Goal: Transaction & Acquisition: Subscribe to service/newsletter

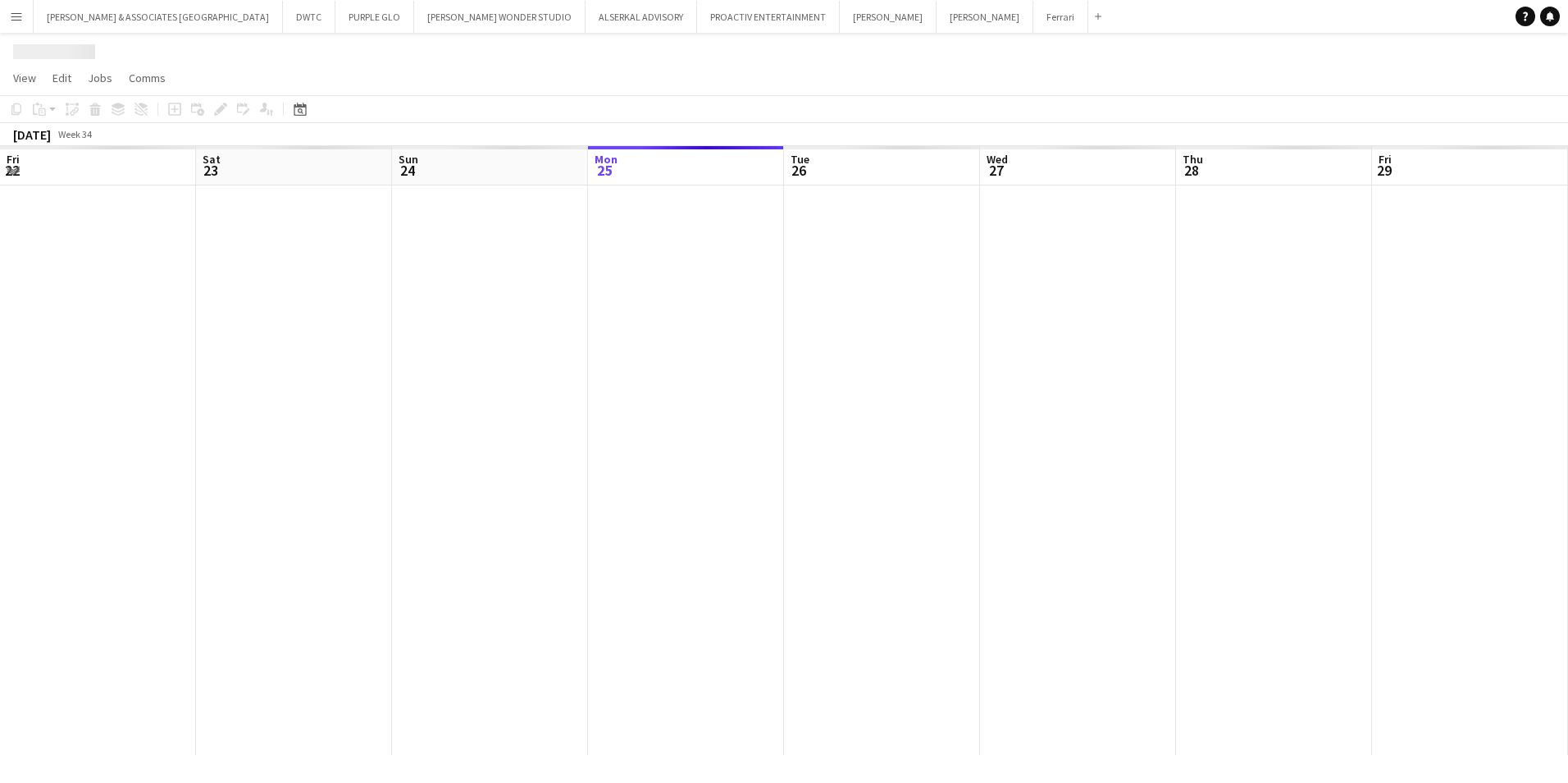
scroll to position [0, 392]
click at [29, 82] on span "View" at bounding box center [24, 78] width 23 height 15
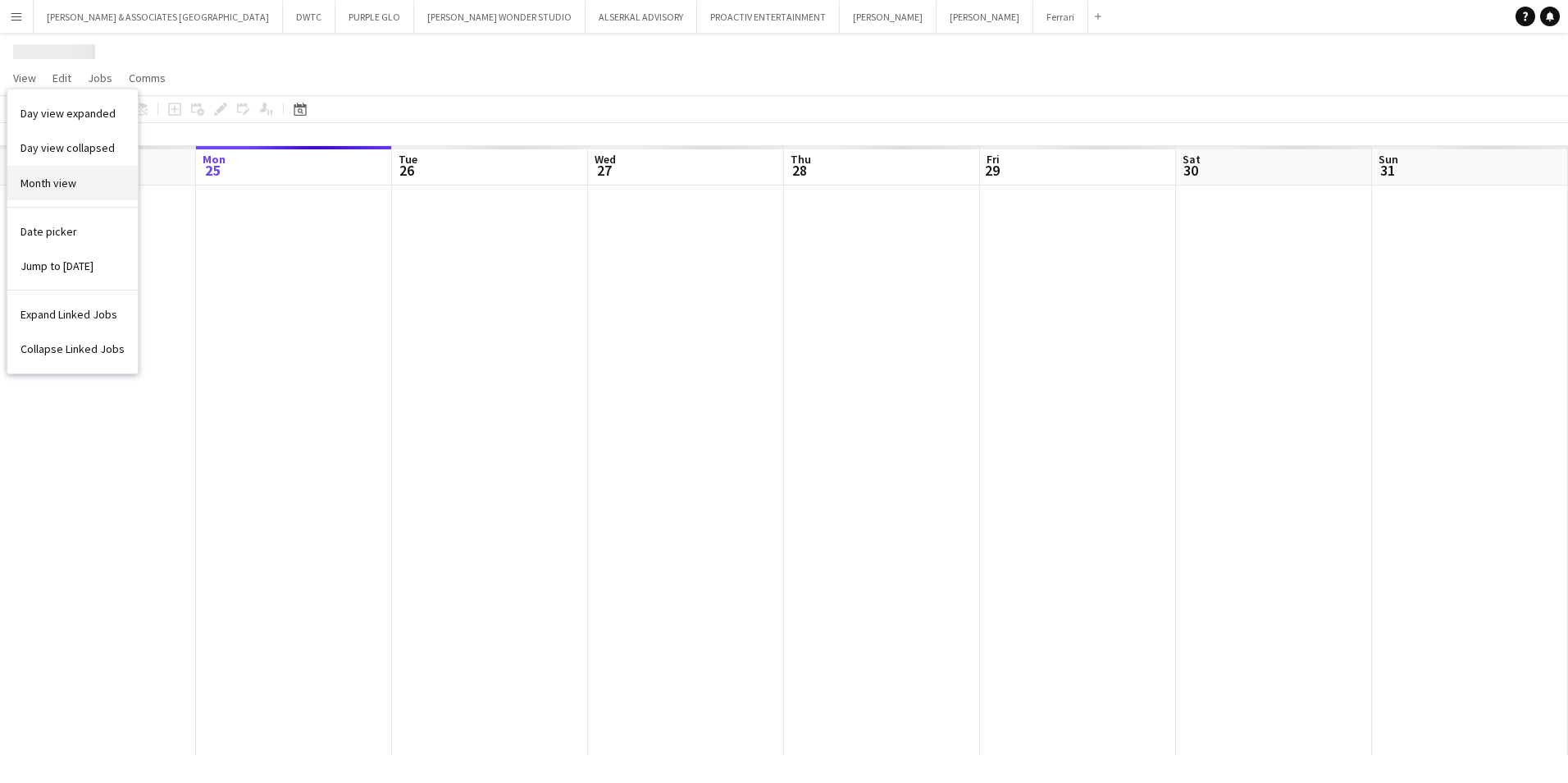
click at [81, 186] on link "Month view" at bounding box center [72, 183] width 130 height 35
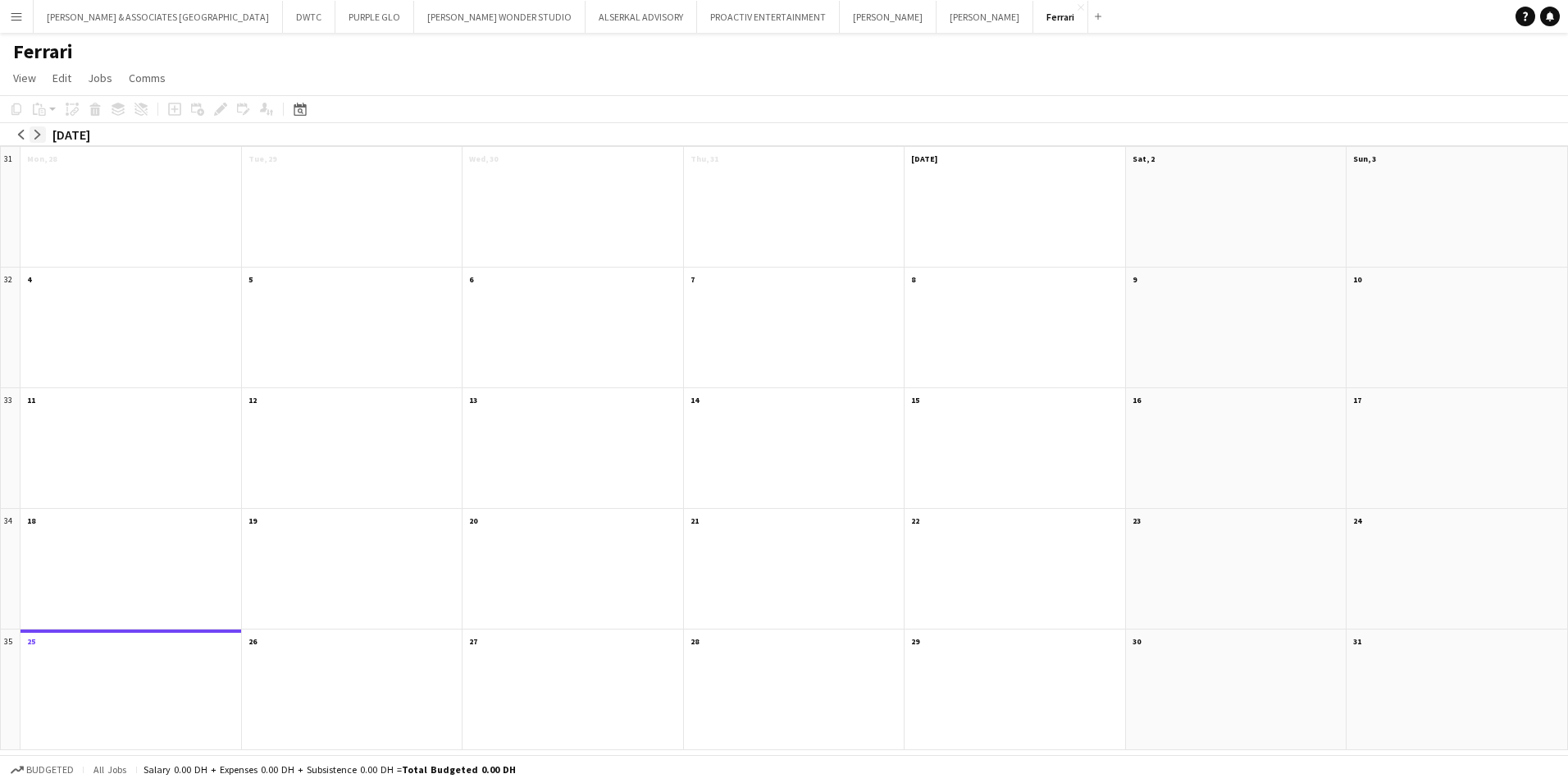
click at [39, 135] on app-icon "arrow-right" at bounding box center [38, 134] width 9 height 9
click at [120, 179] on div "08:00-16:00 14A • 0/1" at bounding box center [132, 177] width 198 height 8
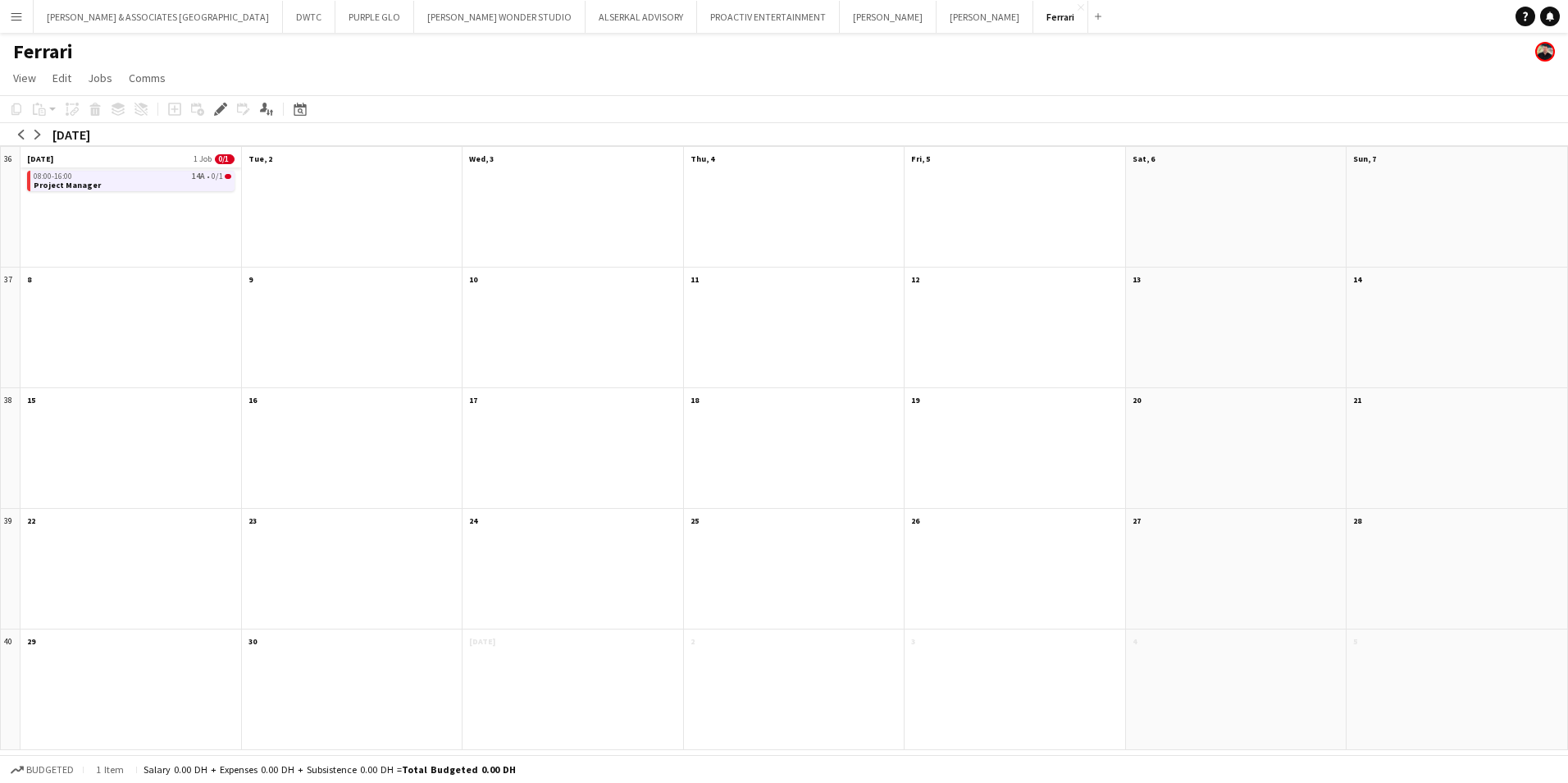
click at [116, 156] on app-month-view-date-header "[DATE] 1 Job 0/1" at bounding box center [130, 157] width 221 height 21
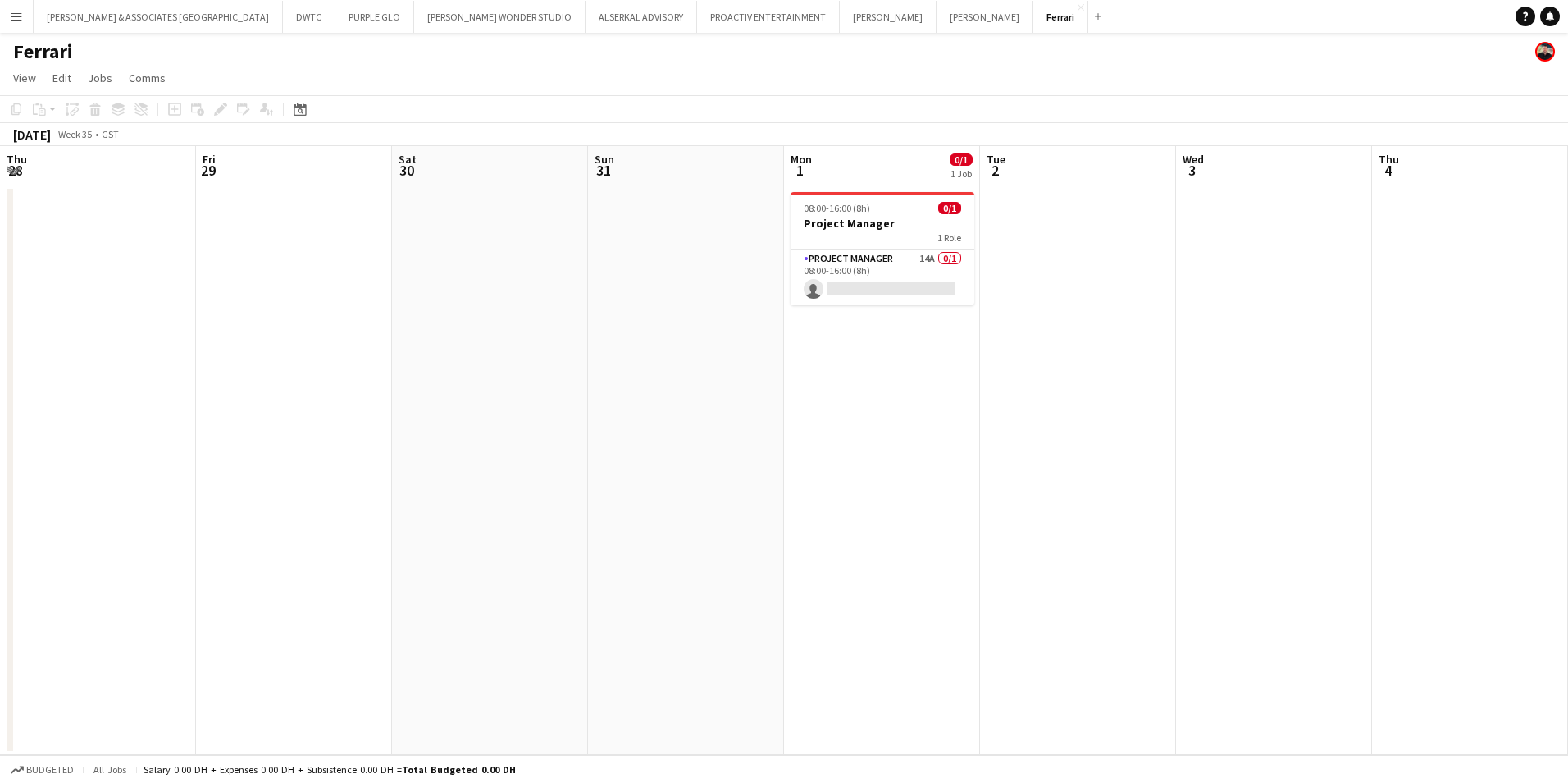
scroll to position [0, 564]
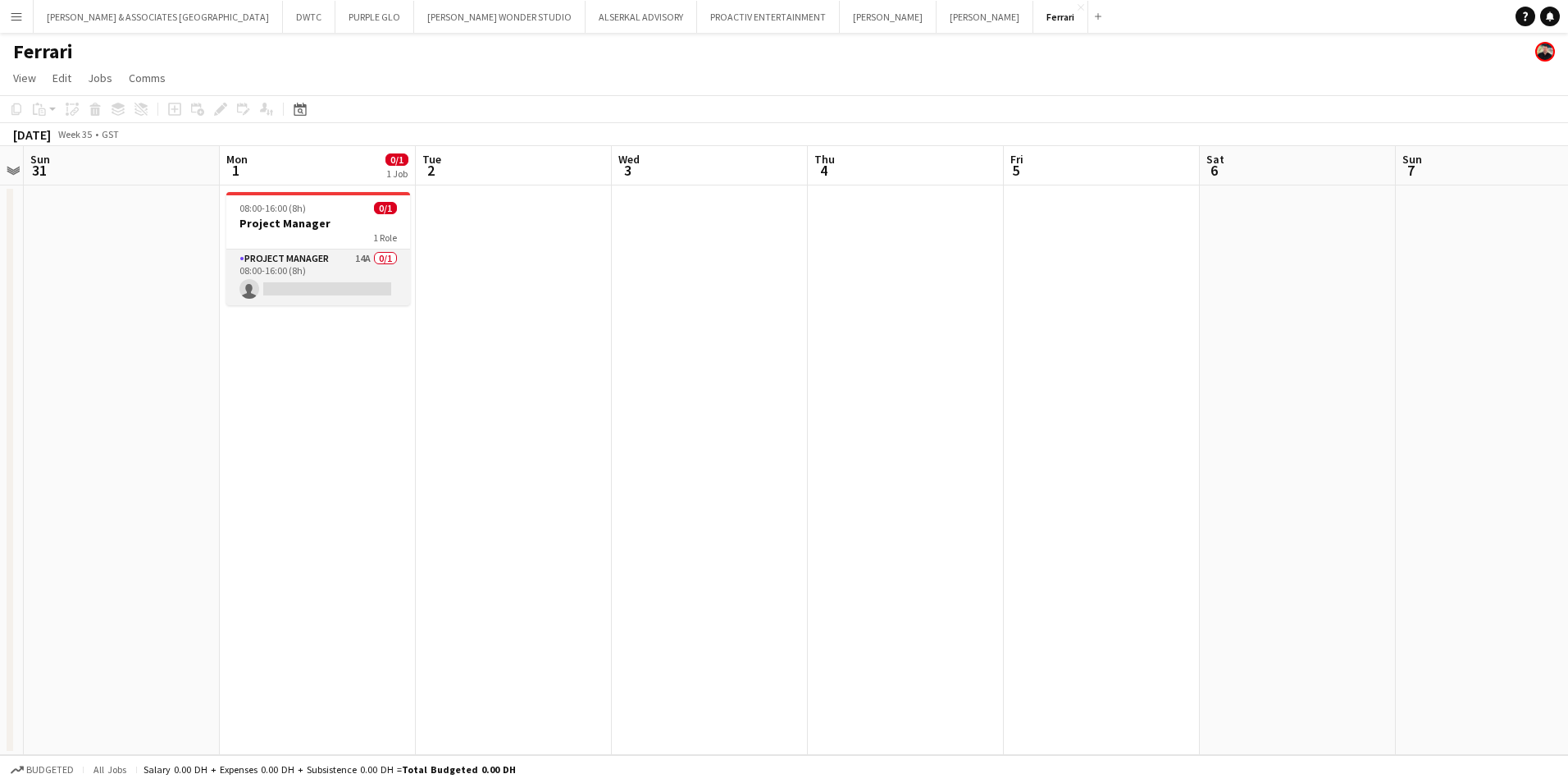
click at [309, 273] on app-card-role "Project Manager 14A 0/1 08:00-16:00 (8h) single-neutral-actions" at bounding box center [318, 277] width 184 height 55
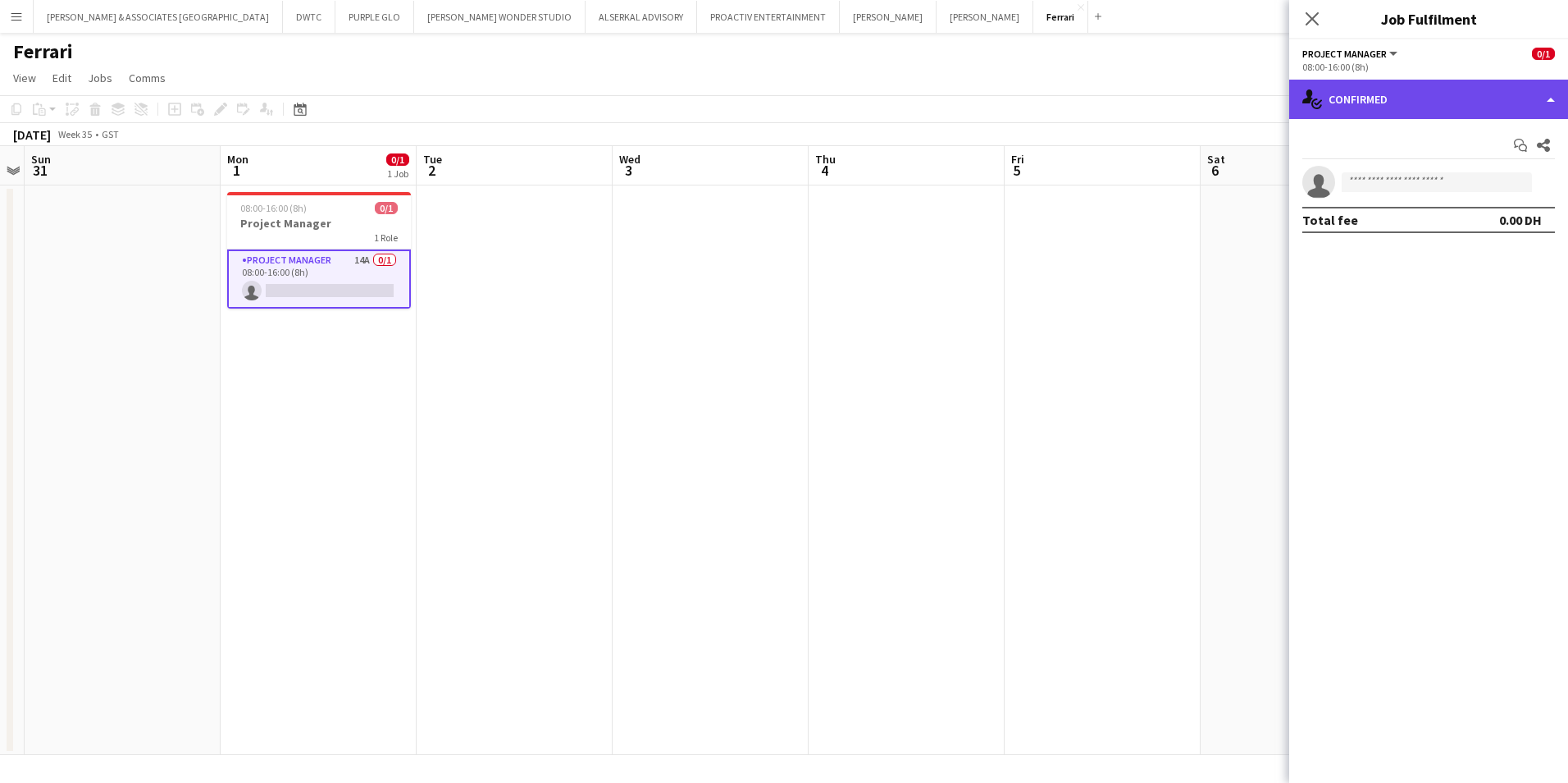
click at [1464, 114] on div "single-neutral-actions-check-2 Confirmed" at bounding box center [1428, 100] width 279 height 39
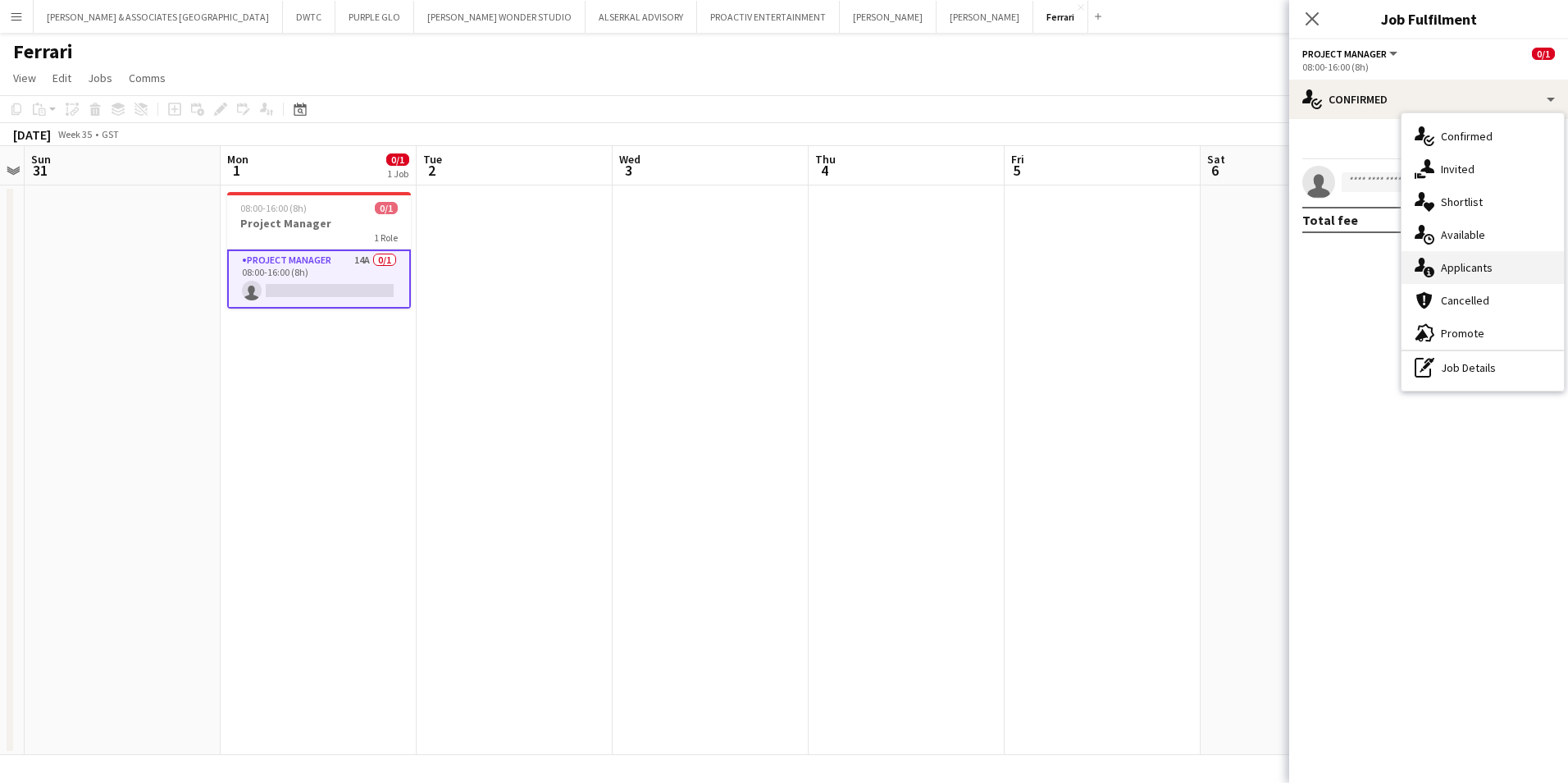
click at [1477, 277] on div "single-neutral-actions-information Applicants" at bounding box center [1483, 267] width 162 height 33
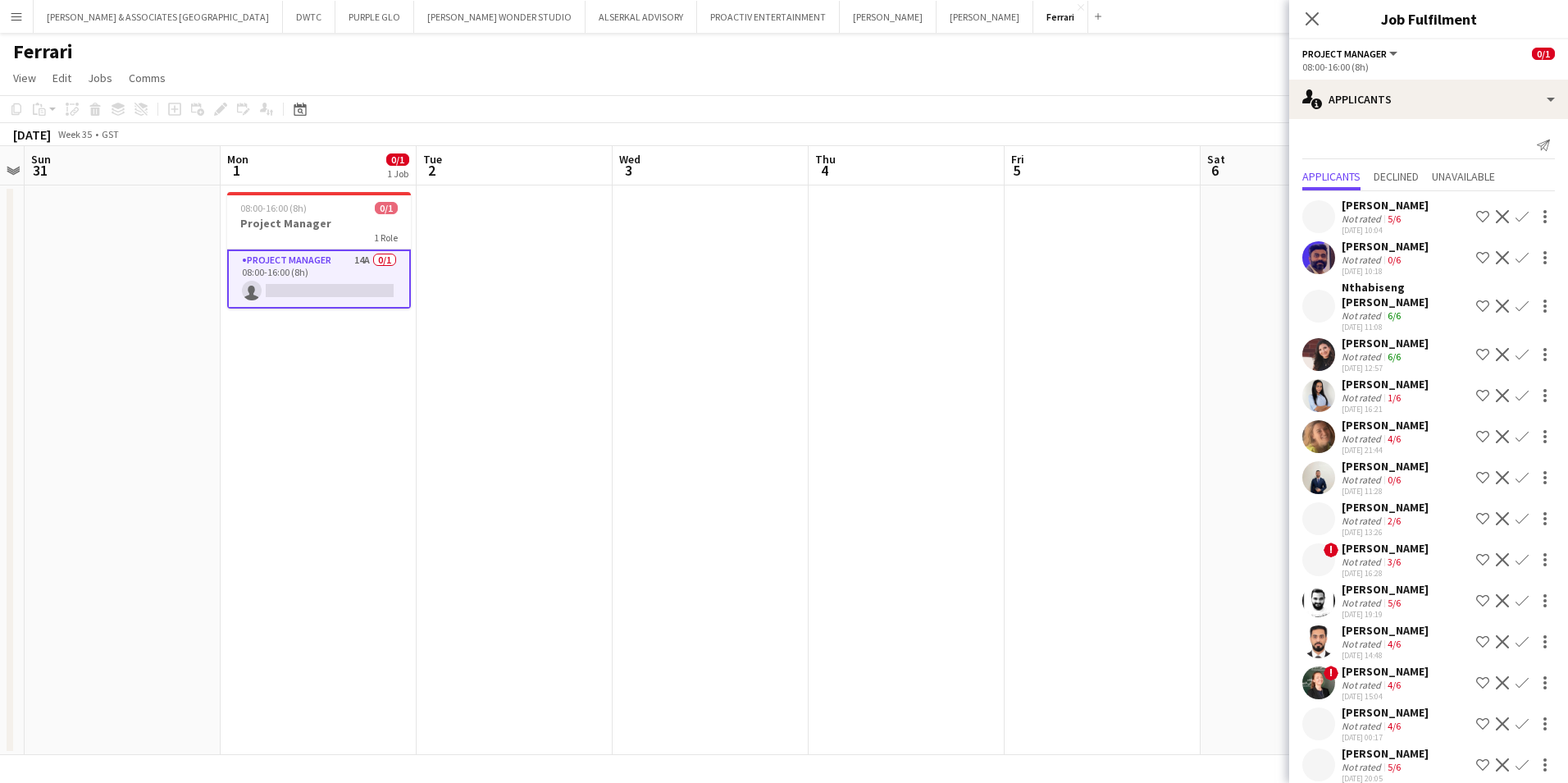
scroll to position [17, 0]
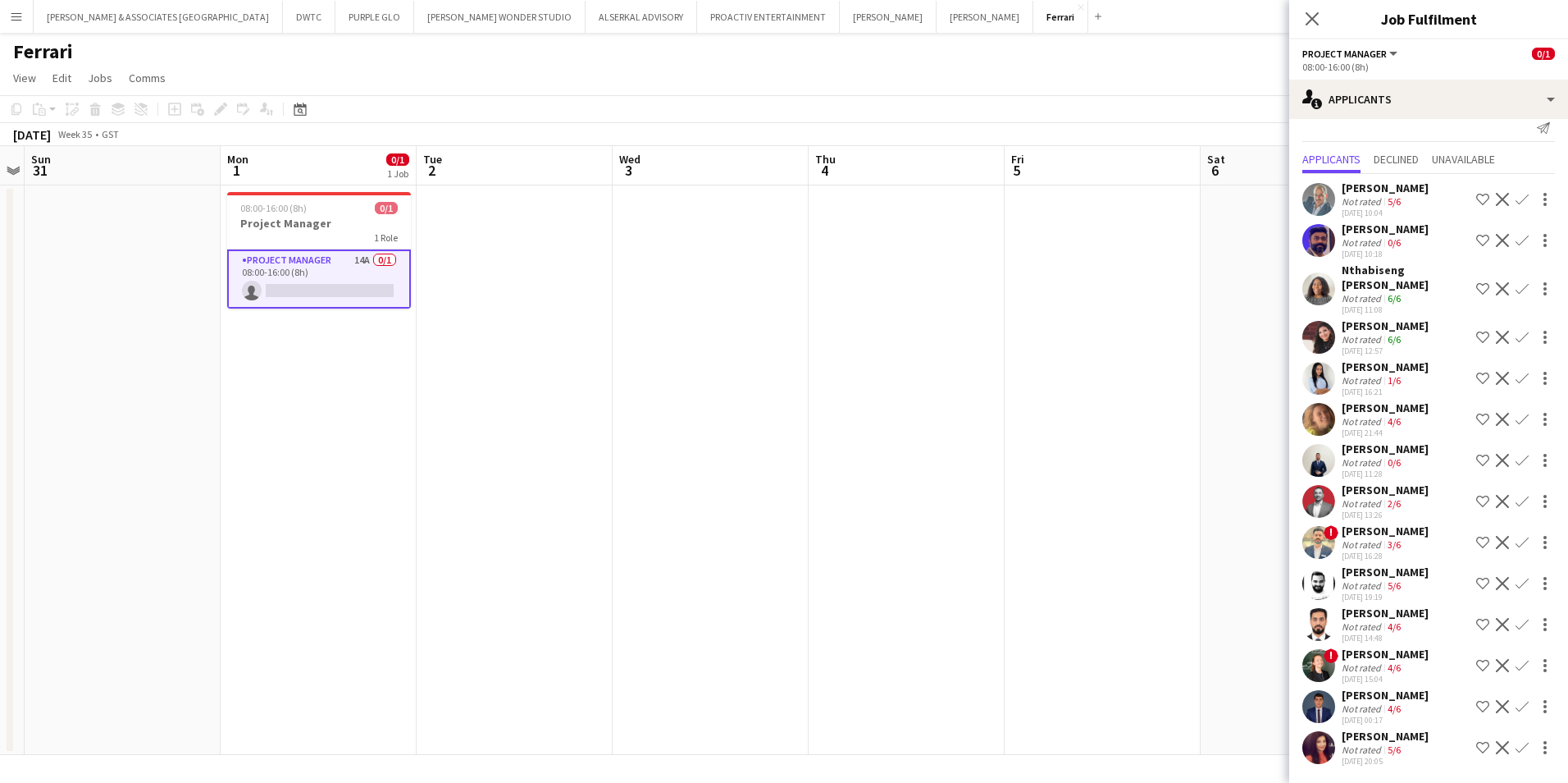
click at [1388, 573] on div "[PERSON_NAME]" at bounding box center [1385, 572] width 87 height 15
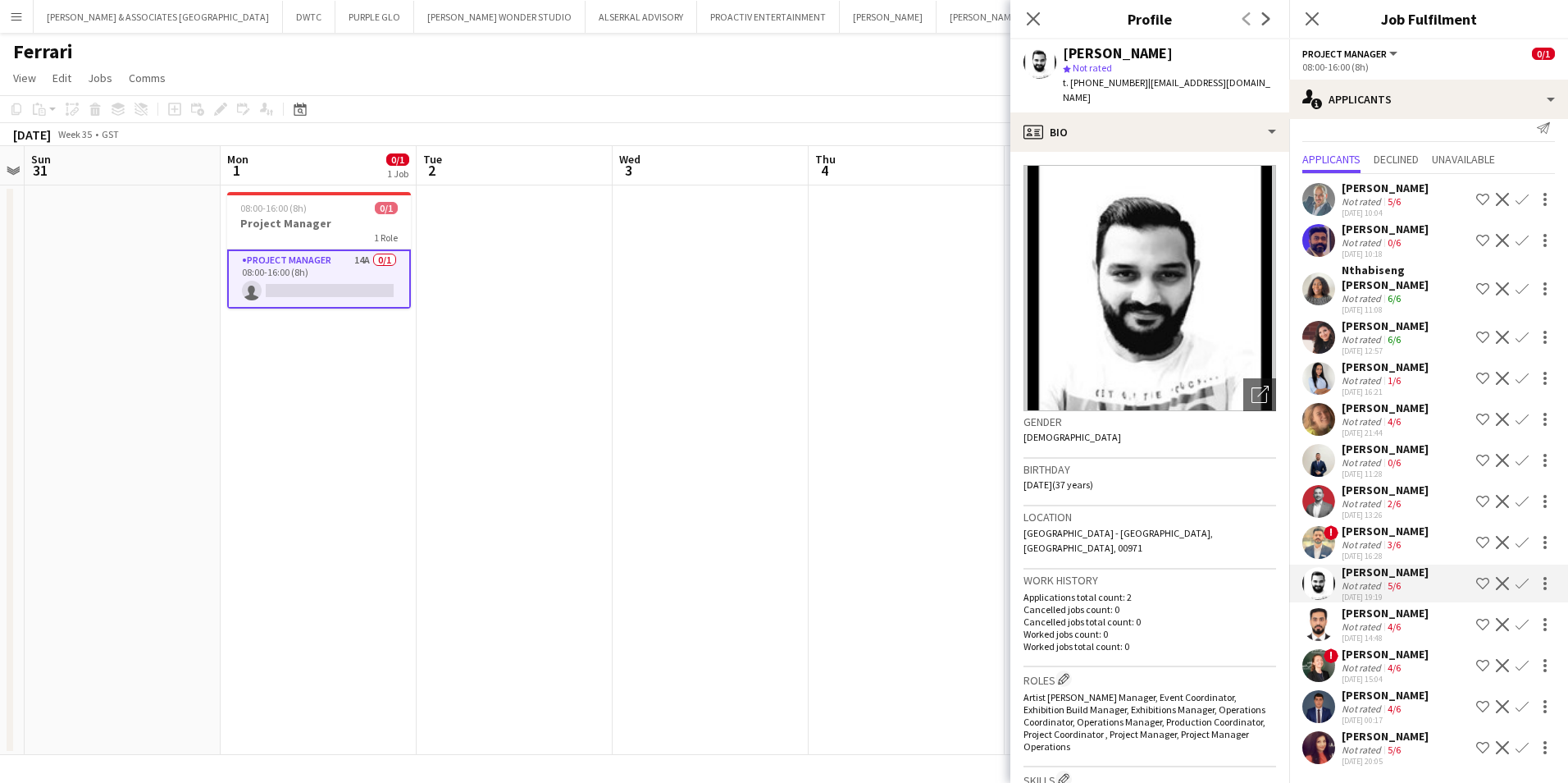
click at [1377, 612] on div "[PERSON_NAME]" at bounding box center [1385, 613] width 87 height 15
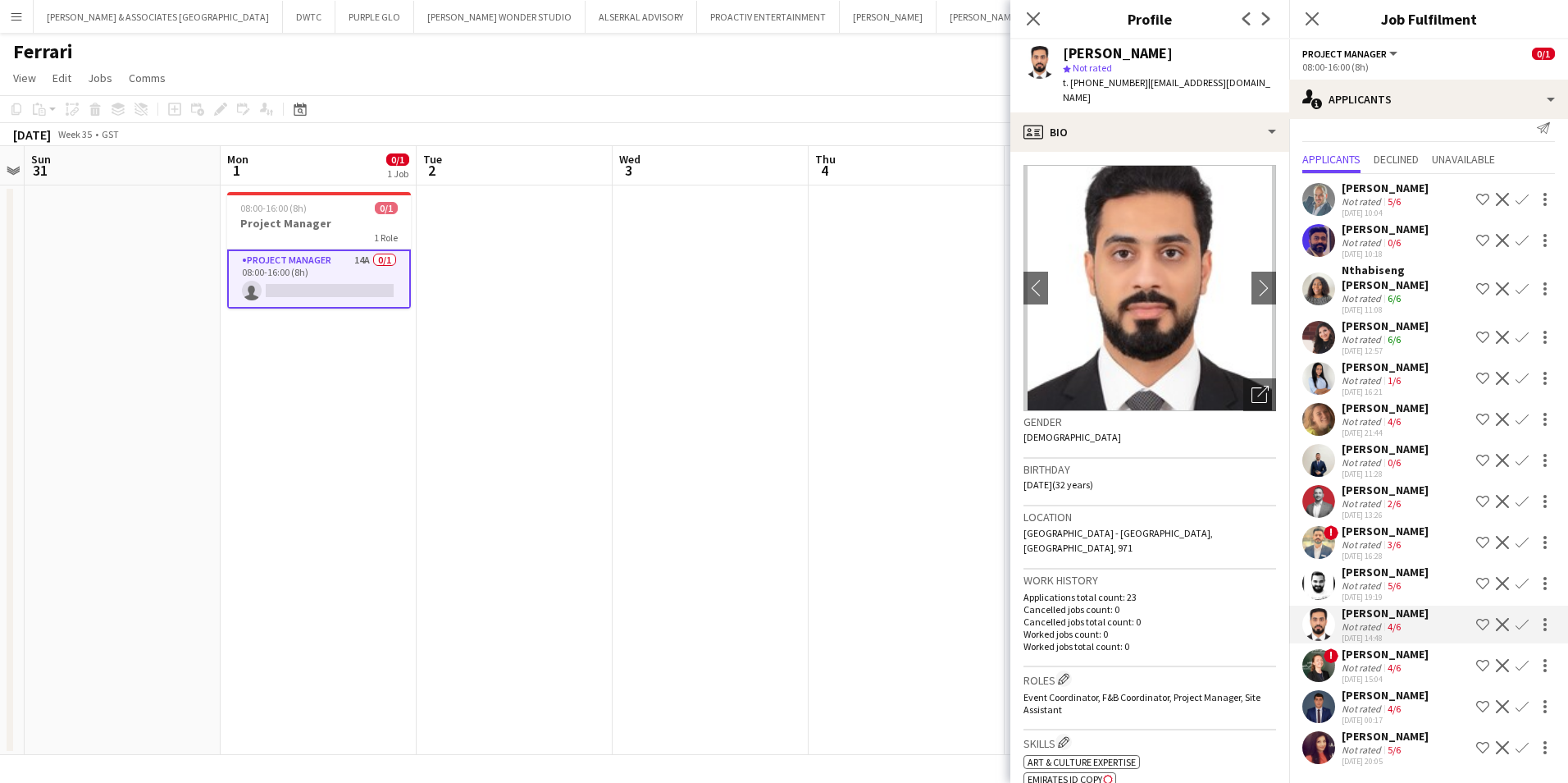
click at [1362, 663] on div "Not rated" at bounding box center [1362, 668] width 42 height 12
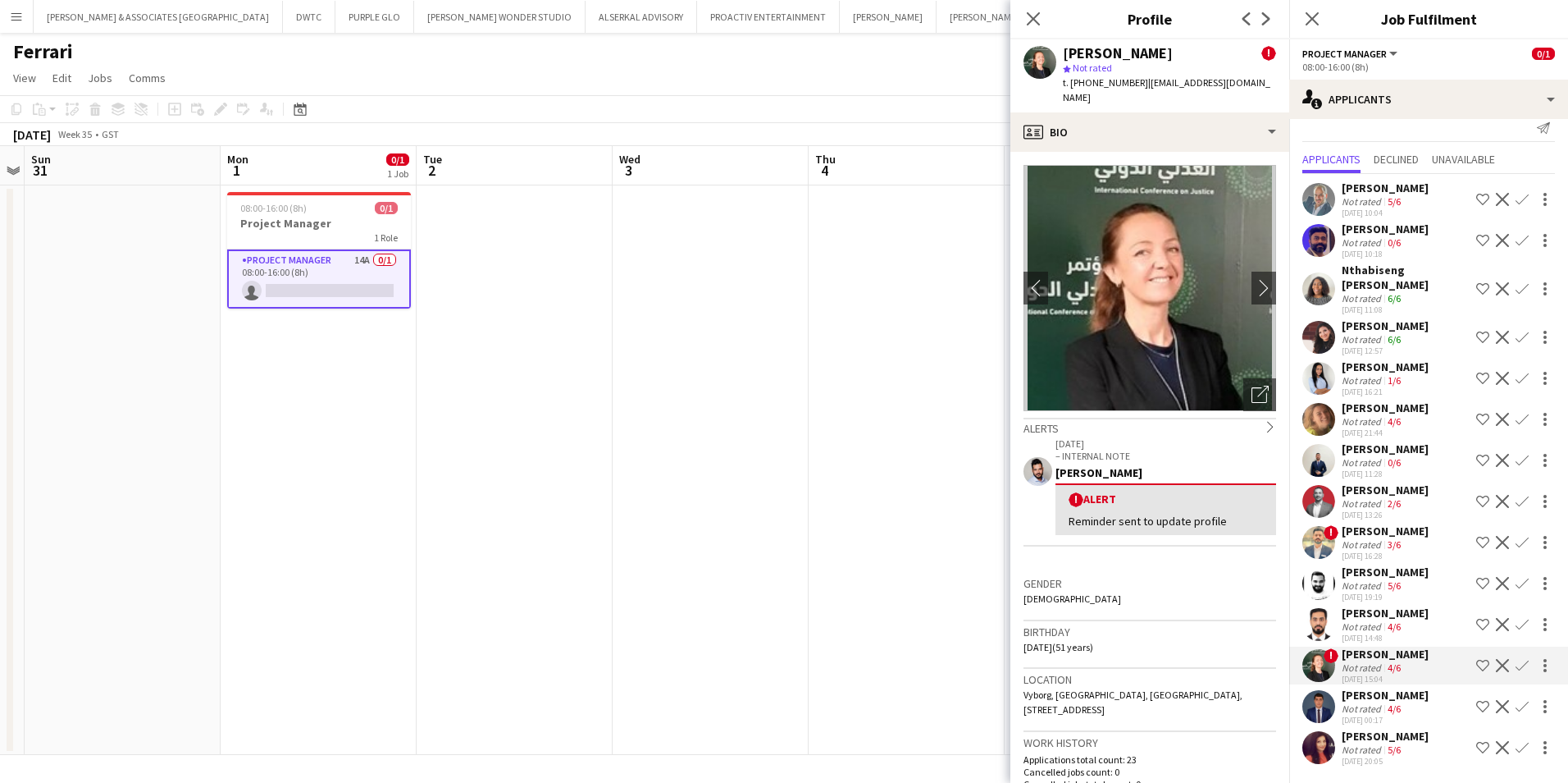
click at [1381, 694] on div "[PERSON_NAME]" at bounding box center [1385, 696] width 87 height 15
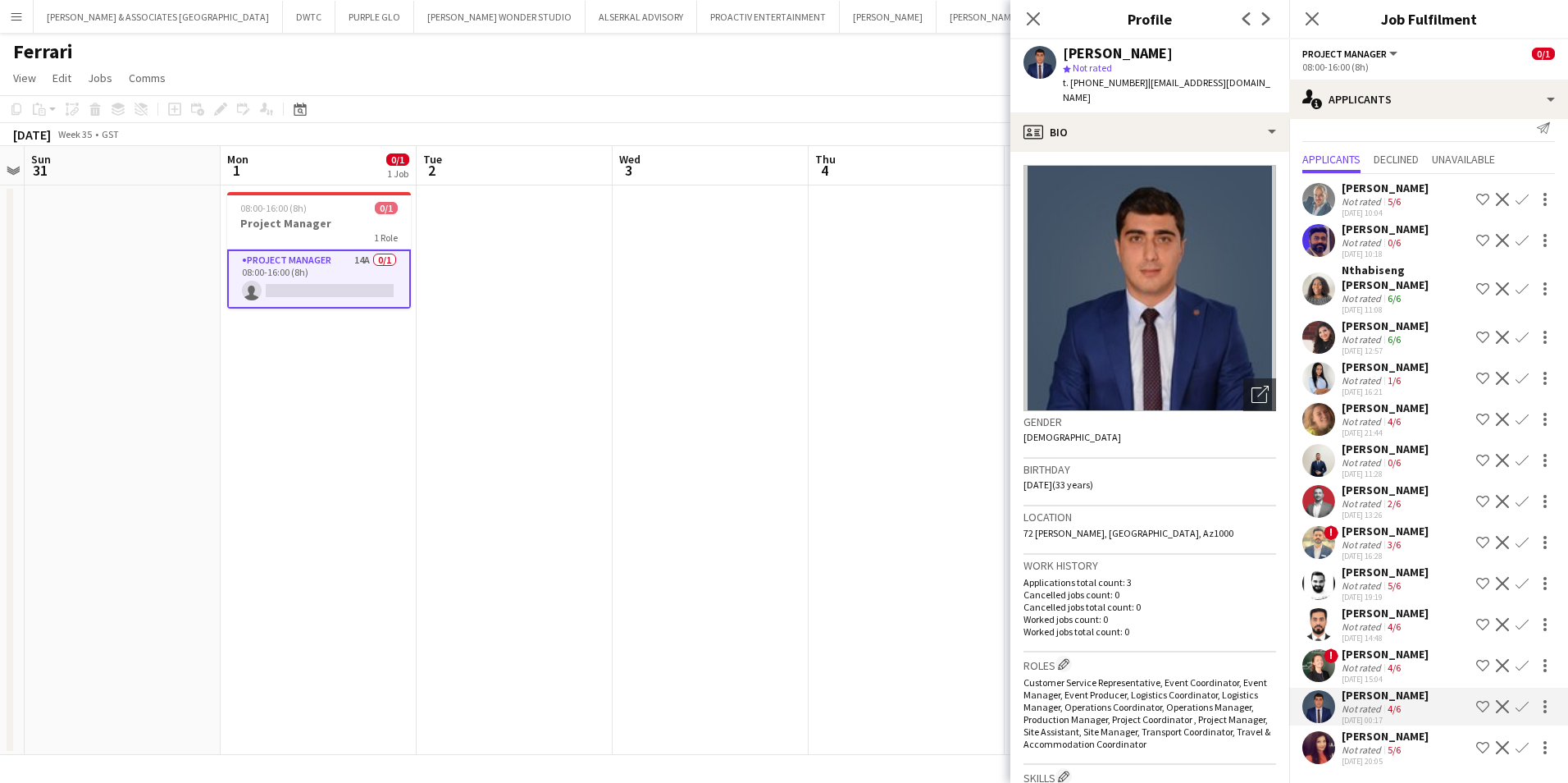
click at [1365, 748] on div "Not rated" at bounding box center [1362, 749] width 42 height 12
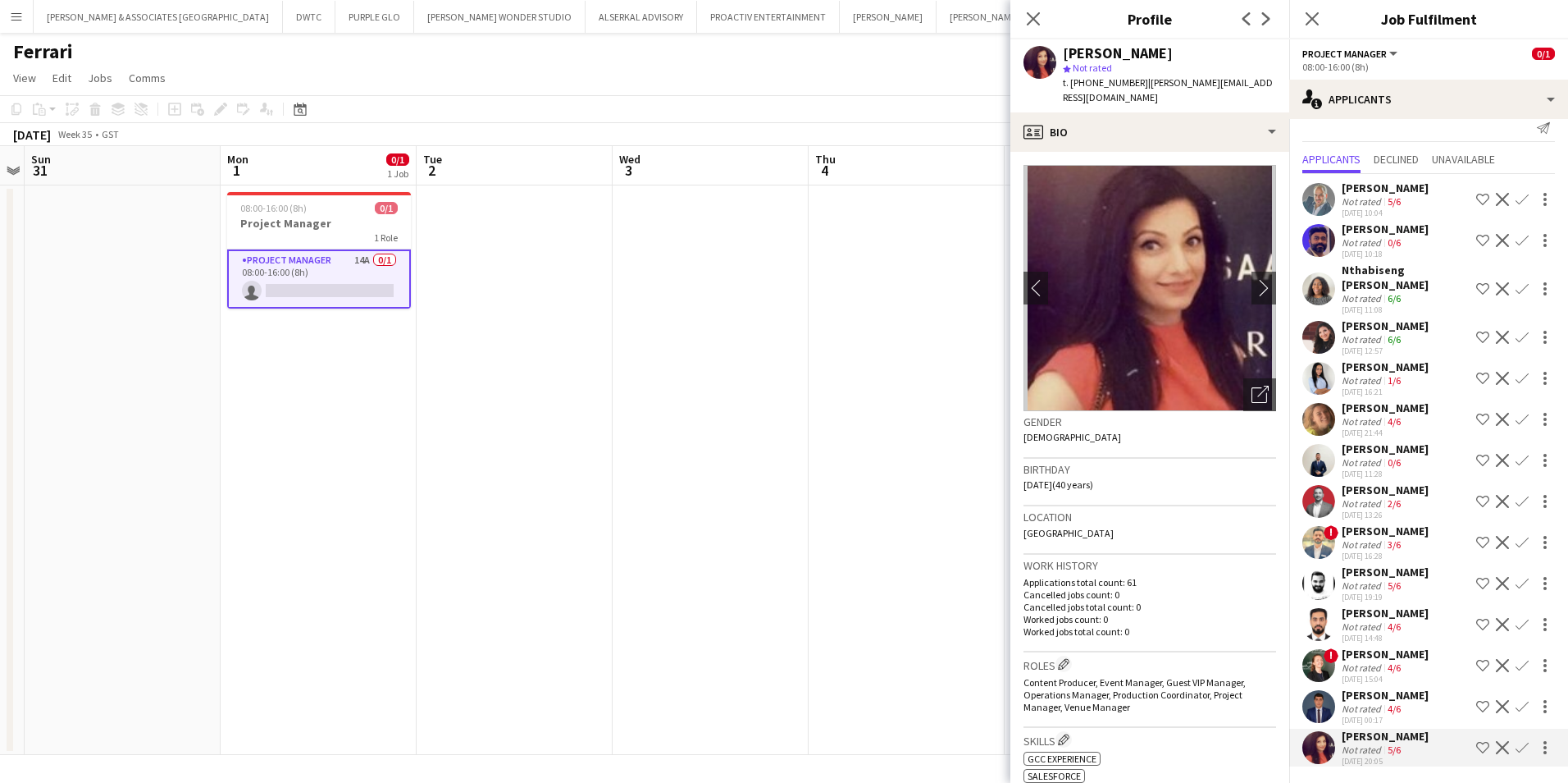
click at [1378, 703] on div "Not rated" at bounding box center [1362, 708] width 42 height 12
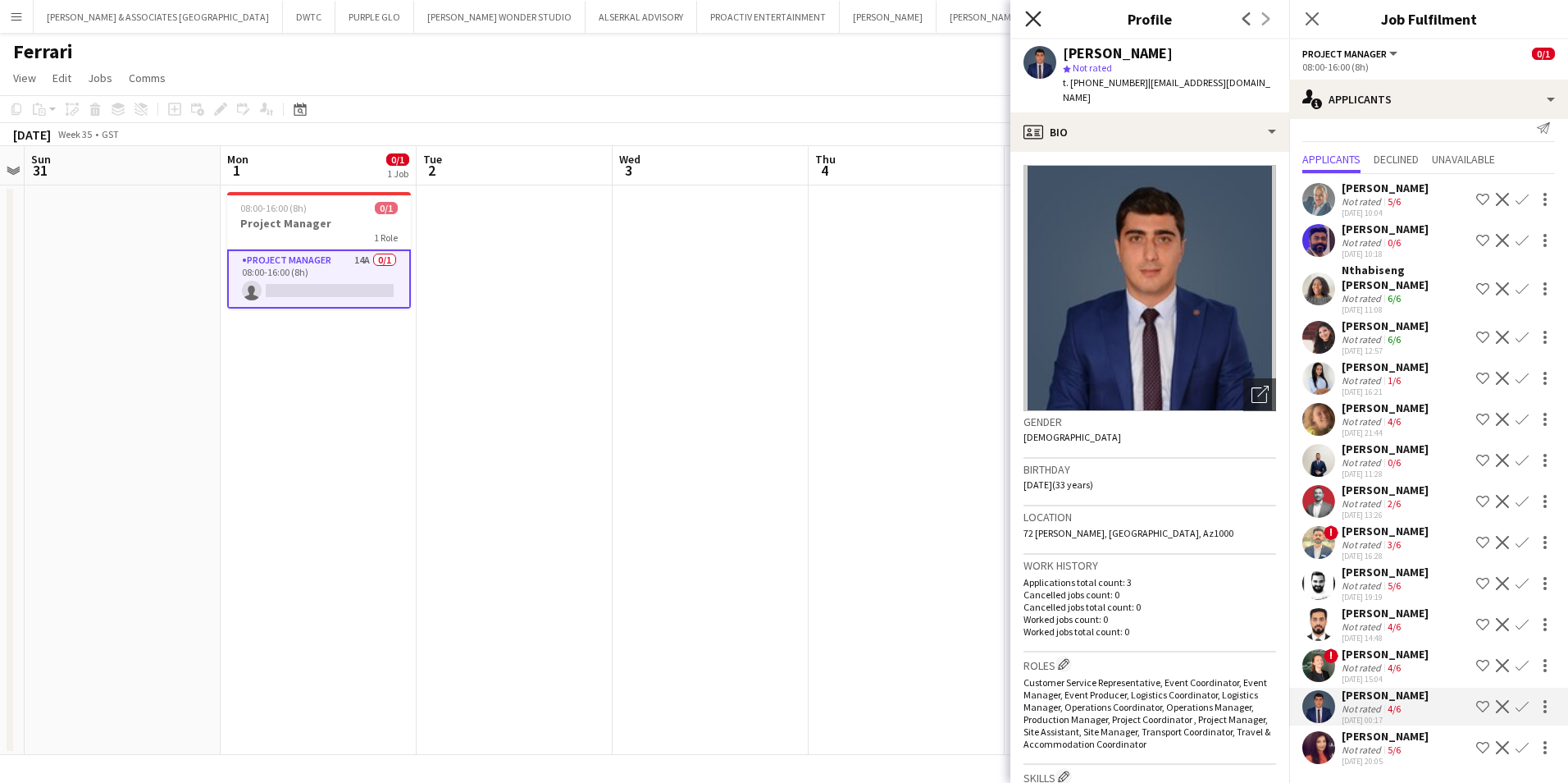
click at [1037, 21] on icon "Close pop-in" at bounding box center [1033, 18] width 16 height 16
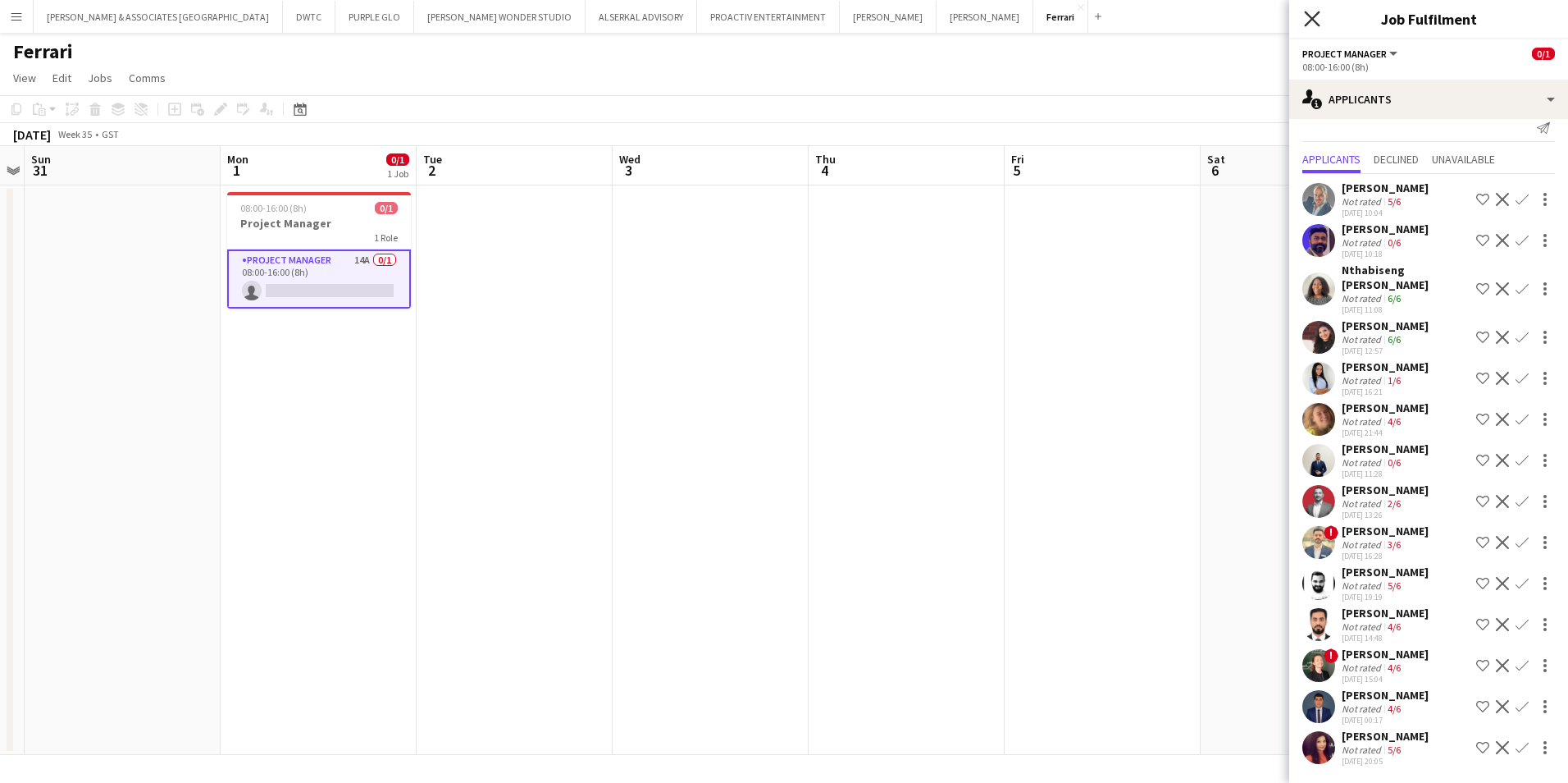
click at [1314, 16] on icon "Close pop-in" at bounding box center [1312, 18] width 16 height 16
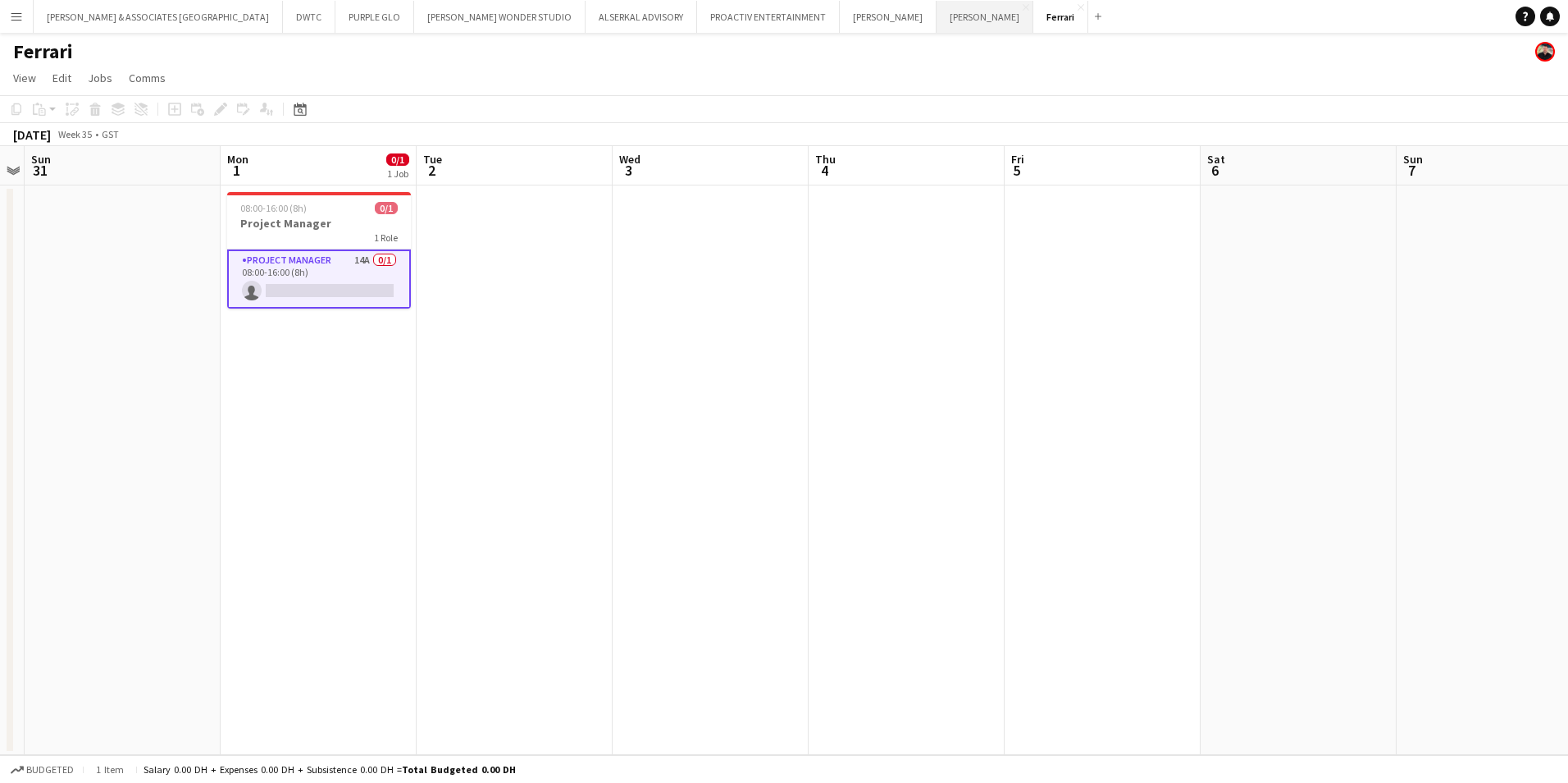
click at [936, 31] on button "[PERSON_NAME] Close" at bounding box center [984, 17] width 97 height 32
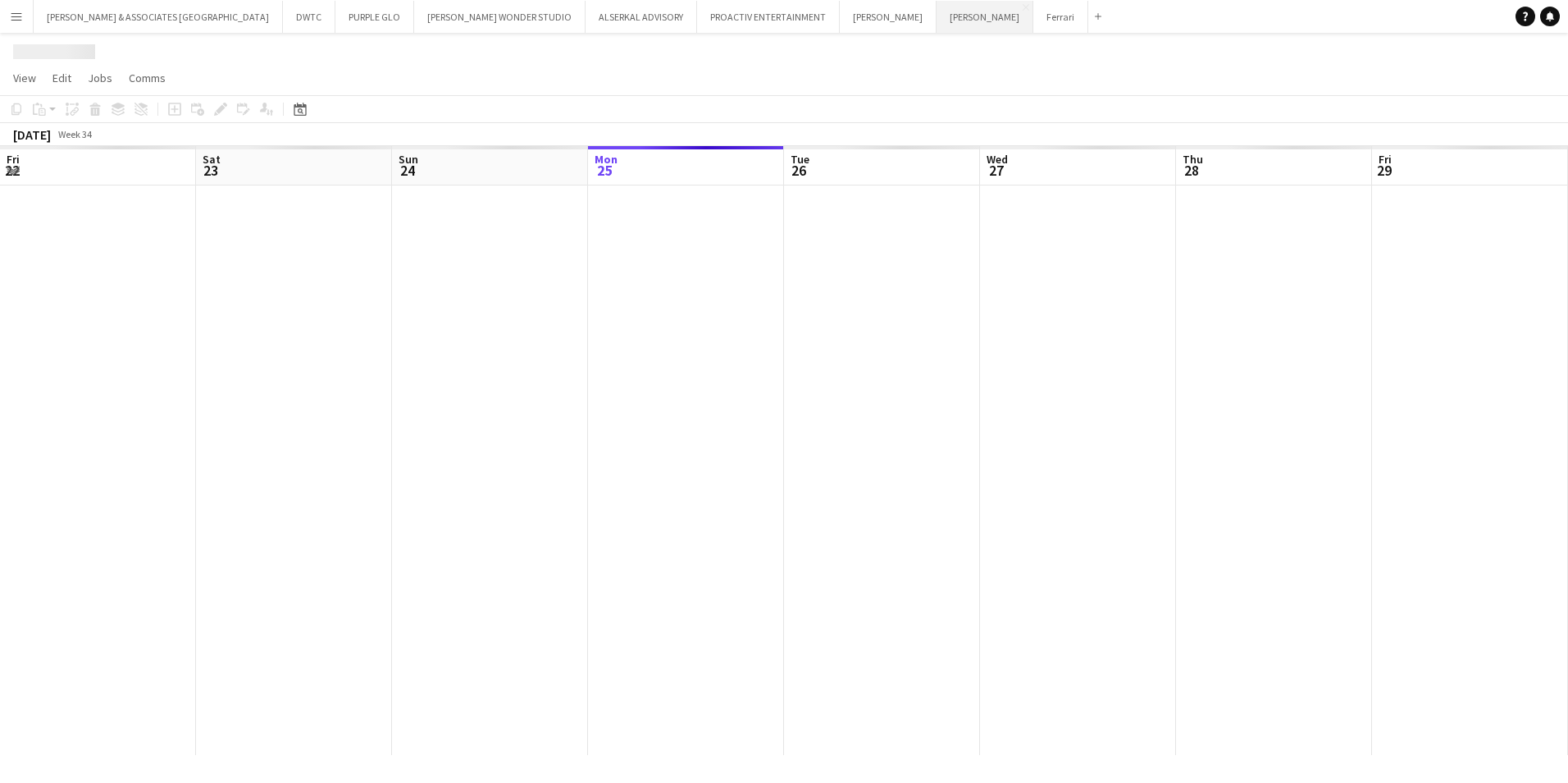
scroll to position [0, 392]
click at [23, 86] on link "View" at bounding box center [24, 78] width 36 height 22
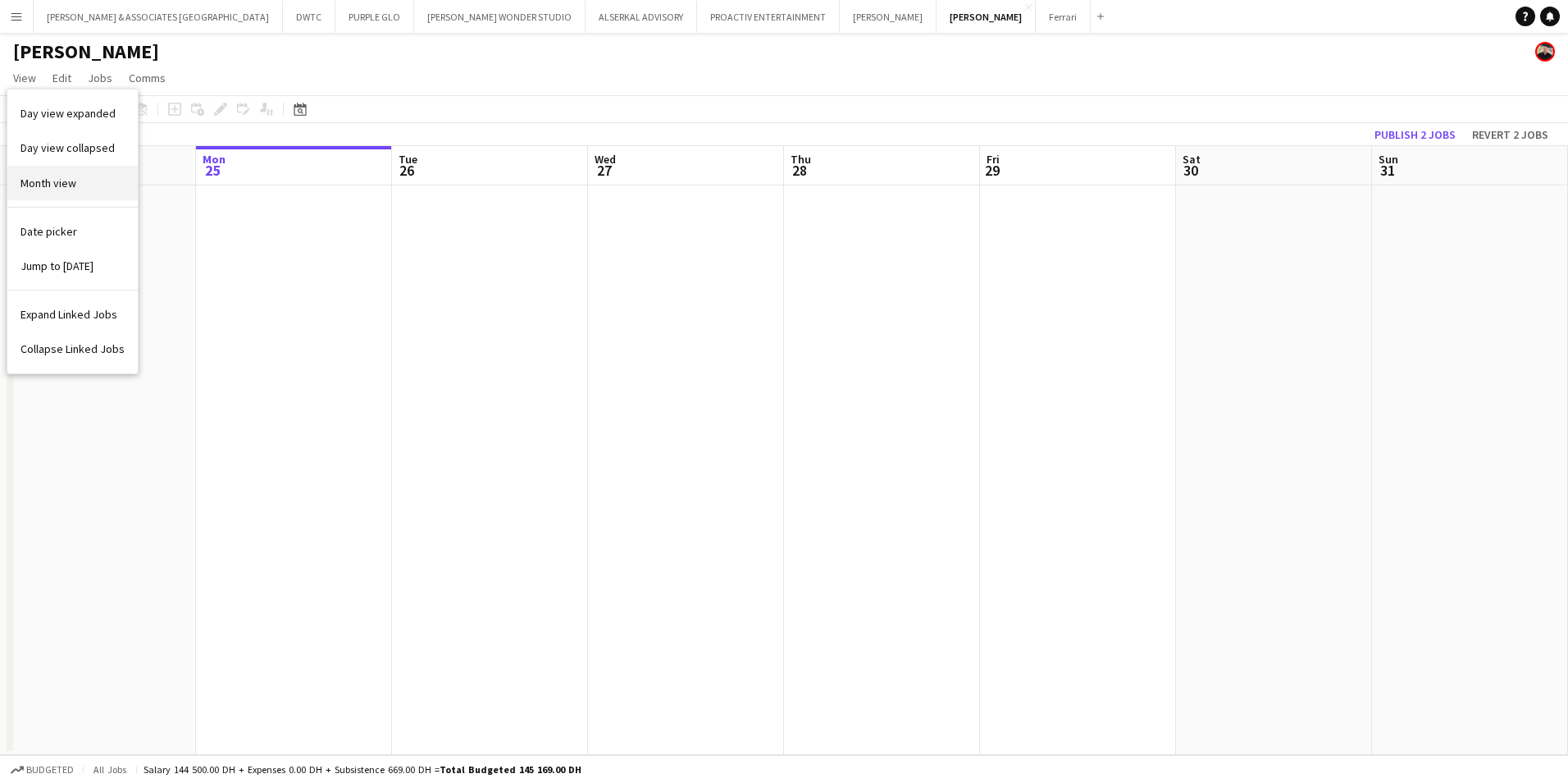
click at [75, 191] on link "Month view" at bounding box center [72, 183] width 130 height 35
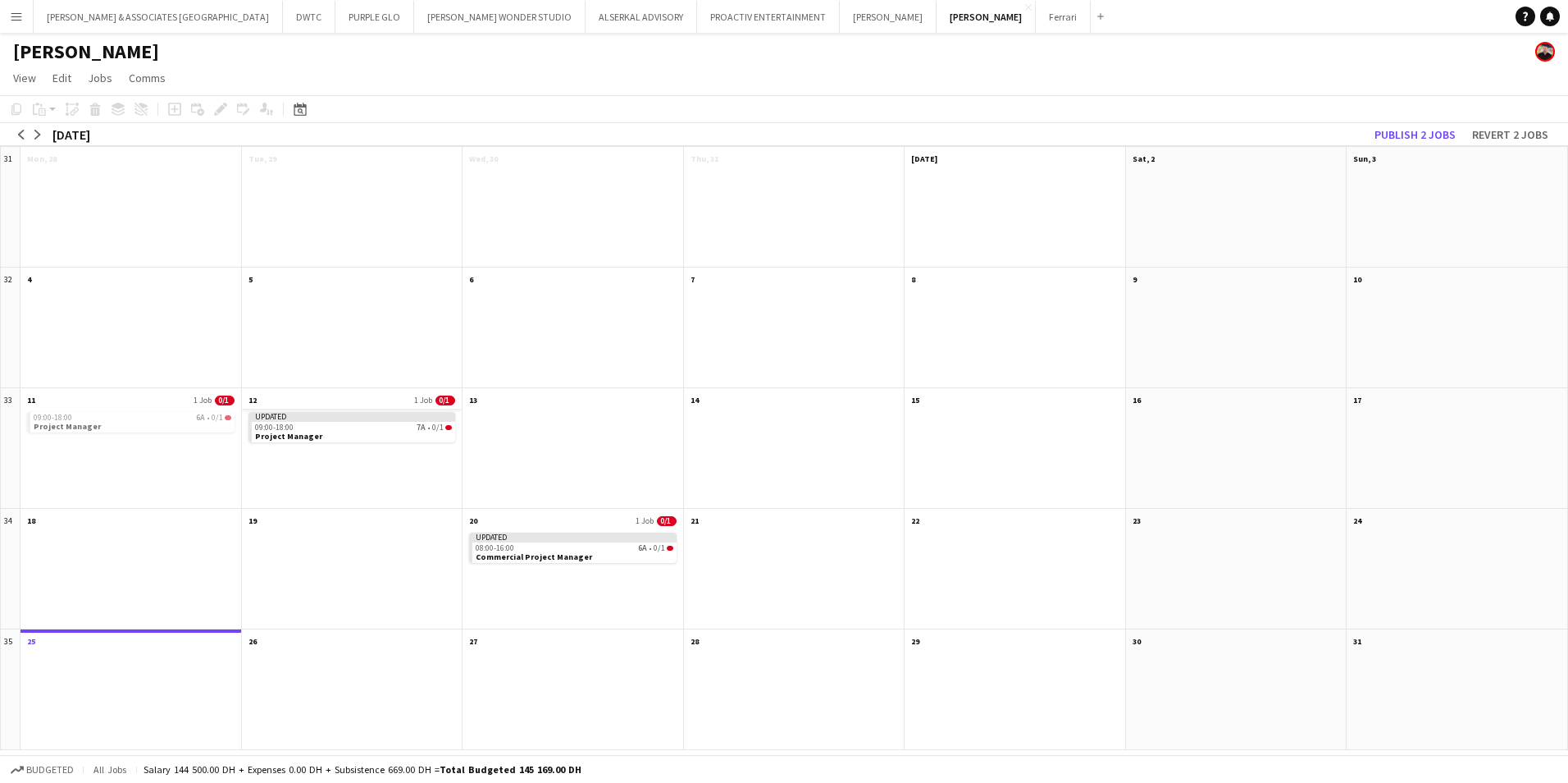
click at [350, 402] on app-month-view-date-header "12 1 Job 0/1" at bounding box center [352, 398] width 221 height 21
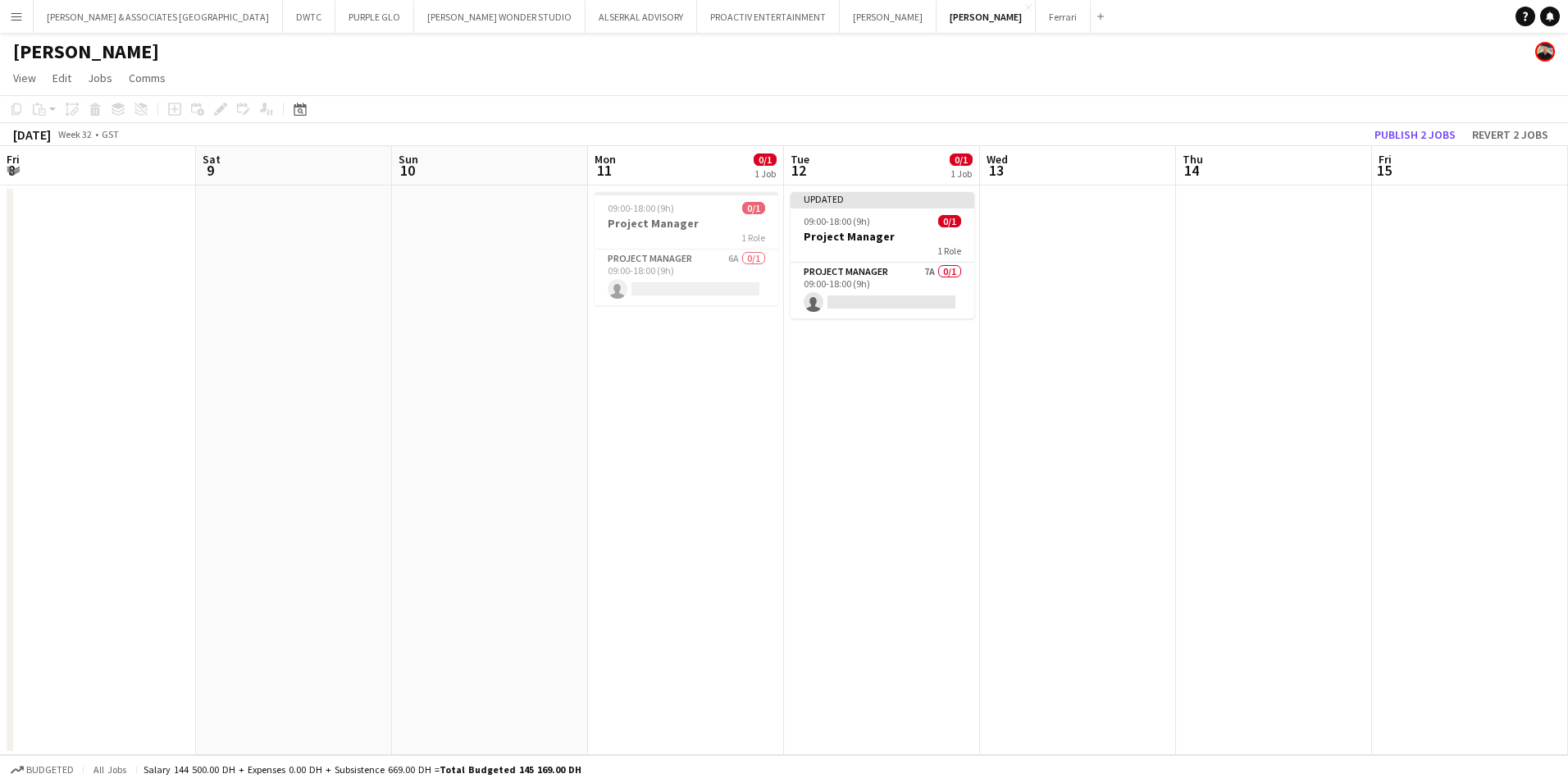
scroll to position [0, 564]
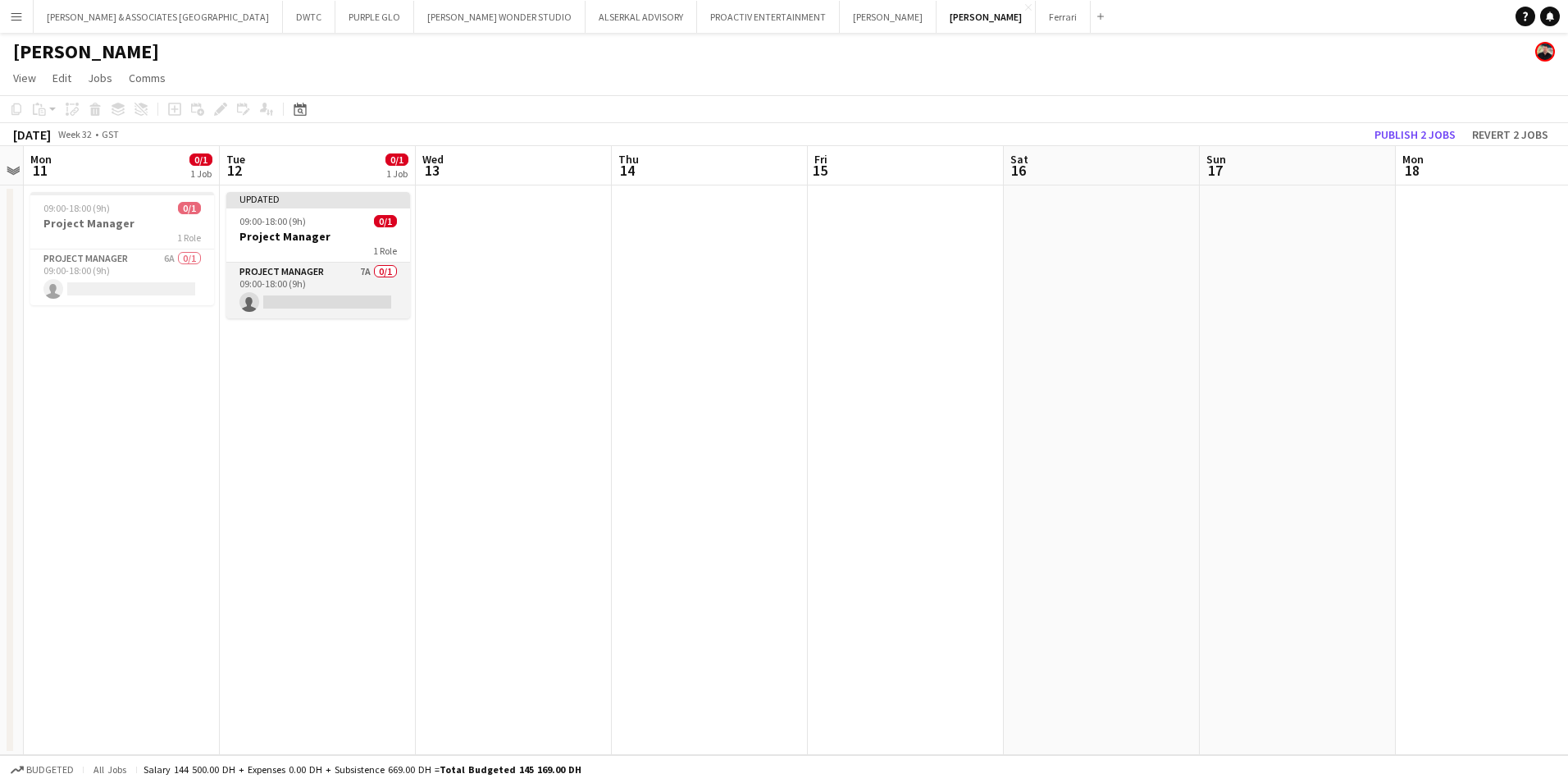
click at [323, 273] on app-card-role "Project Manager 7A 0/1 09:00-18:00 (9h) single-neutral-actions" at bounding box center [318, 290] width 184 height 55
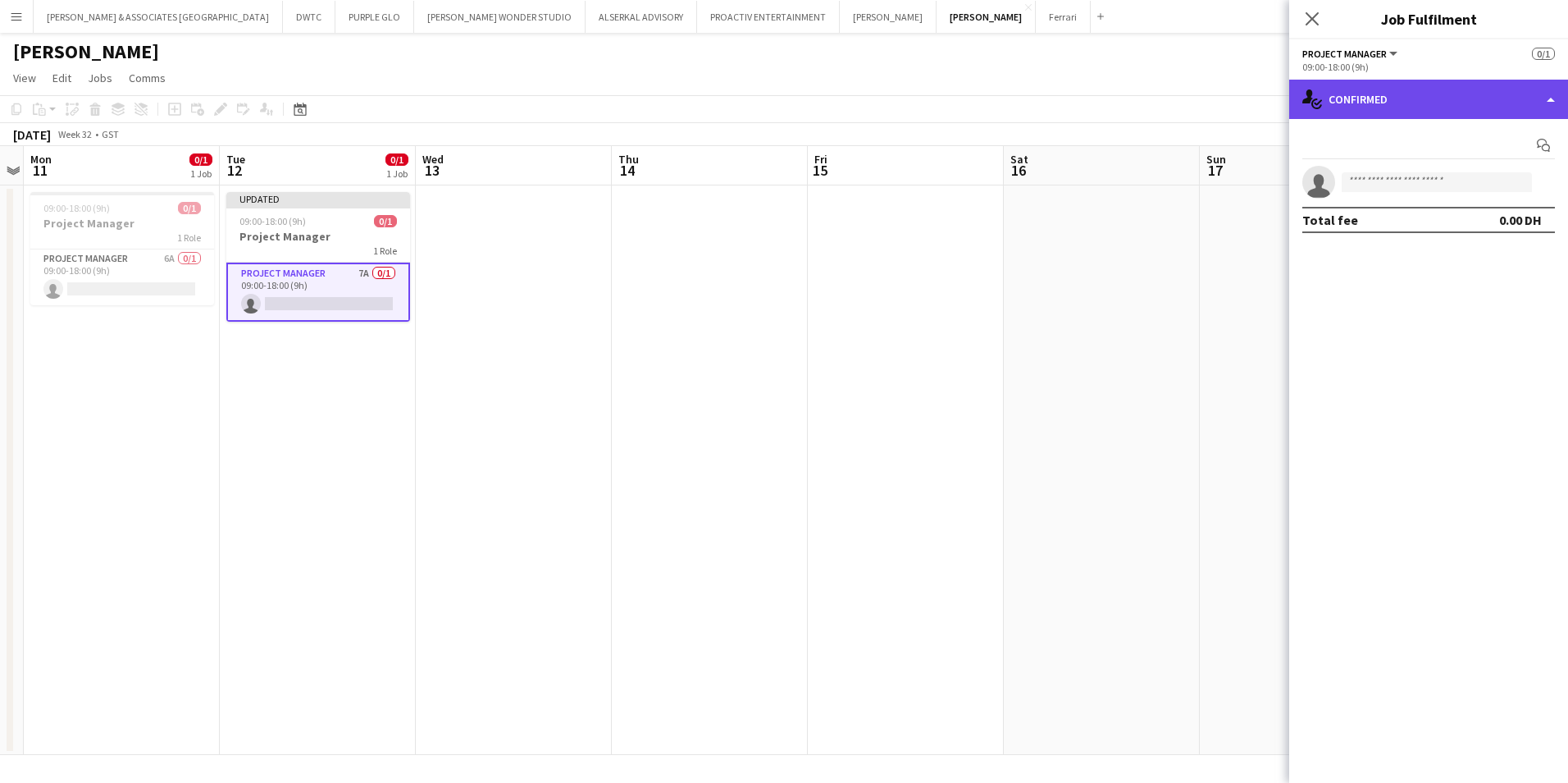
click at [1363, 92] on div "single-neutral-actions-check-2 Confirmed" at bounding box center [1428, 100] width 279 height 39
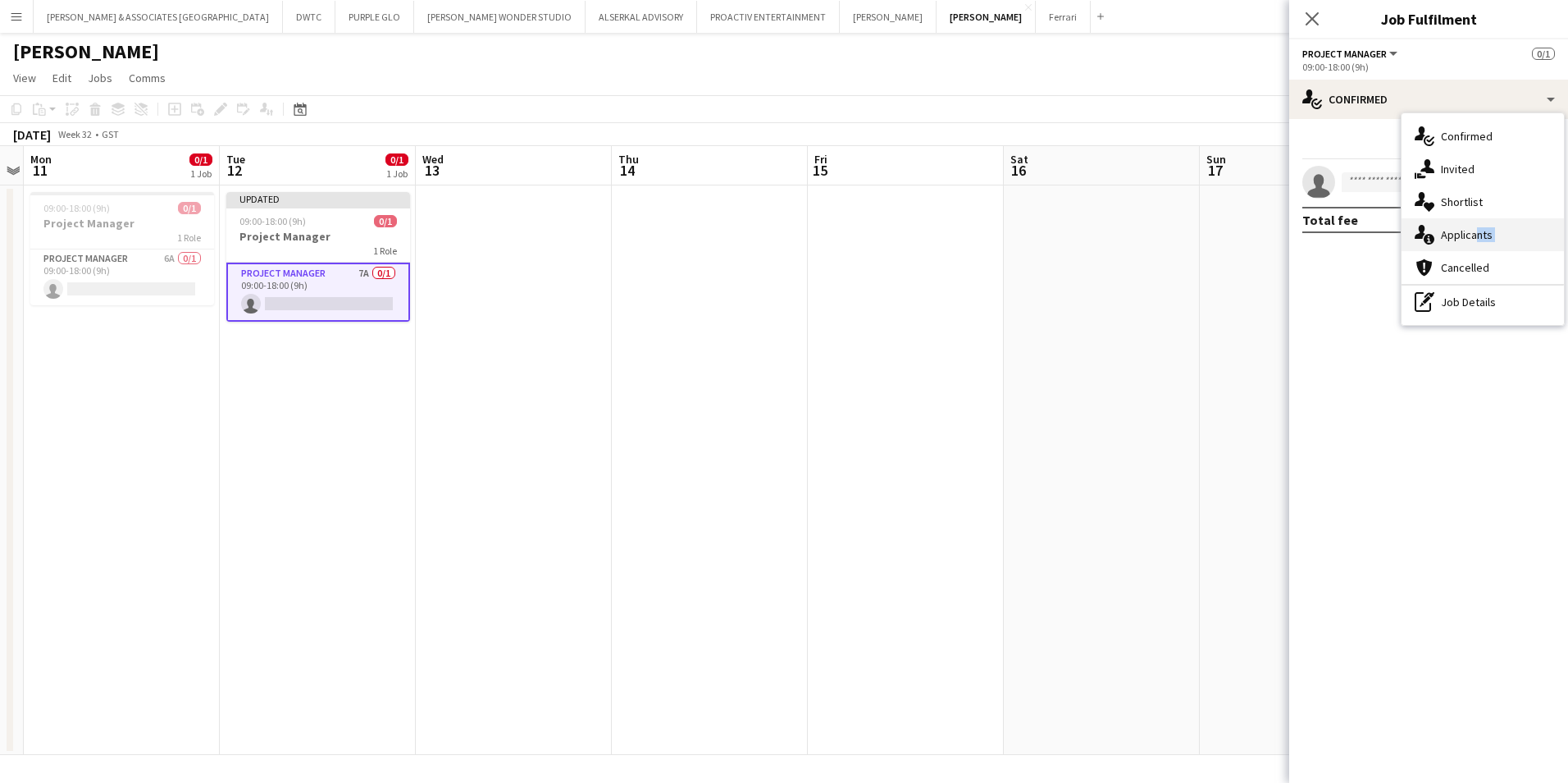
drag, startPoint x: 1469, startPoint y: 253, endPoint x: 1470, endPoint y: 228, distance: 25.0
click at [1470, 228] on div "single-neutral-actions-check-2 Confirmed single-neutral-actions-share-1 Invited…" at bounding box center [1483, 220] width 162 height 212
click at [1470, 228] on div "Total fee 0.00 DH" at bounding box center [1428, 220] width 252 height 26
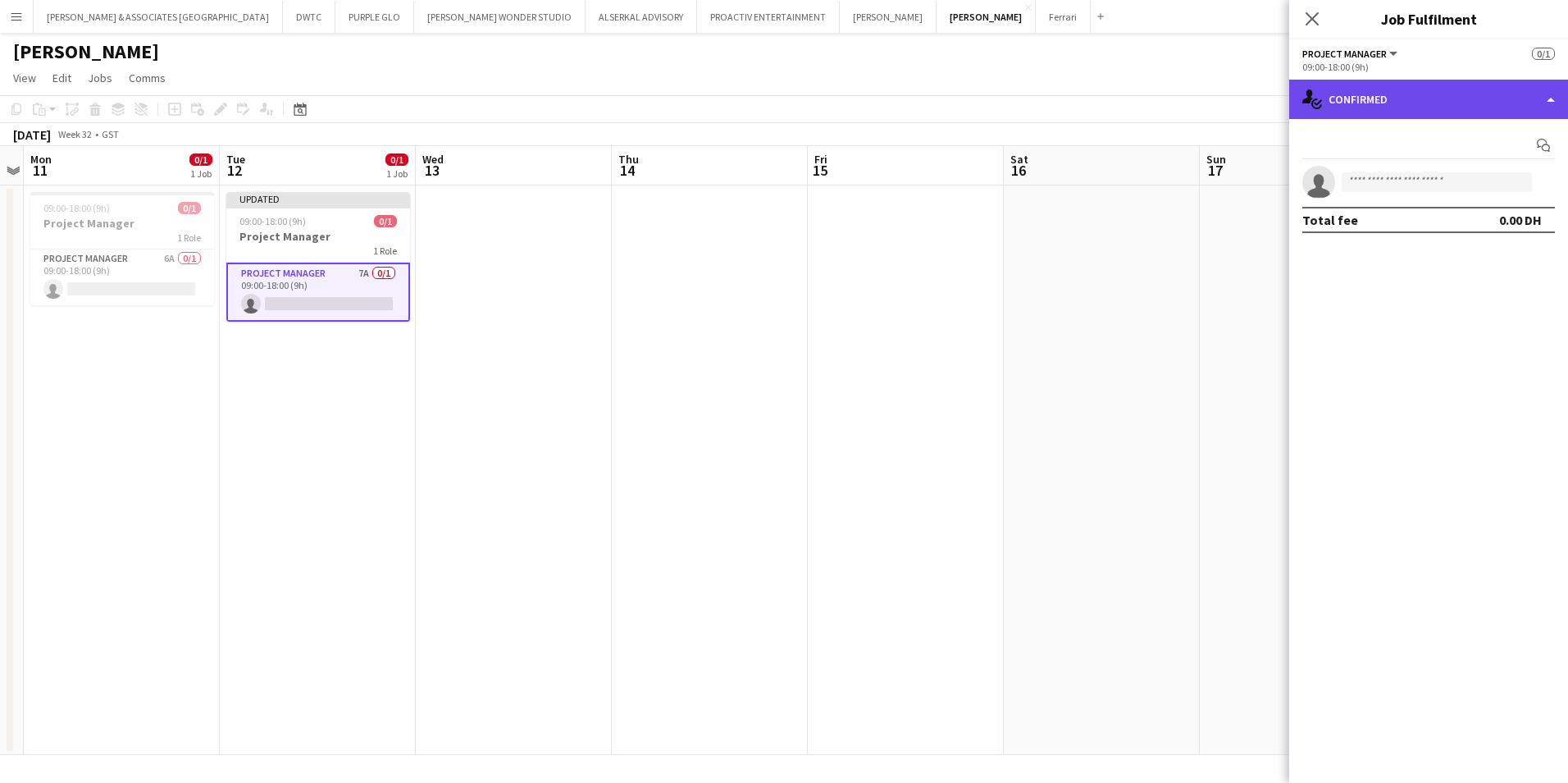
click at [1376, 103] on div "single-neutral-actions-check-2 Confirmed" at bounding box center [1428, 100] width 279 height 39
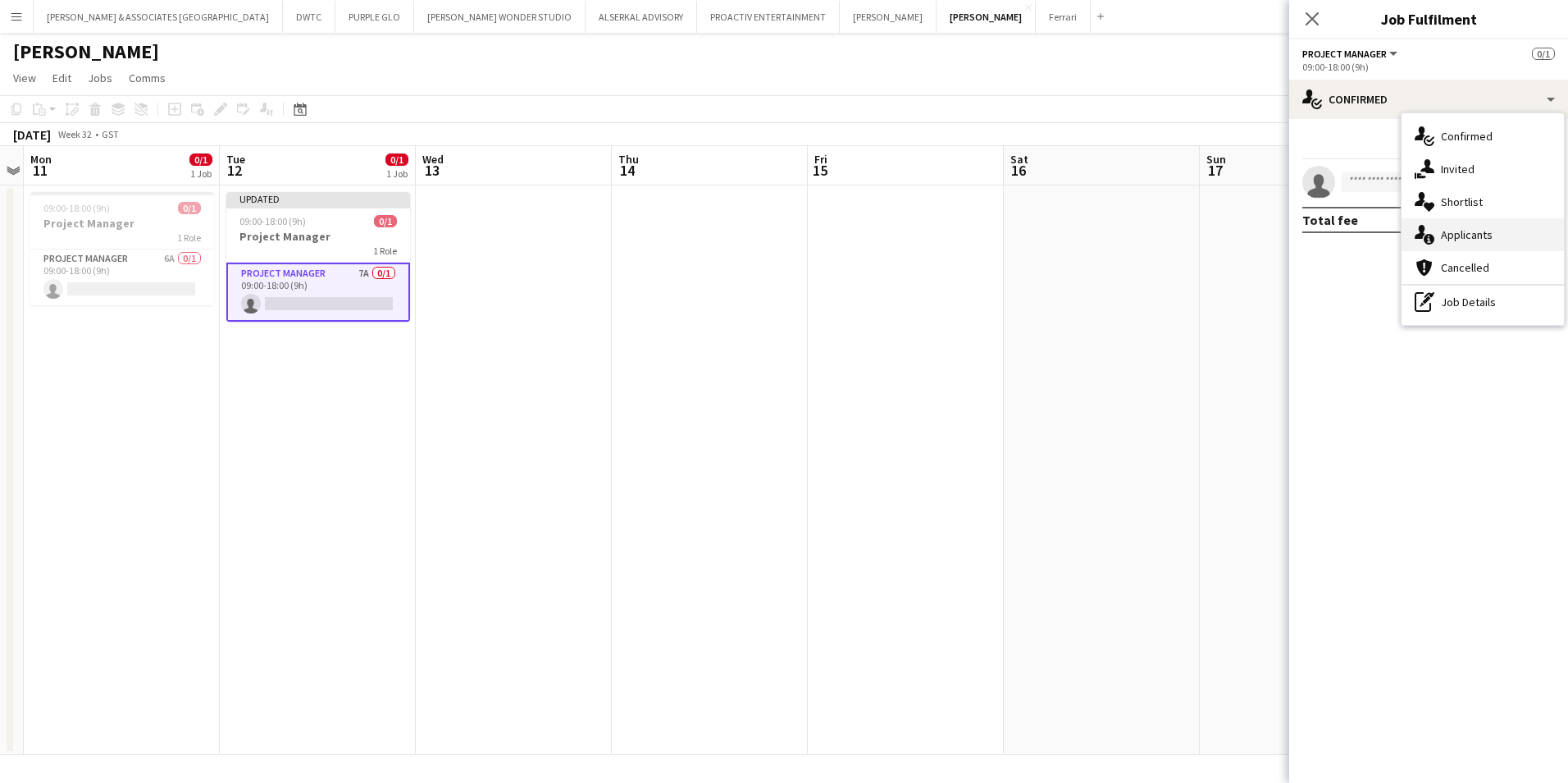
click at [1481, 246] on div "single-neutral-actions-information Applicants" at bounding box center [1483, 235] width 162 height 33
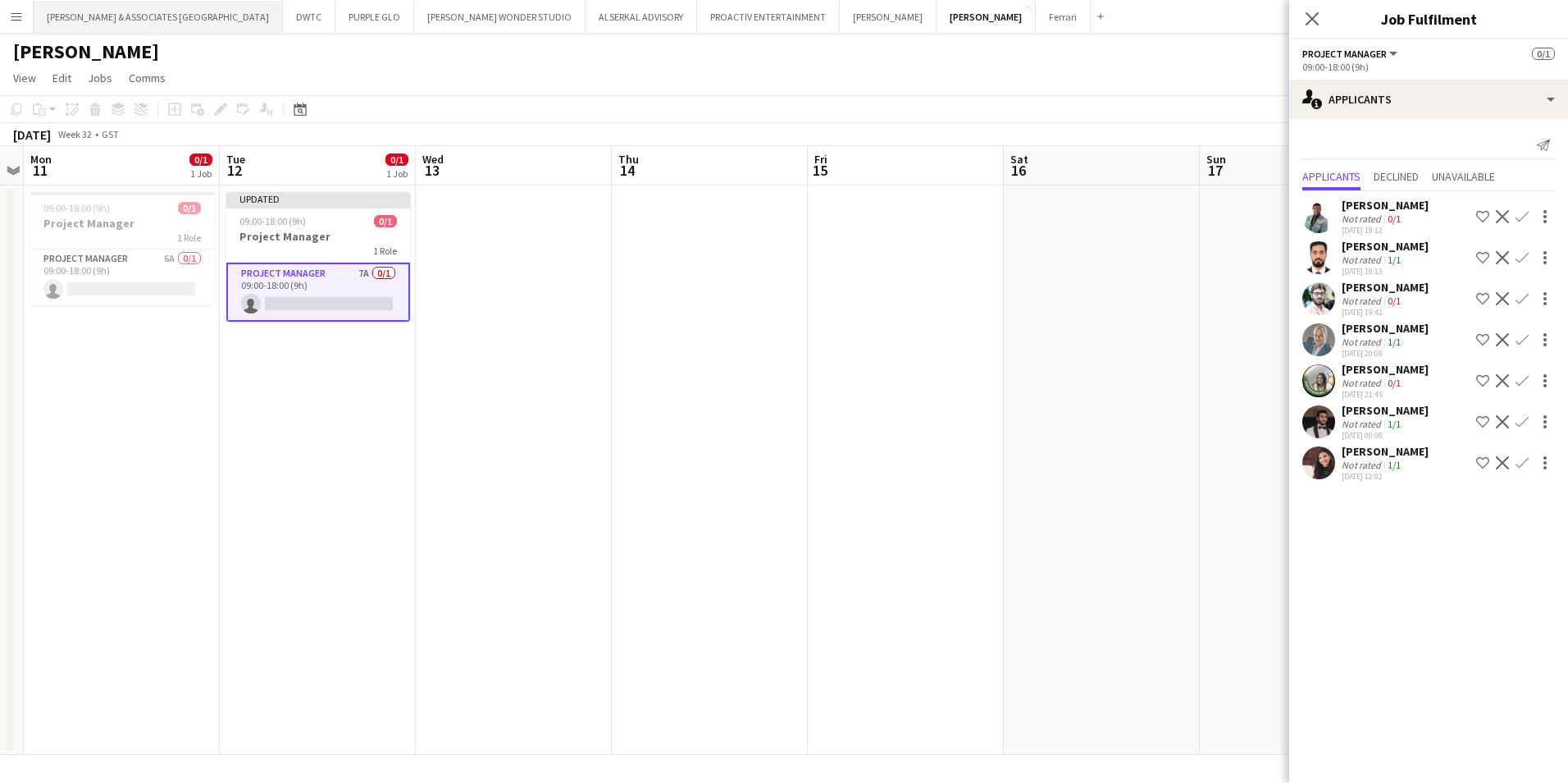
click at [99, 23] on button "[PERSON_NAME] & ASSOCIATES UAE Close" at bounding box center [159, 17] width 250 height 32
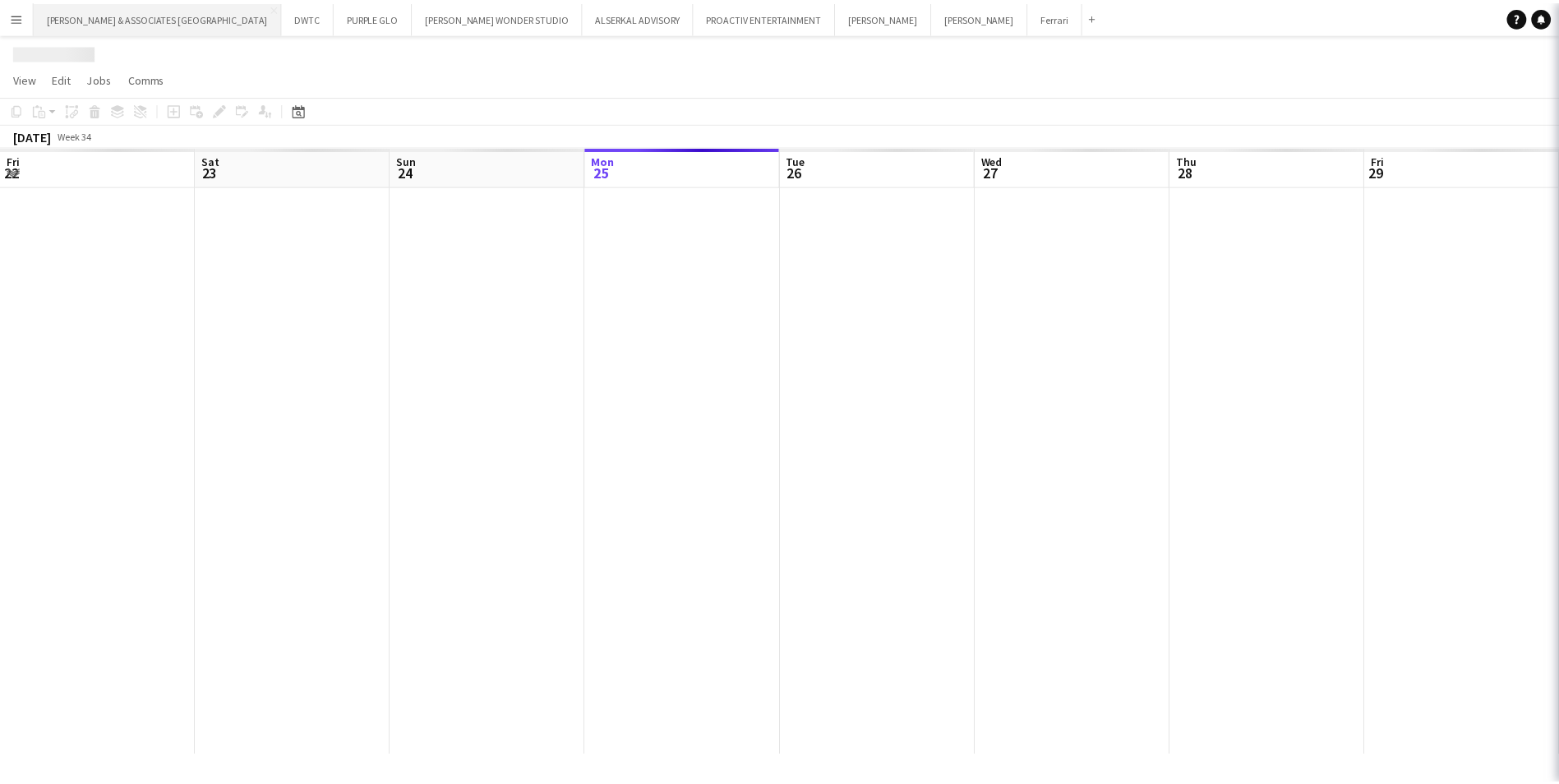
scroll to position [0, 393]
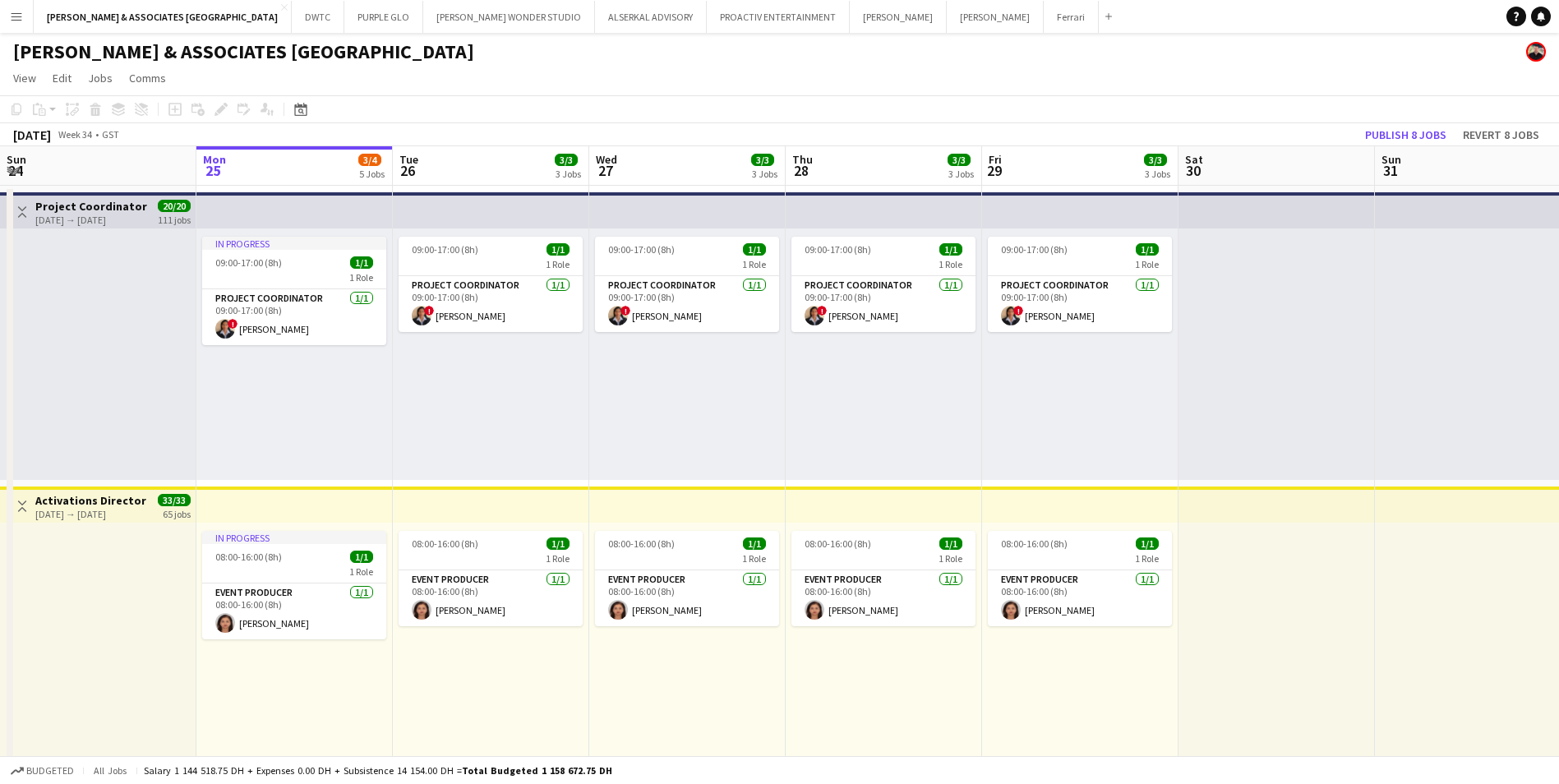
click at [23, 25] on button "Menu" at bounding box center [16, 16] width 33 height 33
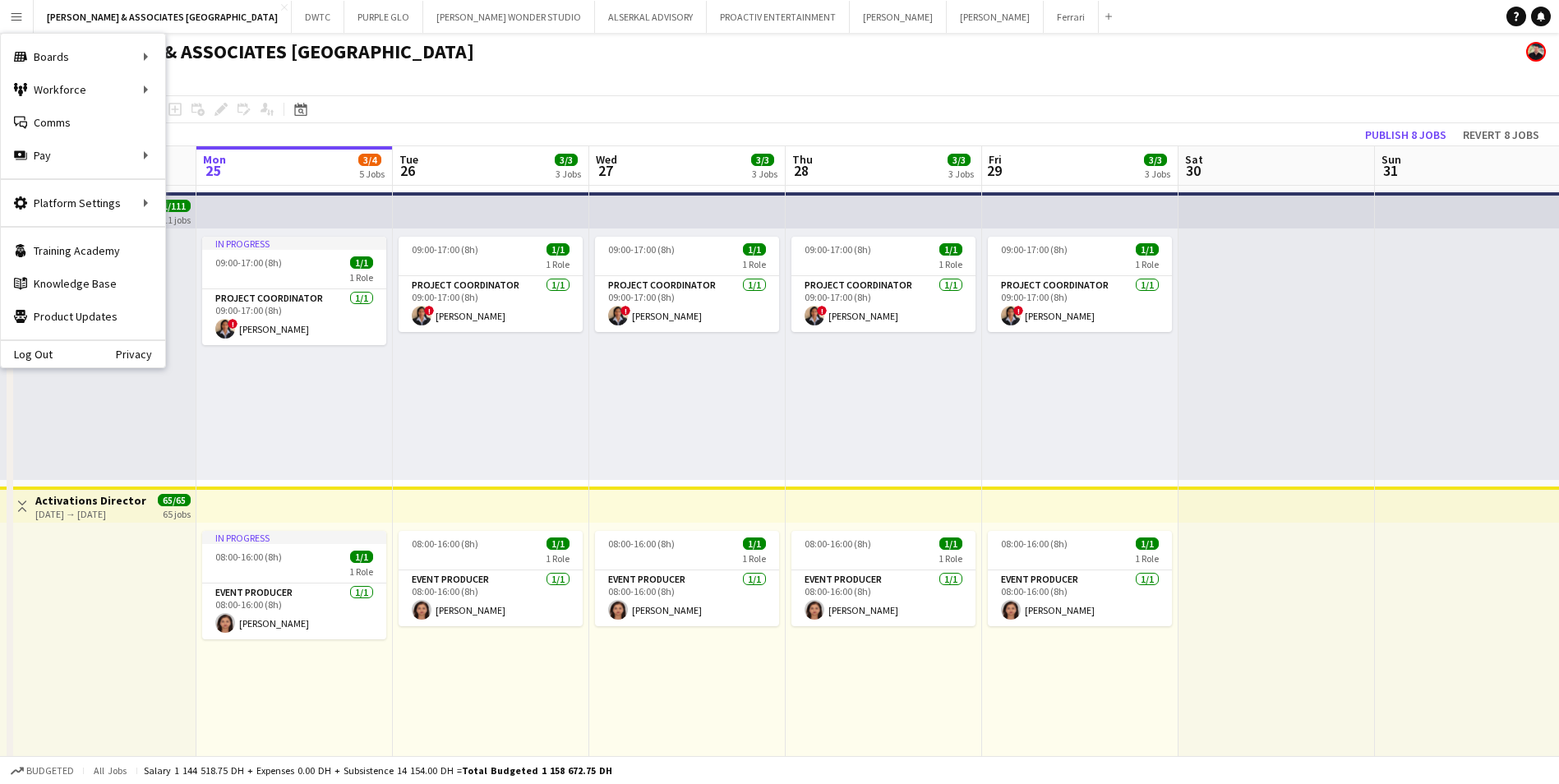
click at [588, 54] on div "[PERSON_NAME] & ASSOCIATES [GEOGRAPHIC_DATA]" at bounding box center [780, 48] width 1559 height 31
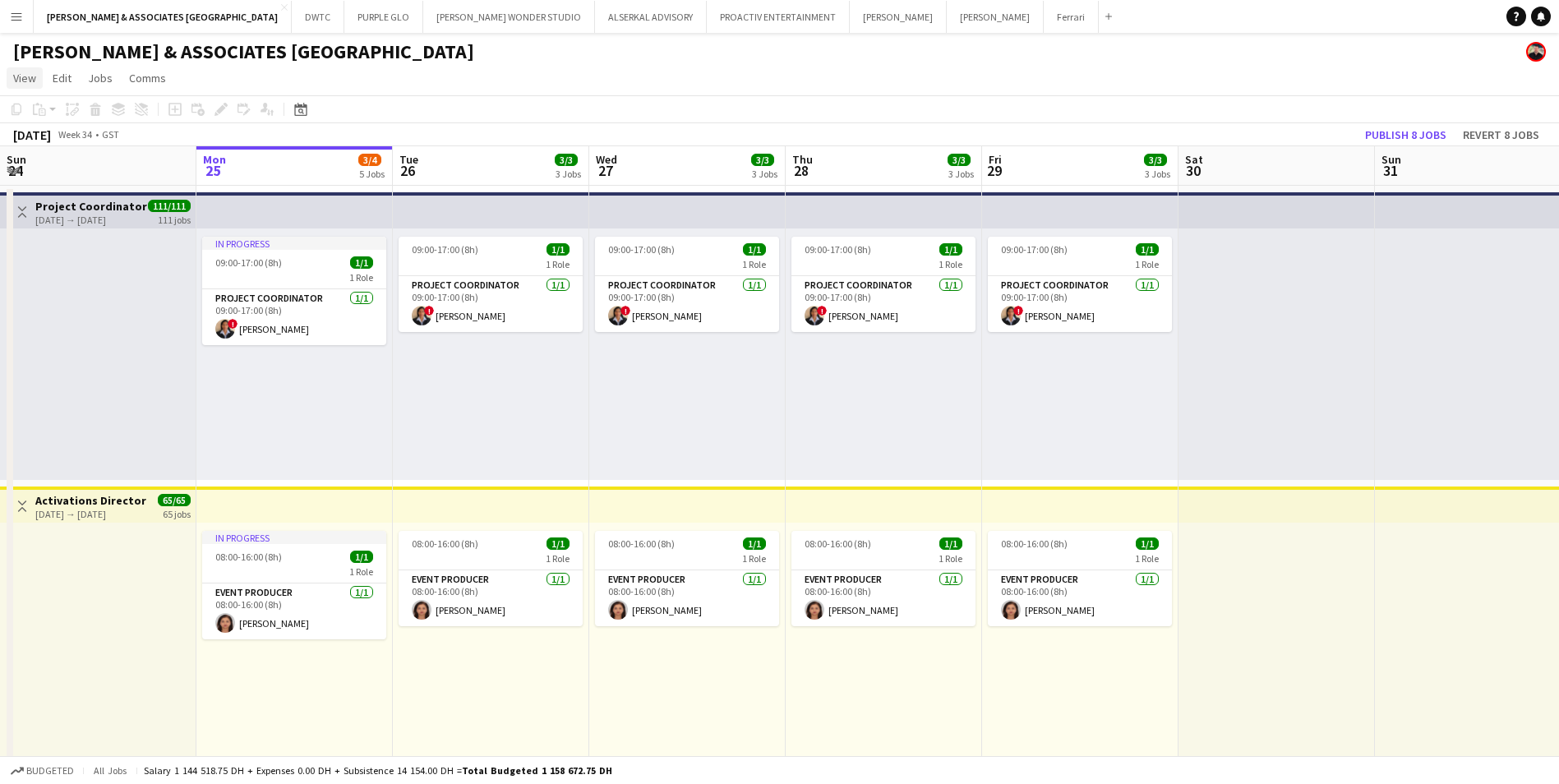
click at [19, 86] on link "View" at bounding box center [24, 78] width 36 height 22
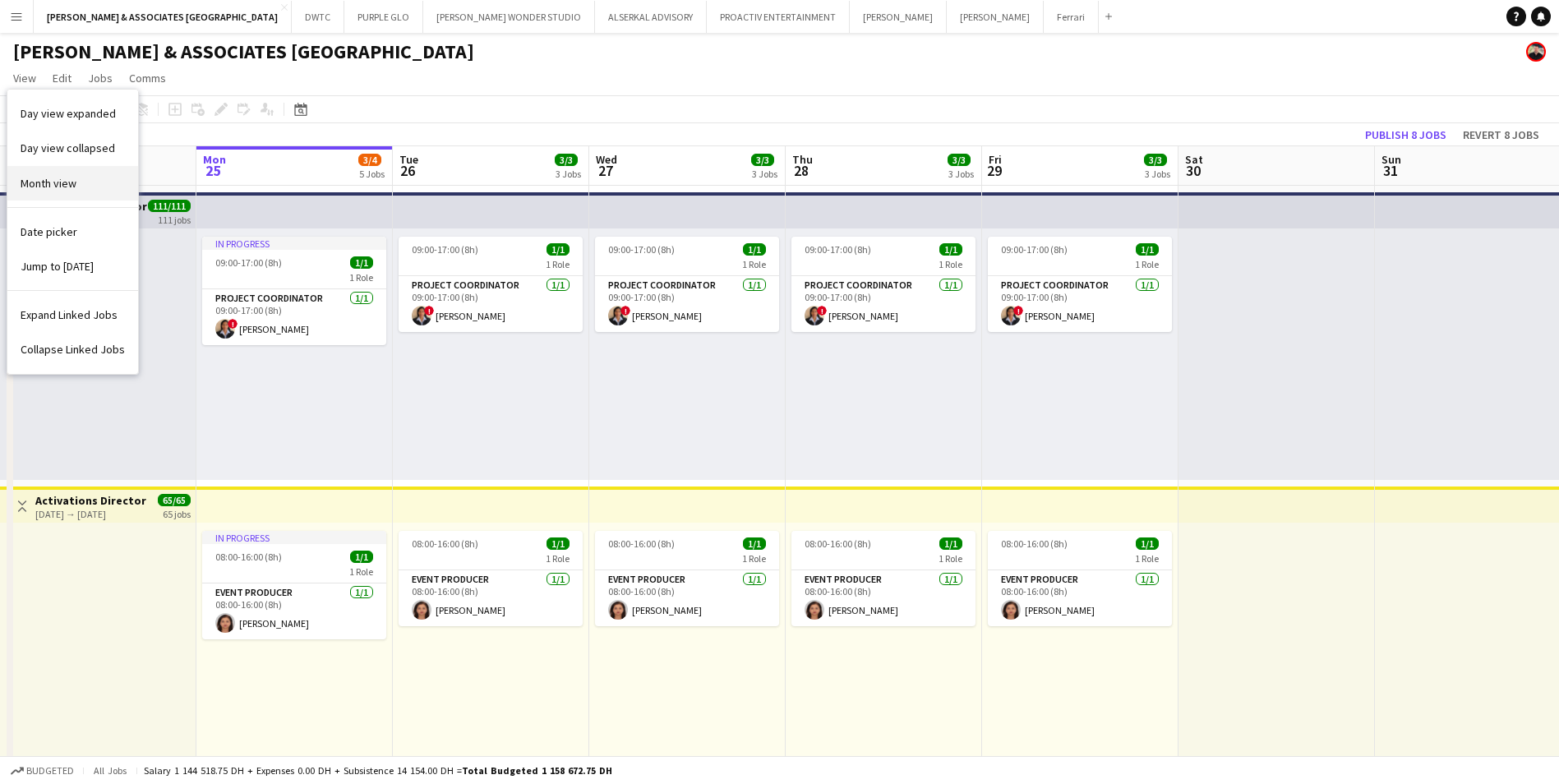
click at [76, 187] on link "Month view" at bounding box center [72, 183] width 131 height 35
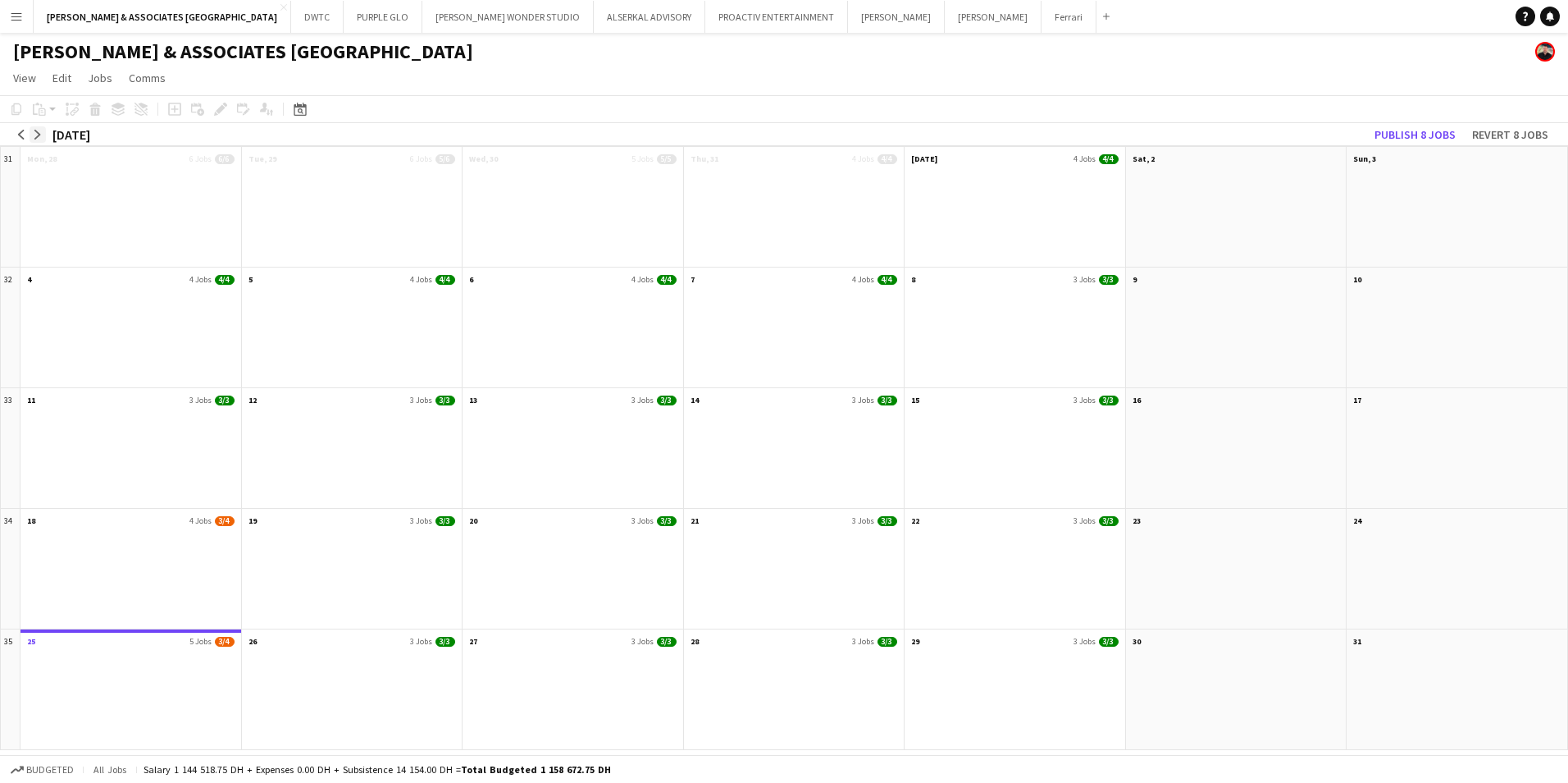
click at [38, 131] on app-icon "arrow-right" at bounding box center [38, 134] width 9 height 9
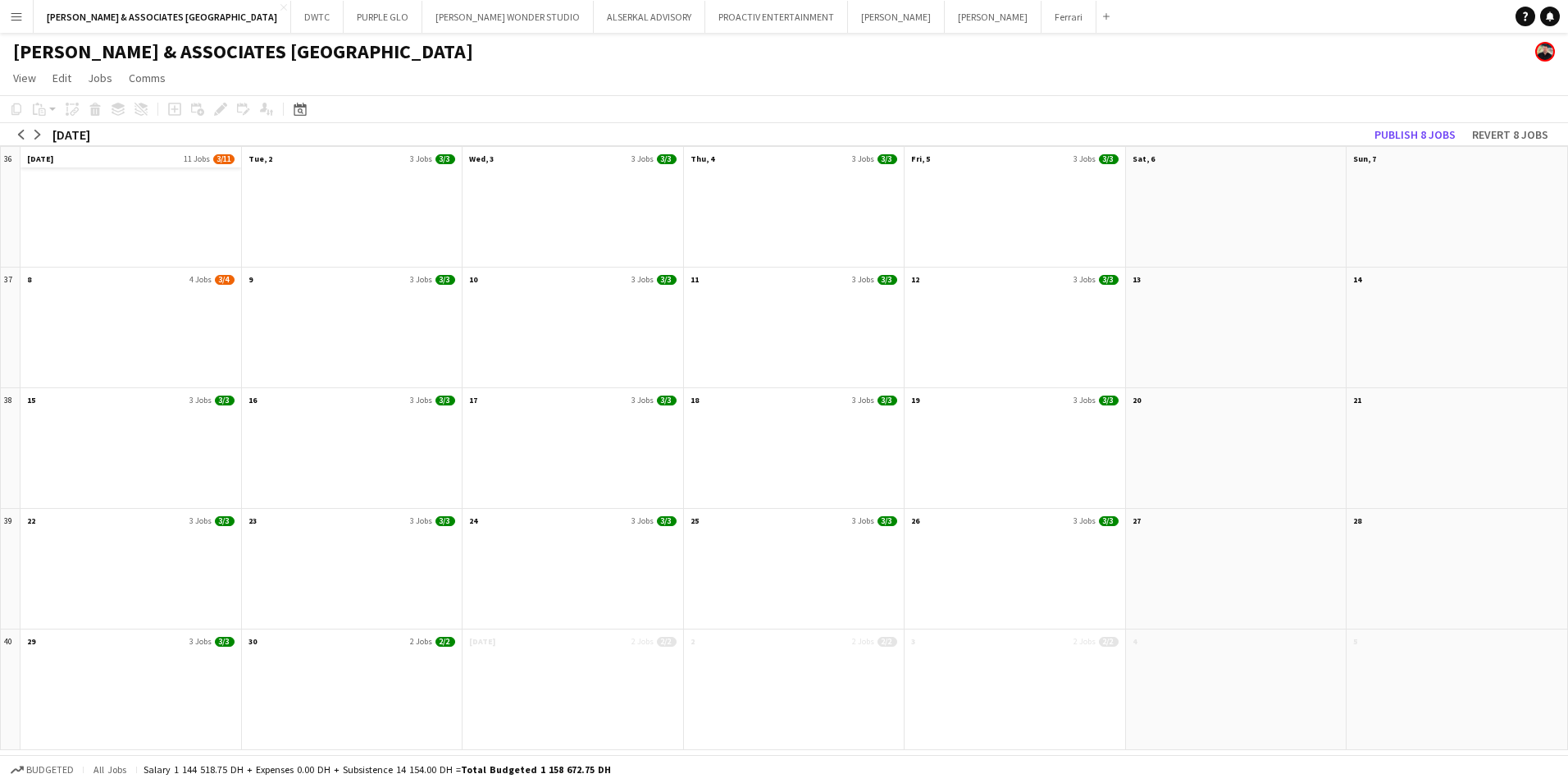
click at [82, 155] on app-month-view-date-header "[DATE] Jobs 3/11" at bounding box center [130, 157] width 221 height 21
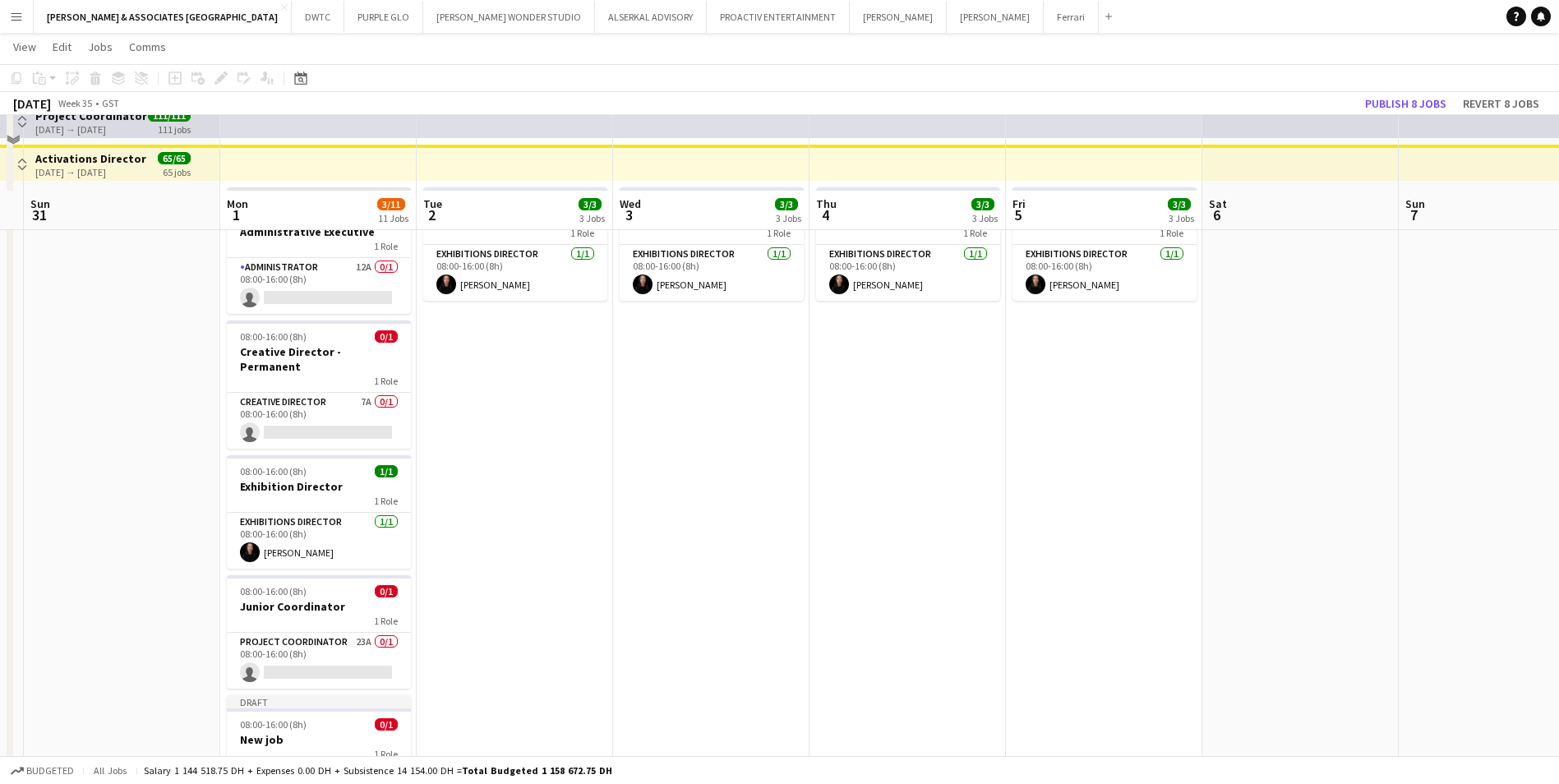
scroll to position [0, 0]
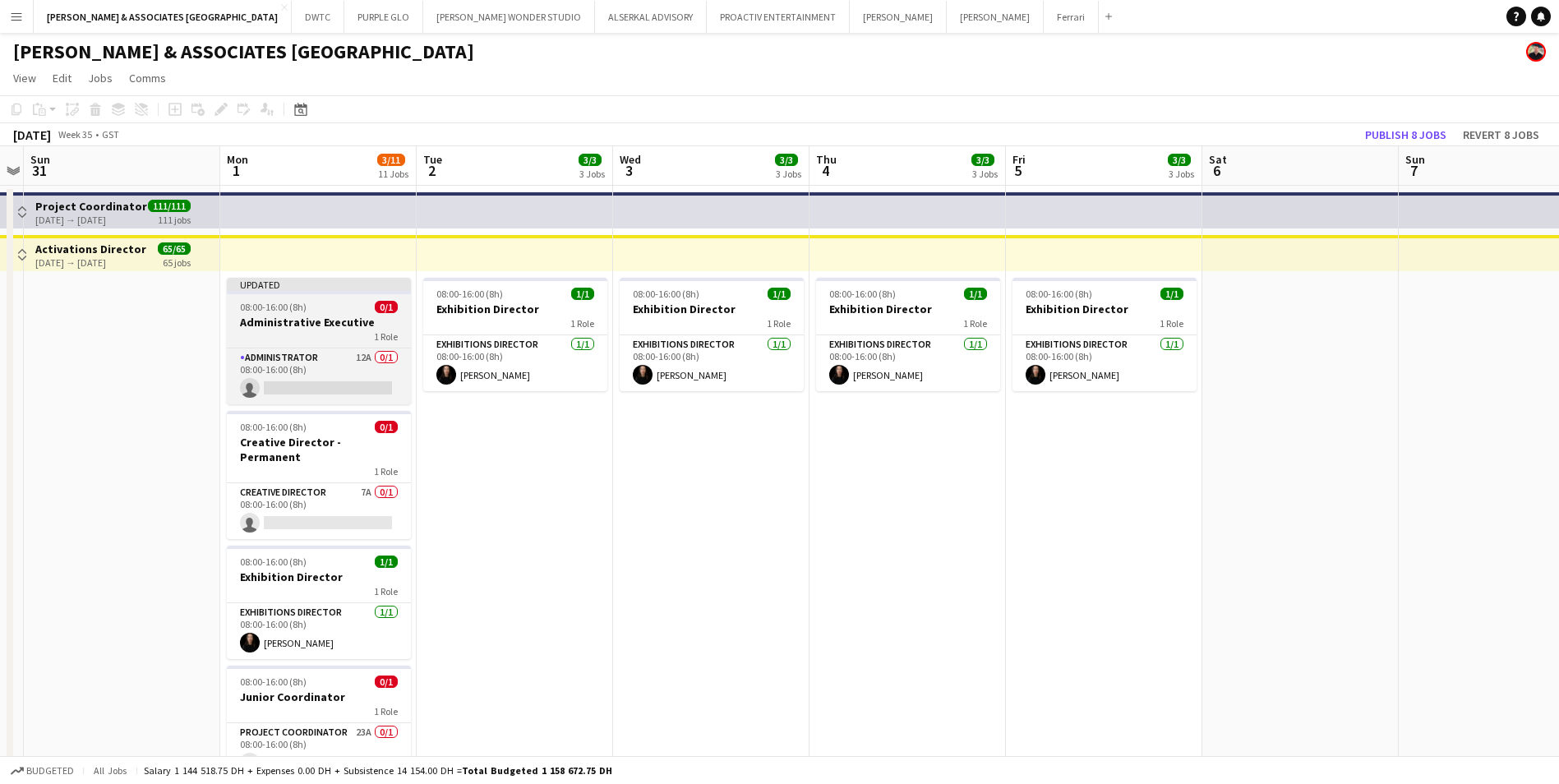
click at [323, 335] on div "1 Role" at bounding box center [319, 337] width 184 height 13
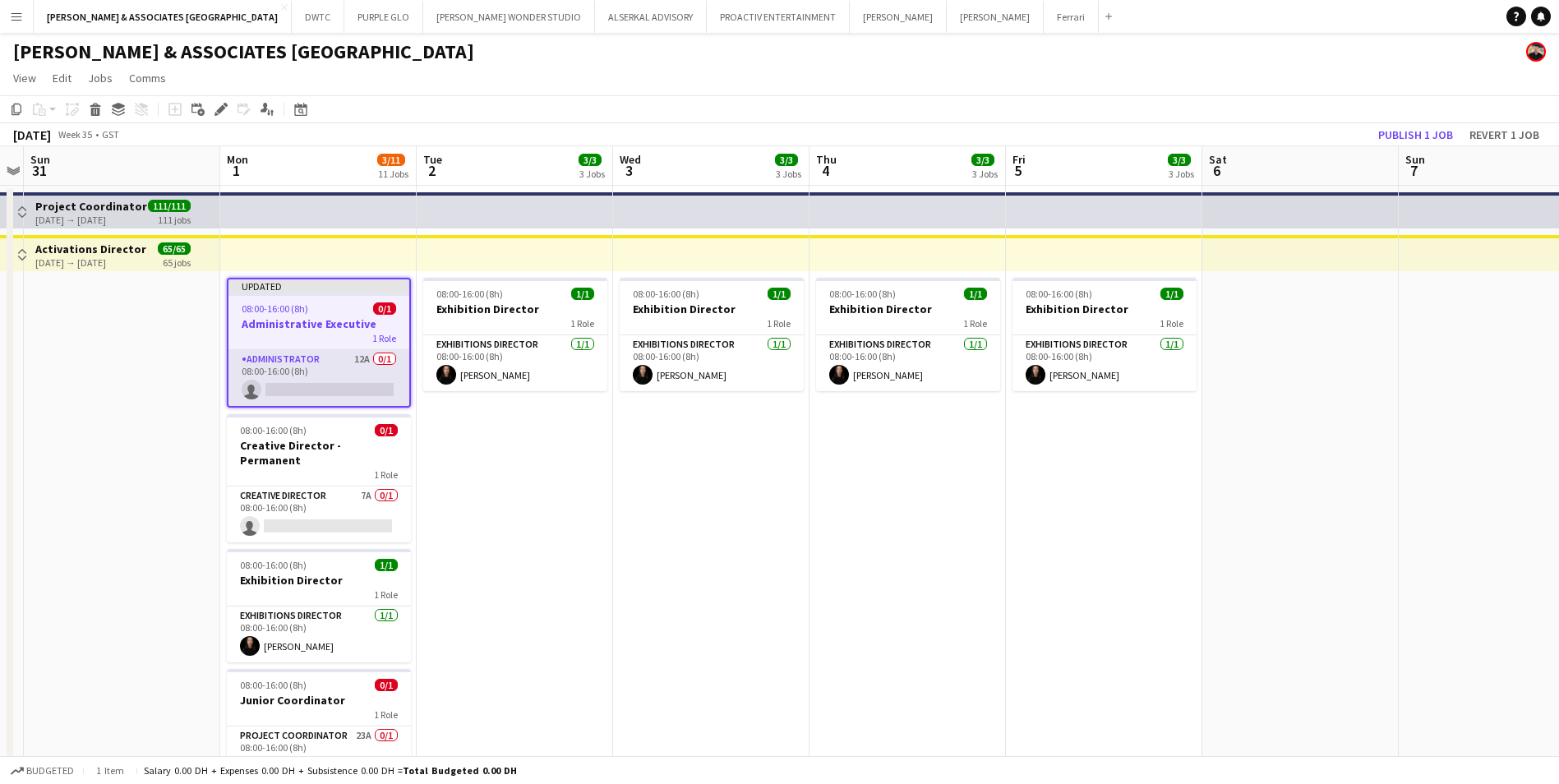
click at [306, 353] on app-card-role "Administrator 12A 0/1 08:00-16:00 (8h) single-neutral-actions" at bounding box center [319, 377] width 181 height 55
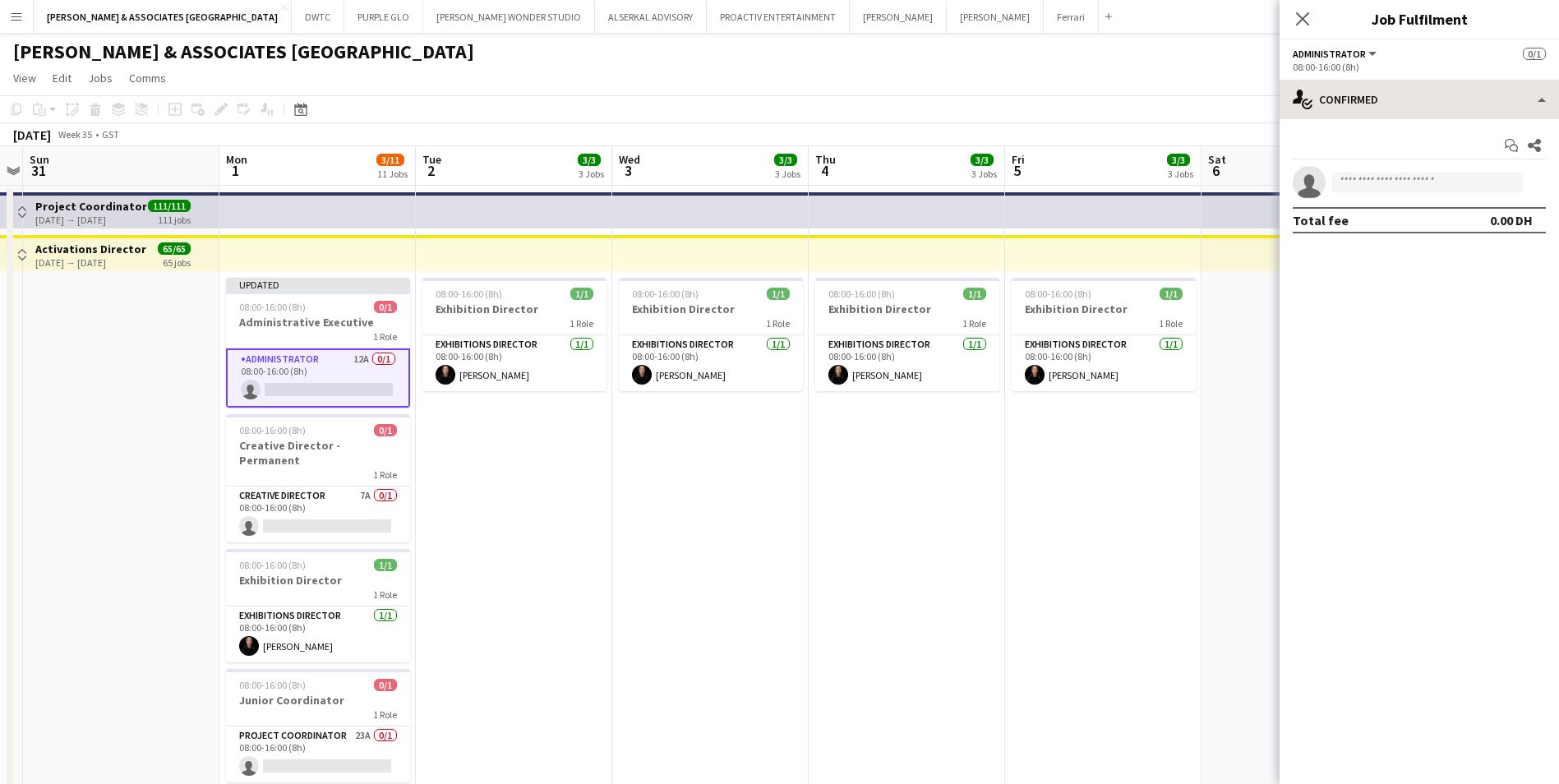
click at [1388, 116] on div "single-neutral-actions-check-2 Confirmed single-neutral-actions-check-2 Confirm…" at bounding box center [1419, 431] width 279 height 704
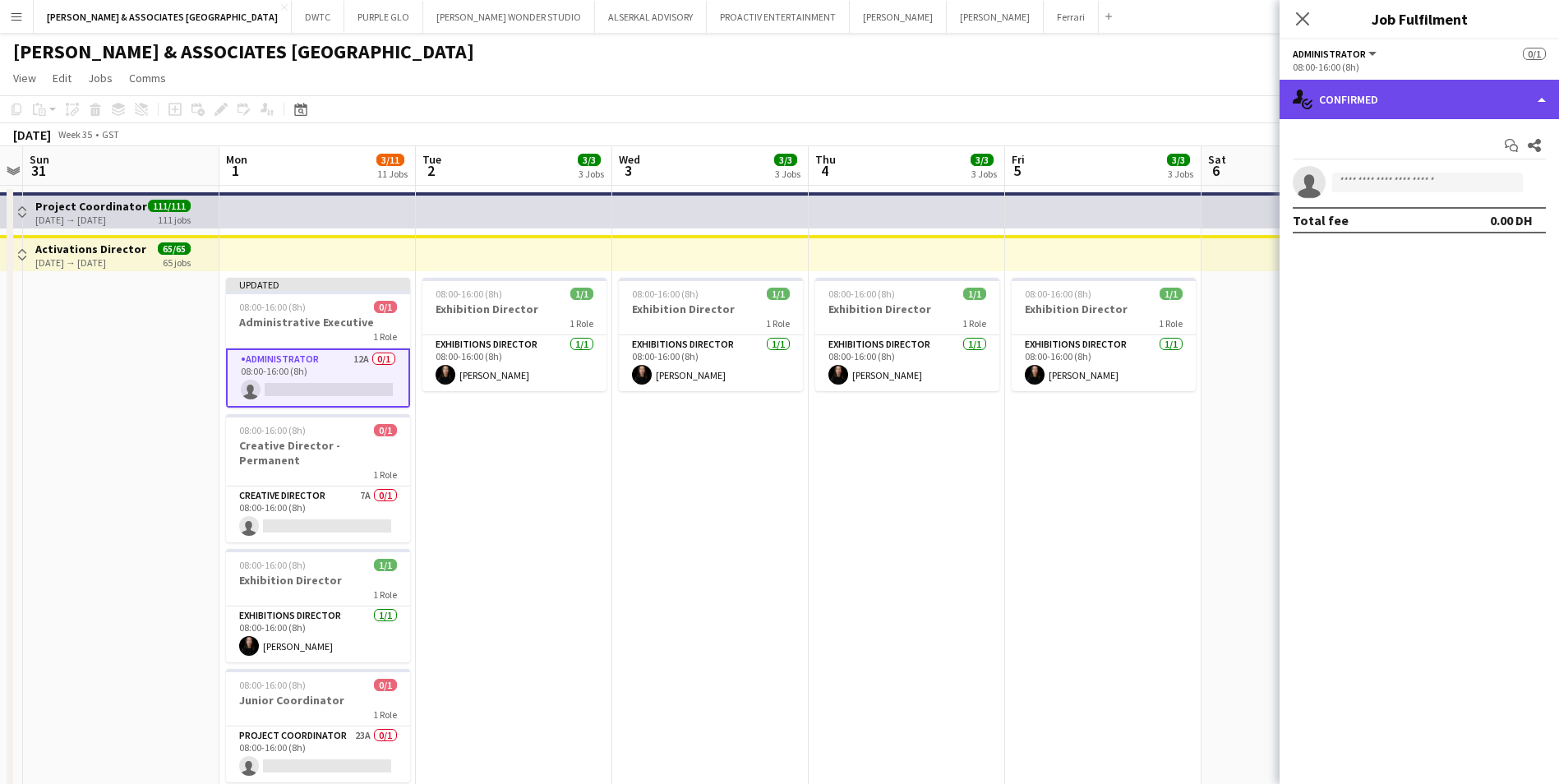
click at [1388, 115] on div "single-neutral-actions-check-2 Confirmed" at bounding box center [1419, 100] width 279 height 39
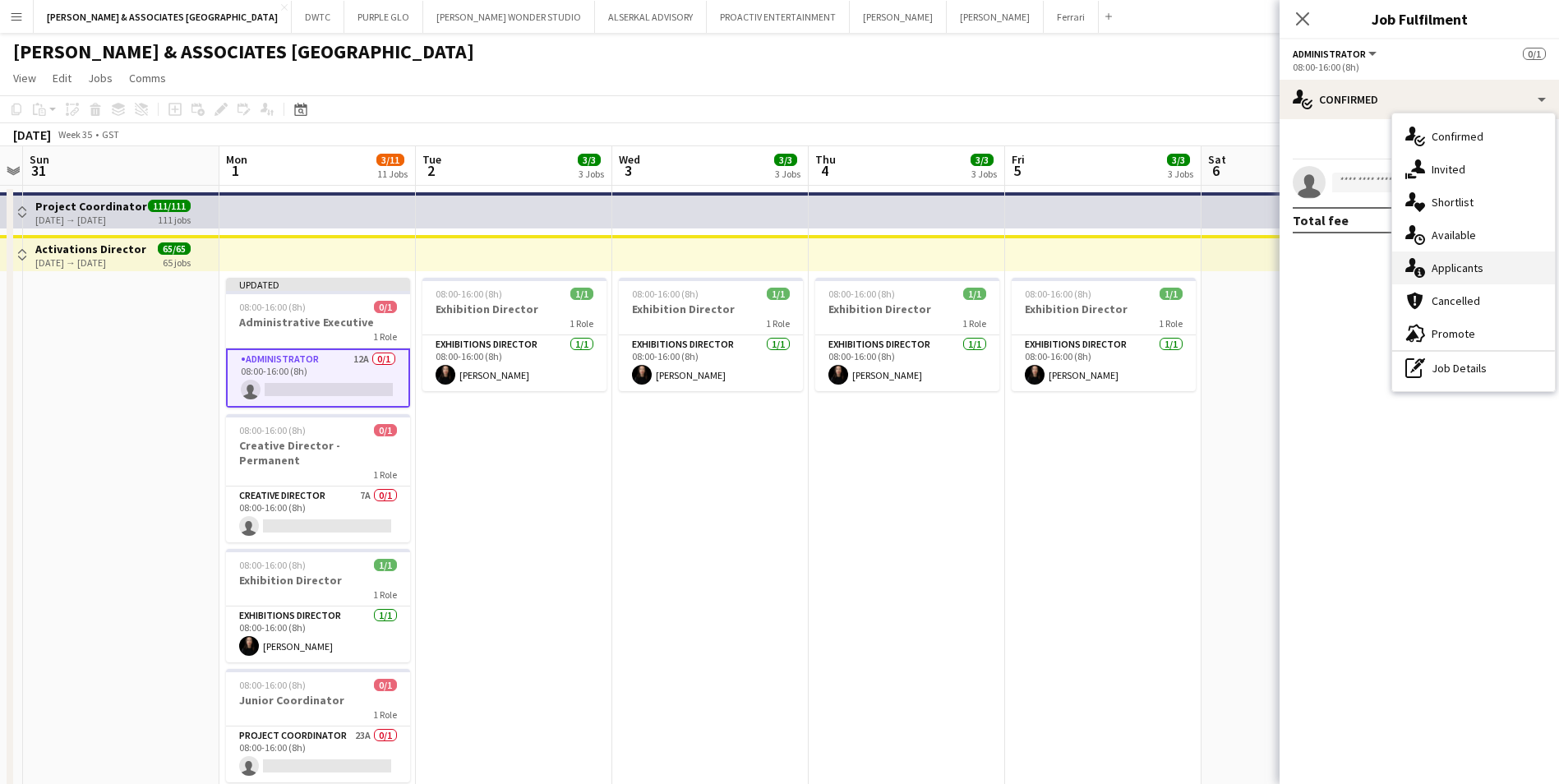
click at [1493, 271] on div "single-neutral-actions-information Applicants" at bounding box center [1473, 267] width 163 height 33
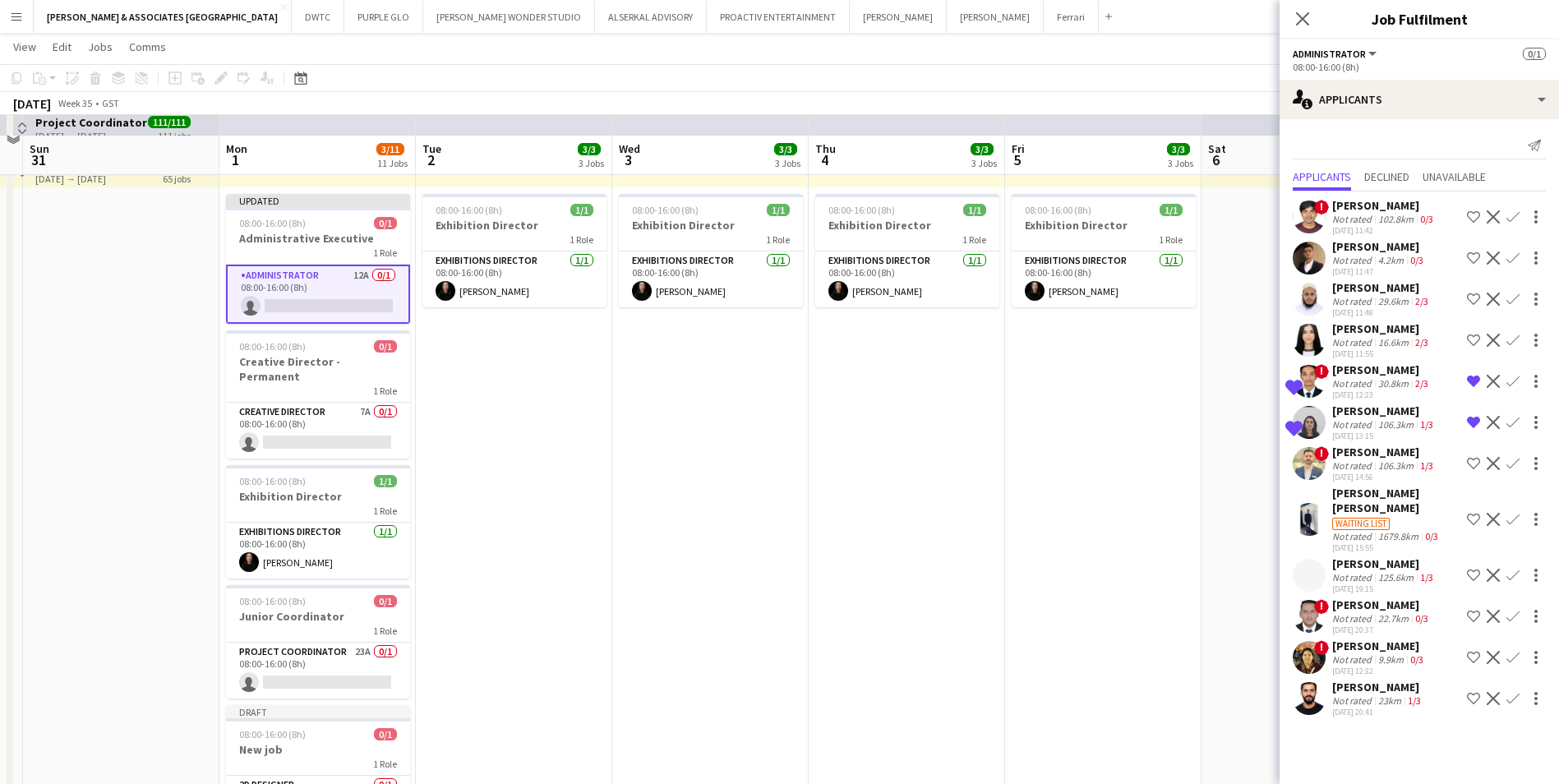
scroll to position [165, 0]
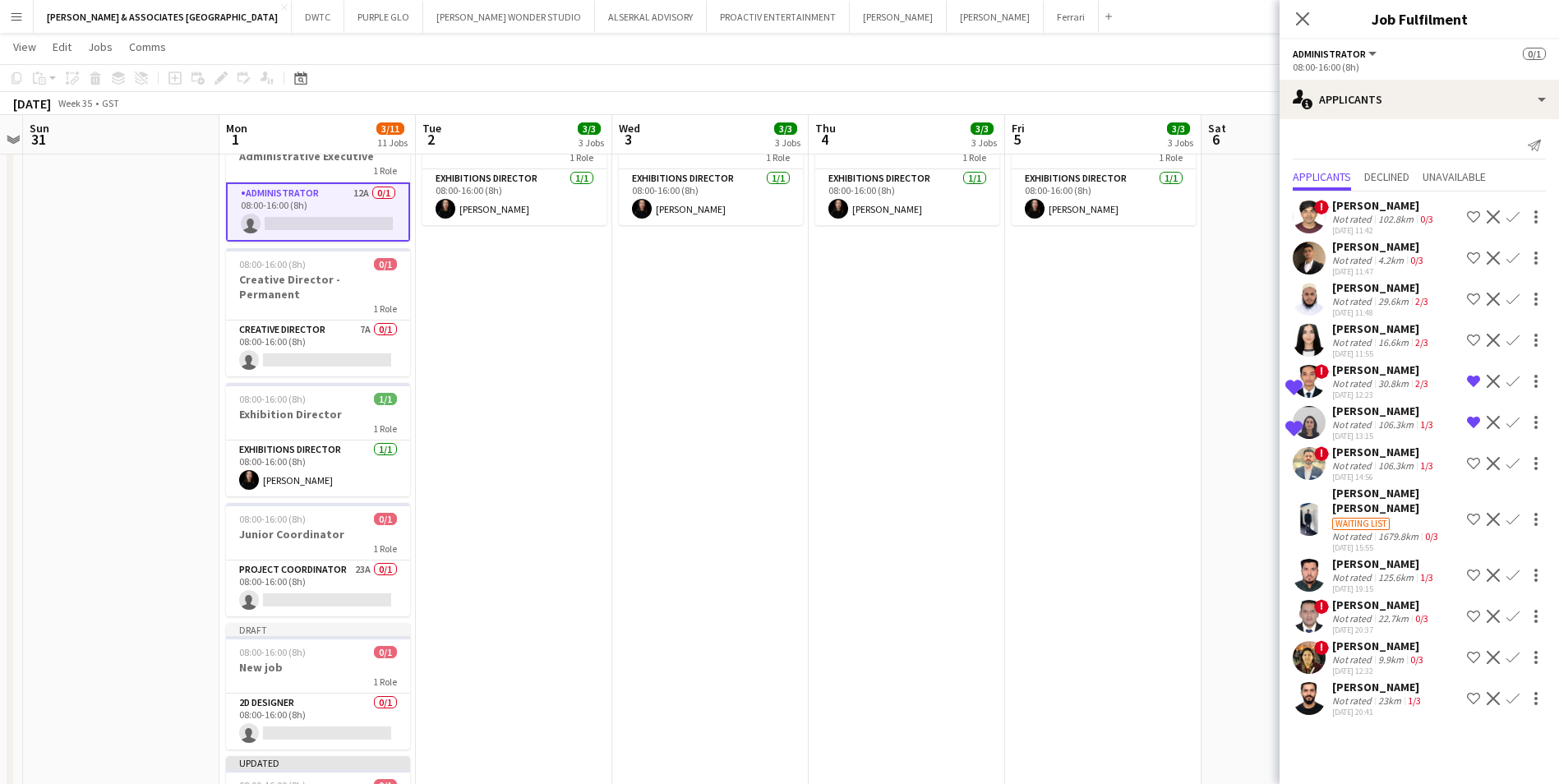
click at [1375, 502] on div "[PERSON_NAME] [PERSON_NAME]" at bounding box center [1396, 500] width 128 height 29
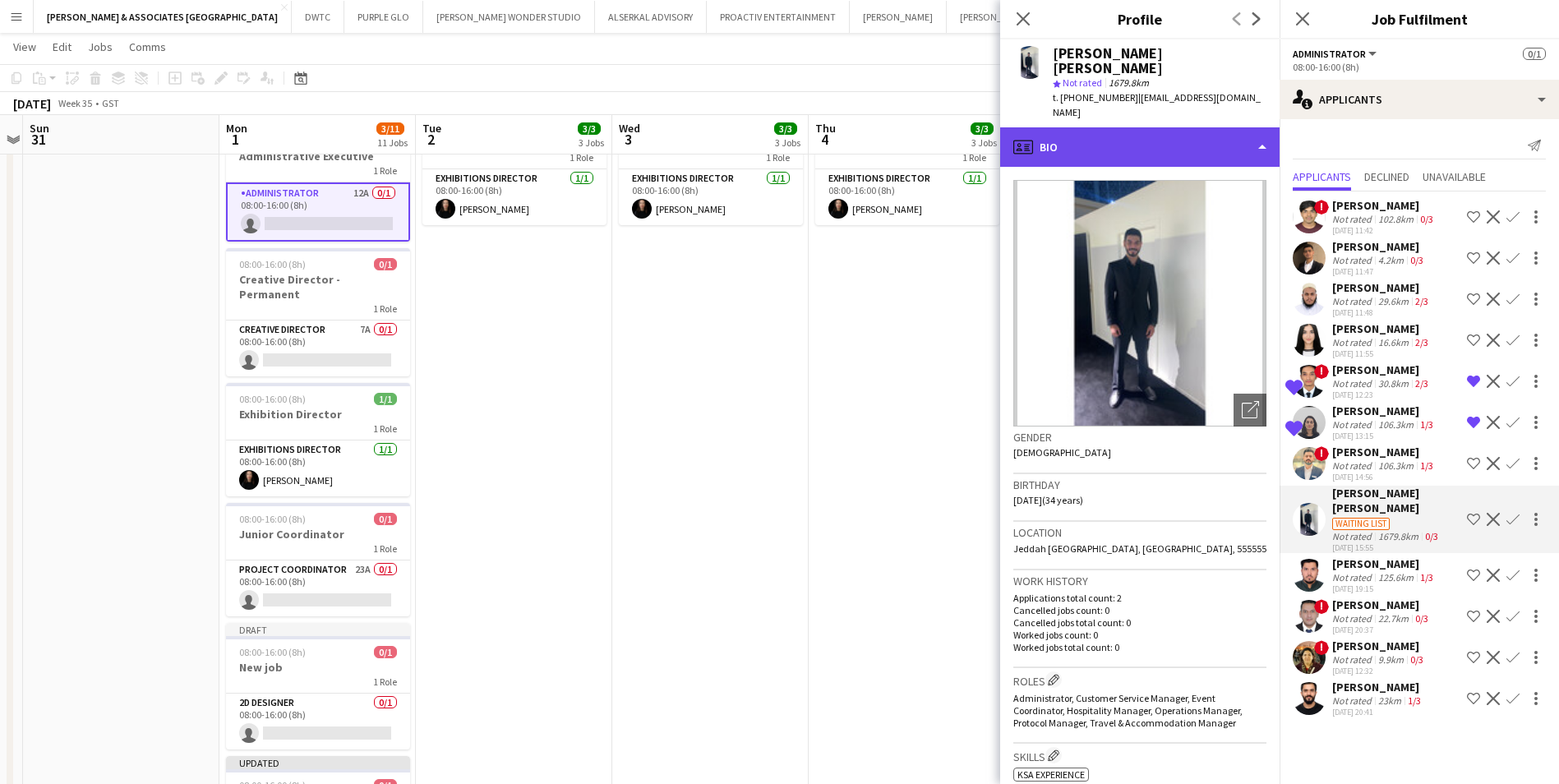
click at [1250, 142] on div "profile Bio" at bounding box center [1140, 147] width 279 height 39
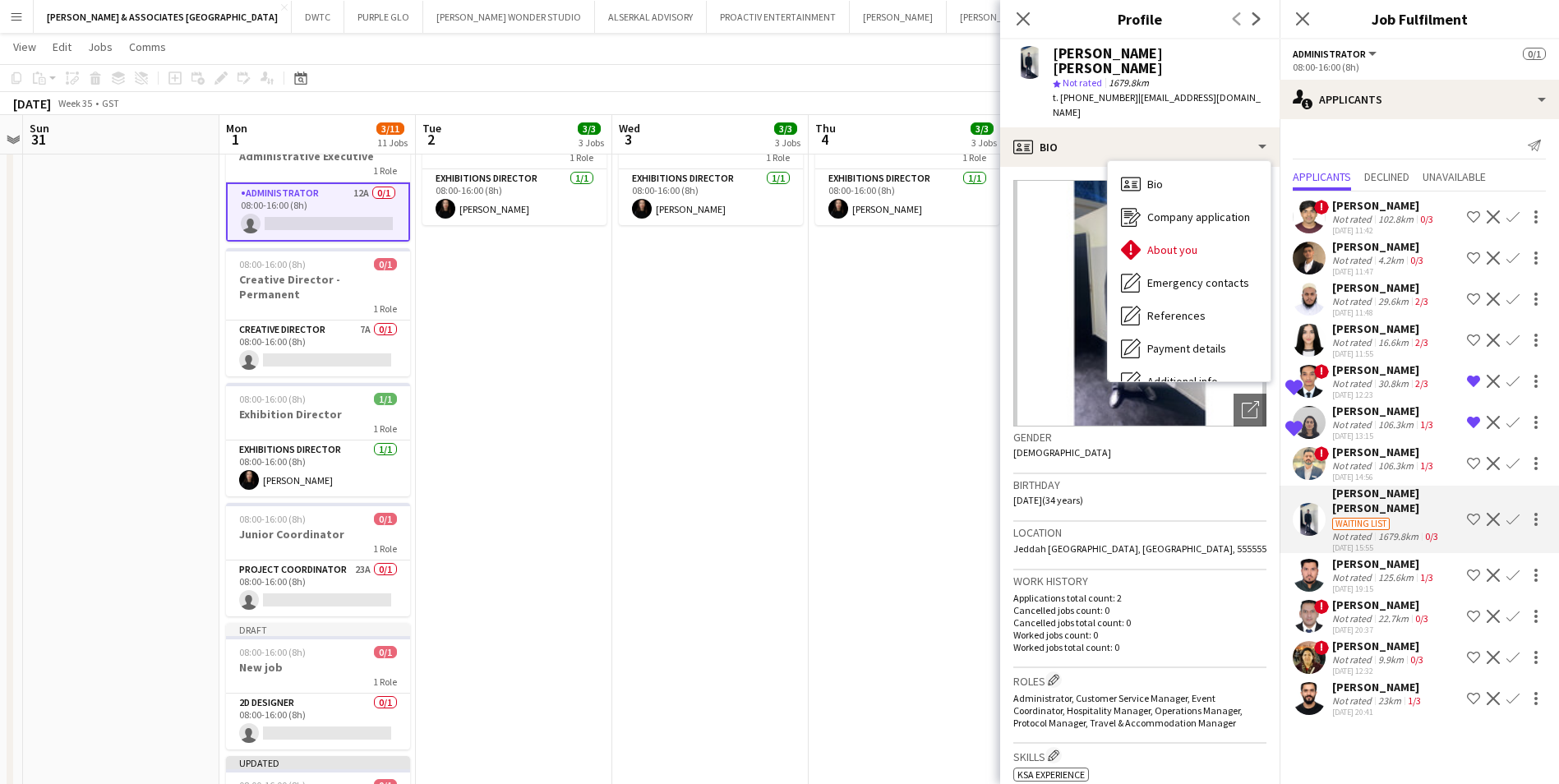
click at [1046, 366] on img at bounding box center [1140, 303] width 253 height 246
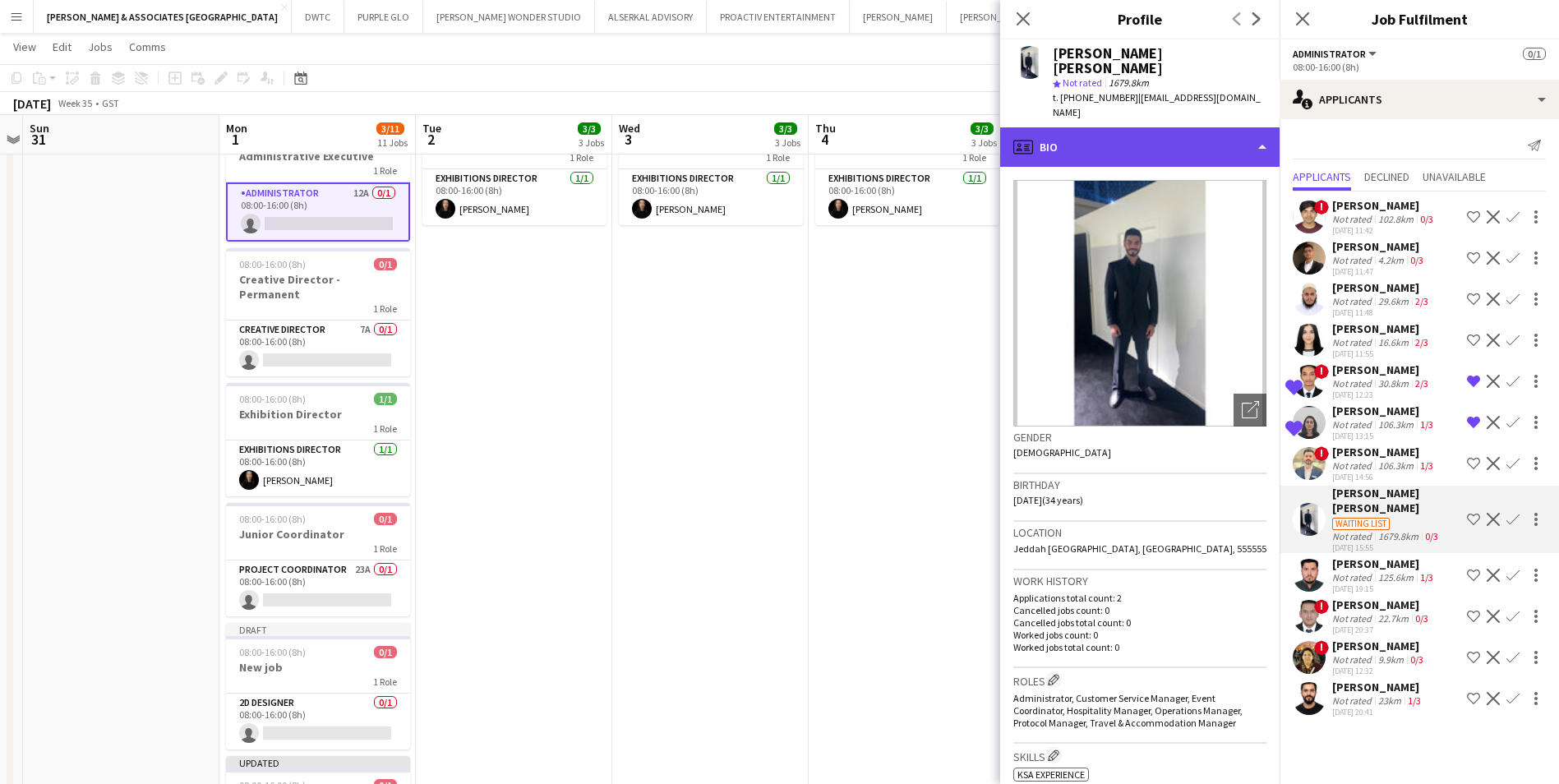
click at [1233, 127] on div "profile Bio" at bounding box center [1140, 147] width 279 height 39
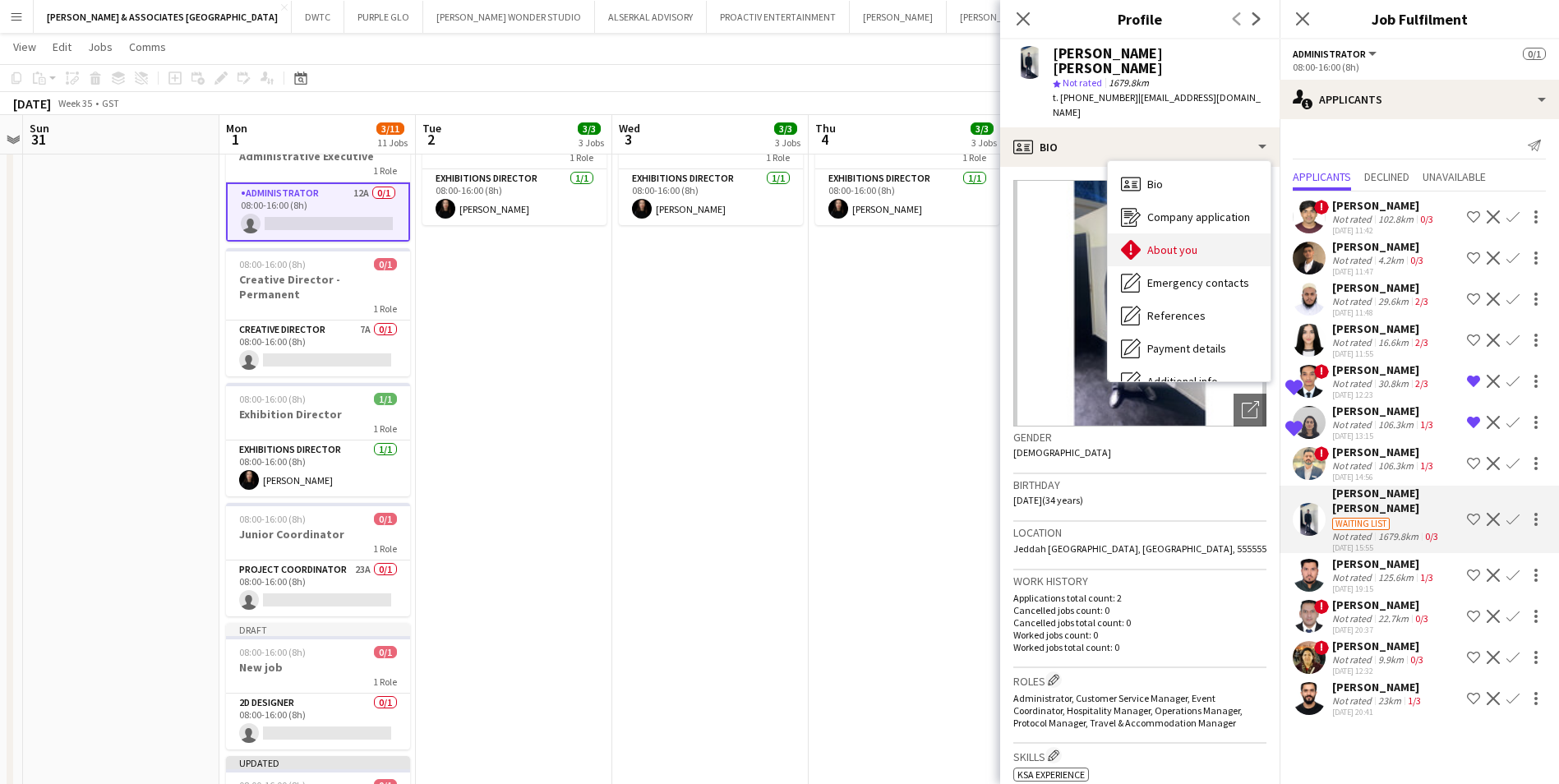
click at [1199, 234] on div "About you About you" at bounding box center [1189, 249] width 163 height 33
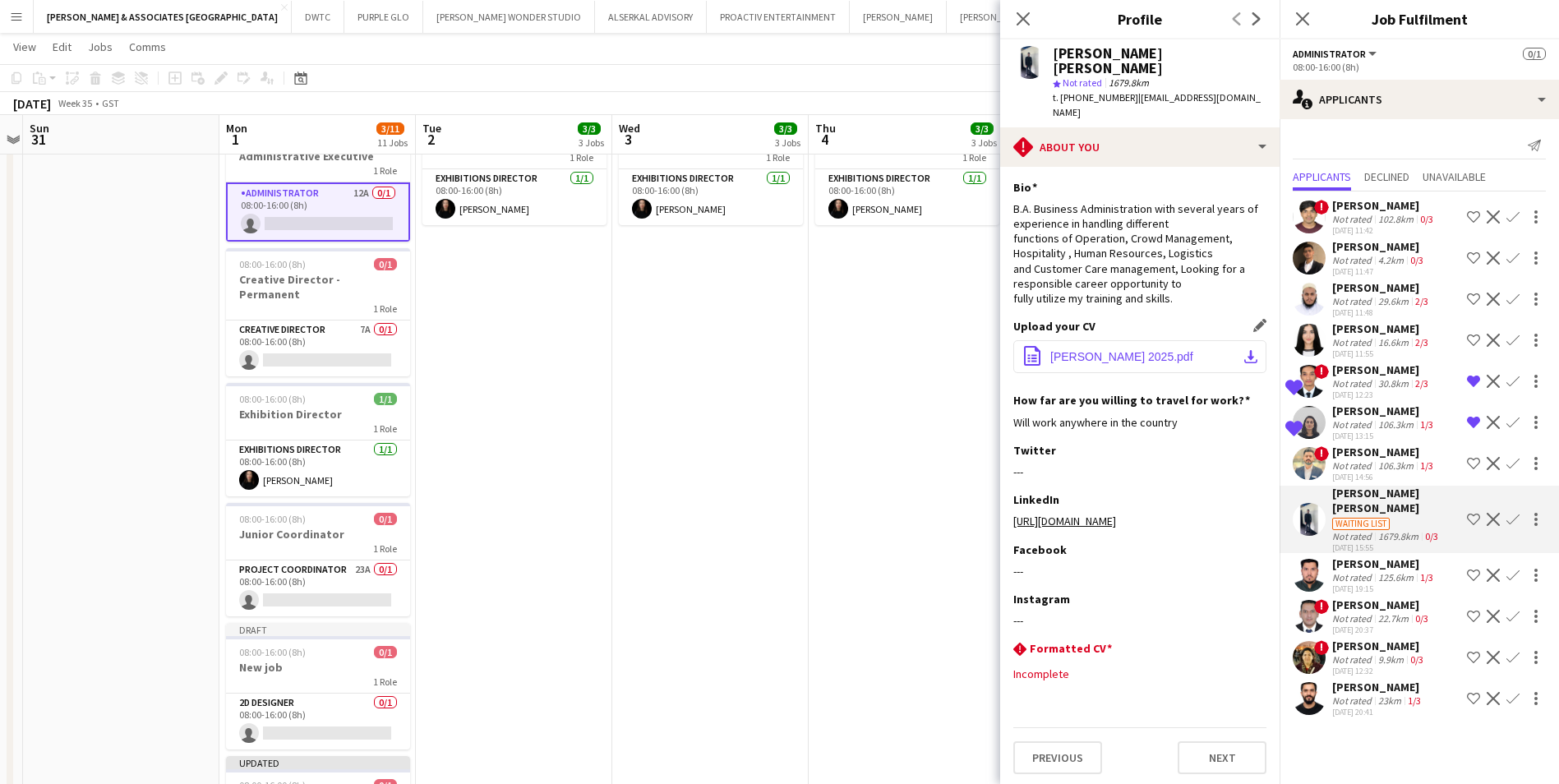
click at [1142, 350] on button "office-file-sheet [PERSON_NAME] 2025.pdf download-bottom" at bounding box center [1140, 356] width 253 height 33
click at [1495, 516] on app-icon "Decline" at bounding box center [1493, 519] width 13 height 13
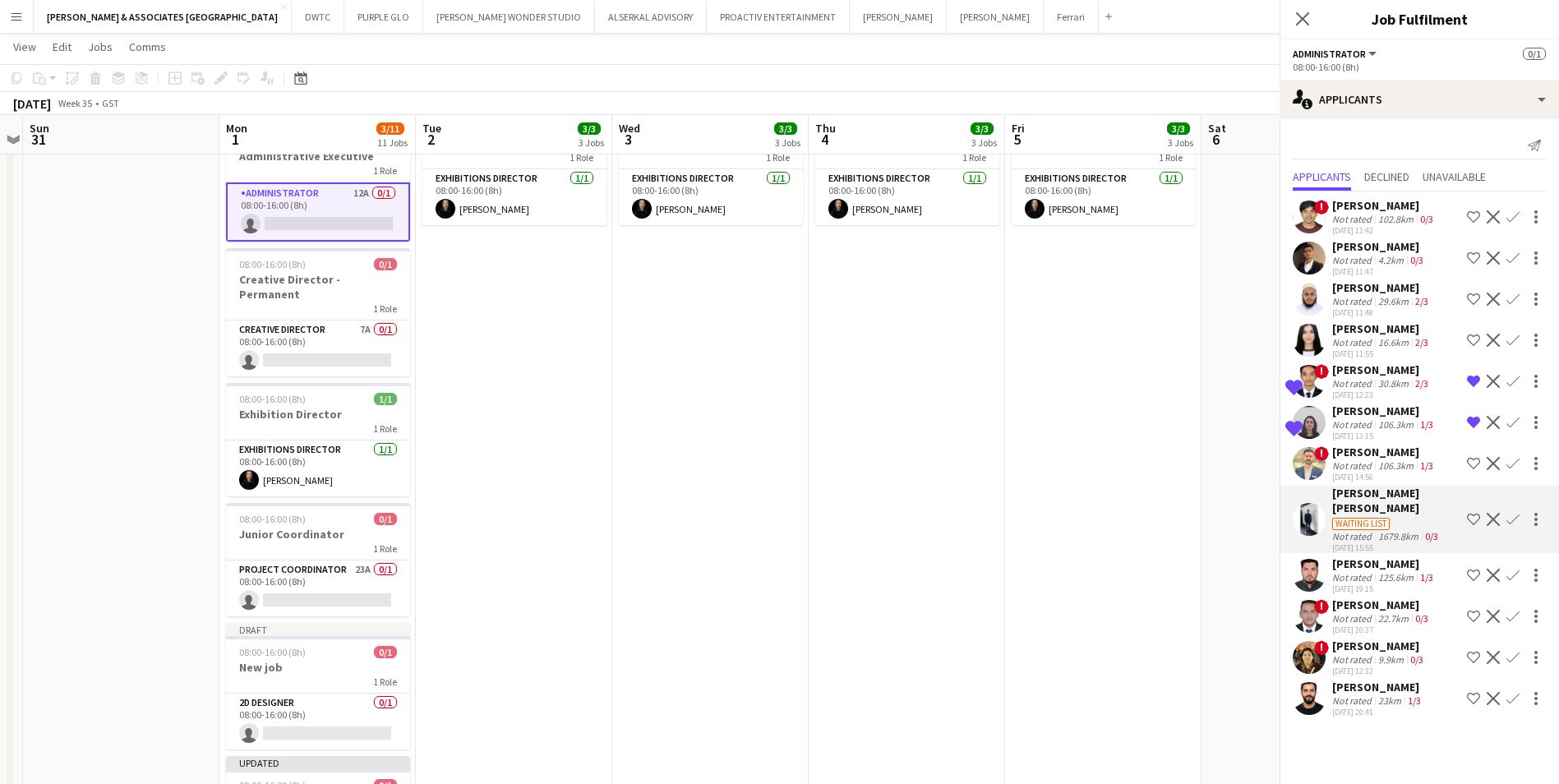
scroll to position [0, 0]
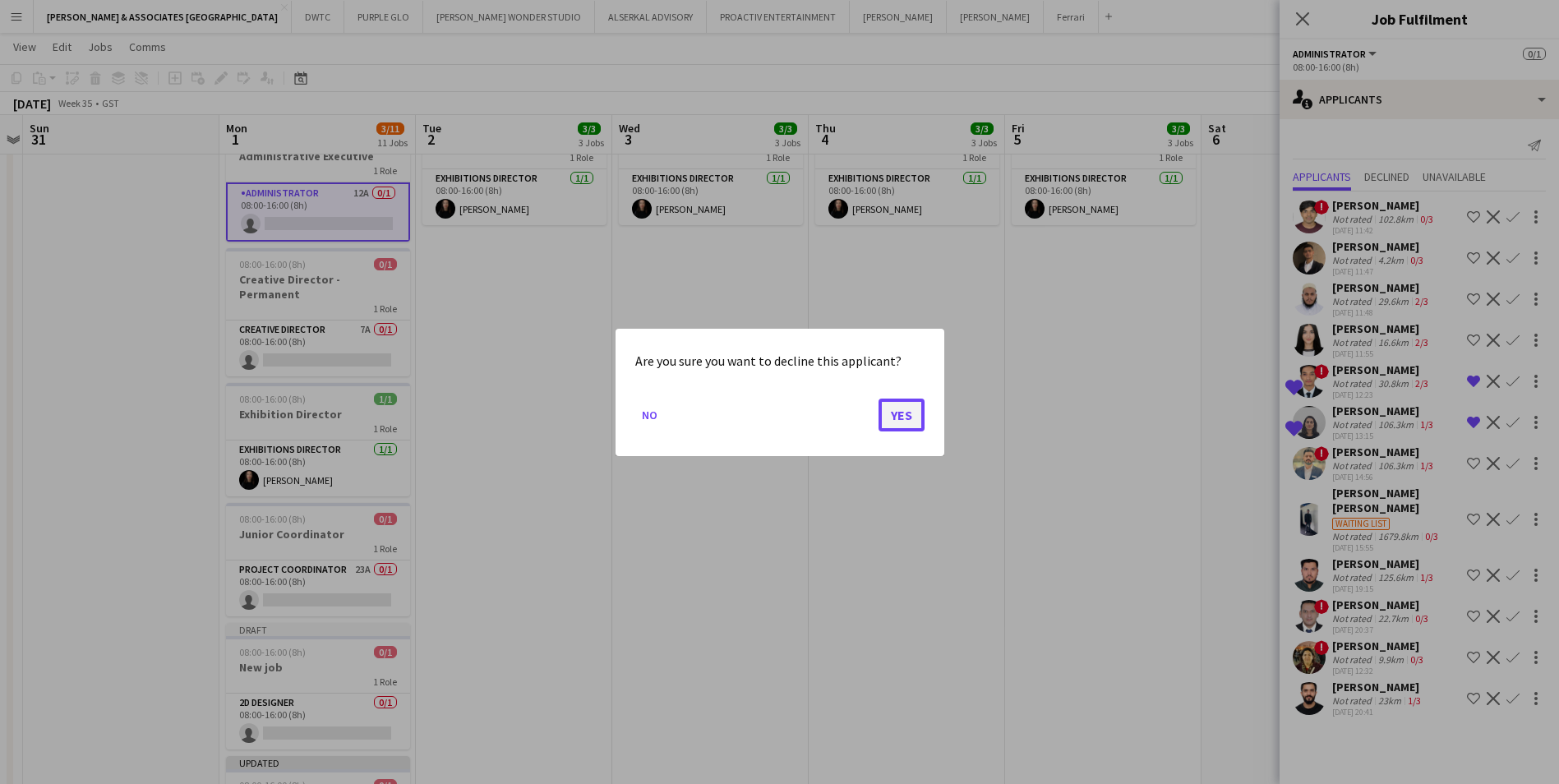
click at [886, 415] on button "Yes" at bounding box center [901, 414] width 46 height 33
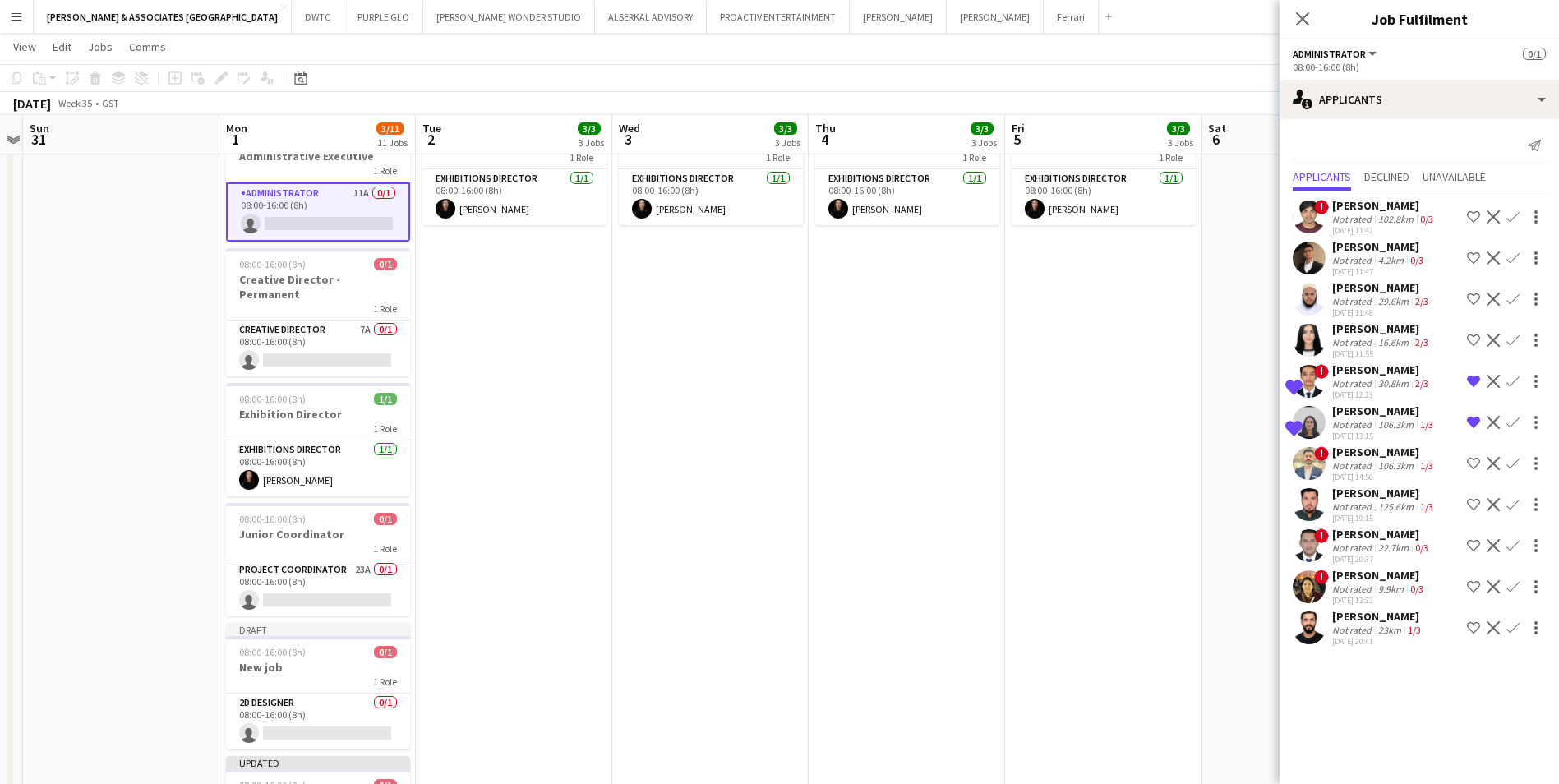
click at [1364, 490] on div "[PERSON_NAME]" at bounding box center [1384, 494] width 104 height 15
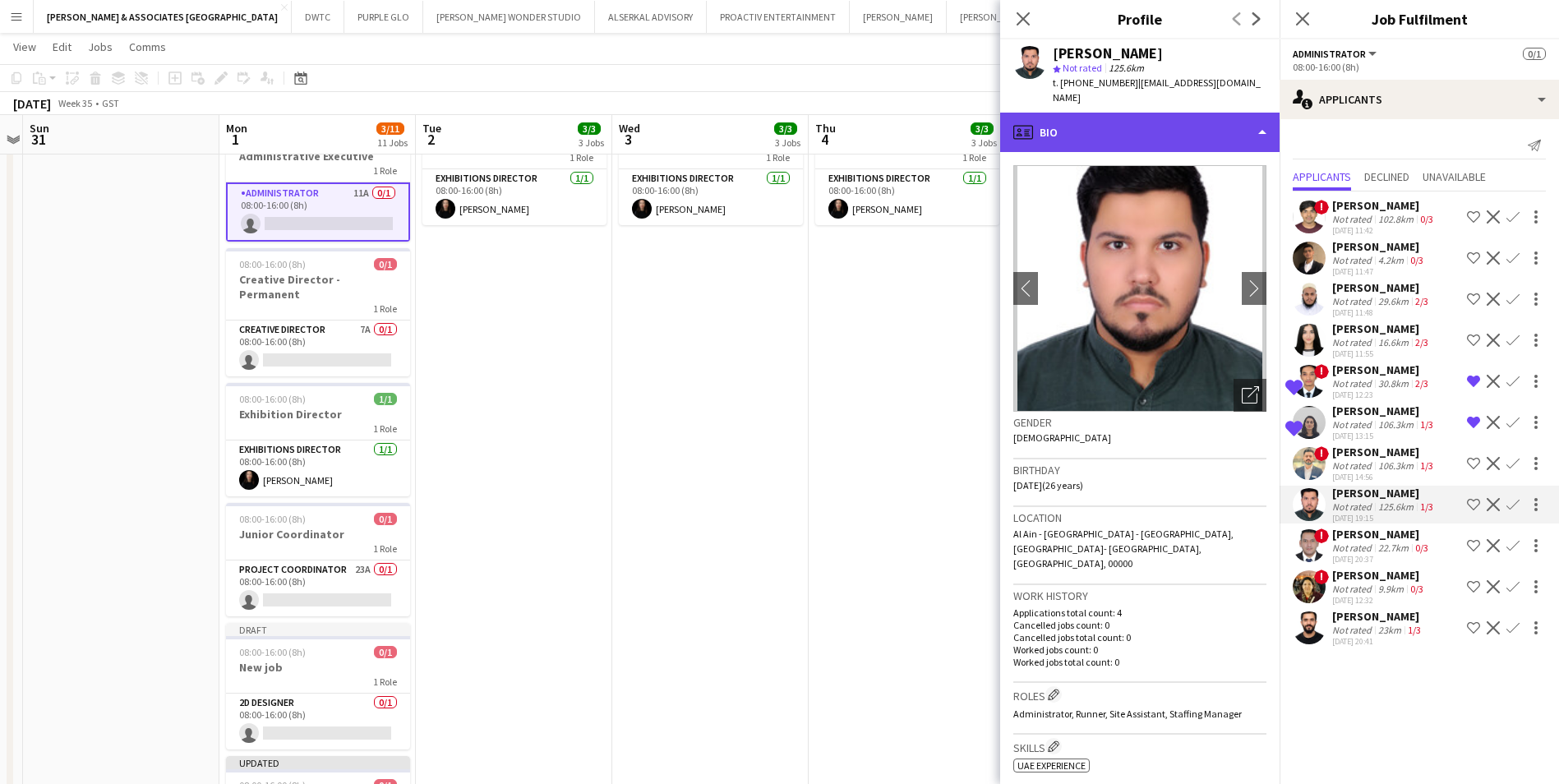
click at [1119, 135] on div "profile Bio" at bounding box center [1140, 133] width 279 height 39
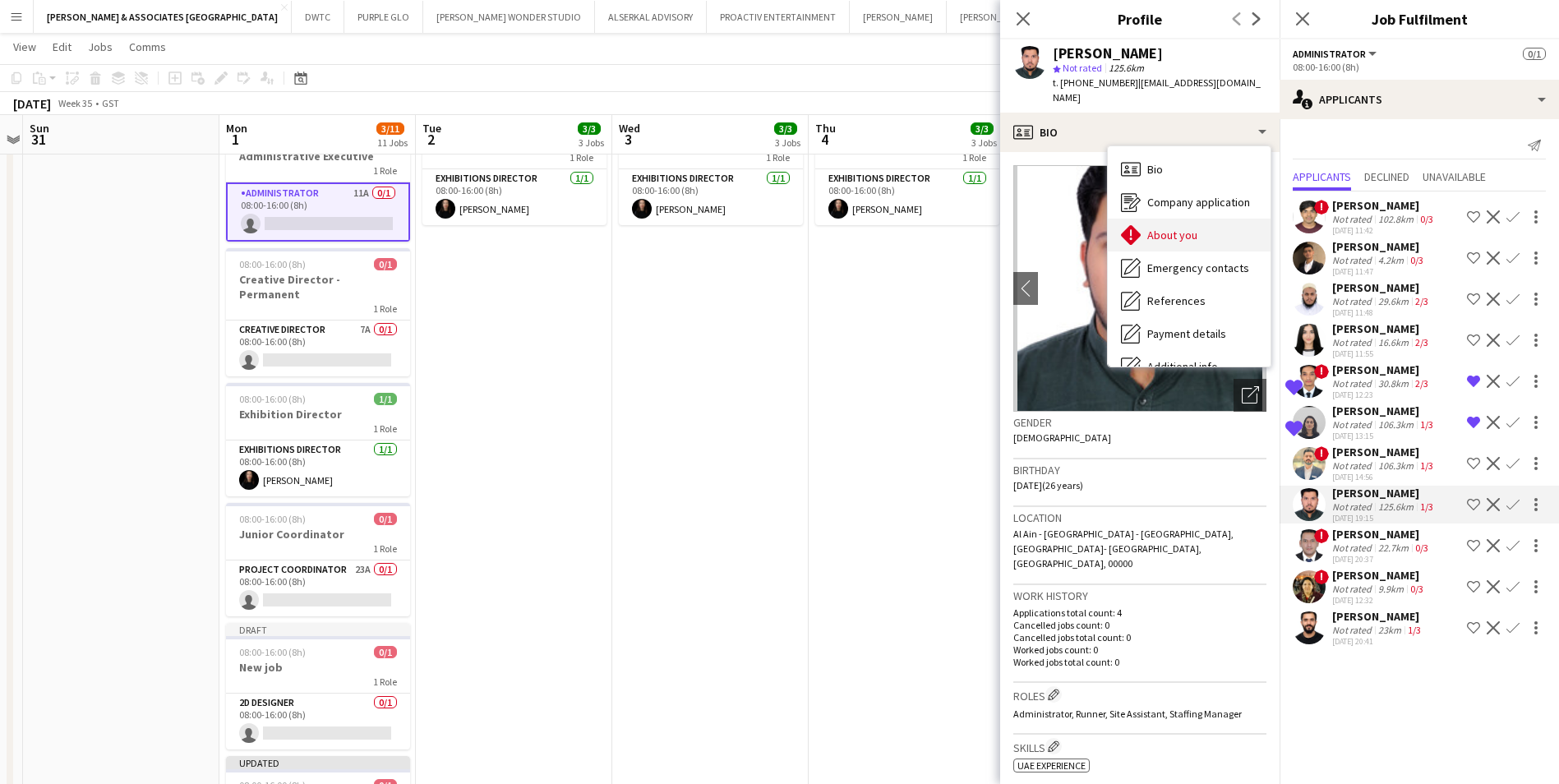
click at [1182, 227] on span "About you" at bounding box center [1172, 235] width 50 height 15
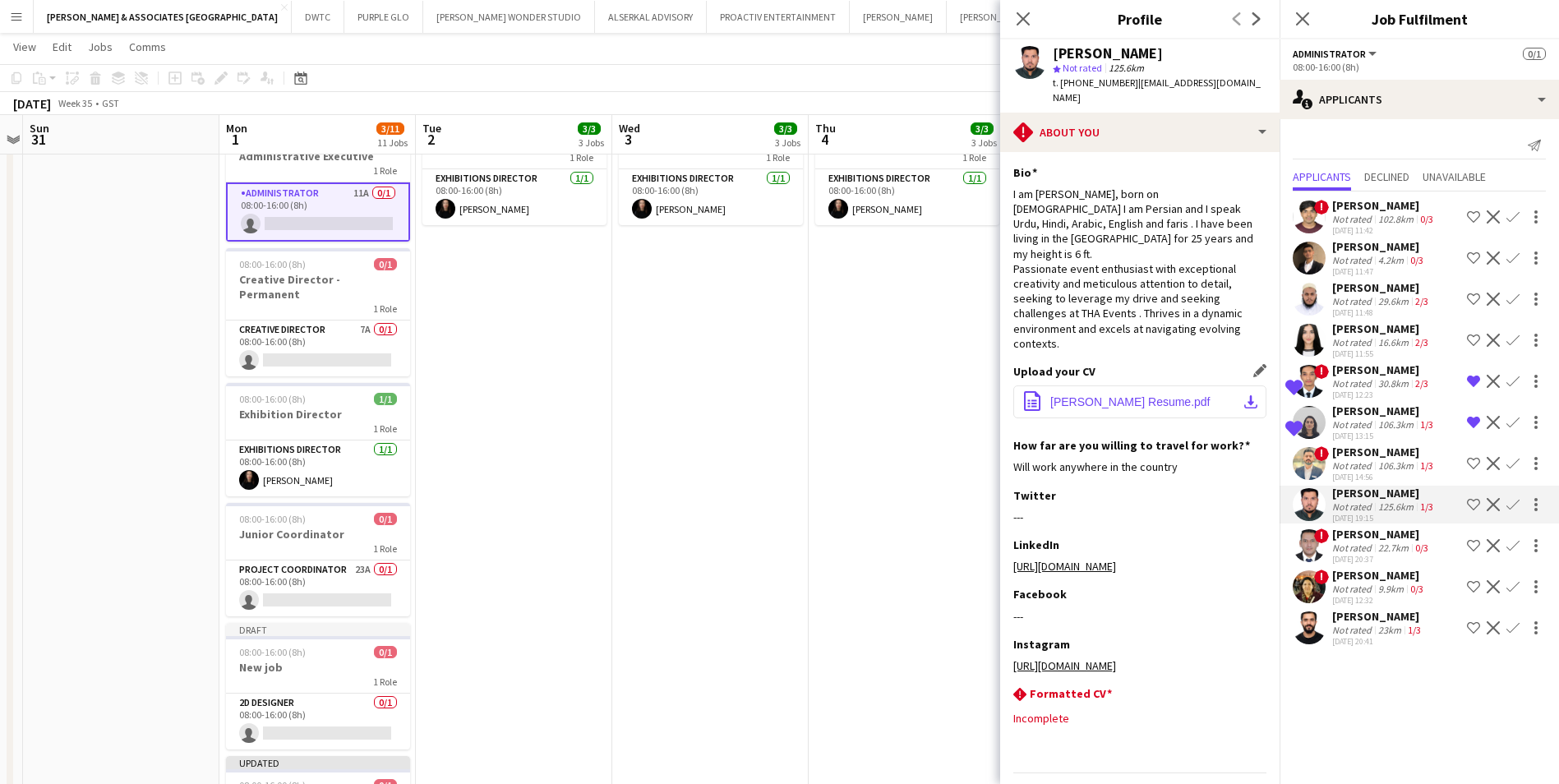
click at [1134, 395] on span "[PERSON_NAME] Resume.pdf" at bounding box center [1130, 401] width 160 height 13
click at [1117, 387] on button "office-file-sheet [PERSON_NAME] Resume.pdf download-bottom" at bounding box center [1140, 401] width 253 height 33
click at [1388, 535] on div "[PERSON_NAME]" at bounding box center [1382, 534] width 100 height 15
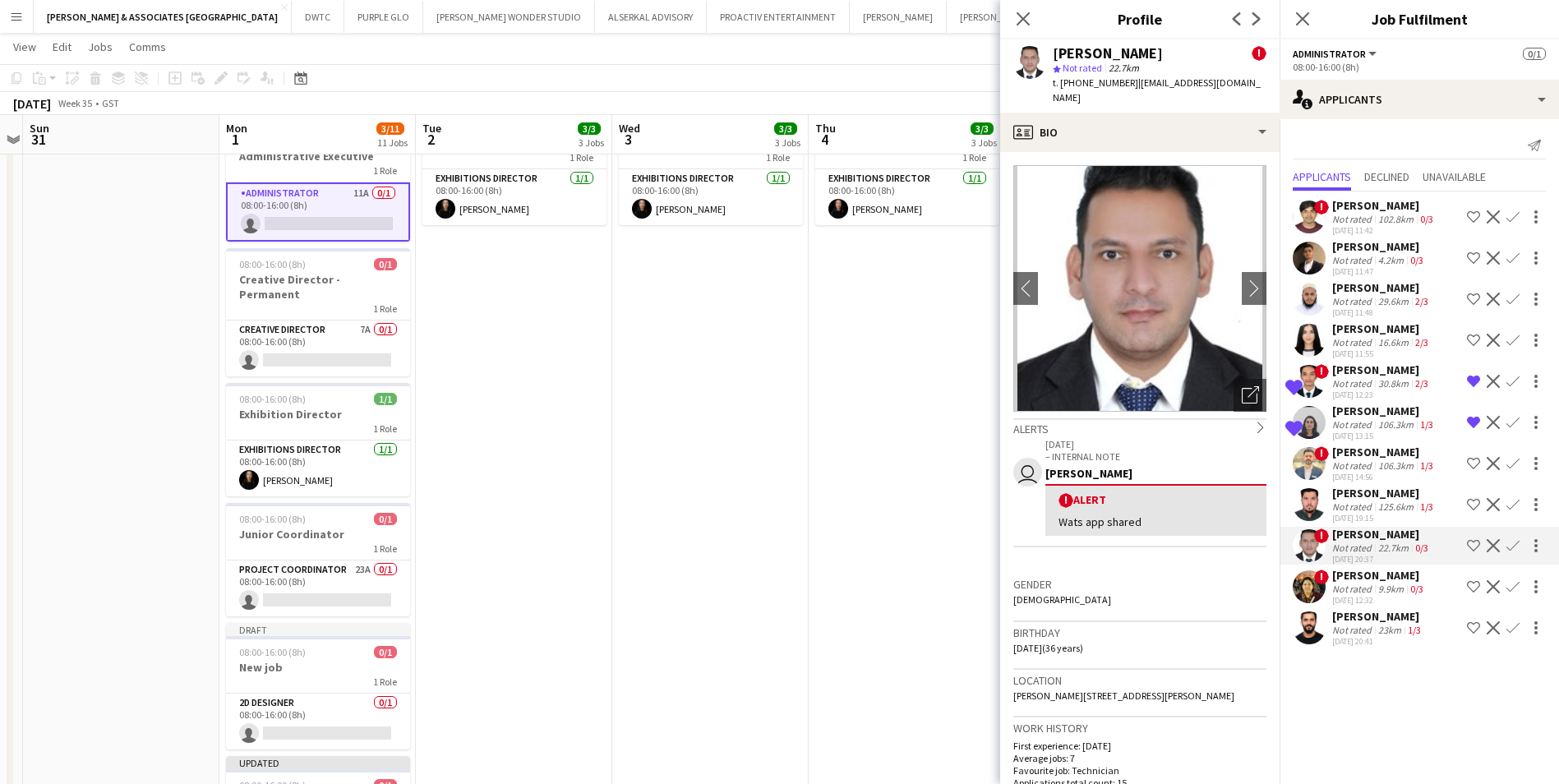
click at [1392, 573] on div "[PERSON_NAME]" at bounding box center [1379, 575] width 95 height 15
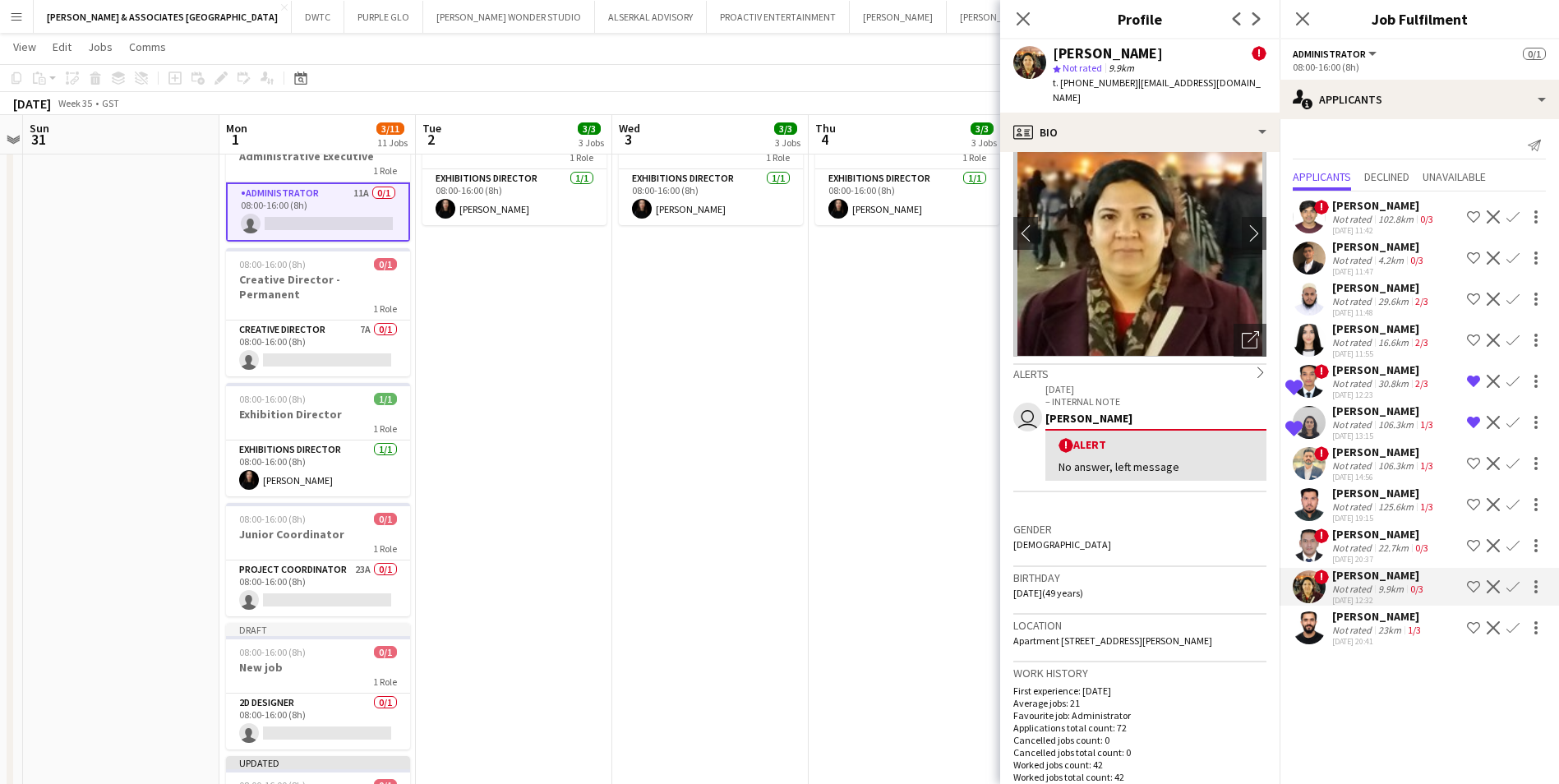
scroll to position [82, 0]
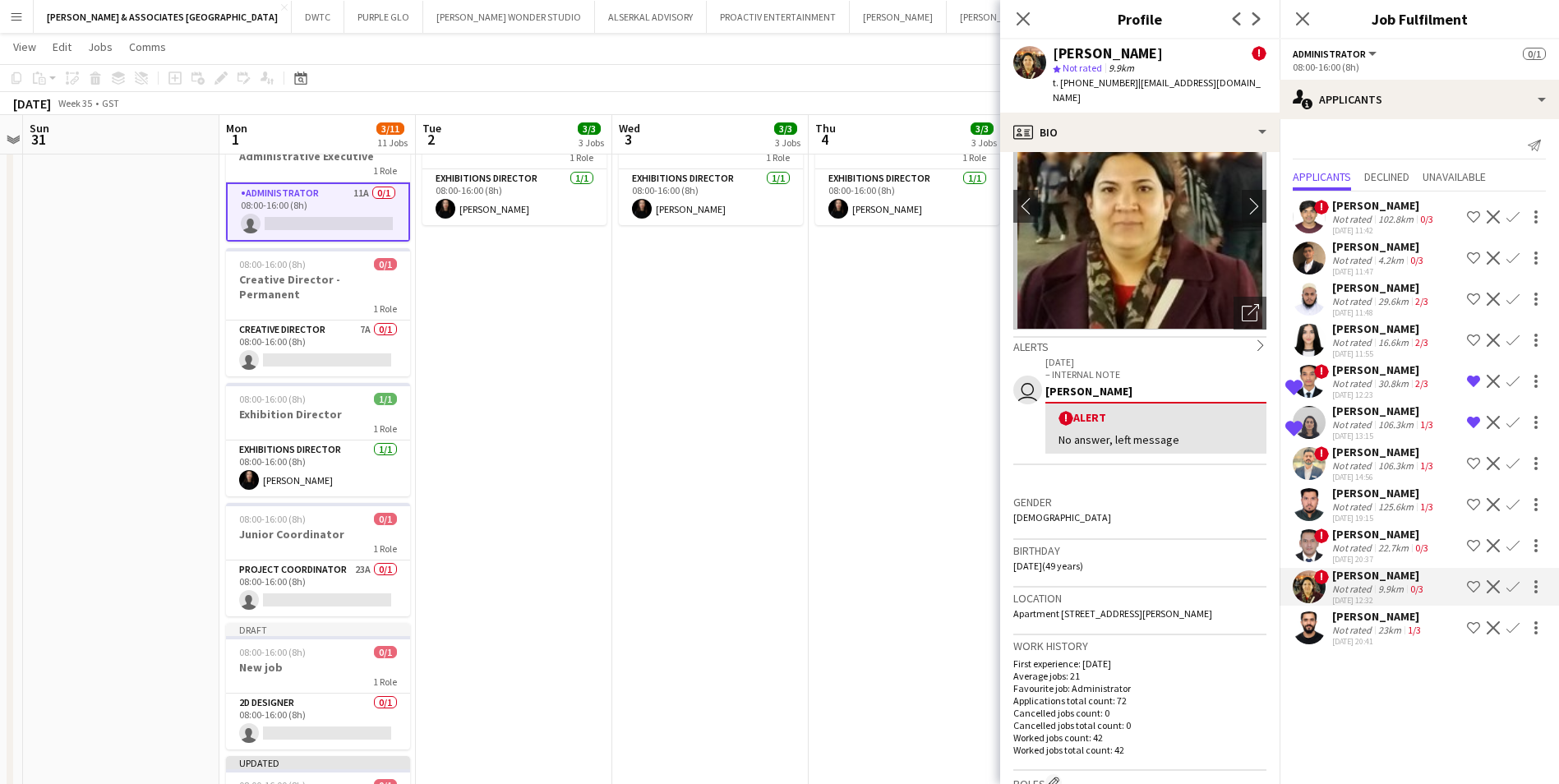
click at [1370, 616] on div "[PERSON_NAME]" at bounding box center [1378, 617] width 92 height 15
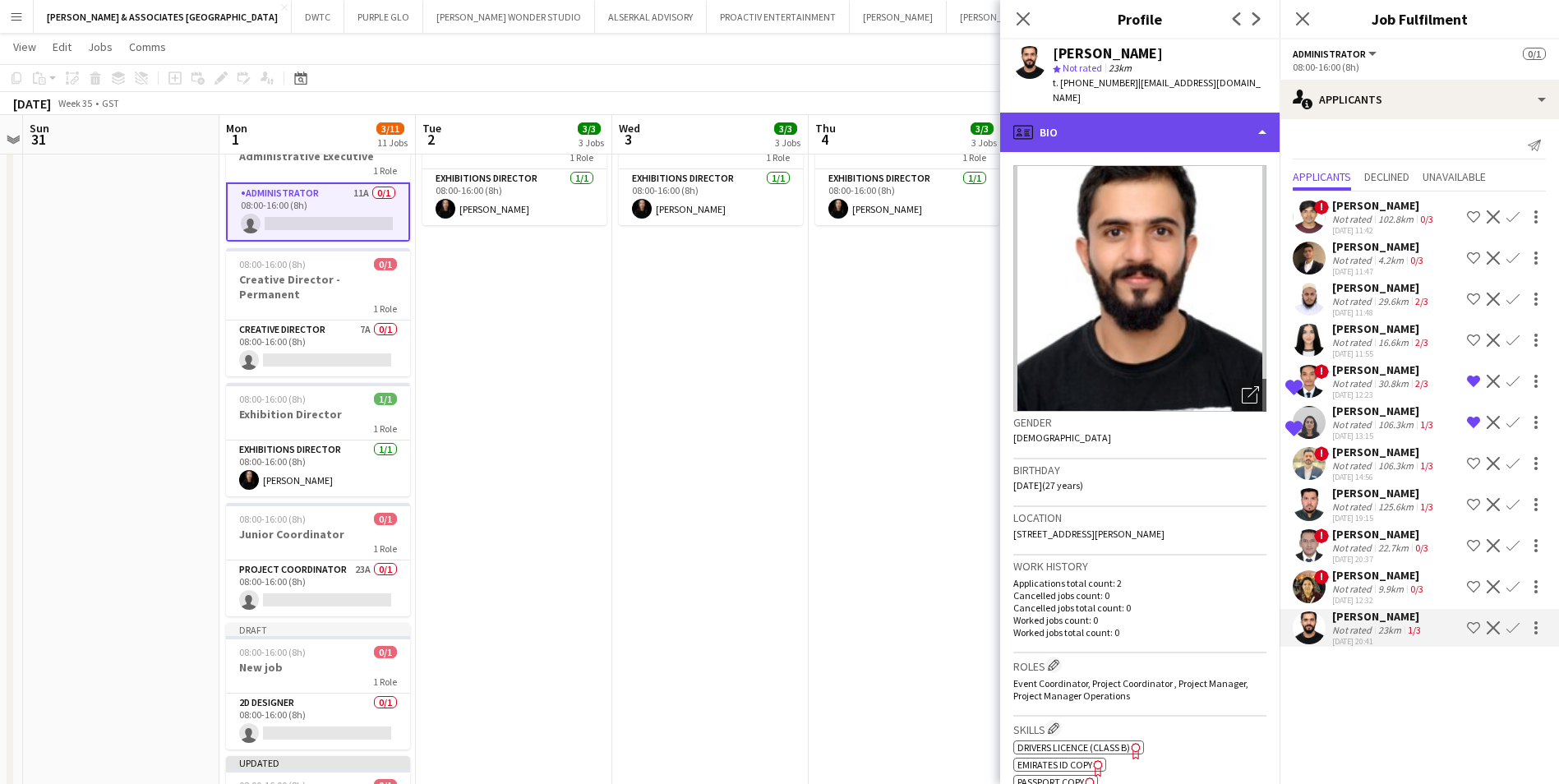
click at [1266, 117] on div "profile Bio" at bounding box center [1140, 133] width 279 height 39
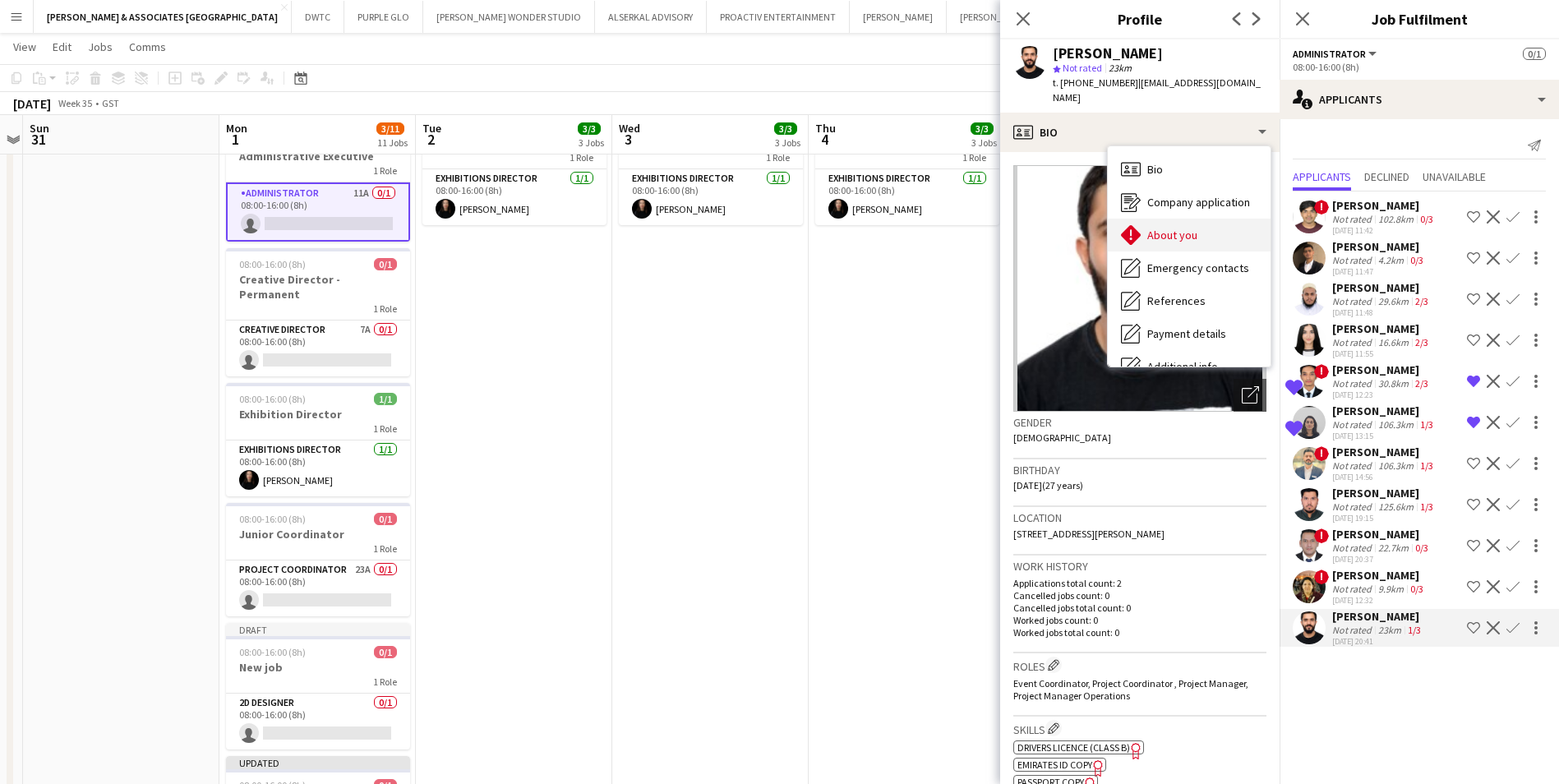
click at [1214, 219] on div "About you About you" at bounding box center [1189, 235] width 163 height 33
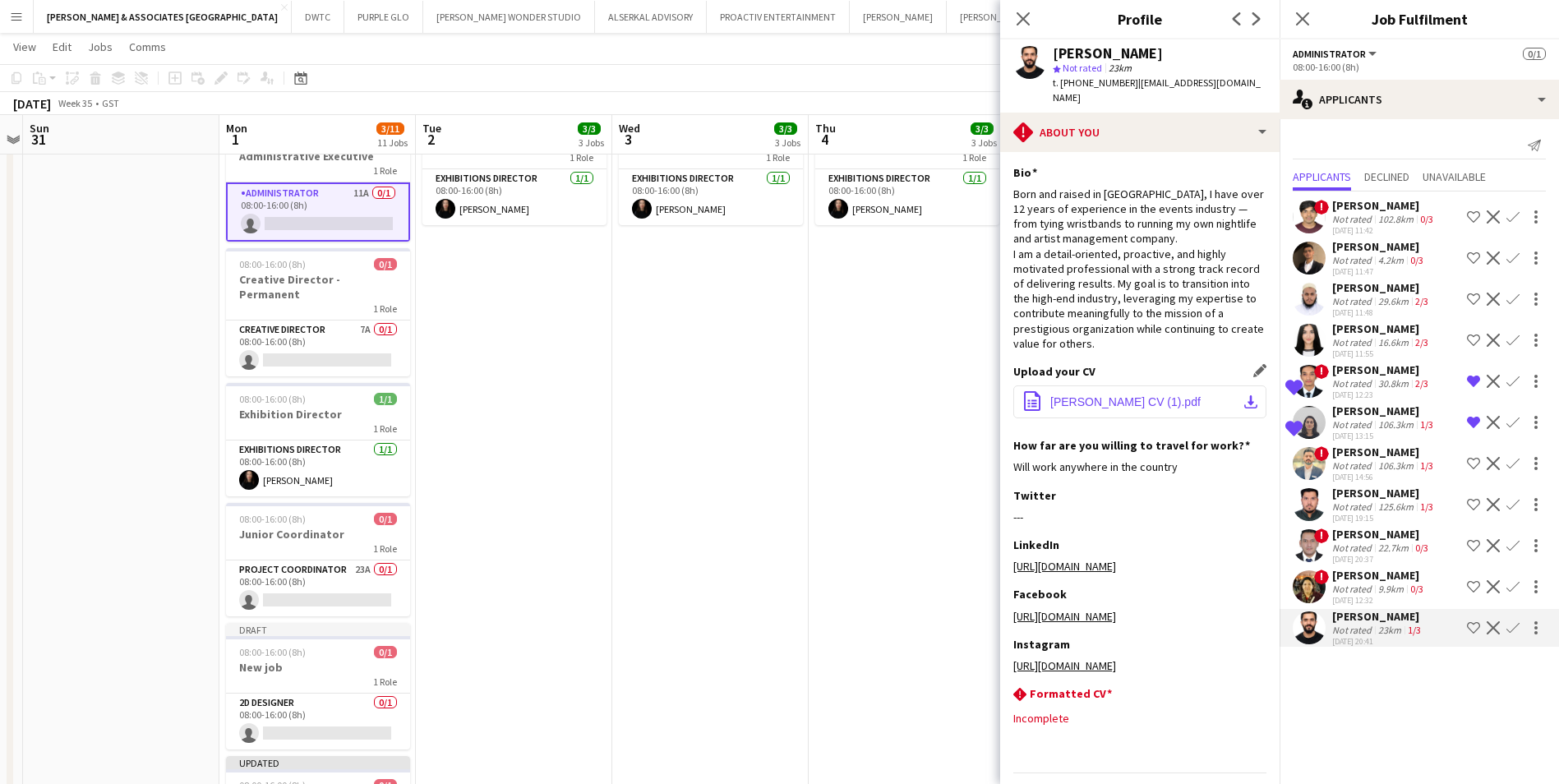
click at [1120, 395] on span "[PERSON_NAME] CV (1).pdf" at bounding box center [1126, 401] width 150 height 13
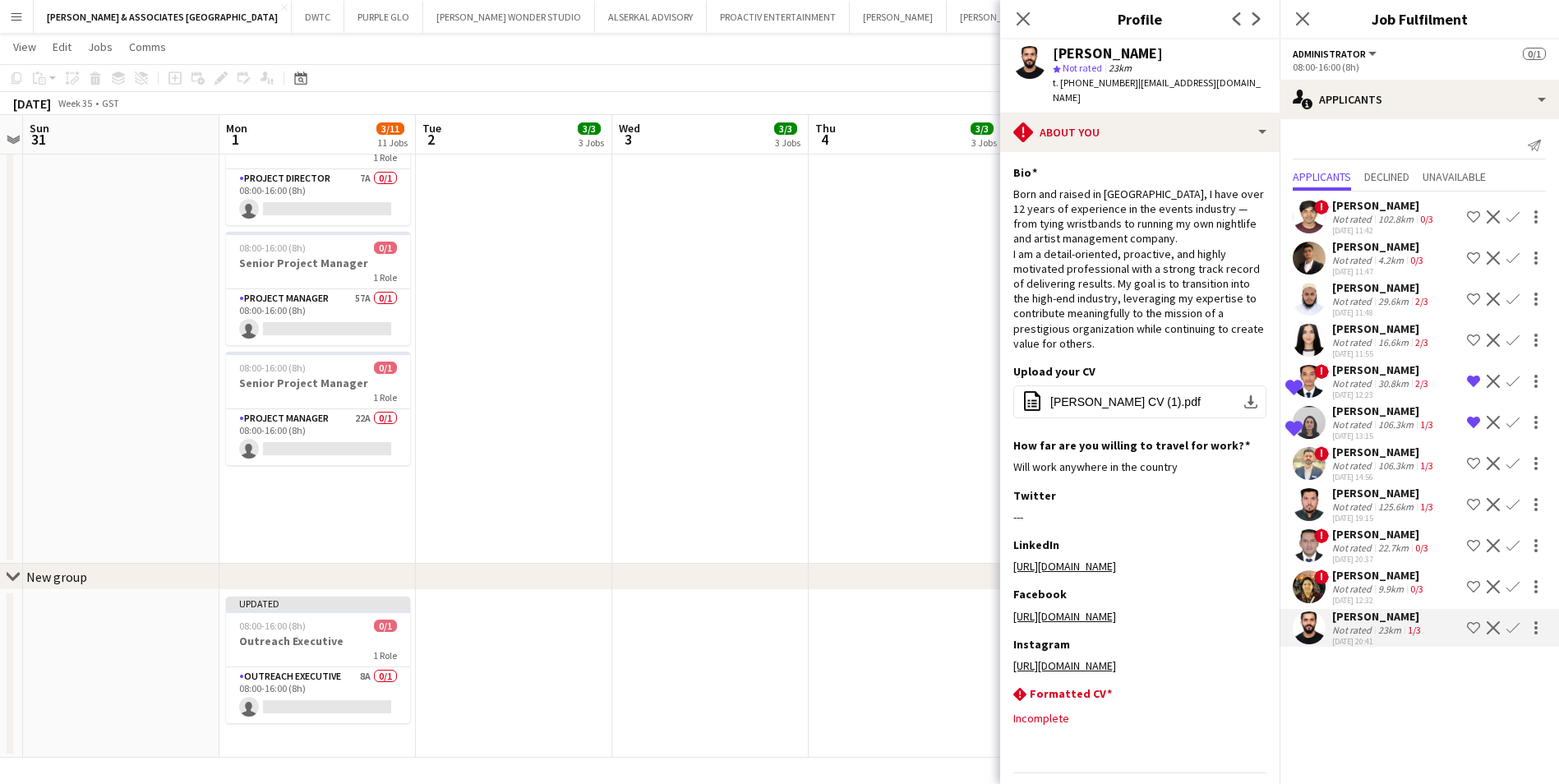
scroll to position [823, 0]
click at [319, 636] on h3 "Outreach Executive" at bounding box center [318, 639] width 184 height 15
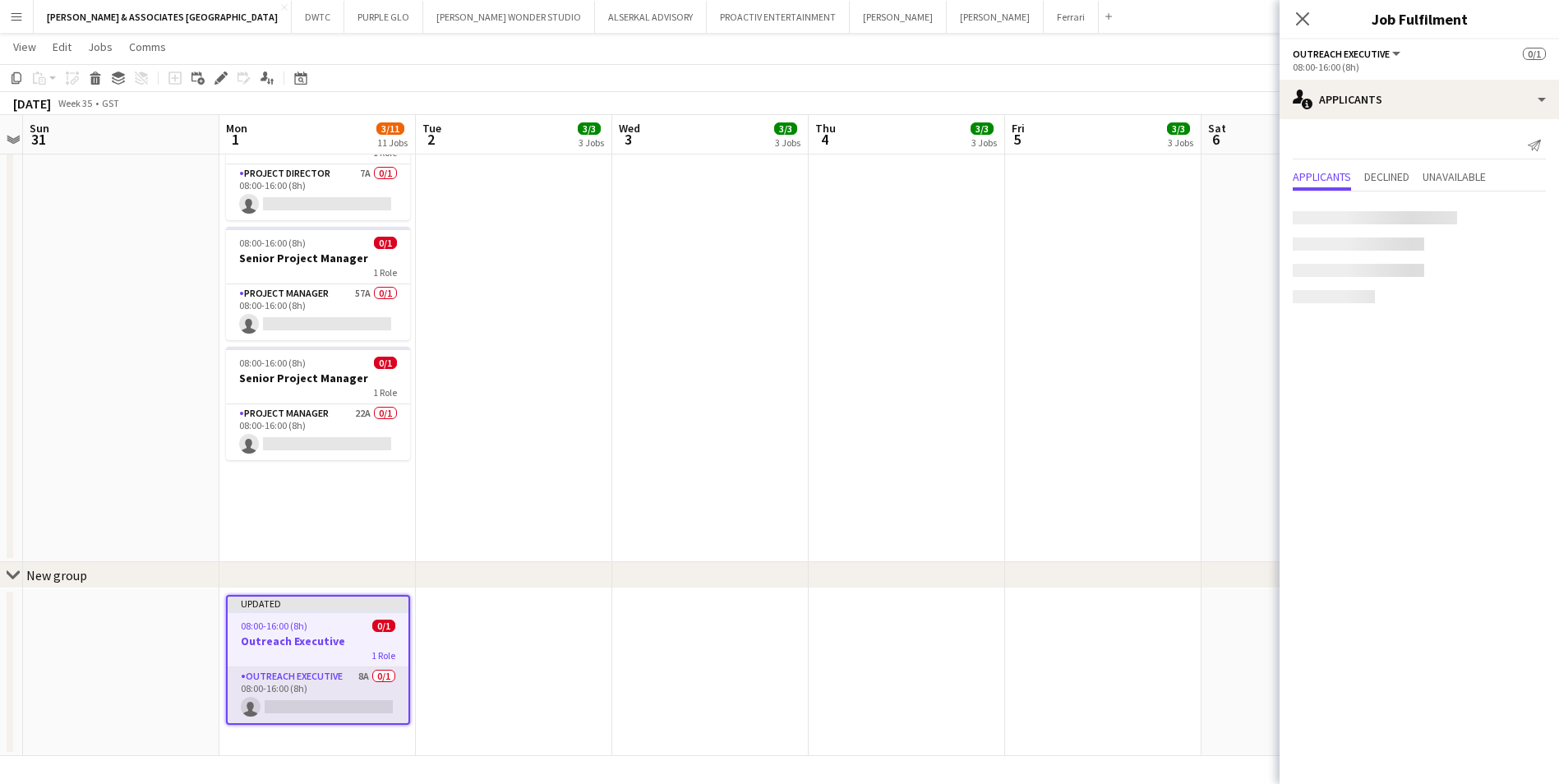
click at [334, 681] on app-card-role "Outreach Executive 8A 0/1 08:00-16:00 (8h) single-neutral-actions" at bounding box center [318, 695] width 181 height 55
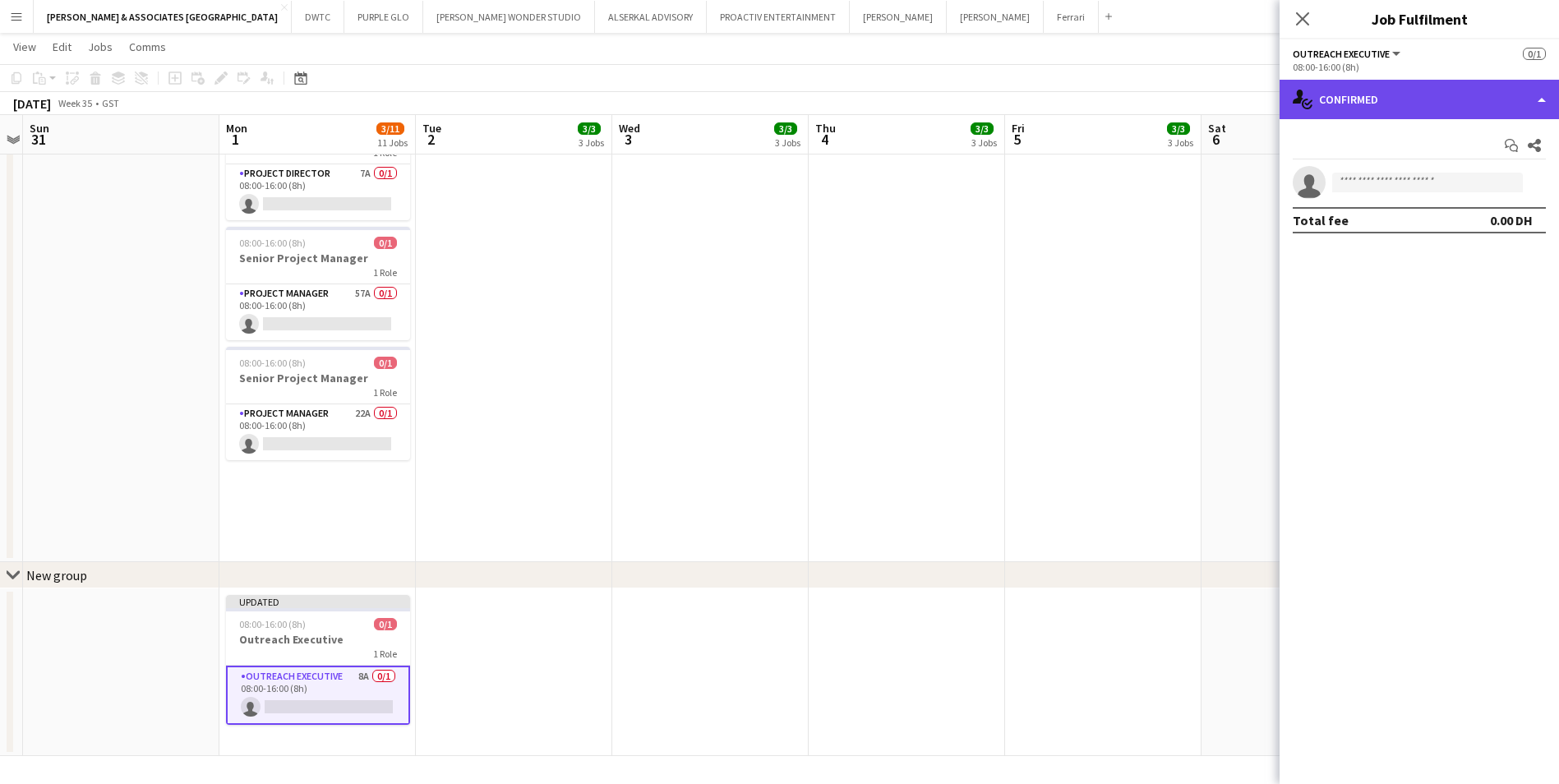
click at [1412, 105] on div "single-neutral-actions-check-2 Confirmed" at bounding box center [1419, 100] width 279 height 39
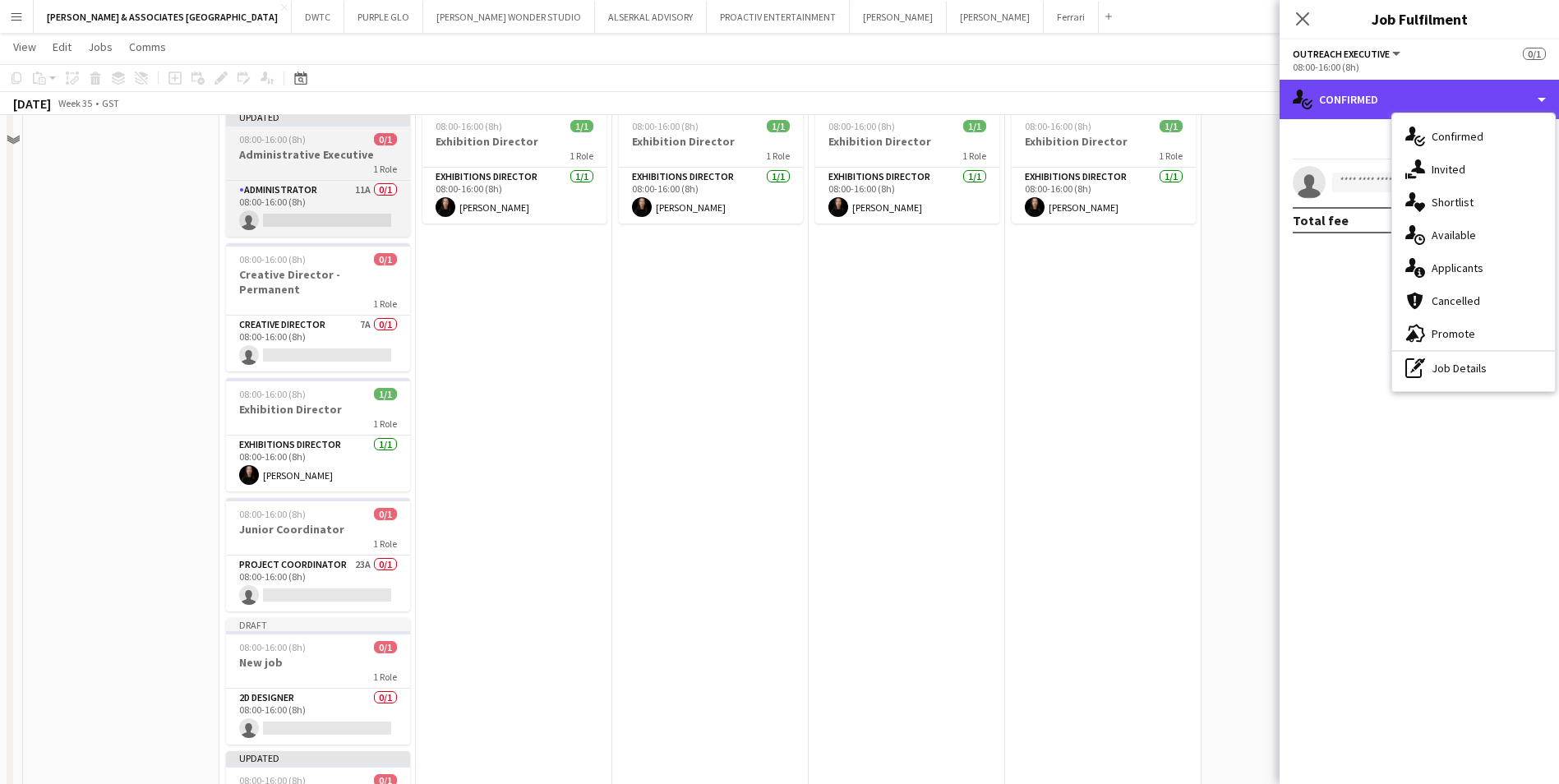
scroll to position [0, 0]
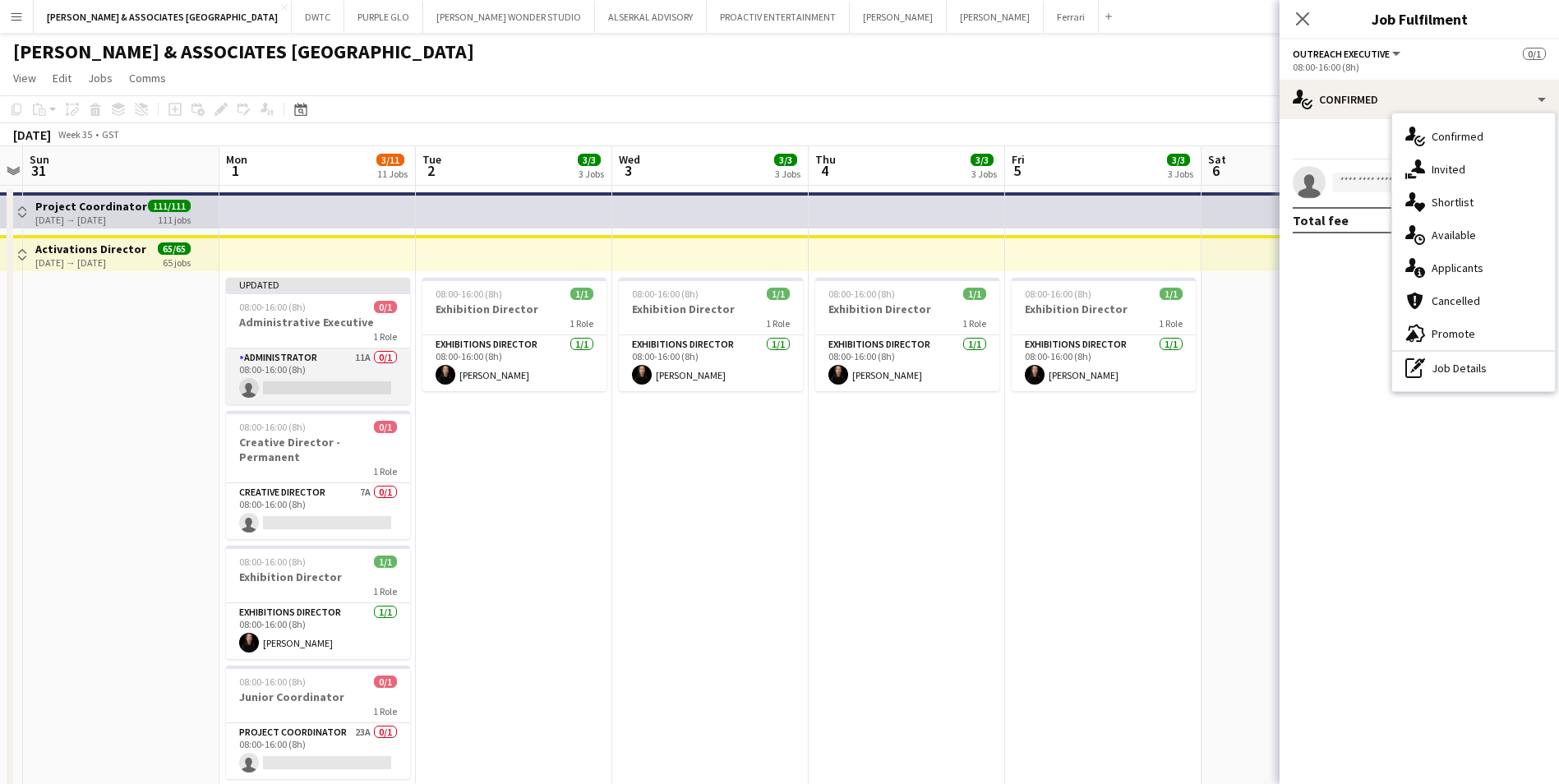
click at [343, 349] on app-card-role "Administrator 11A 0/1 08:00-16:00 (8h) single-neutral-actions" at bounding box center [318, 376] width 184 height 55
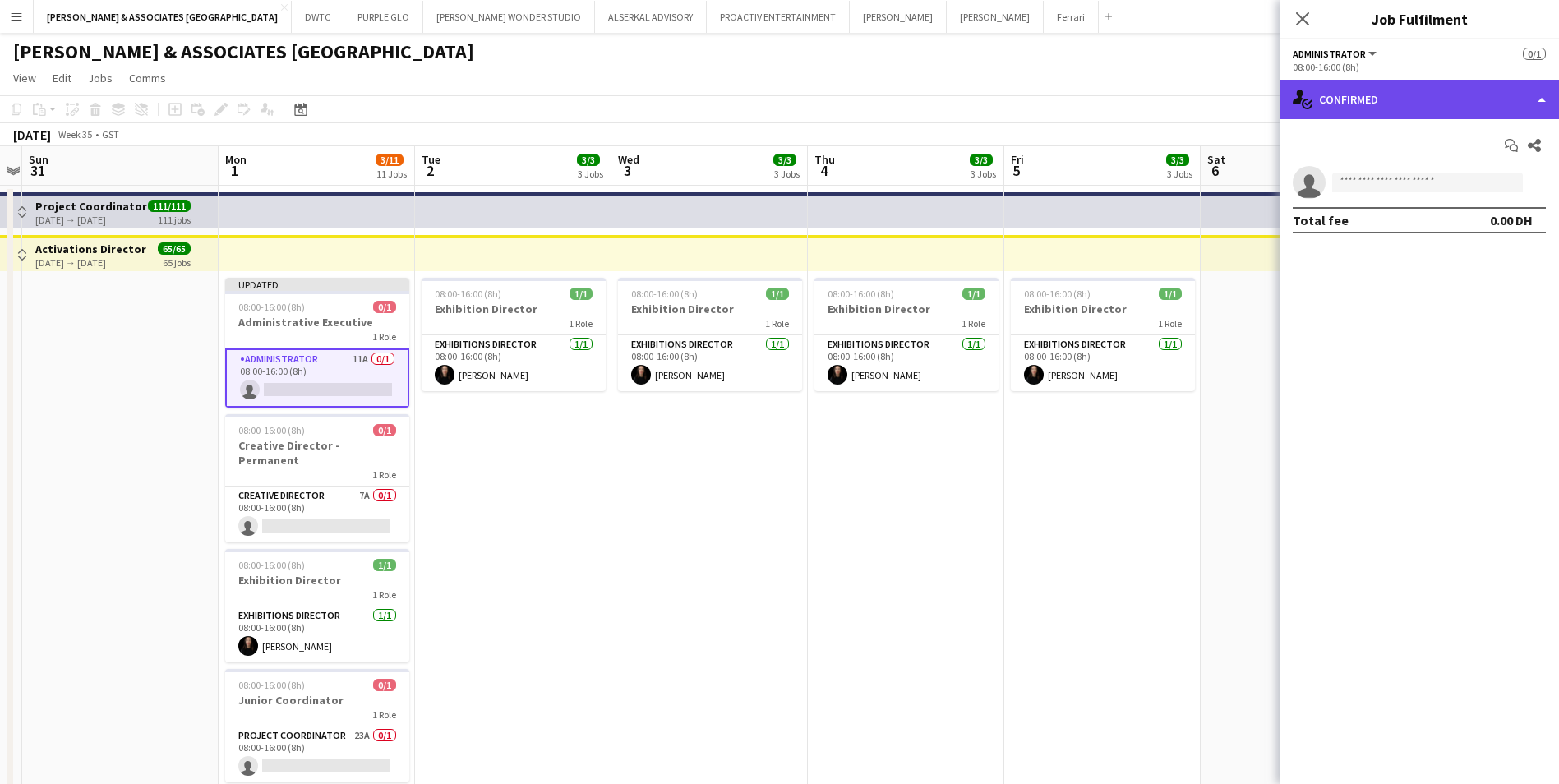
click at [1354, 103] on div "single-neutral-actions-check-2 Confirmed" at bounding box center [1419, 100] width 279 height 39
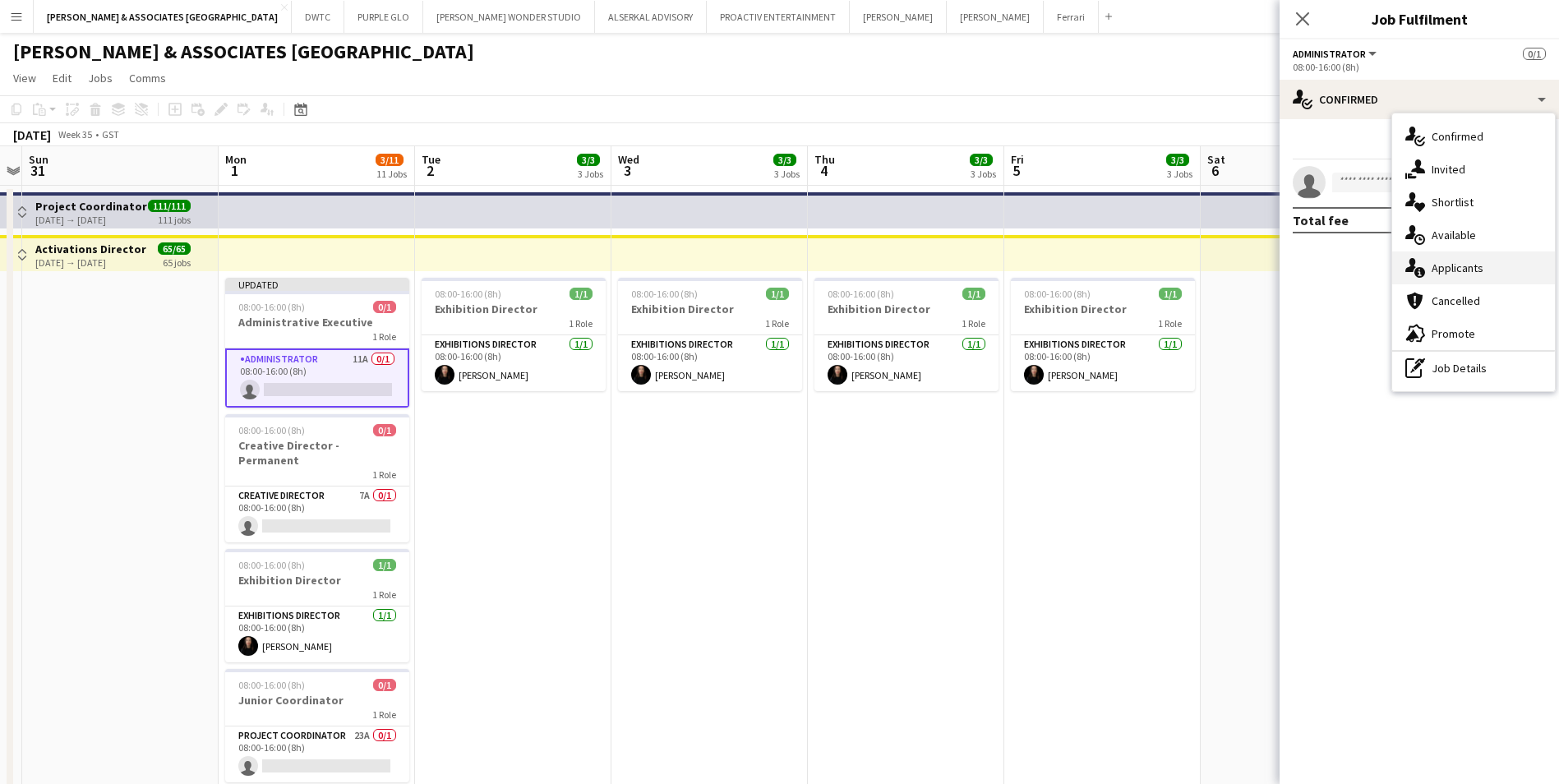
click at [1497, 264] on div "single-neutral-actions-information Applicants" at bounding box center [1473, 267] width 163 height 33
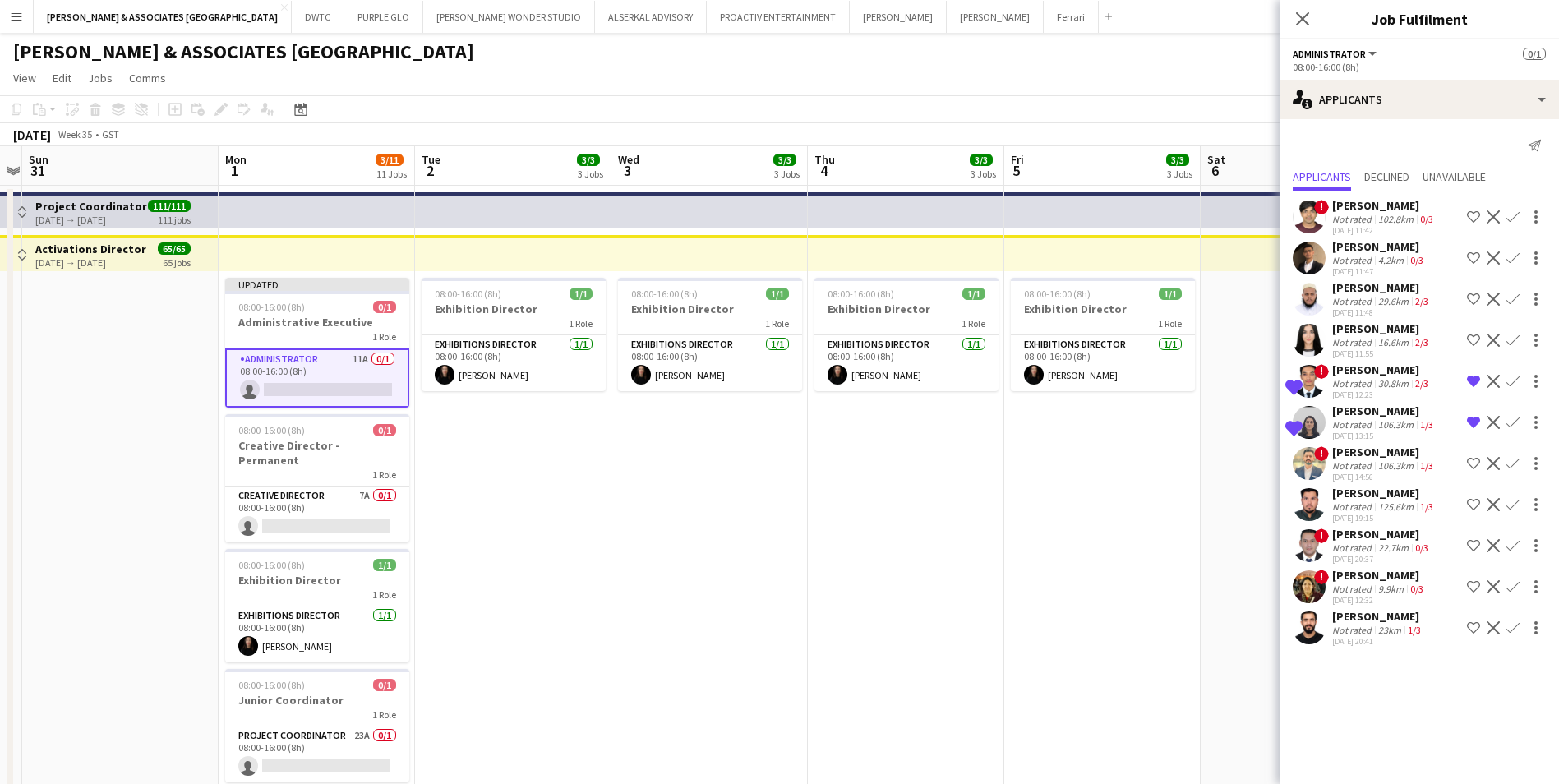
click at [1370, 454] on div "[PERSON_NAME]" at bounding box center [1384, 452] width 104 height 15
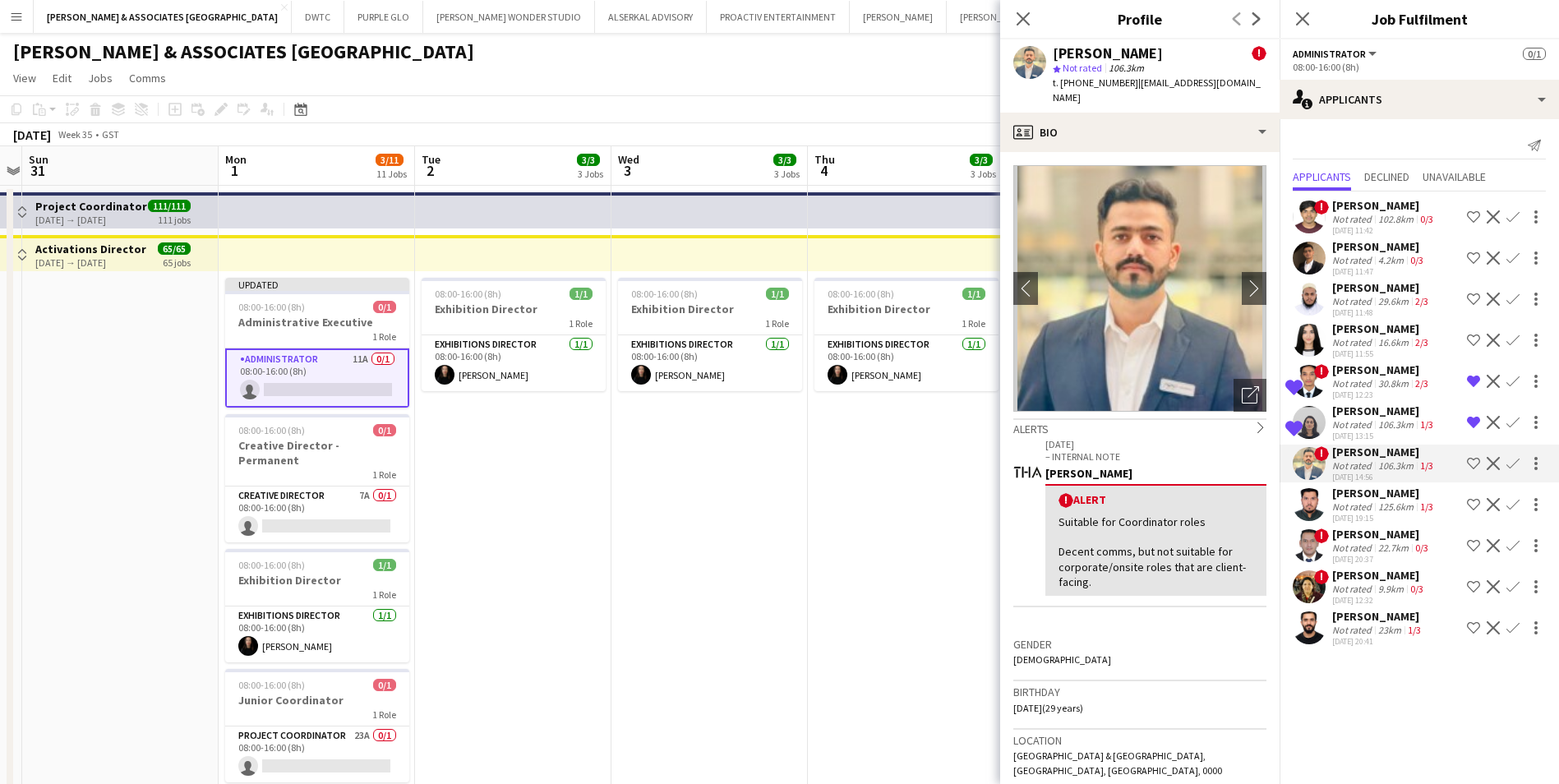
click at [1419, 617] on div "[PERSON_NAME]" at bounding box center [1378, 617] width 92 height 15
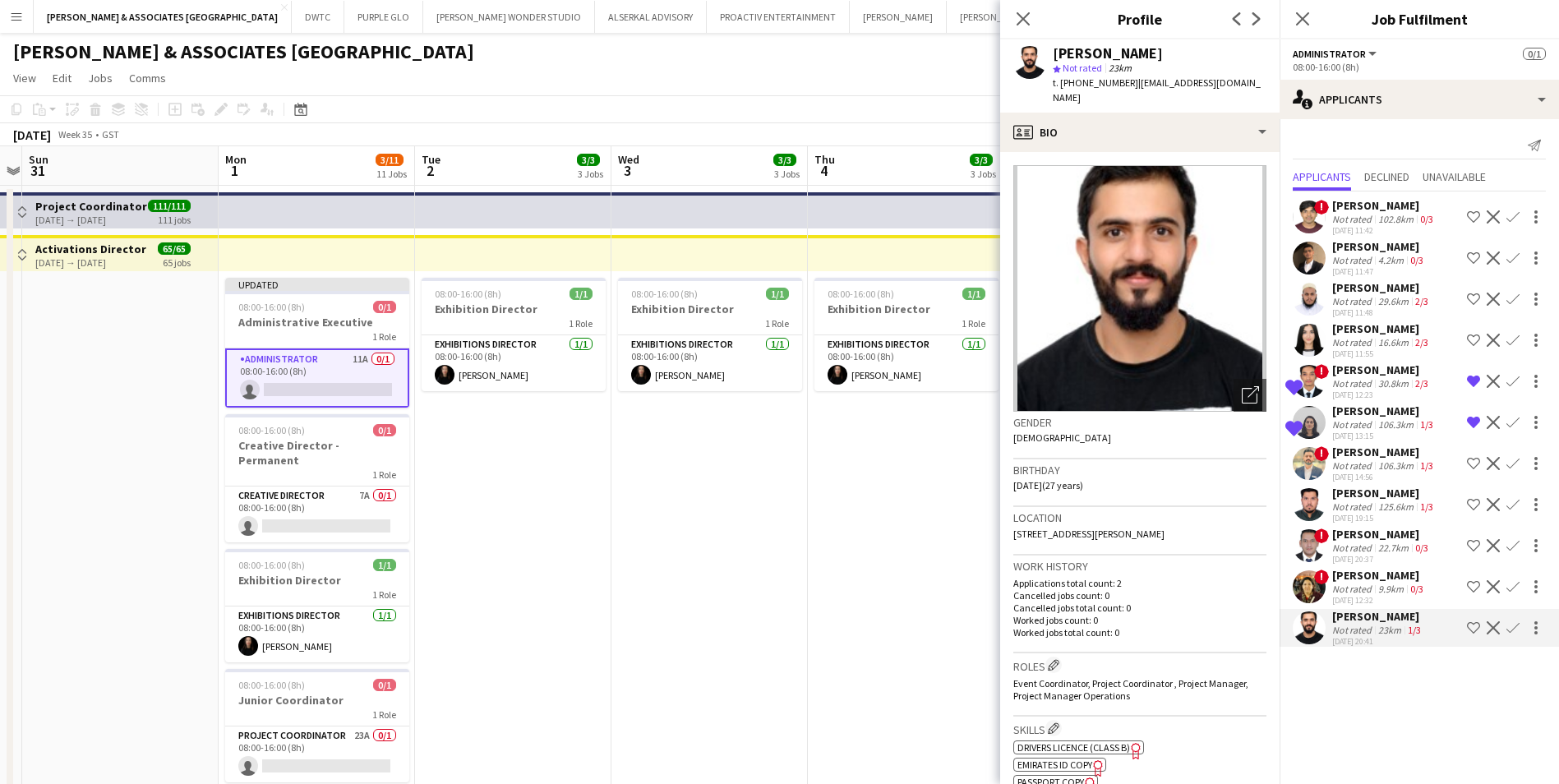
click at [1362, 588] on div "Not rated" at bounding box center [1353, 588] width 42 height 12
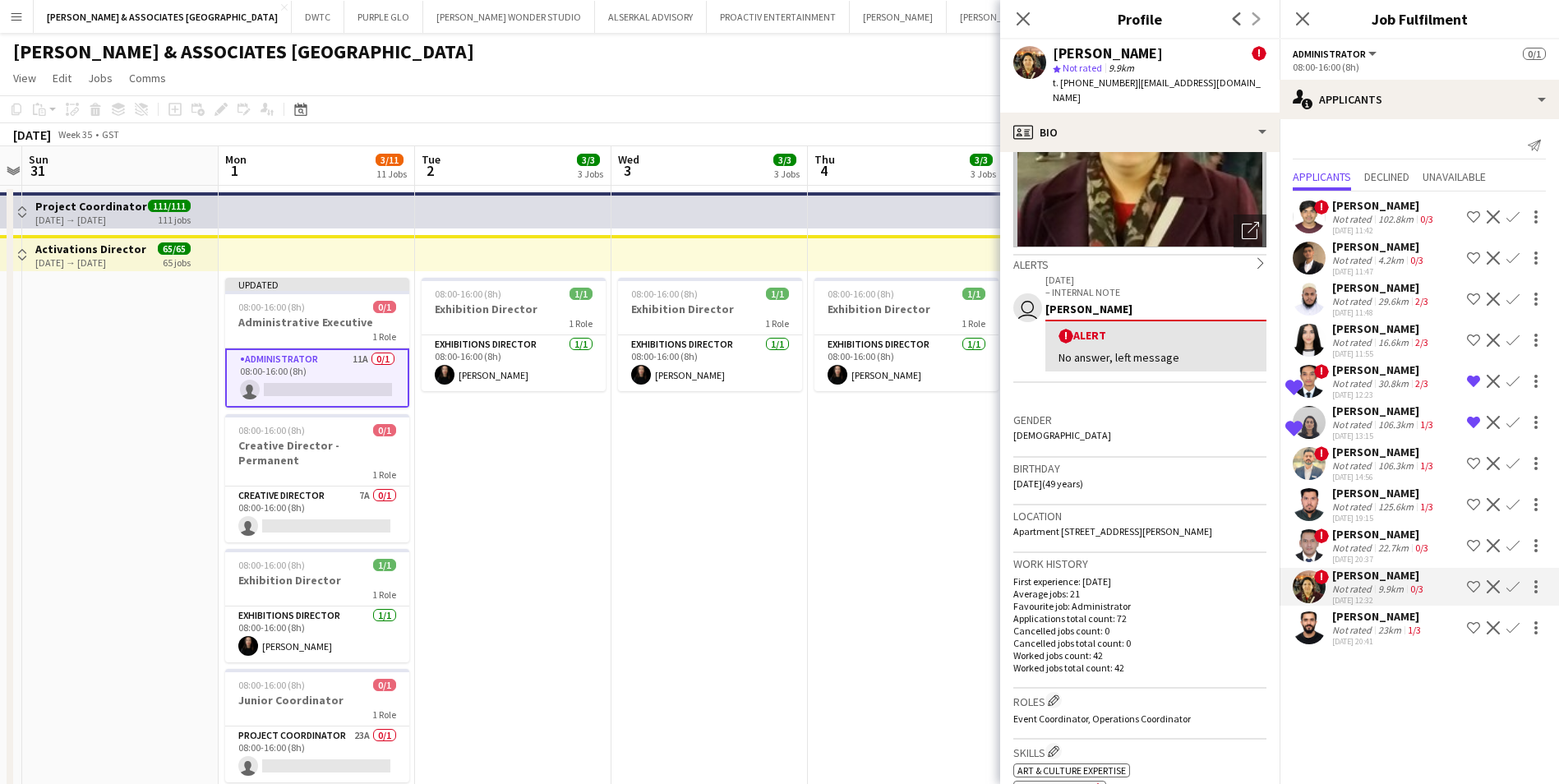
scroll to position [0, 0]
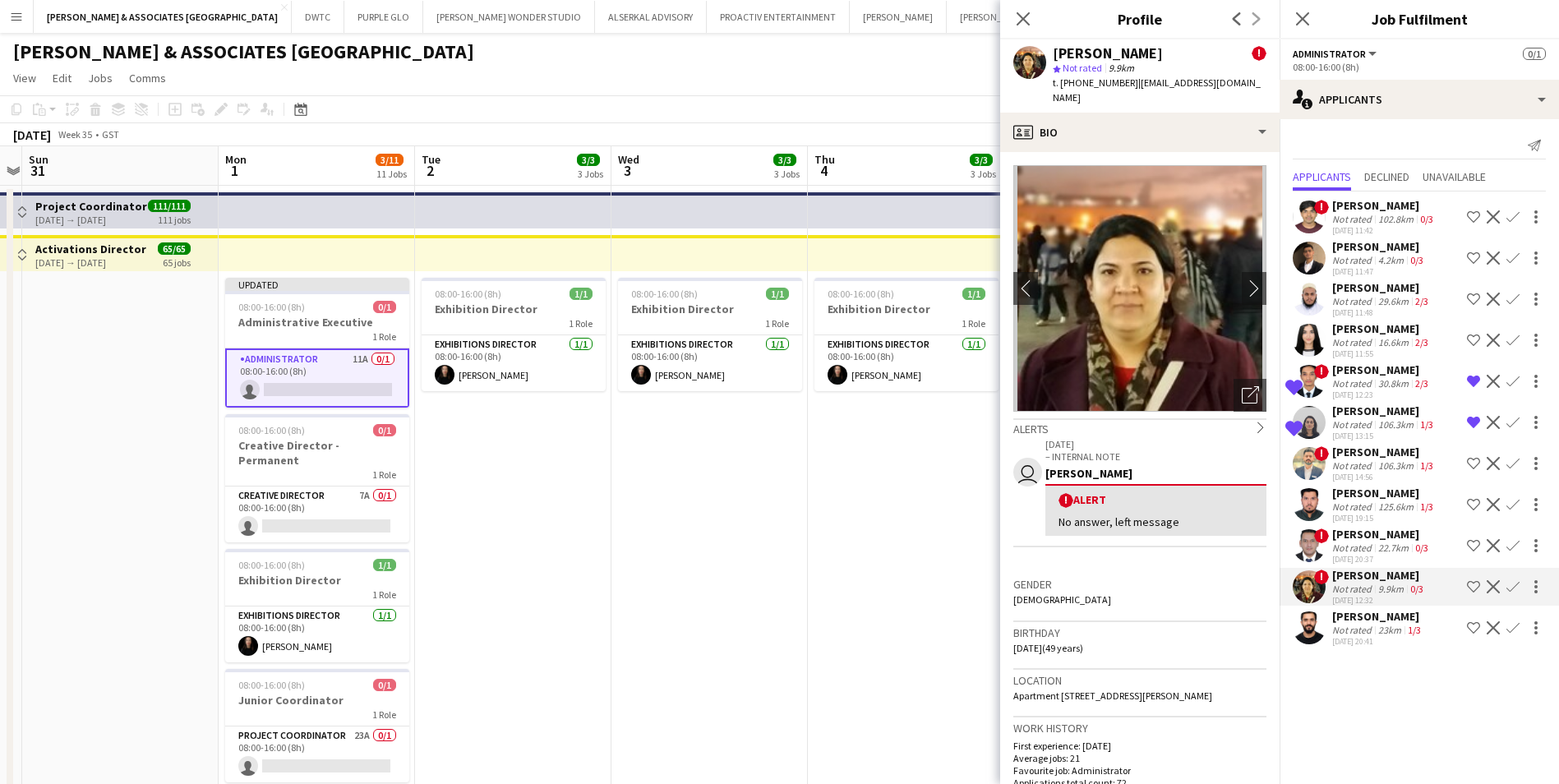
click at [1363, 526] on div "[PERSON_NAME]" at bounding box center [1382, 534] width 100 height 15
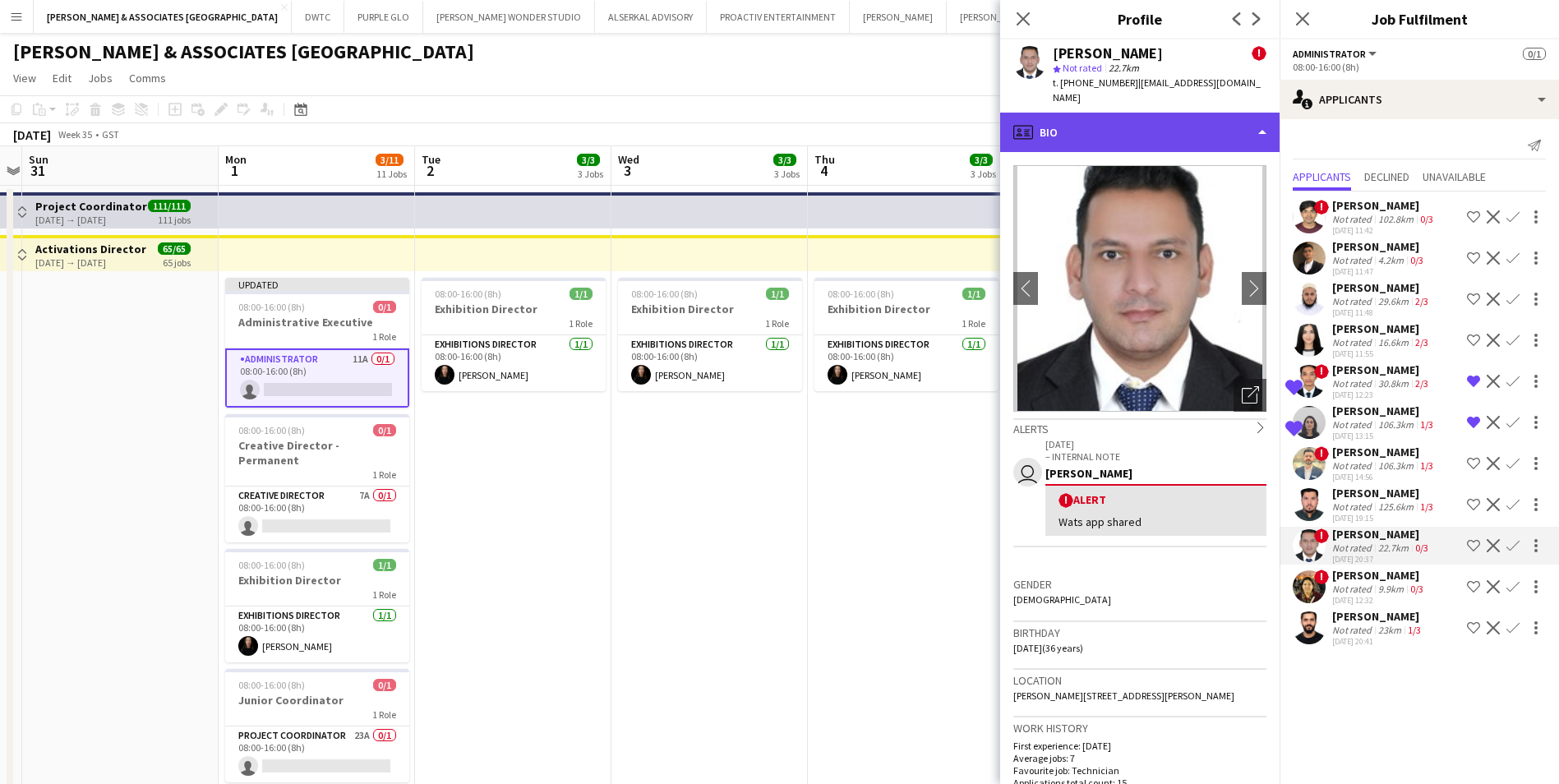
click at [1237, 130] on div "profile Bio" at bounding box center [1140, 133] width 279 height 39
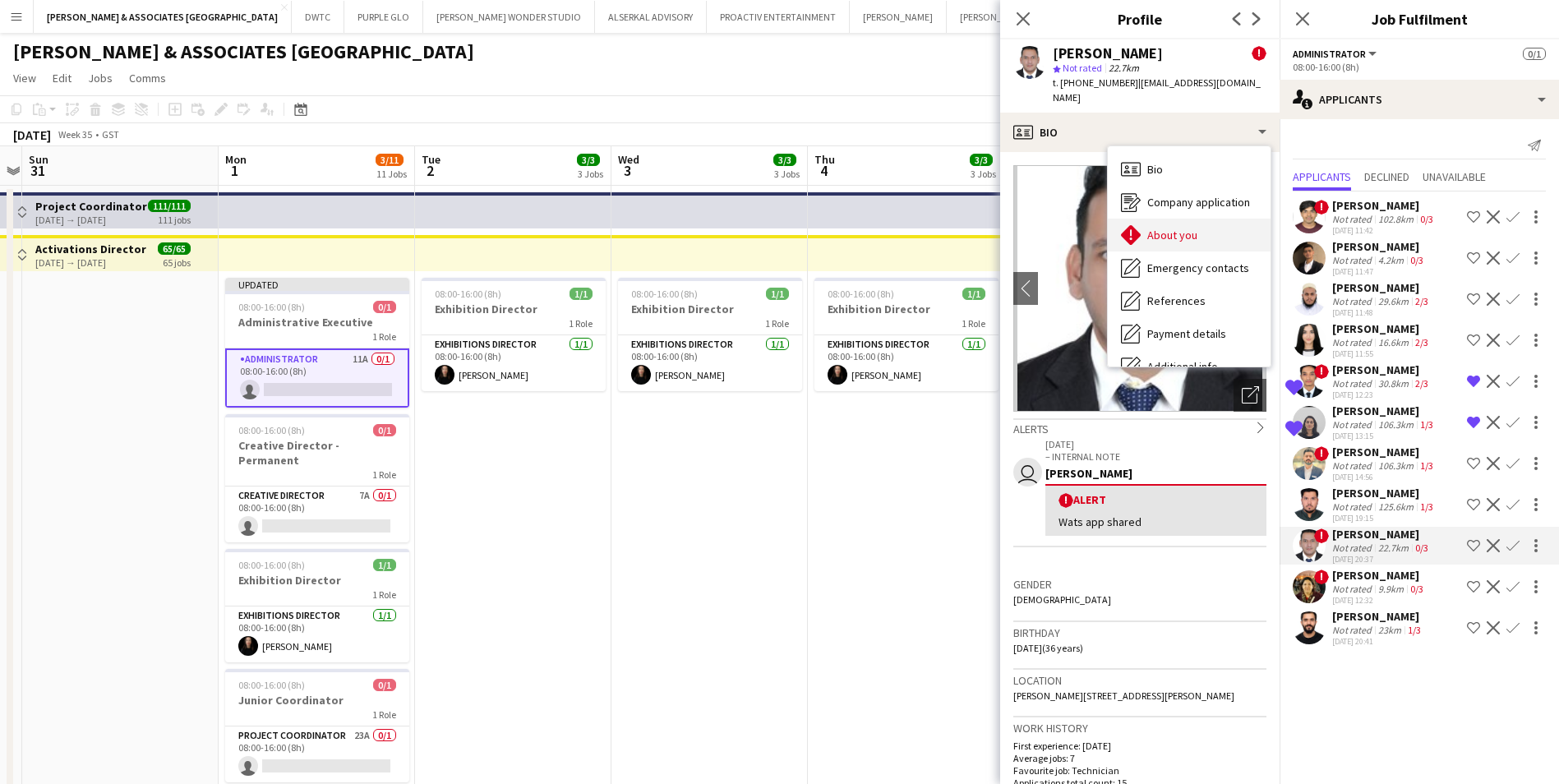
click at [1246, 221] on div "About you About you" at bounding box center [1189, 235] width 163 height 33
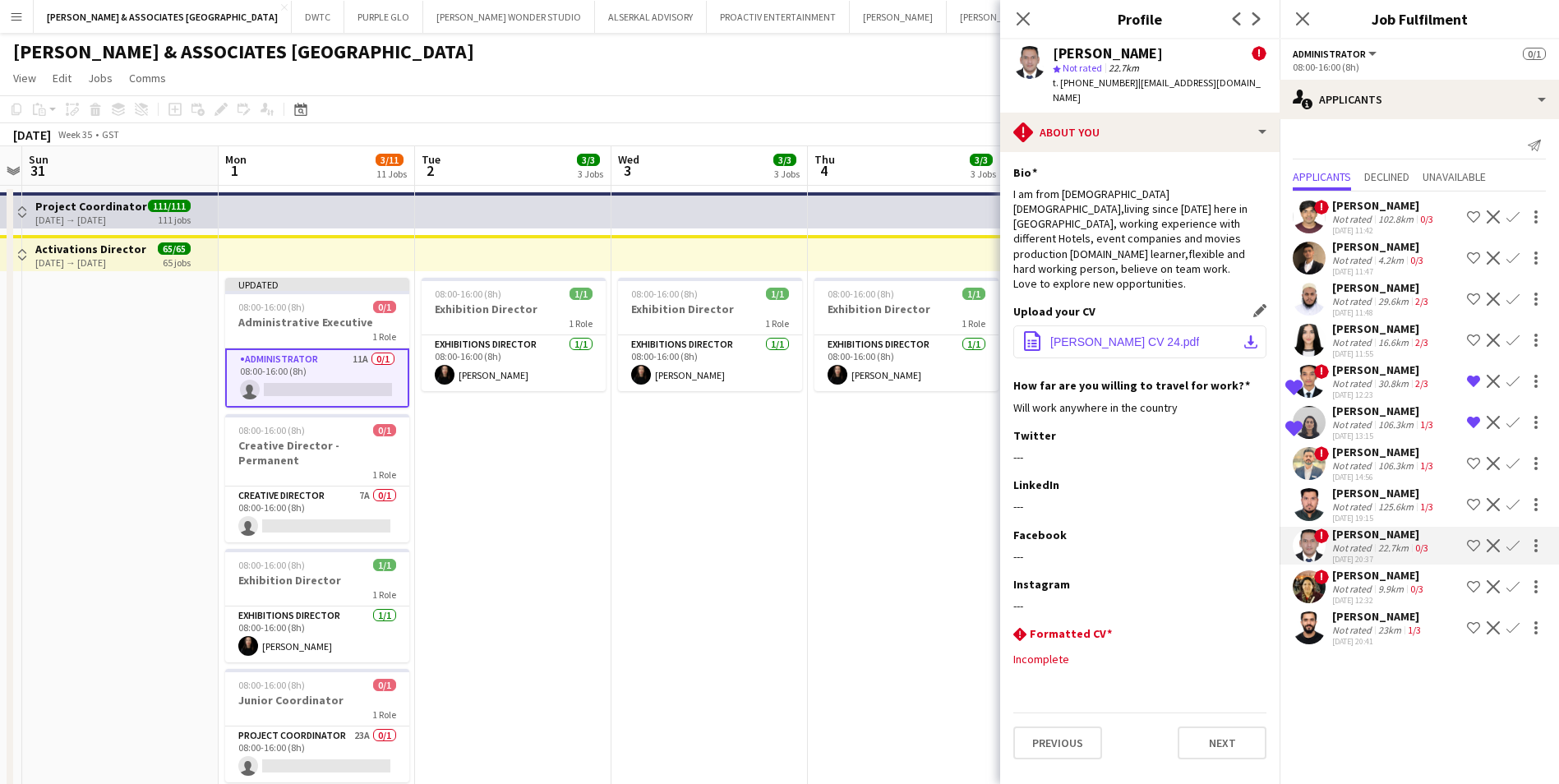
click at [1150, 325] on button "office-file-sheet [PERSON_NAME] CV 24.pdf download-bottom" at bounding box center [1140, 341] width 253 height 33
click at [1491, 547] on app-icon "Decline" at bounding box center [1493, 545] width 13 height 13
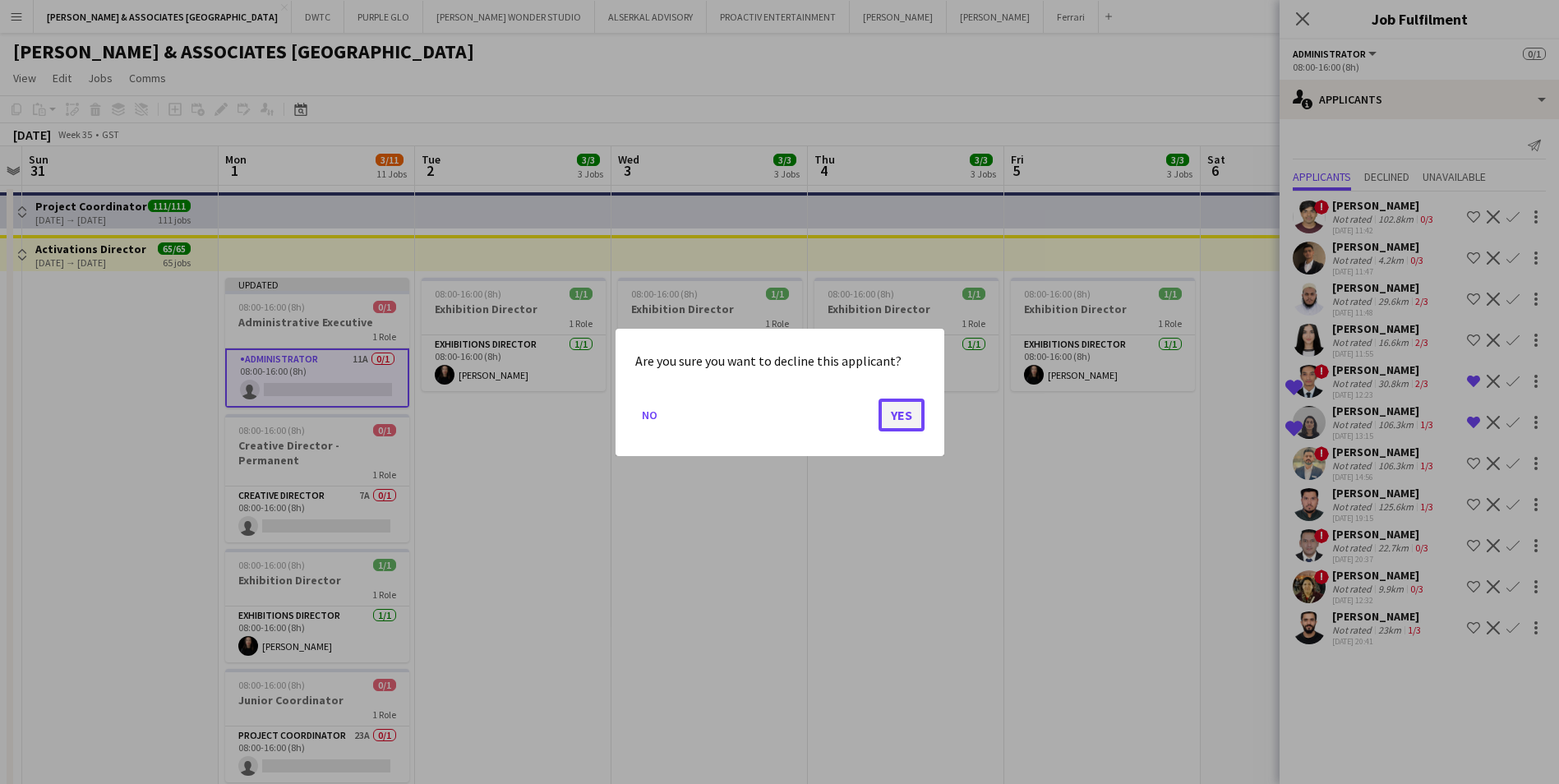
click at [903, 413] on button "Yes" at bounding box center [901, 414] width 46 height 33
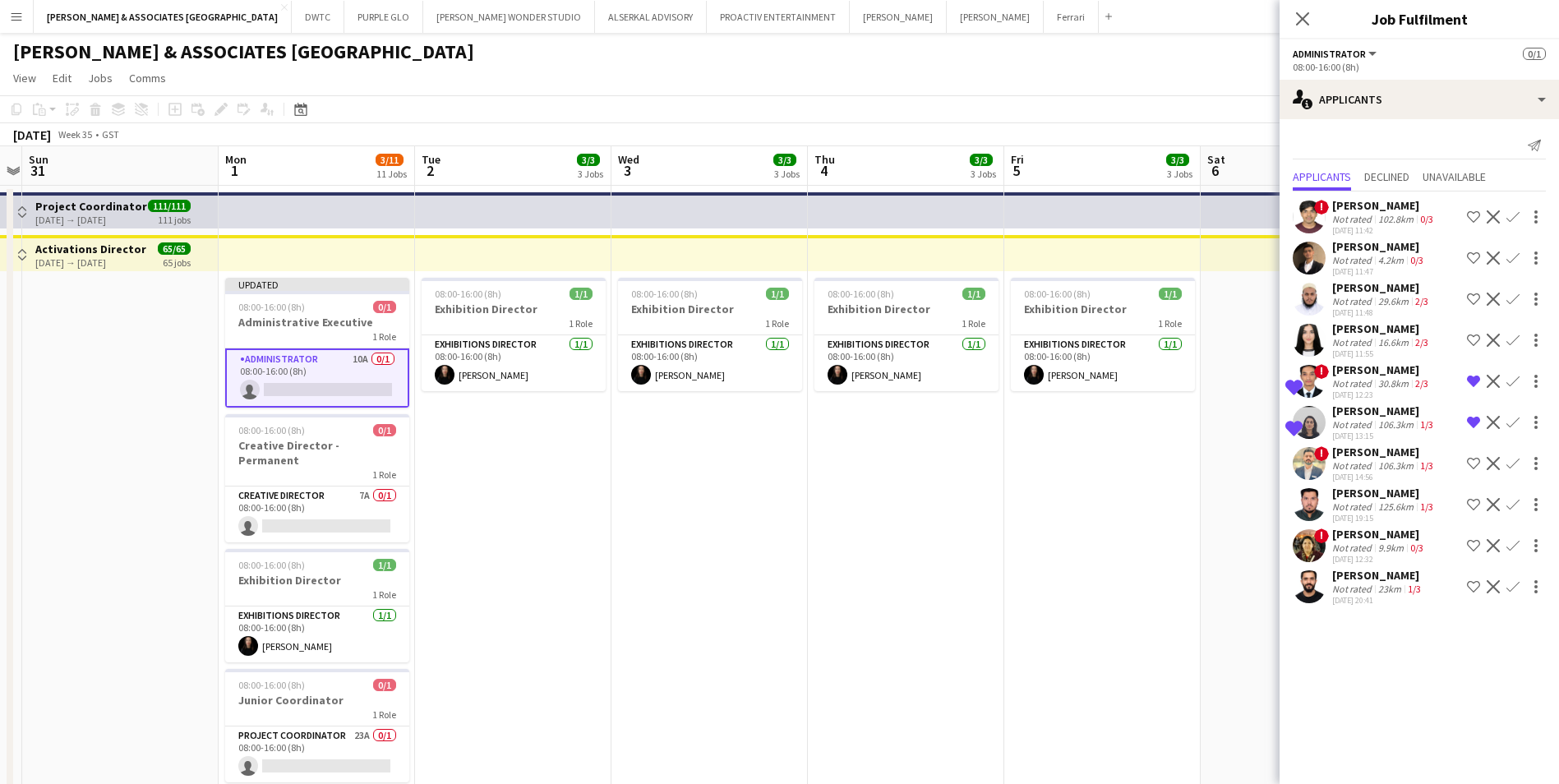
click at [1369, 404] on div "[PERSON_NAME]" at bounding box center [1384, 411] width 104 height 15
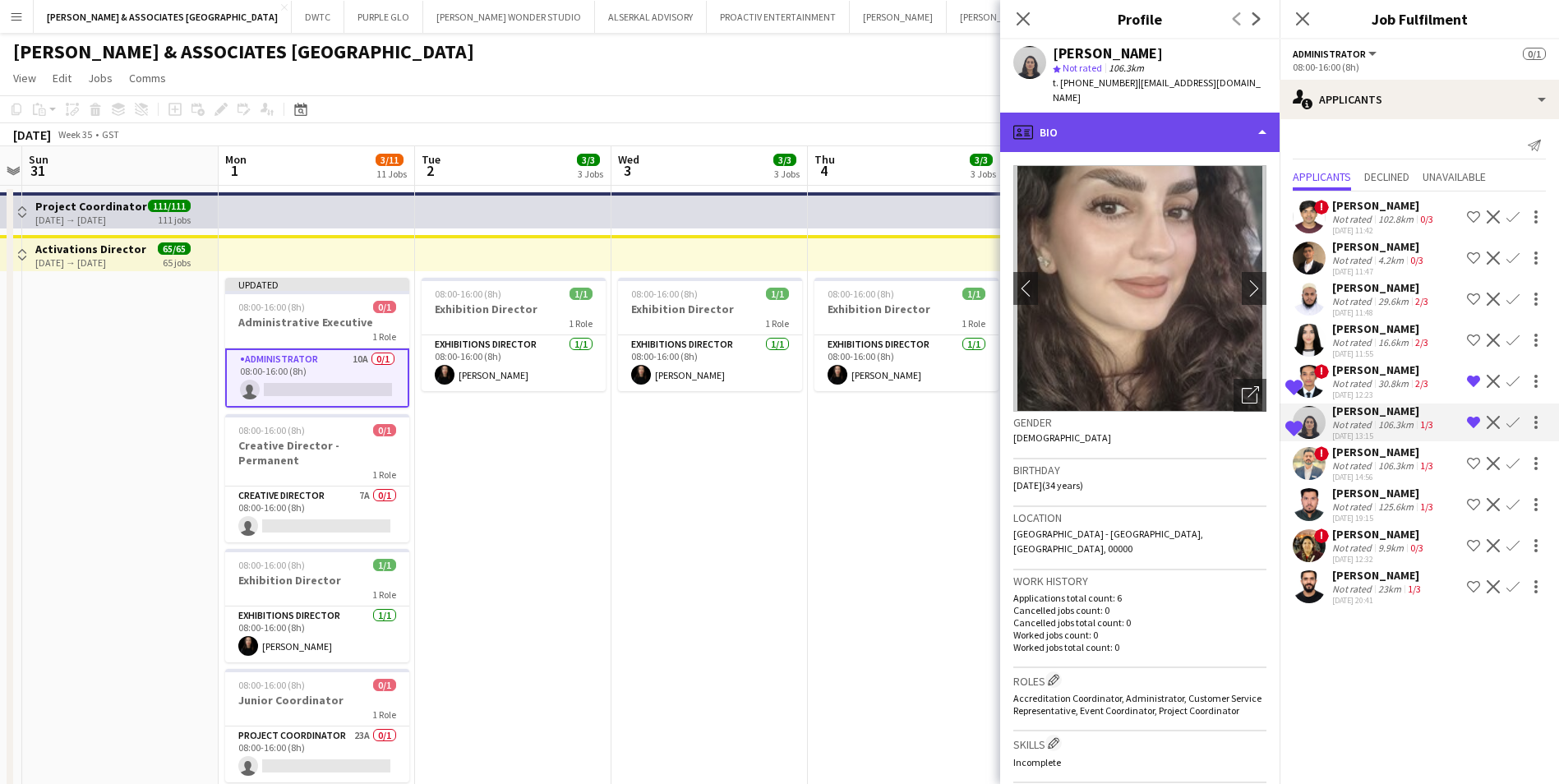
click at [1120, 132] on div "profile Bio" at bounding box center [1140, 133] width 279 height 39
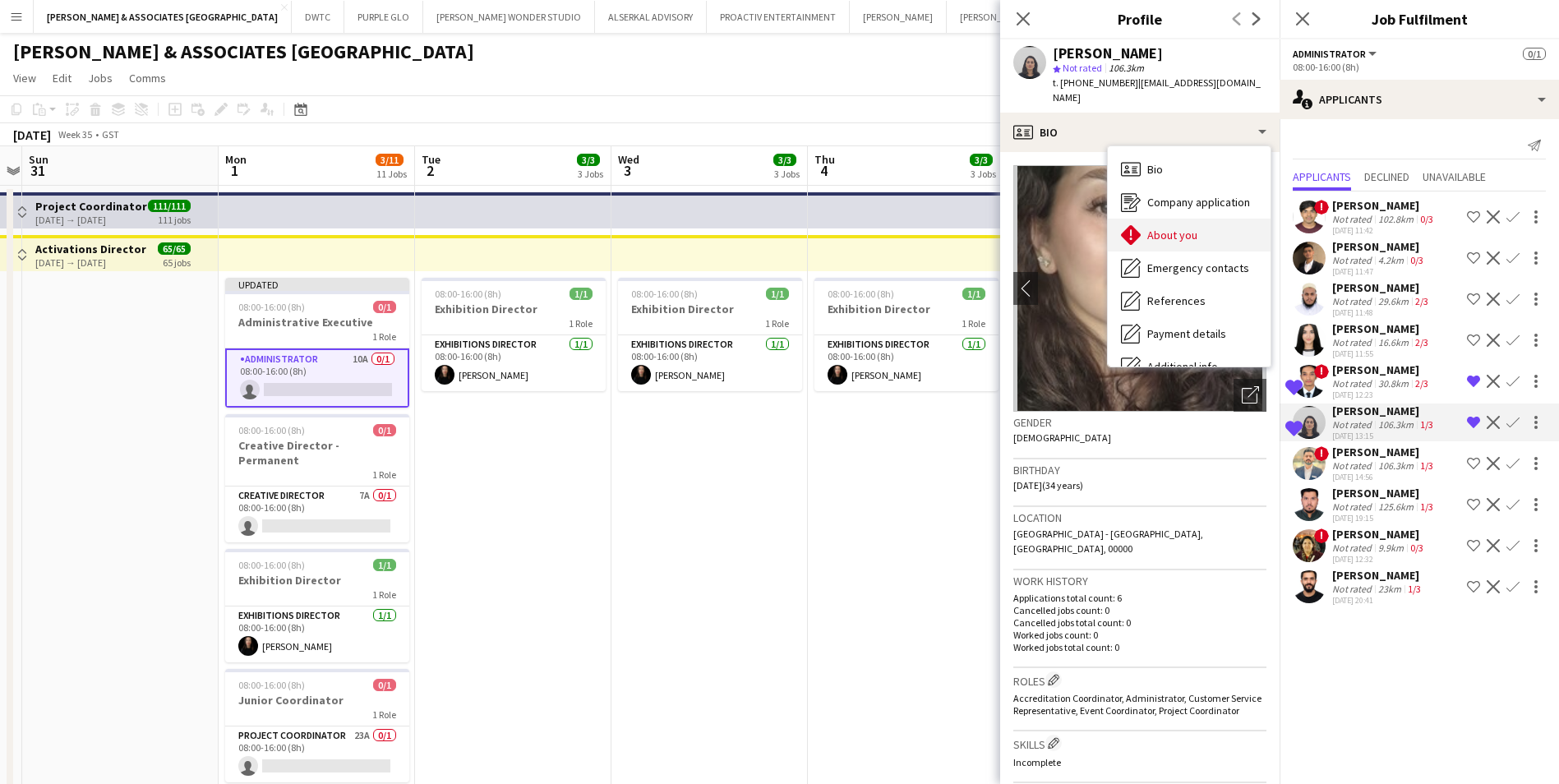
click at [1205, 231] on div "About you About you" at bounding box center [1189, 235] width 163 height 33
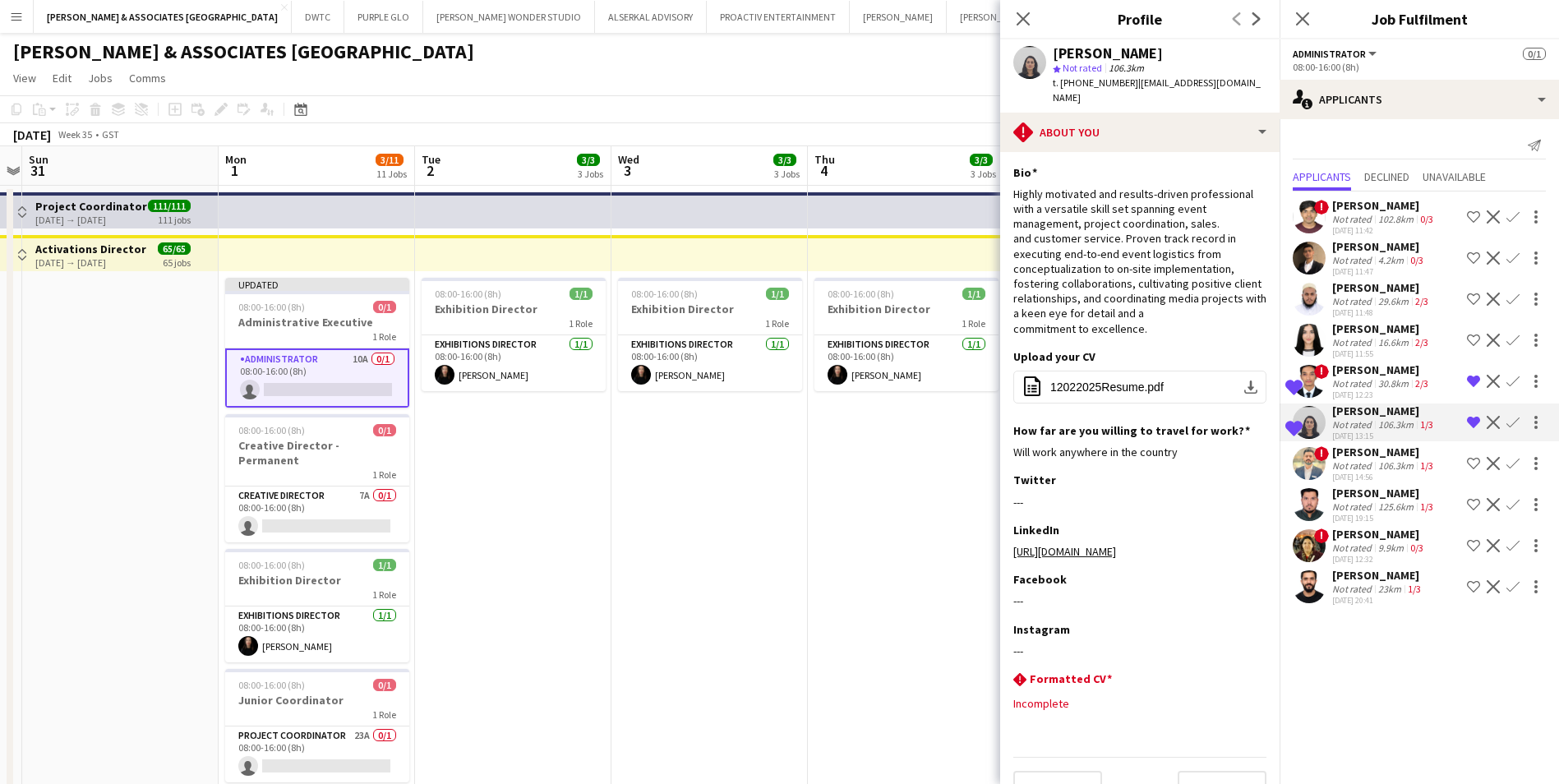
click at [1472, 586] on app-icon "Shortlist crew" at bounding box center [1473, 587] width 13 height 13
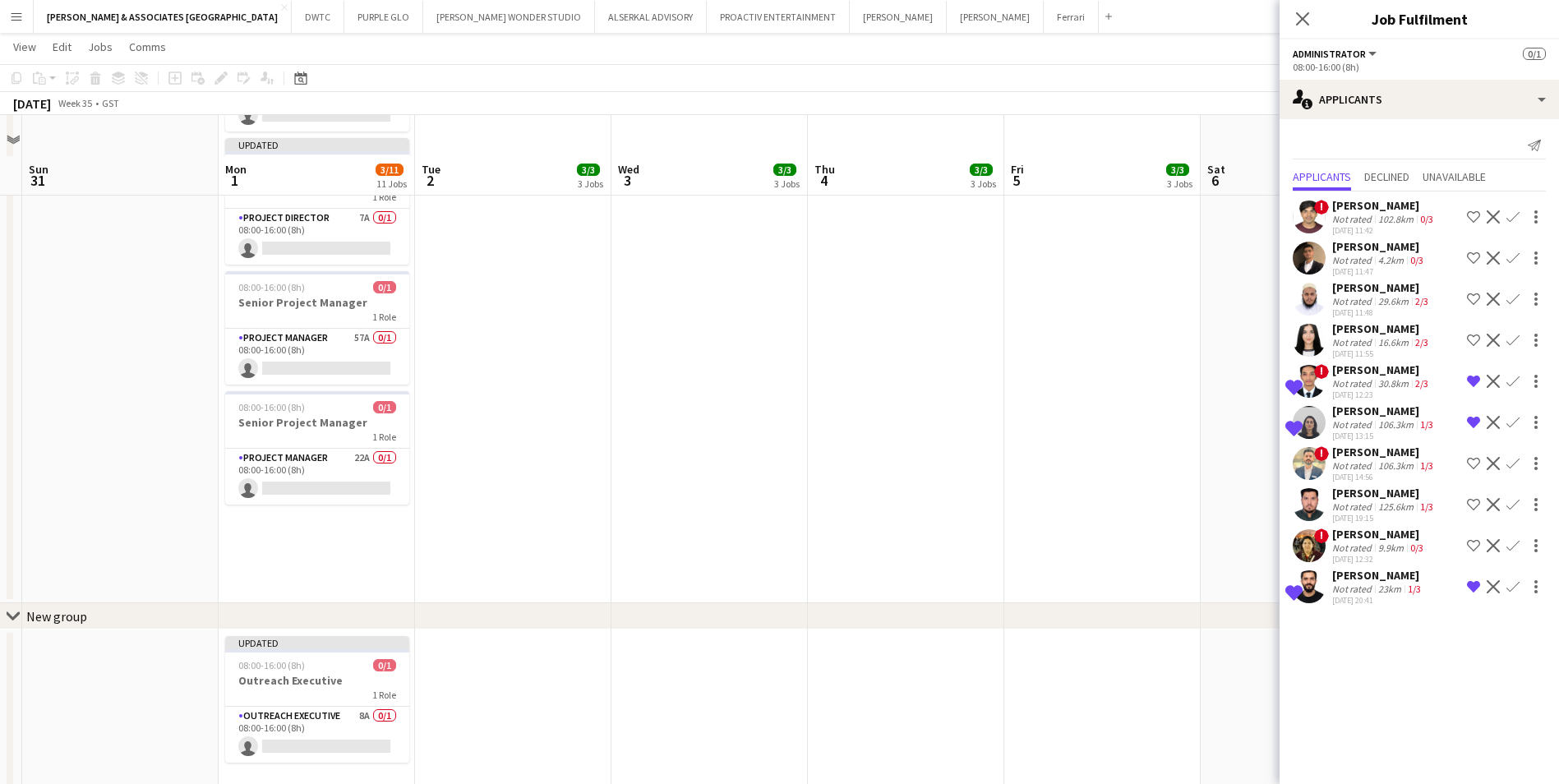
scroll to position [823, 0]
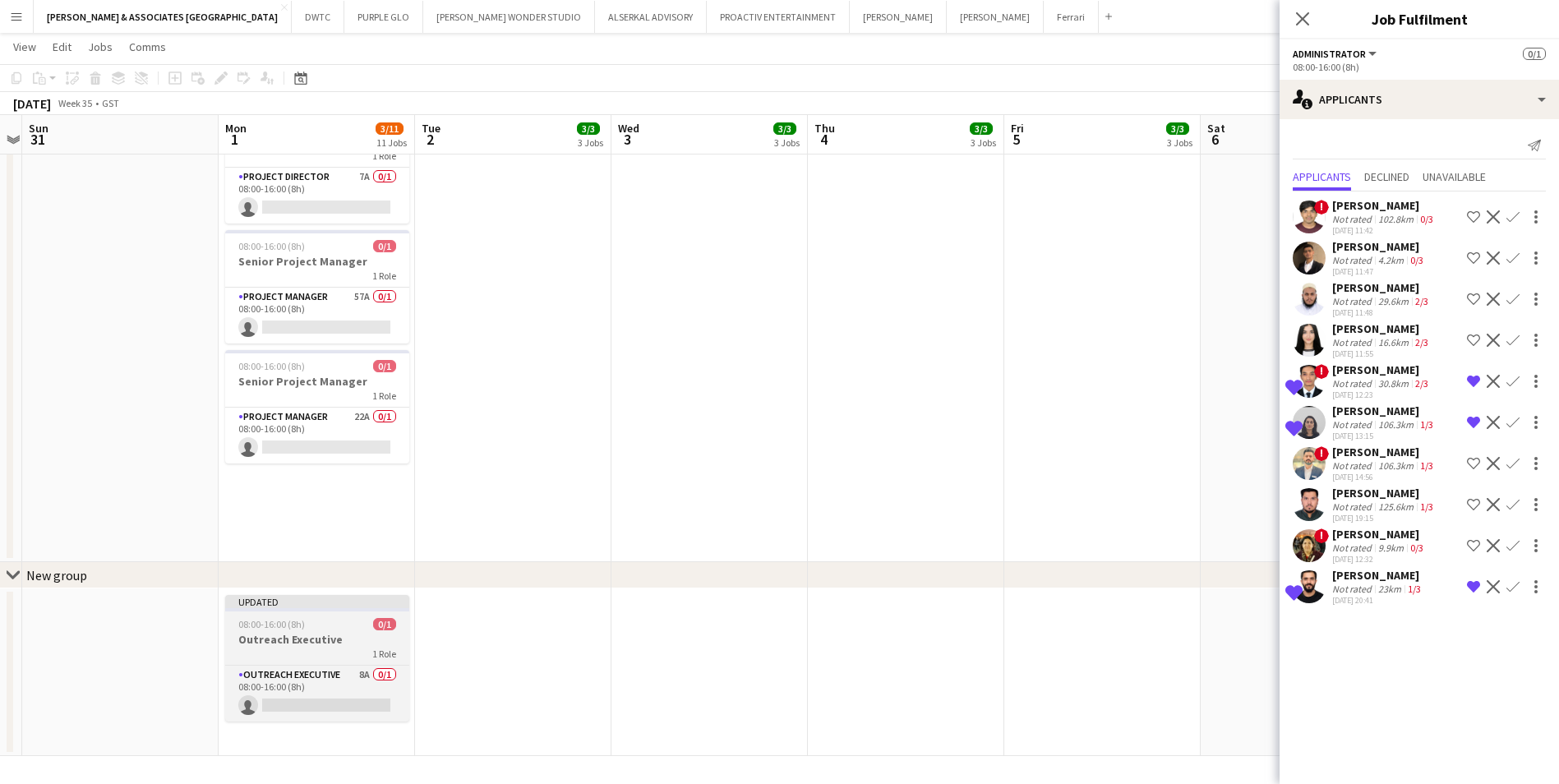
click at [350, 658] on div "1 Role" at bounding box center [318, 653] width 184 height 13
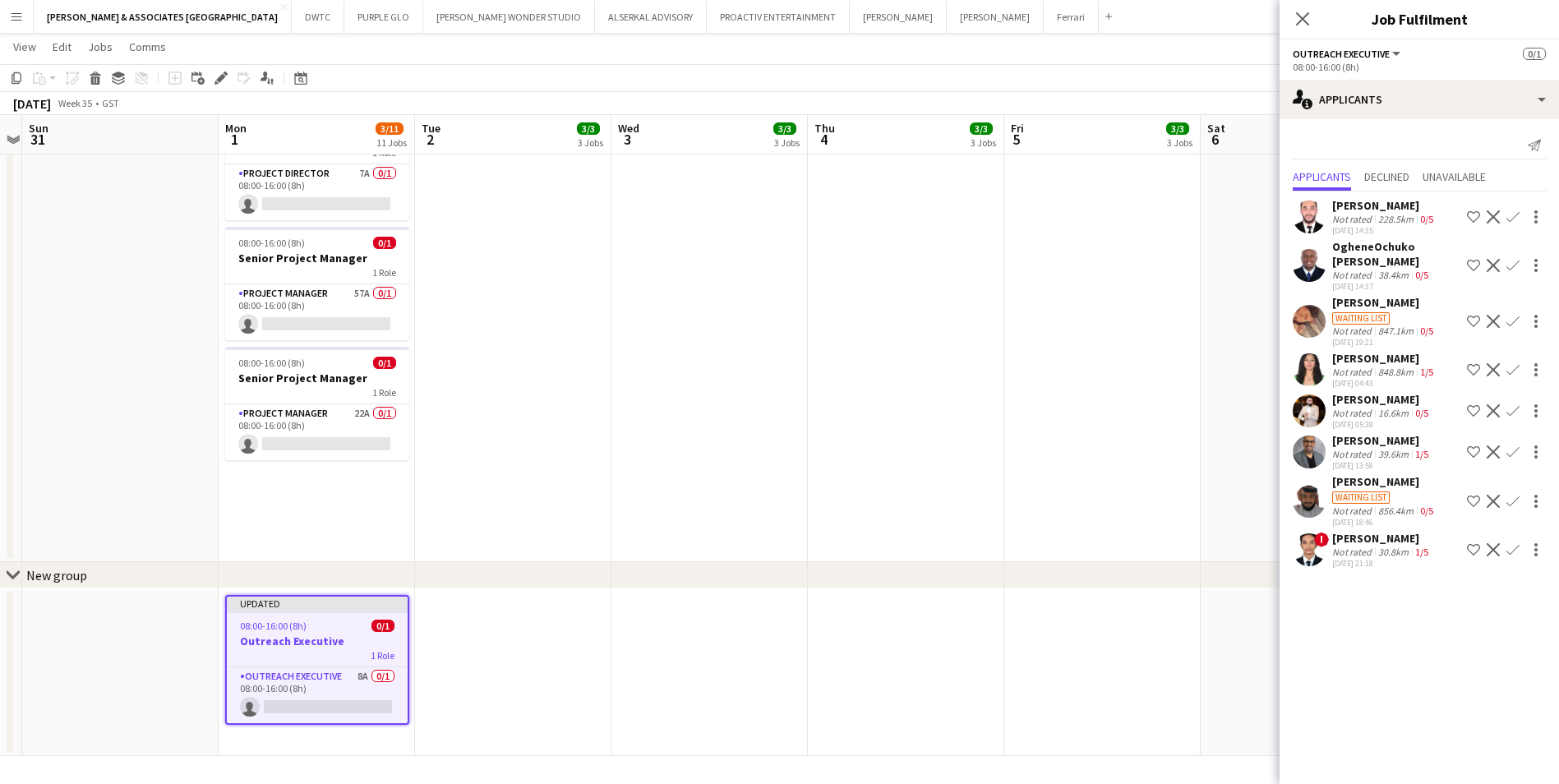
click at [1349, 360] on div "[PERSON_NAME]" at bounding box center [1384, 358] width 104 height 15
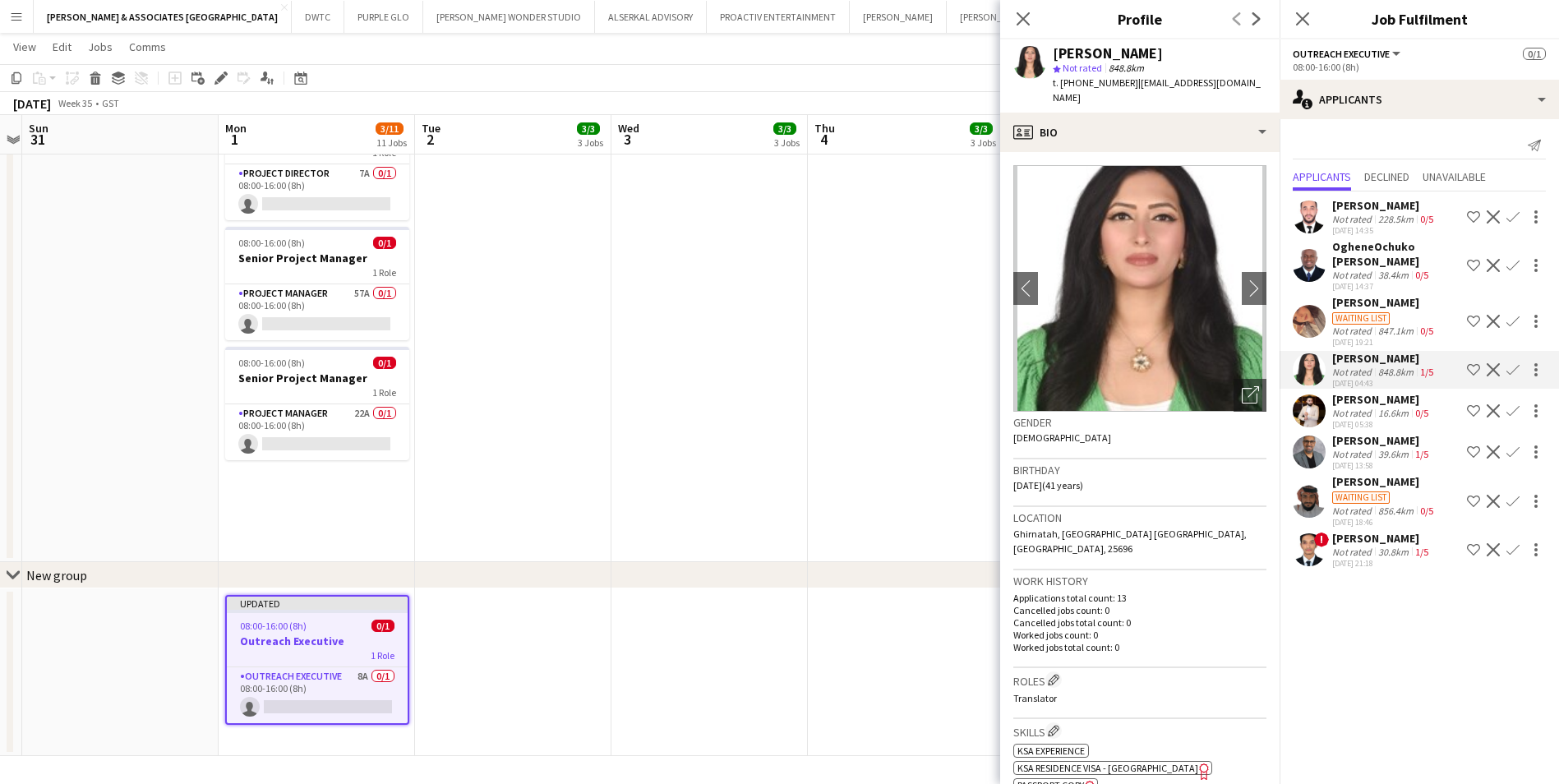
click at [1492, 370] on app-icon "Decline" at bounding box center [1493, 369] width 13 height 13
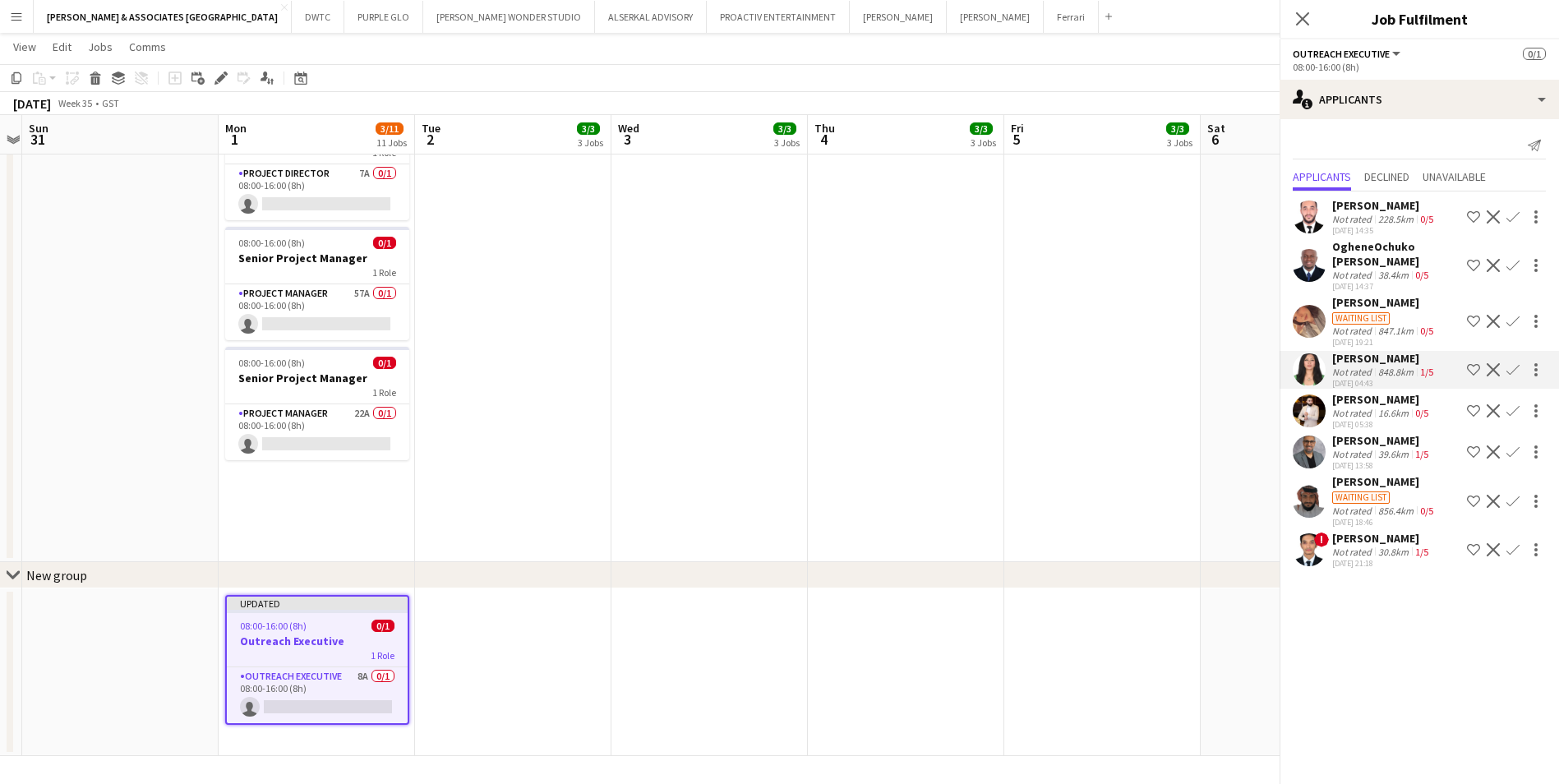
scroll to position [0, 0]
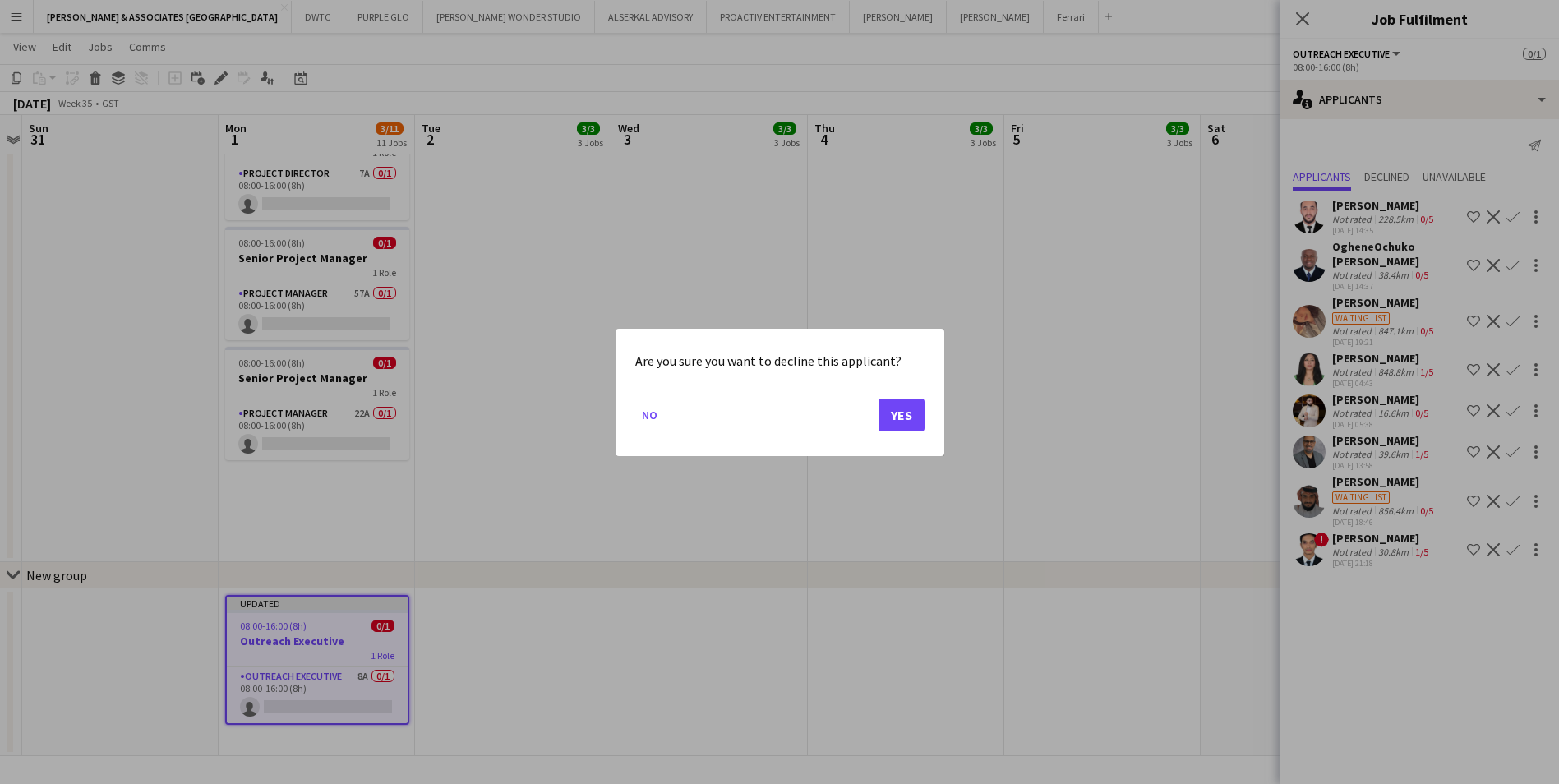
click at [1314, 388] on div at bounding box center [780, 392] width 1559 height 784
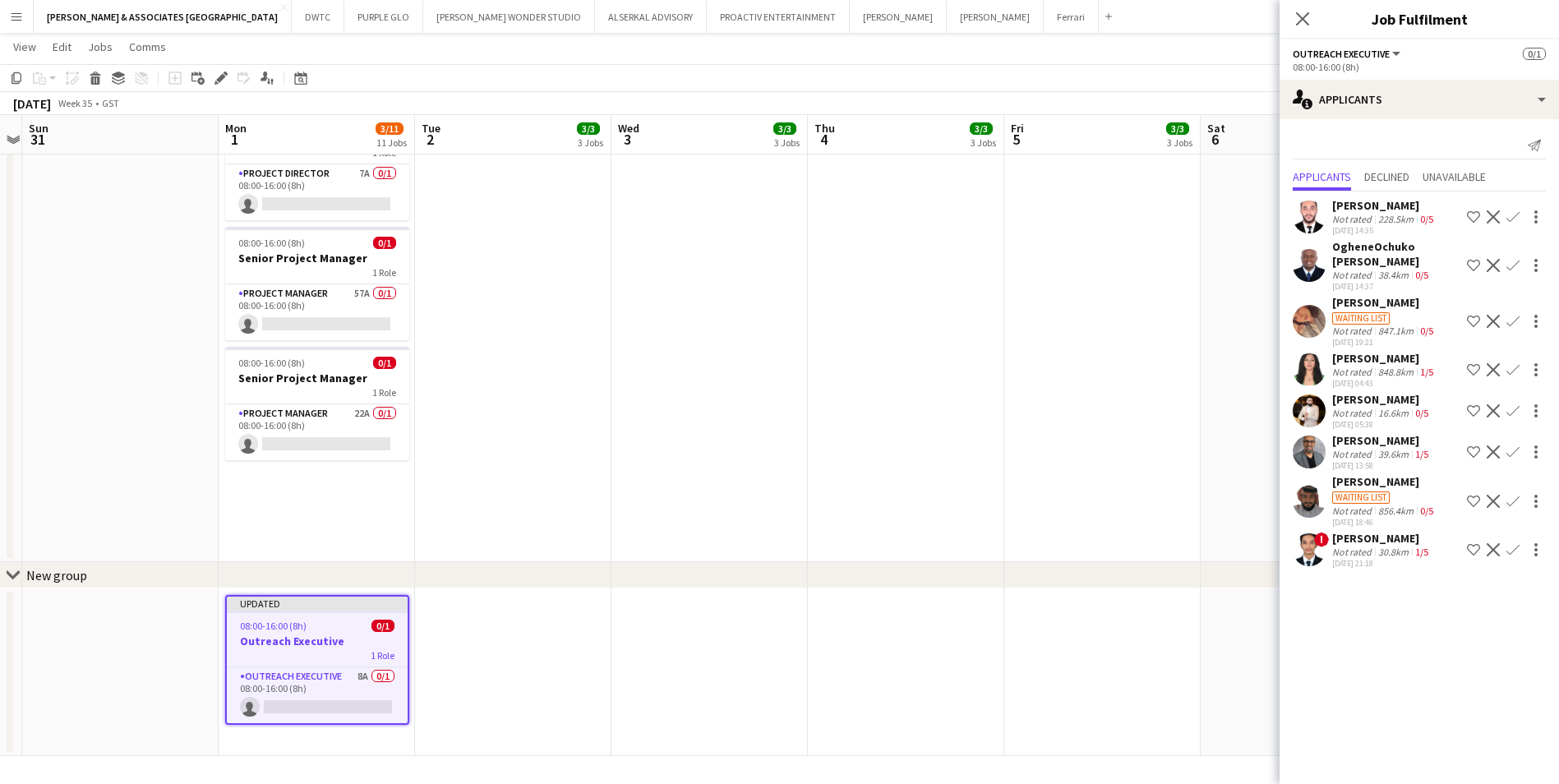
scroll to position [823, 0]
click at [1348, 354] on div "[PERSON_NAME]" at bounding box center [1384, 358] width 104 height 15
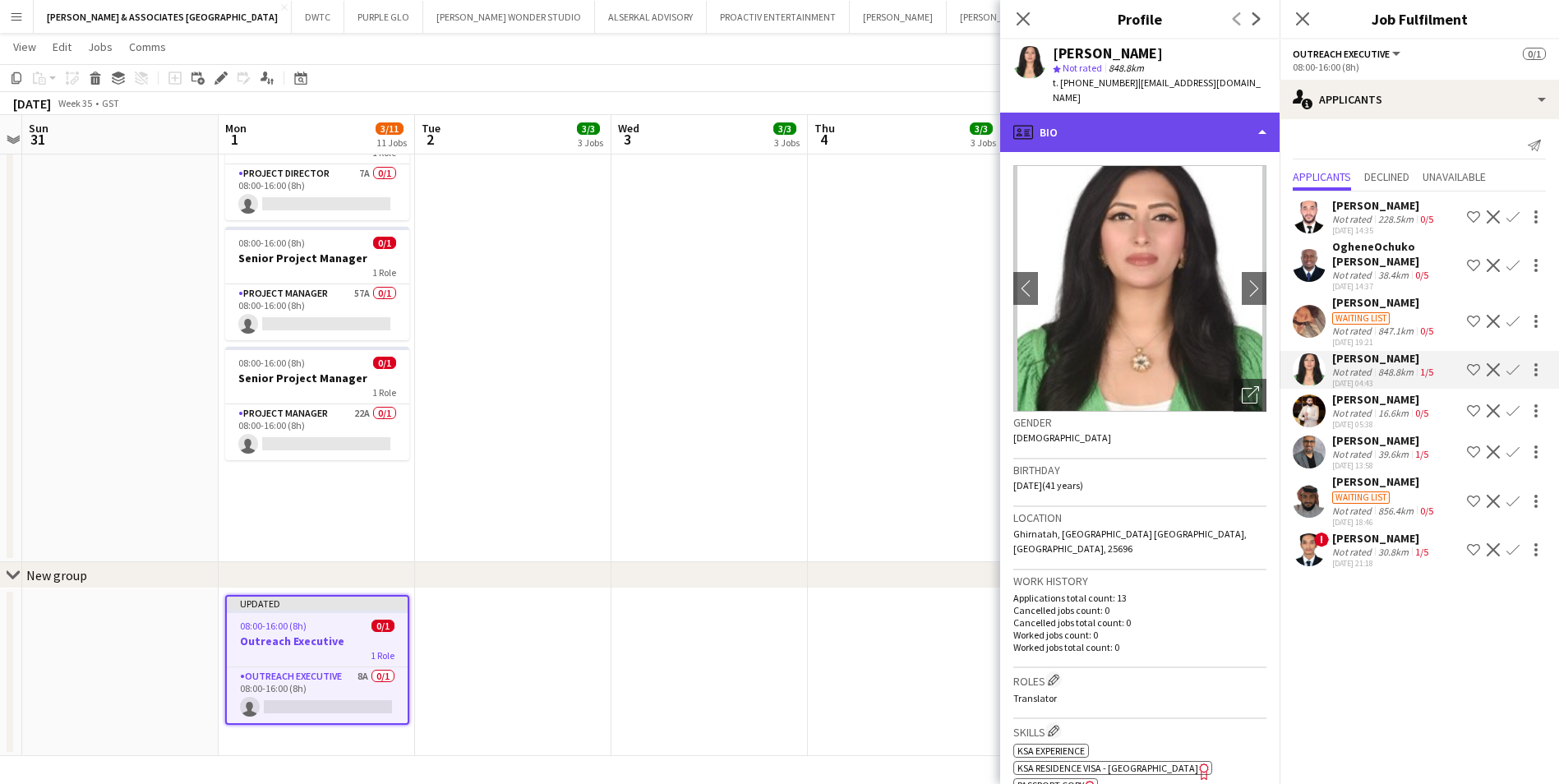
click at [1080, 119] on div "profile Bio" at bounding box center [1140, 133] width 279 height 39
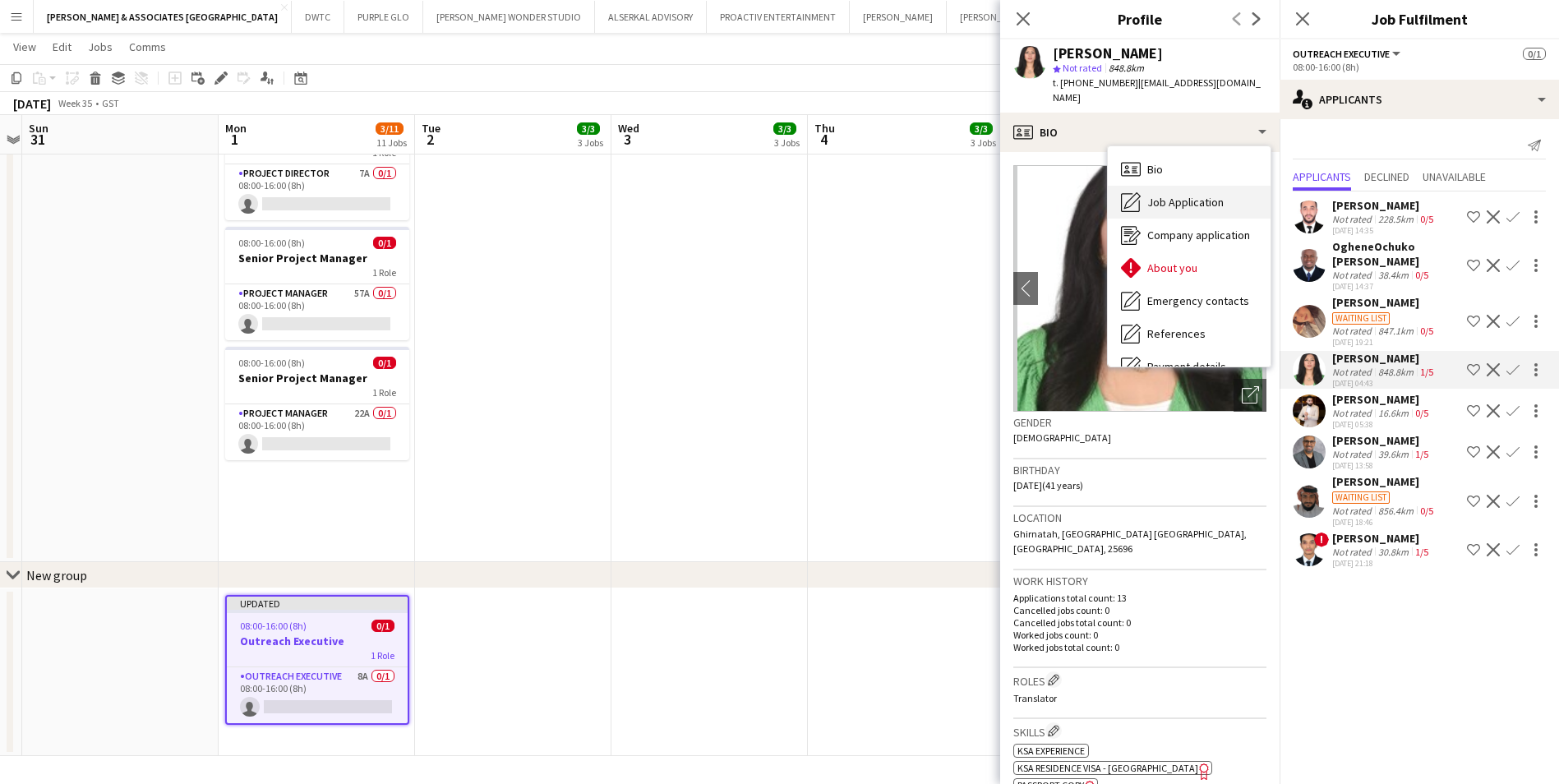
click at [1186, 195] on span "Job Application" at bounding box center [1185, 202] width 76 height 15
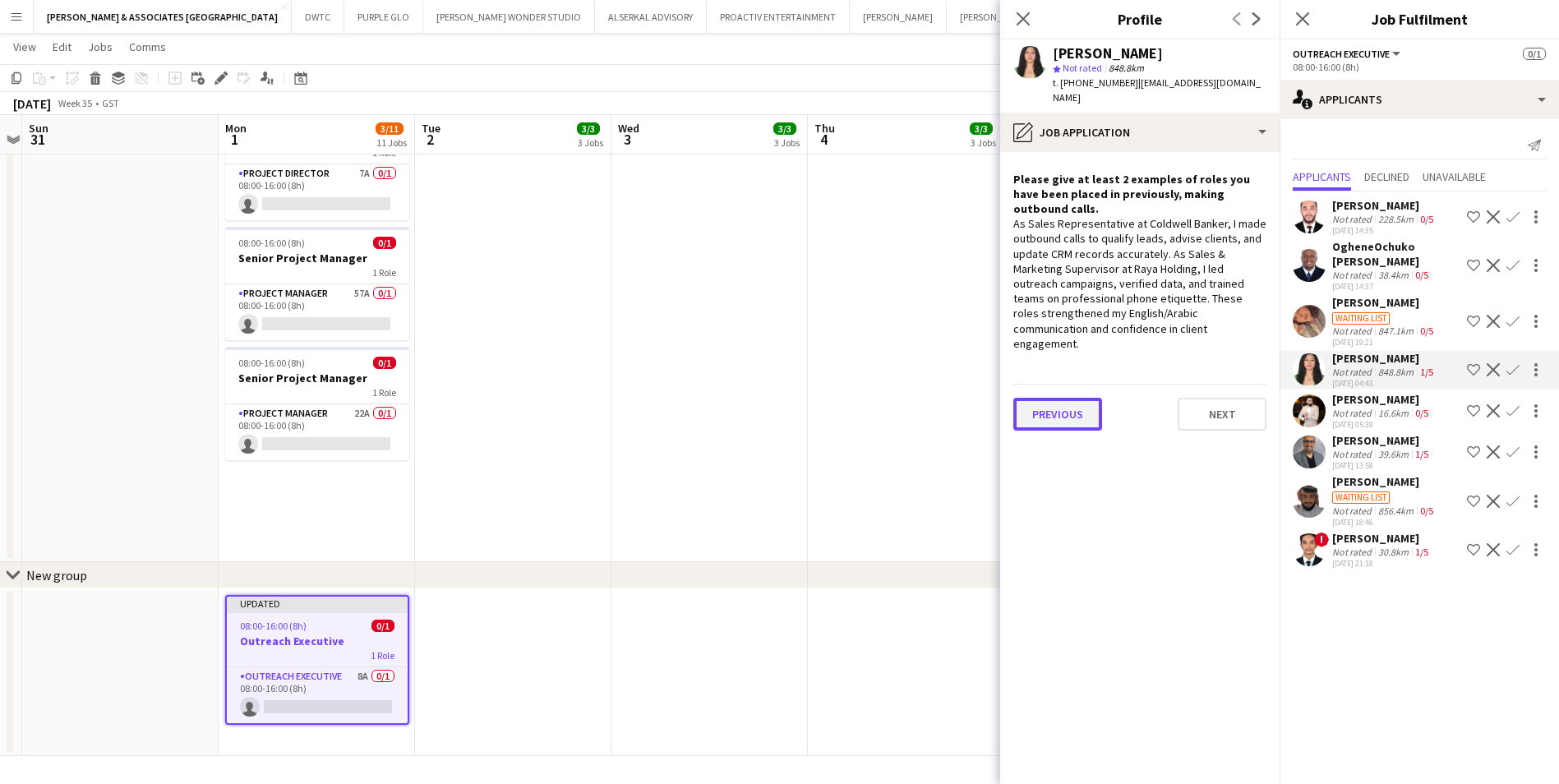
click at [1080, 398] on button "Previous" at bounding box center [1058, 414] width 88 height 33
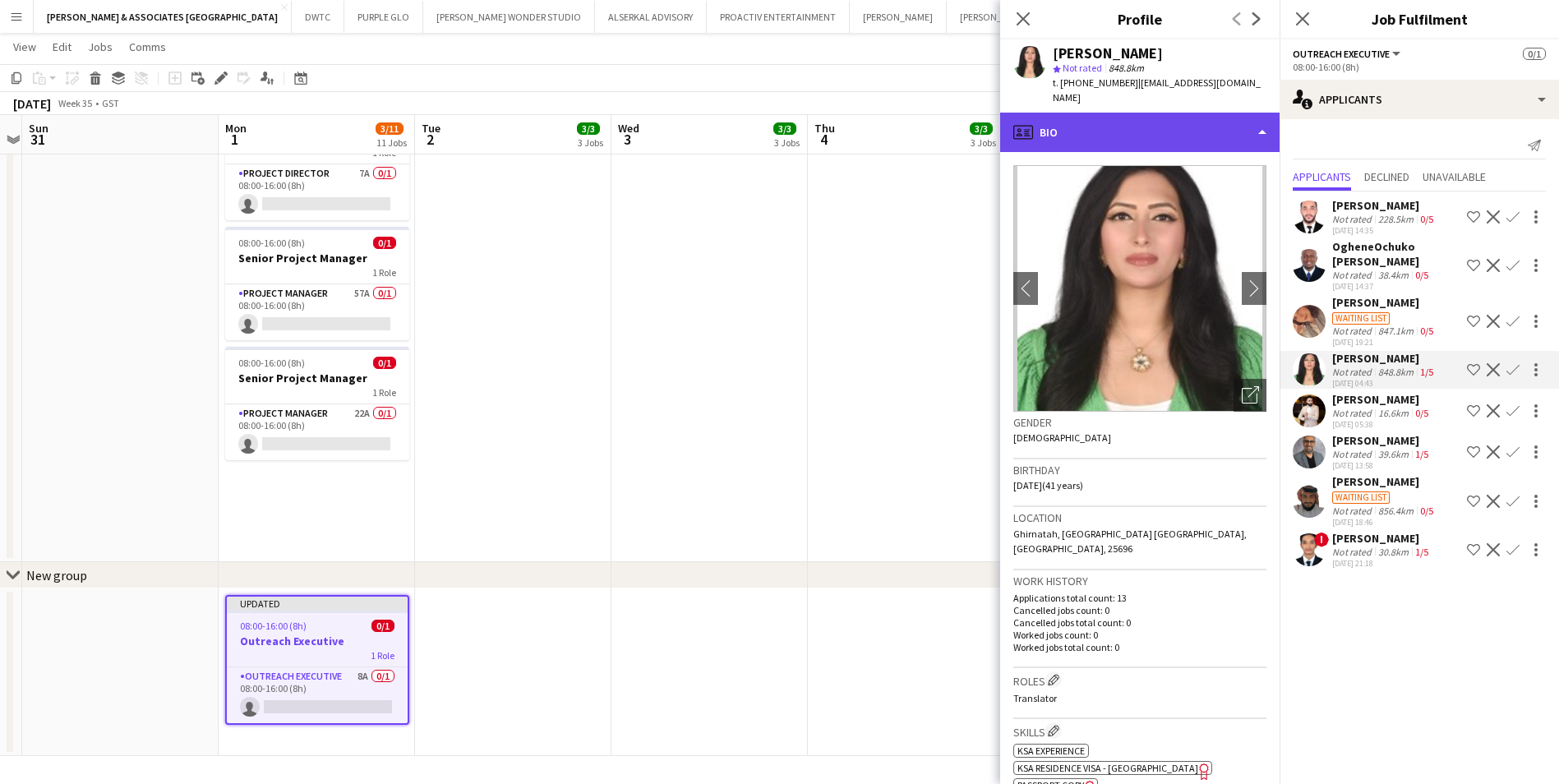
click at [1144, 120] on div "profile Bio" at bounding box center [1140, 133] width 279 height 39
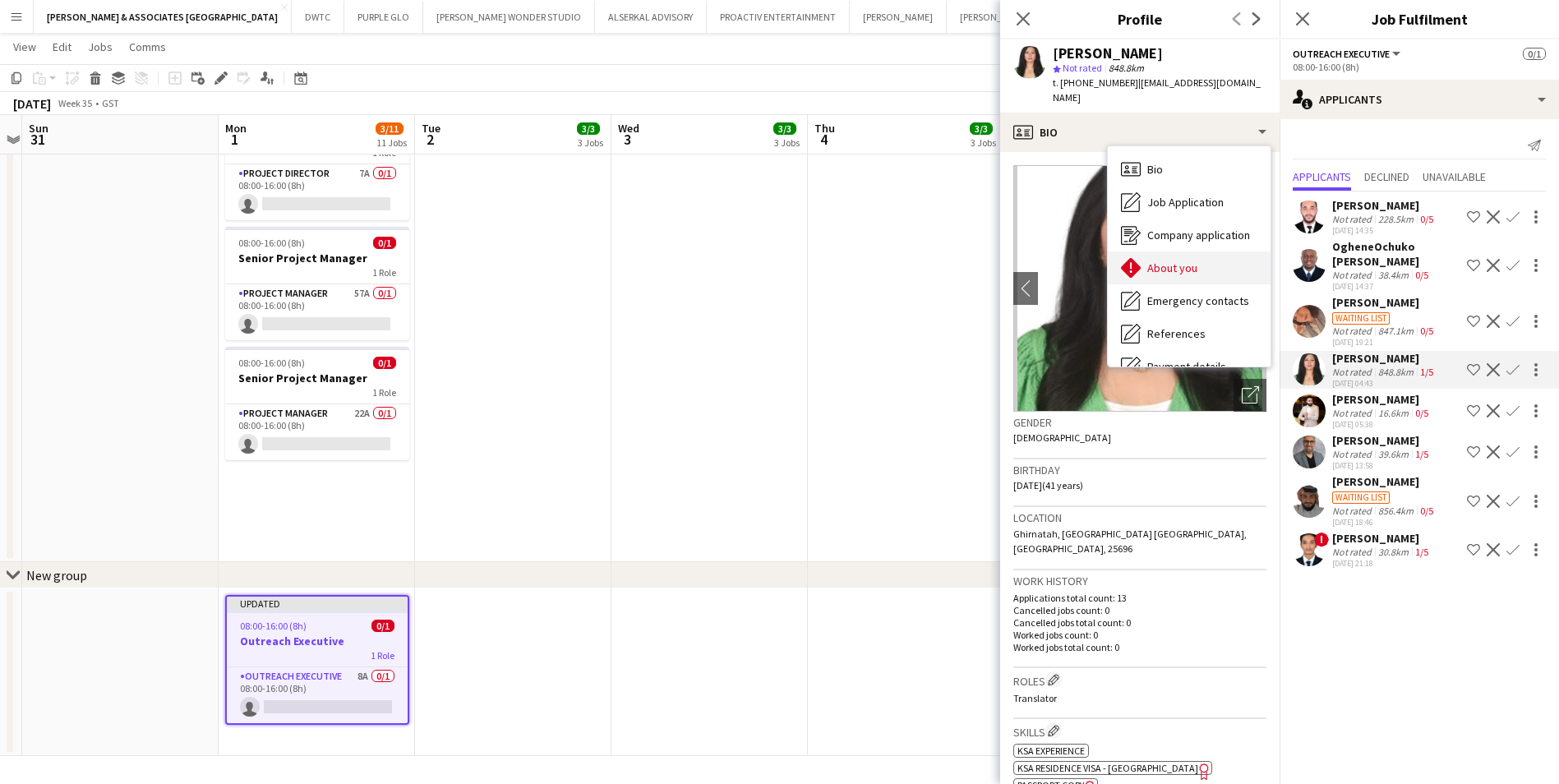
click at [1205, 255] on div "About you About you" at bounding box center [1189, 267] width 163 height 33
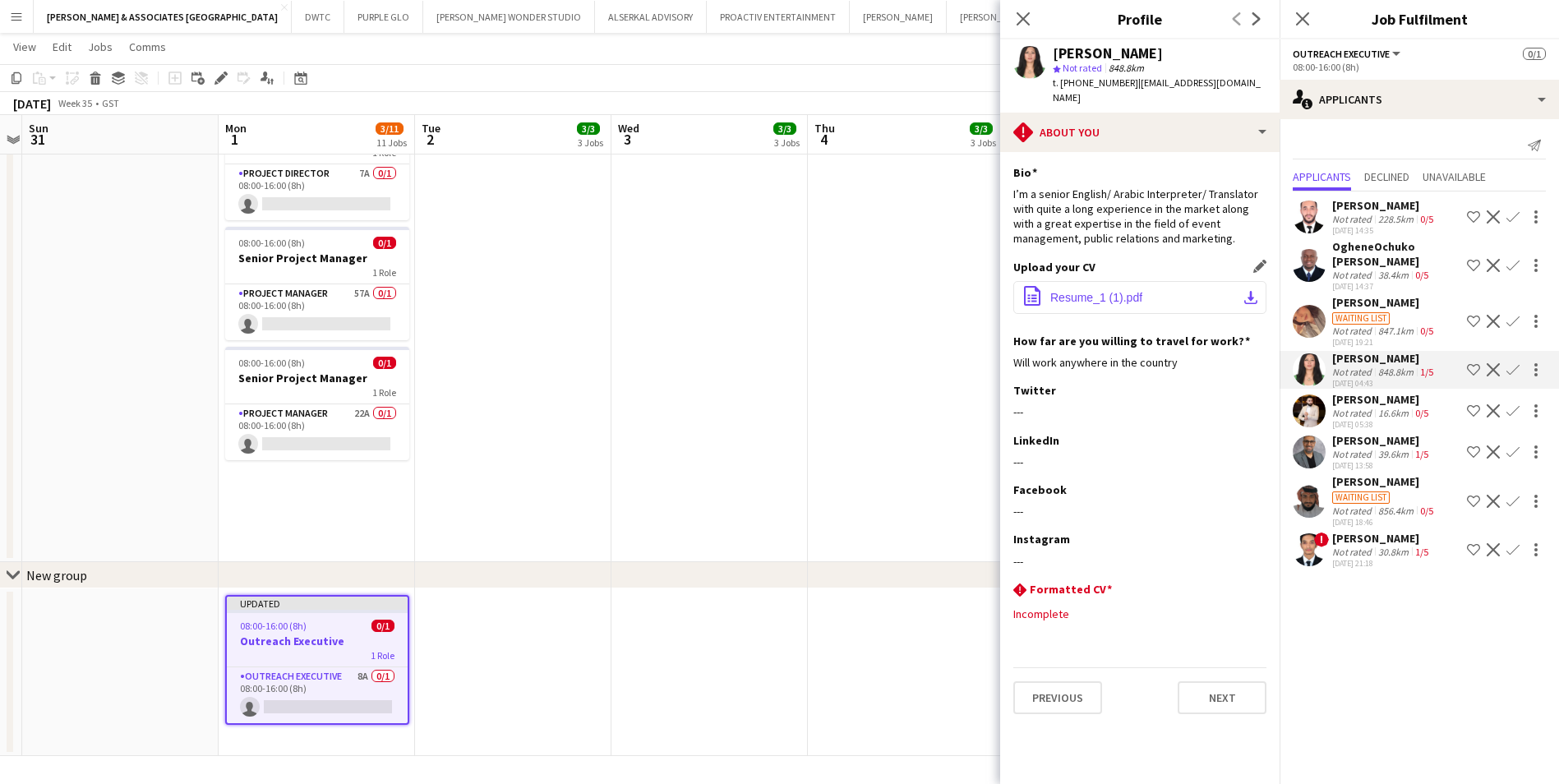
click at [1126, 295] on button "office-file-sheet Resume_1 (1).pdf download-bottom" at bounding box center [1140, 297] width 253 height 33
click at [1493, 375] on app-icon "Decline" at bounding box center [1493, 369] width 13 height 13
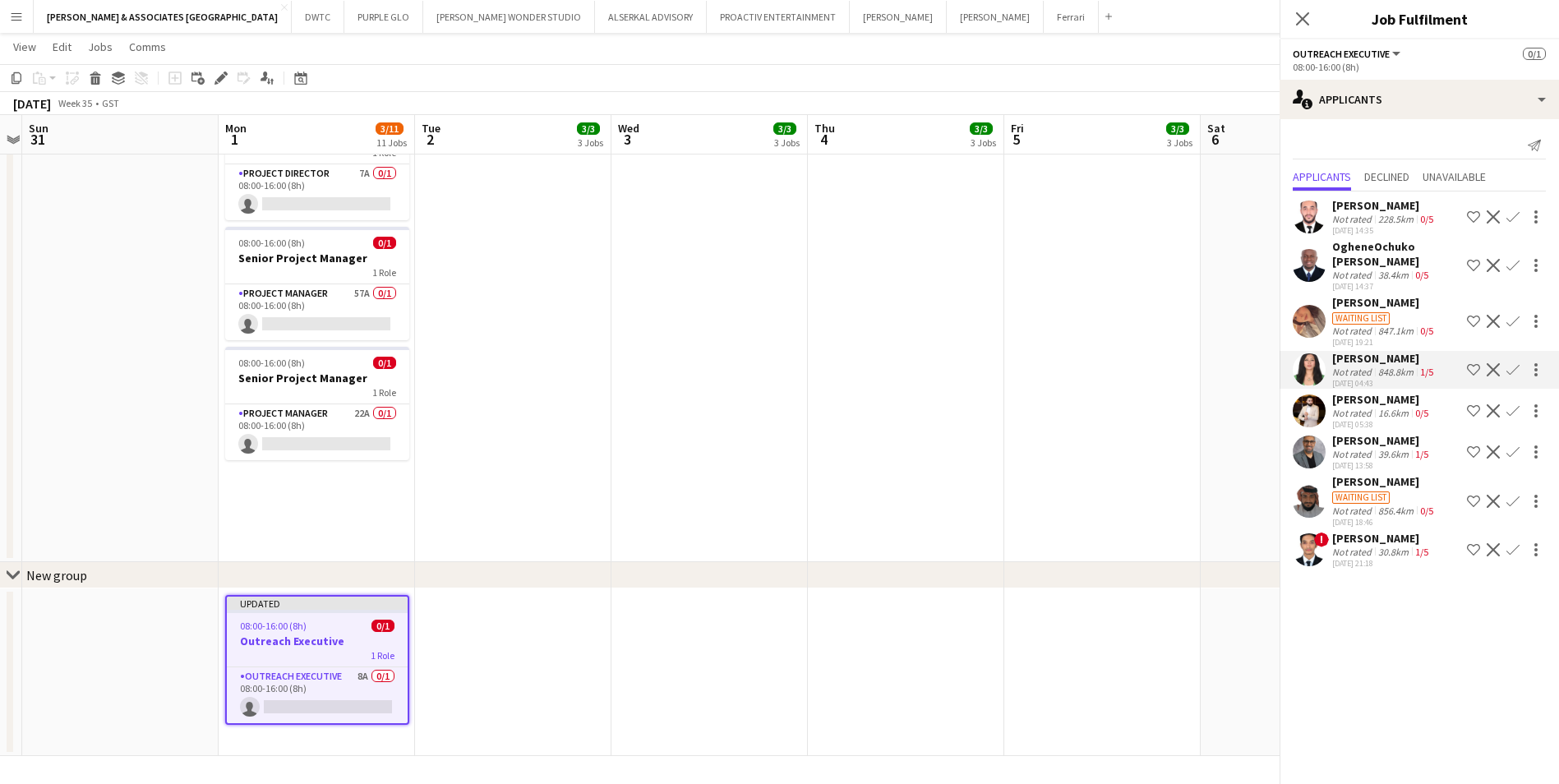
scroll to position [0, 0]
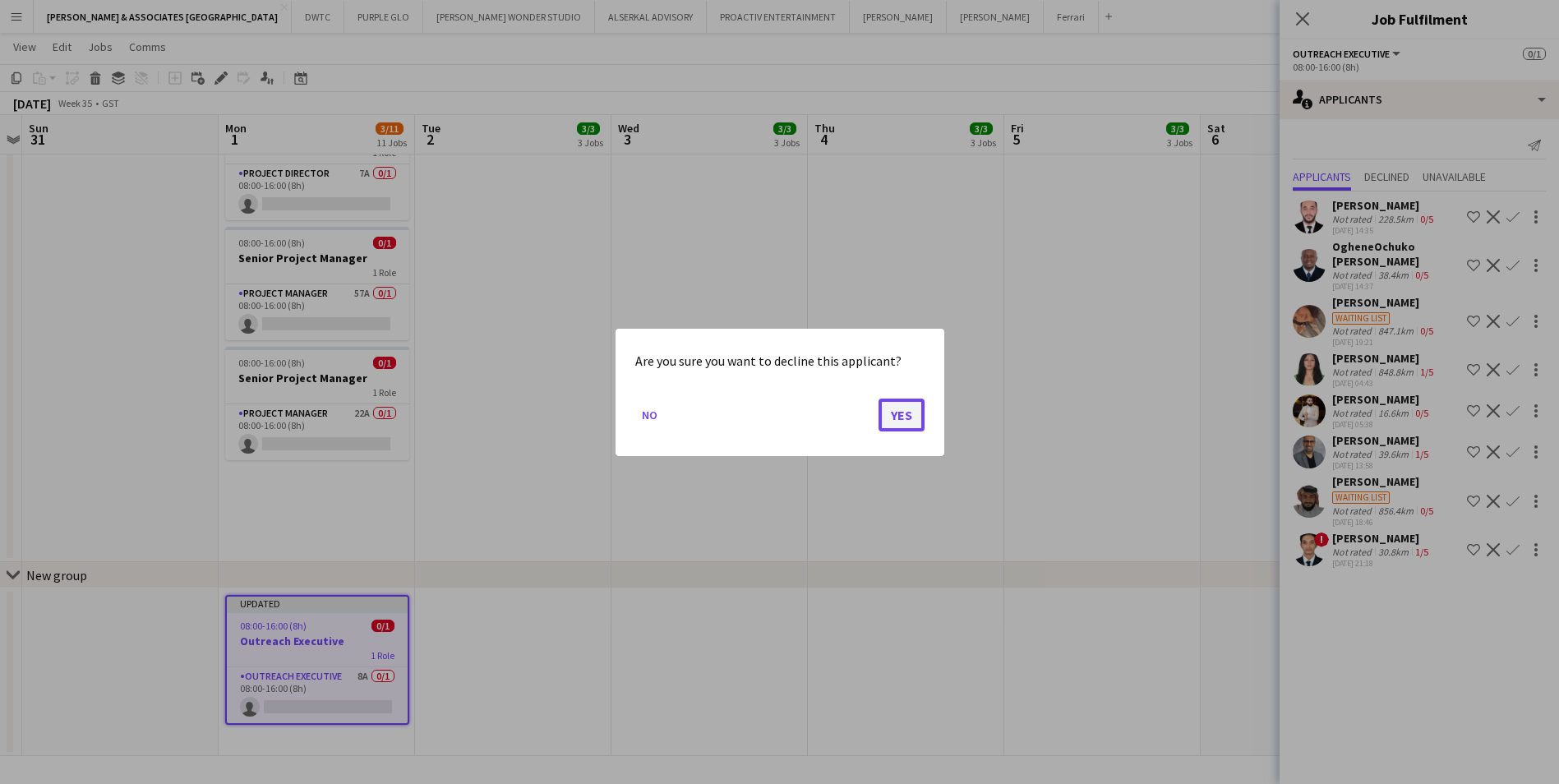
click at [880, 422] on button "Yes" at bounding box center [901, 414] width 46 height 33
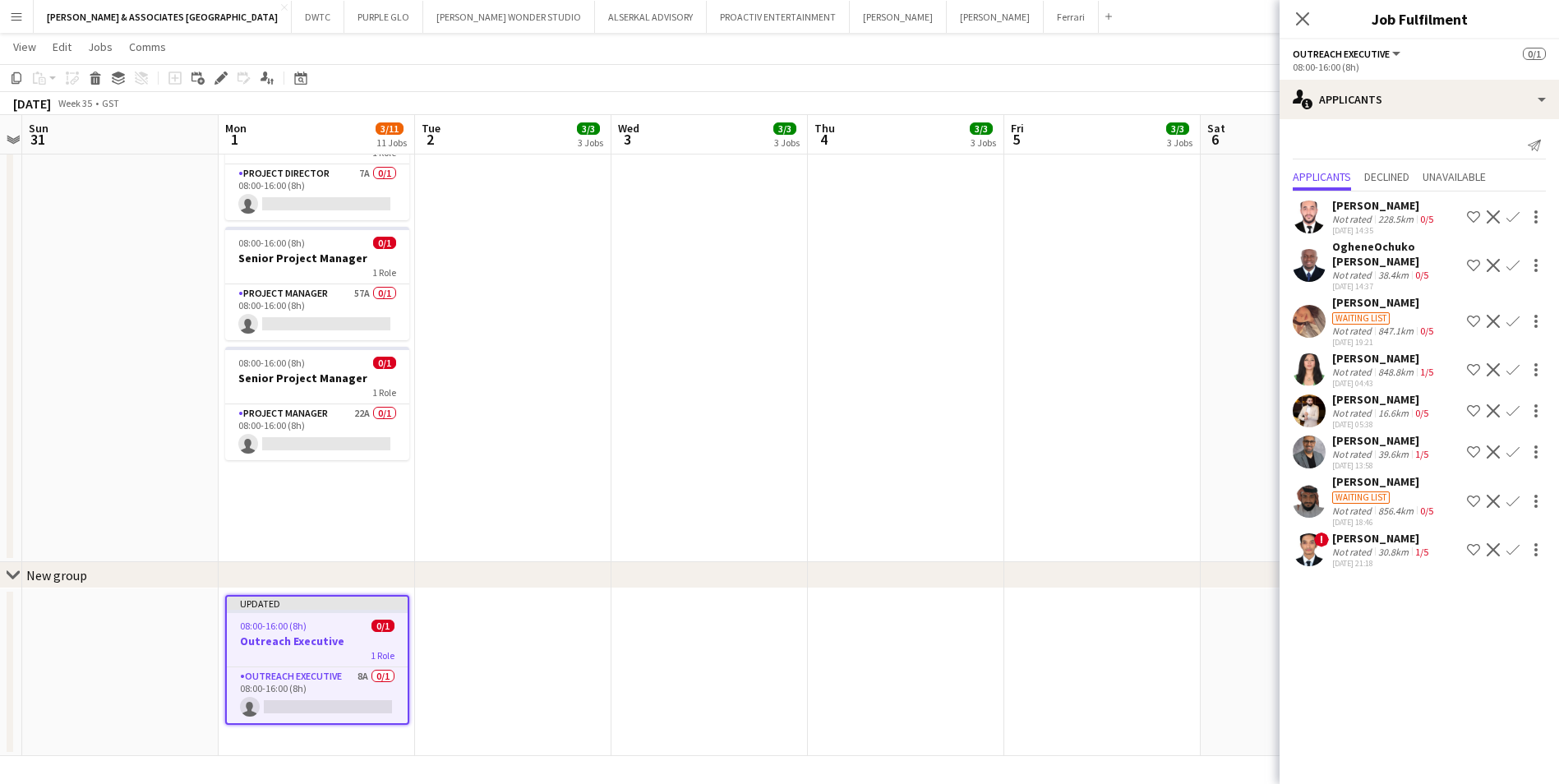
scroll to position [823, 0]
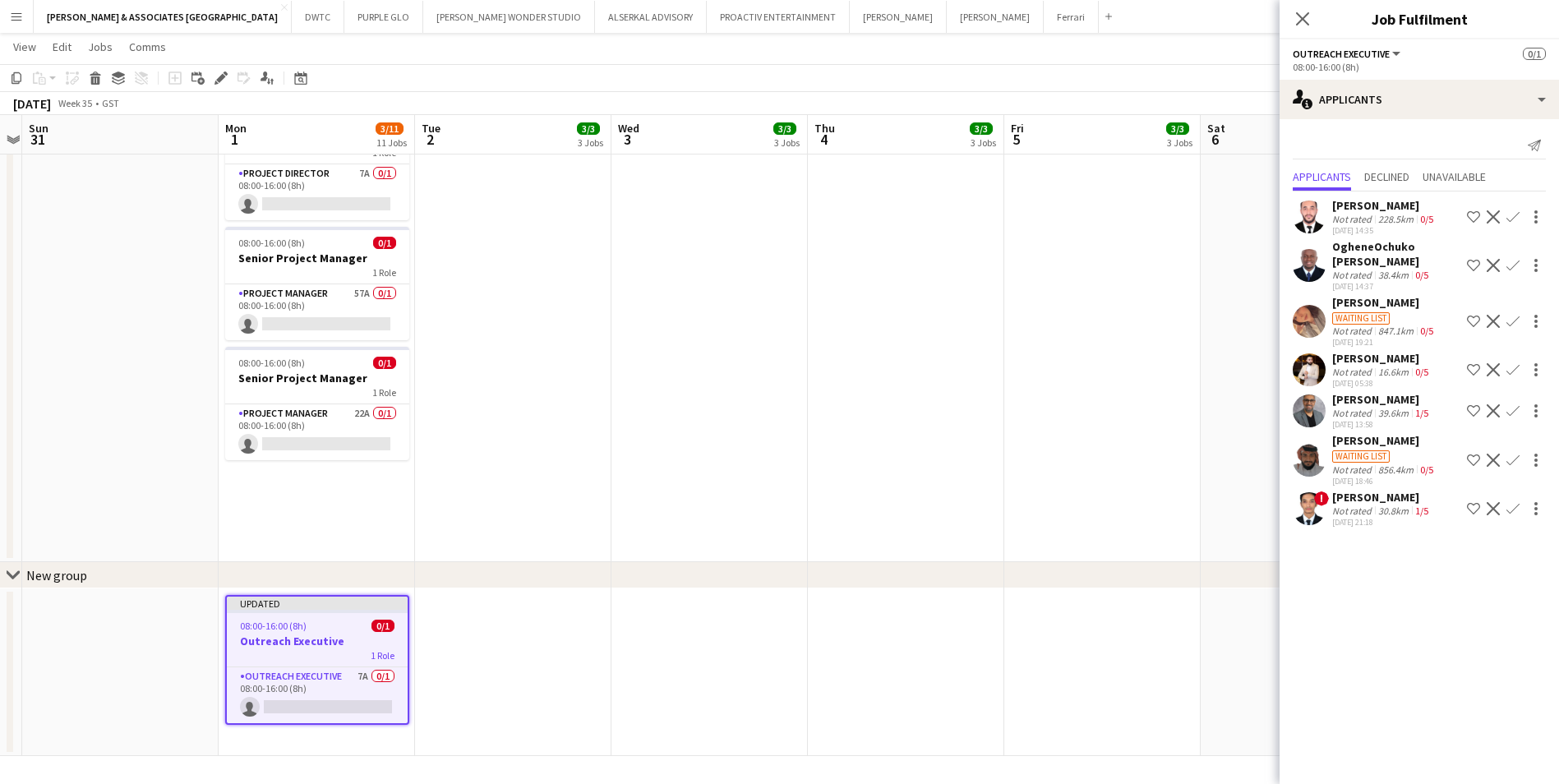
click at [1374, 359] on div "[PERSON_NAME]" at bounding box center [1382, 358] width 100 height 15
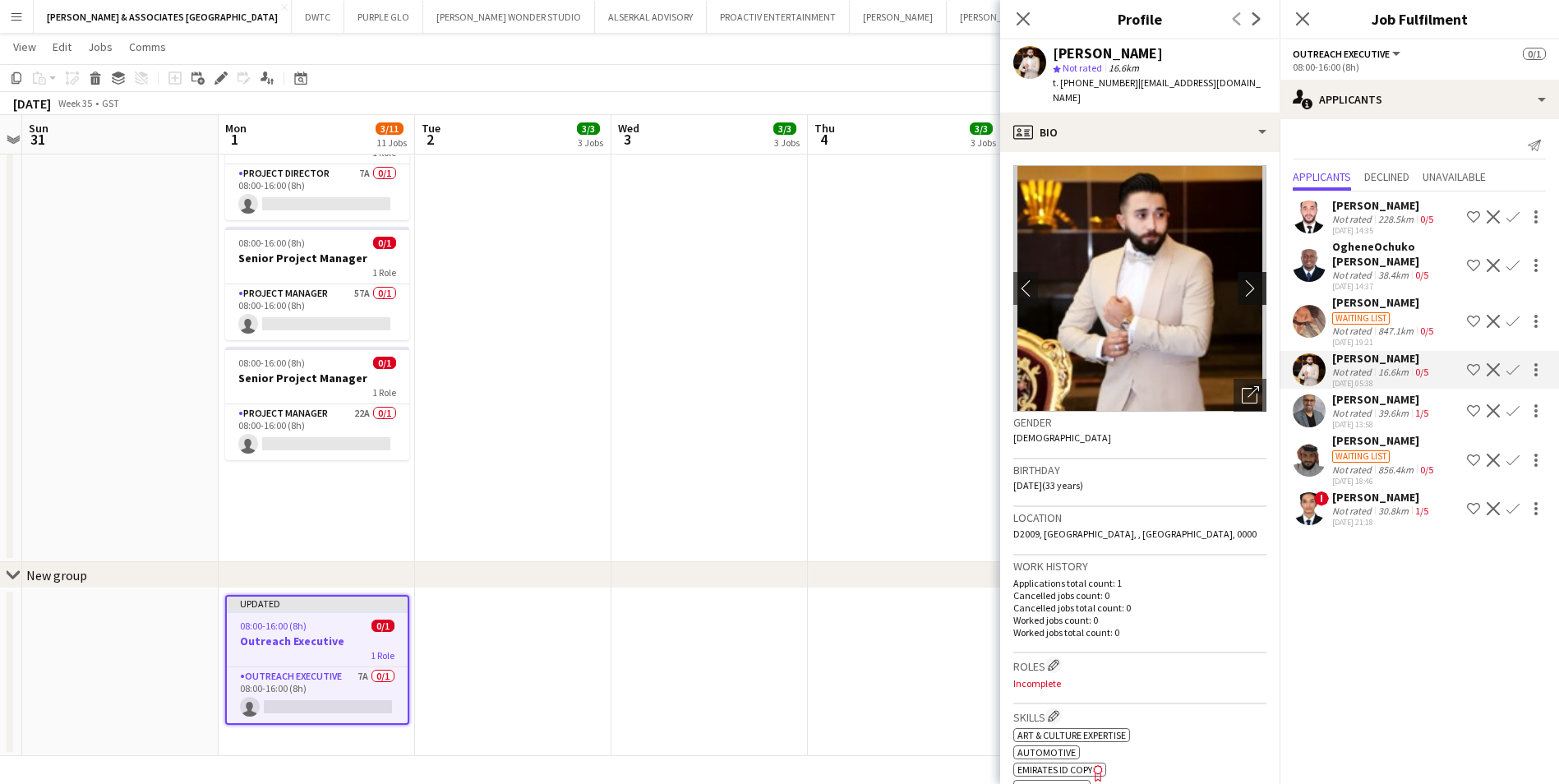
click at [1242, 279] on app-icon "chevron-right" at bounding box center [1254, 288] width 25 height 17
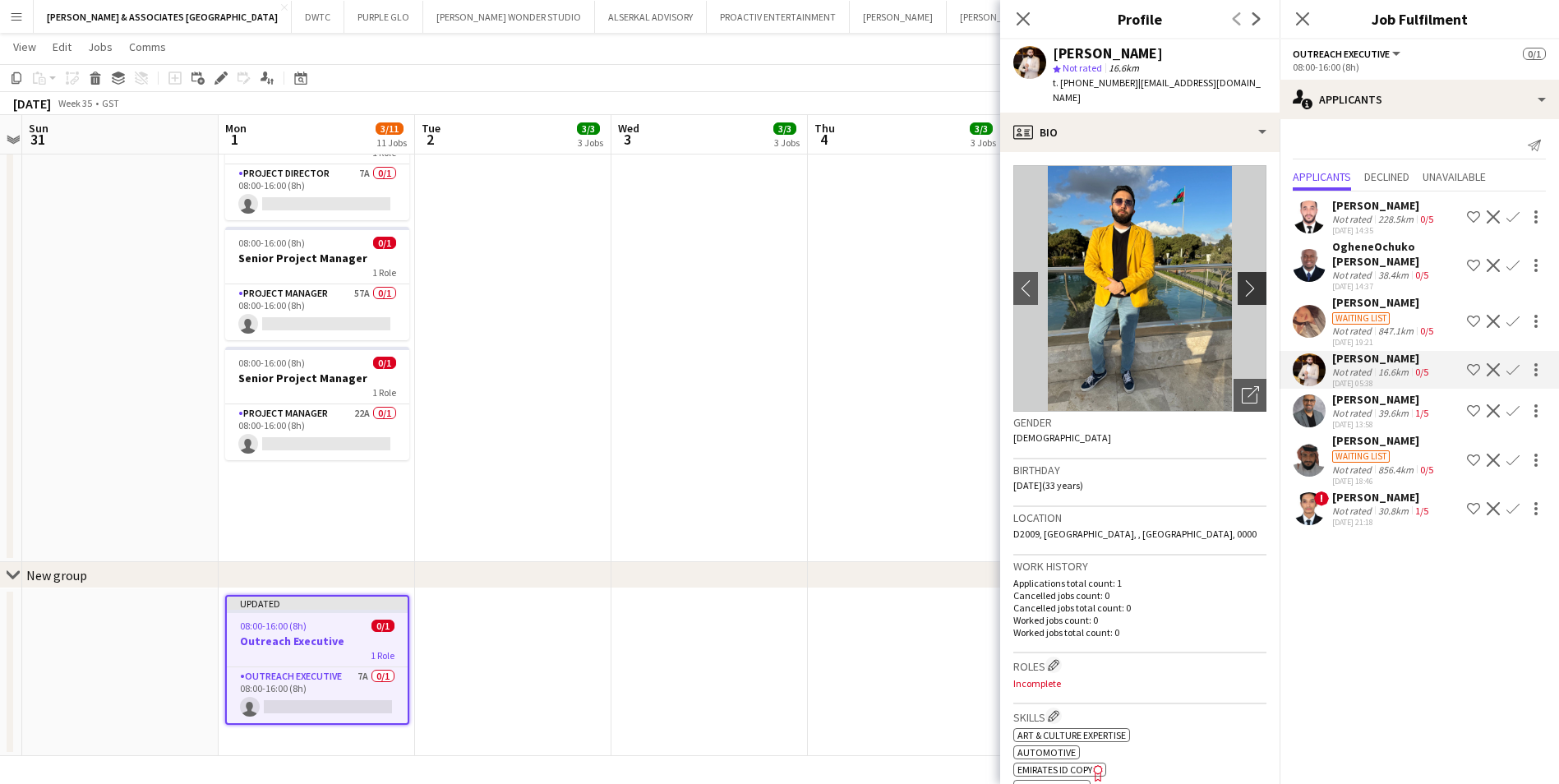
click at [1242, 279] on app-icon "chevron-right" at bounding box center [1254, 288] width 25 height 17
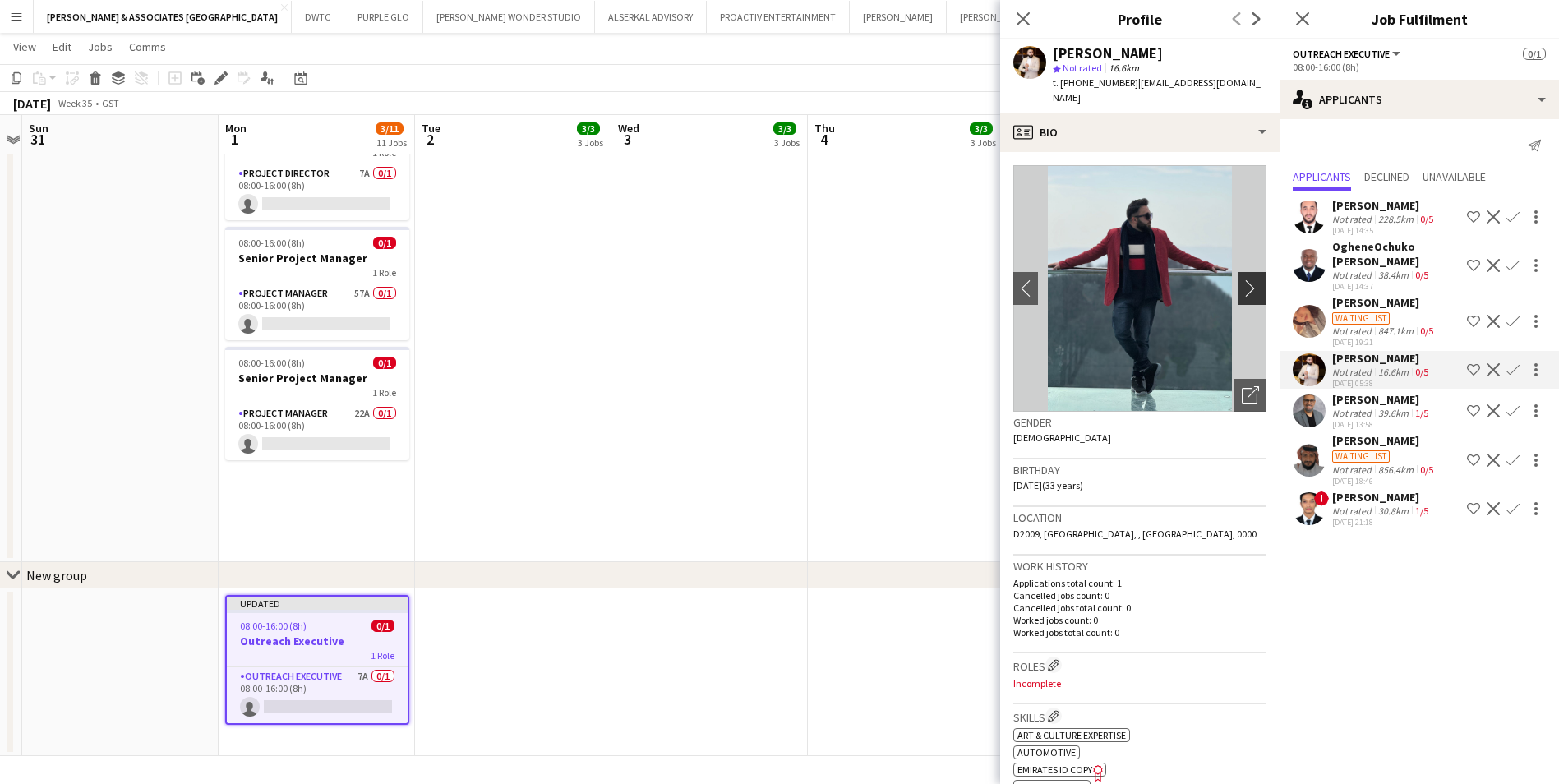
click at [1242, 279] on app-icon "chevron-right" at bounding box center [1254, 288] width 25 height 17
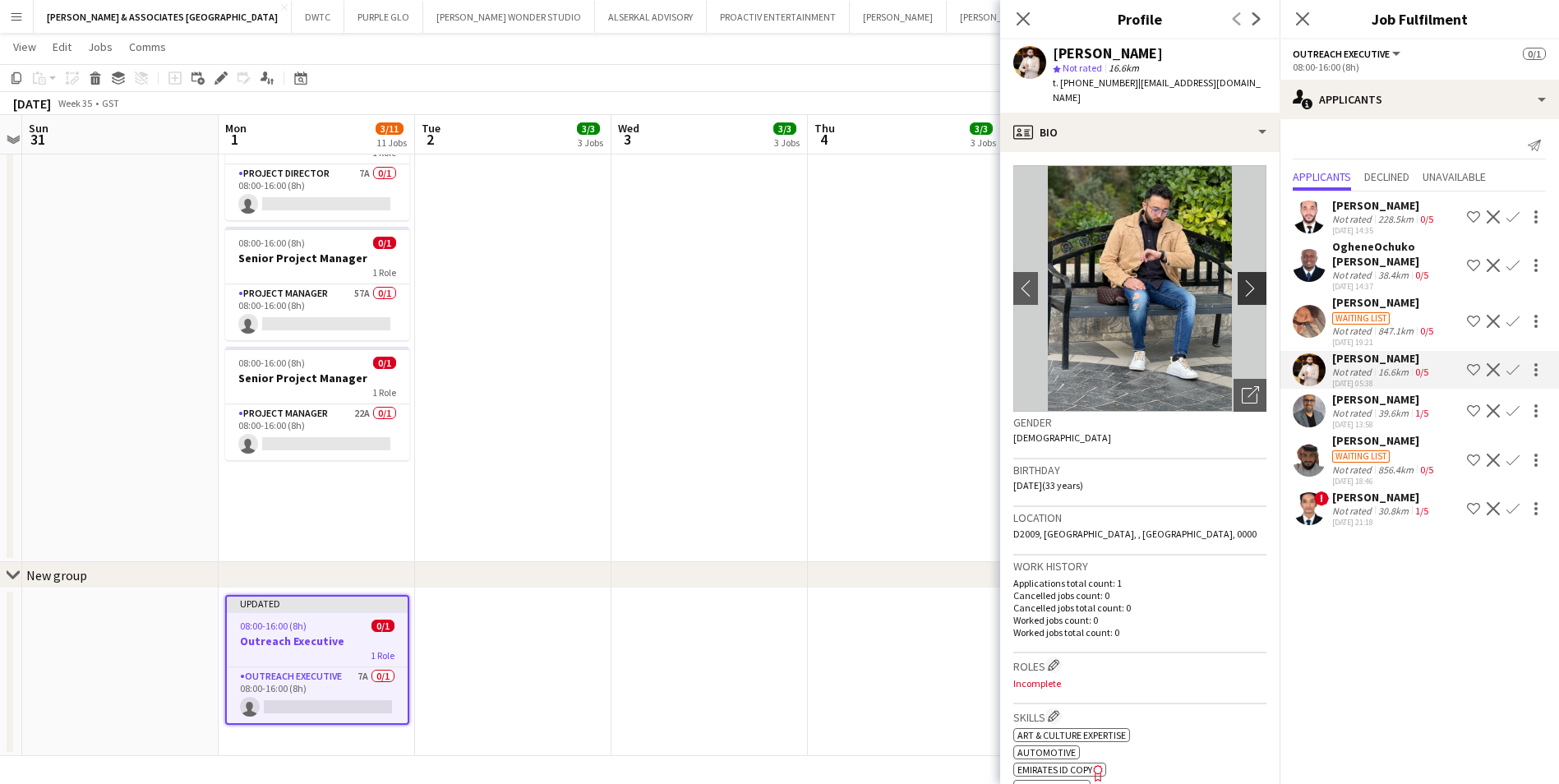
click at [1242, 279] on app-icon "chevron-right" at bounding box center [1254, 288] width 25 height 17
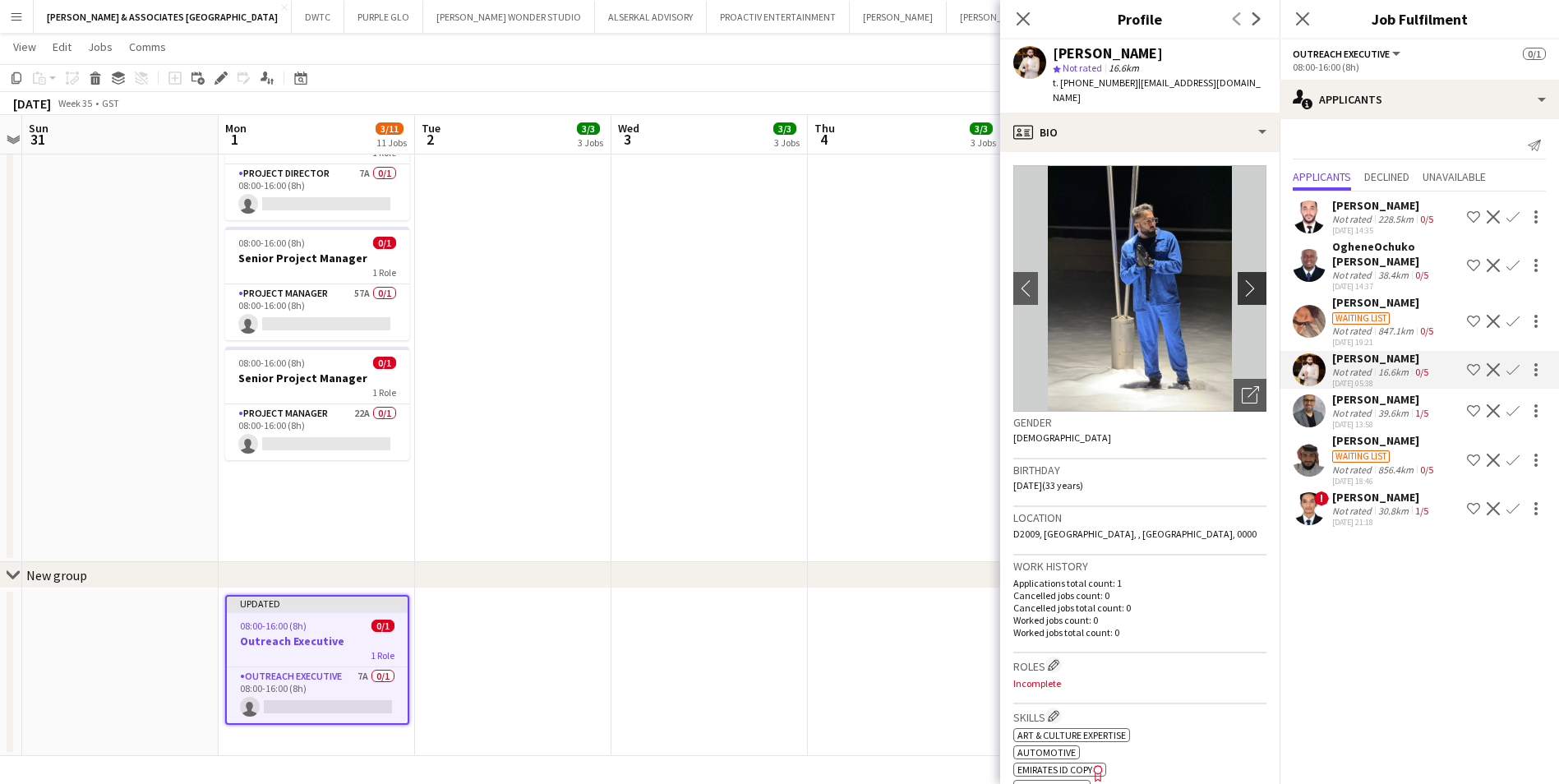
click at [1242, 279] on app-icon "chevron-right" at bounding box center [1254, 288] width 25 height 17
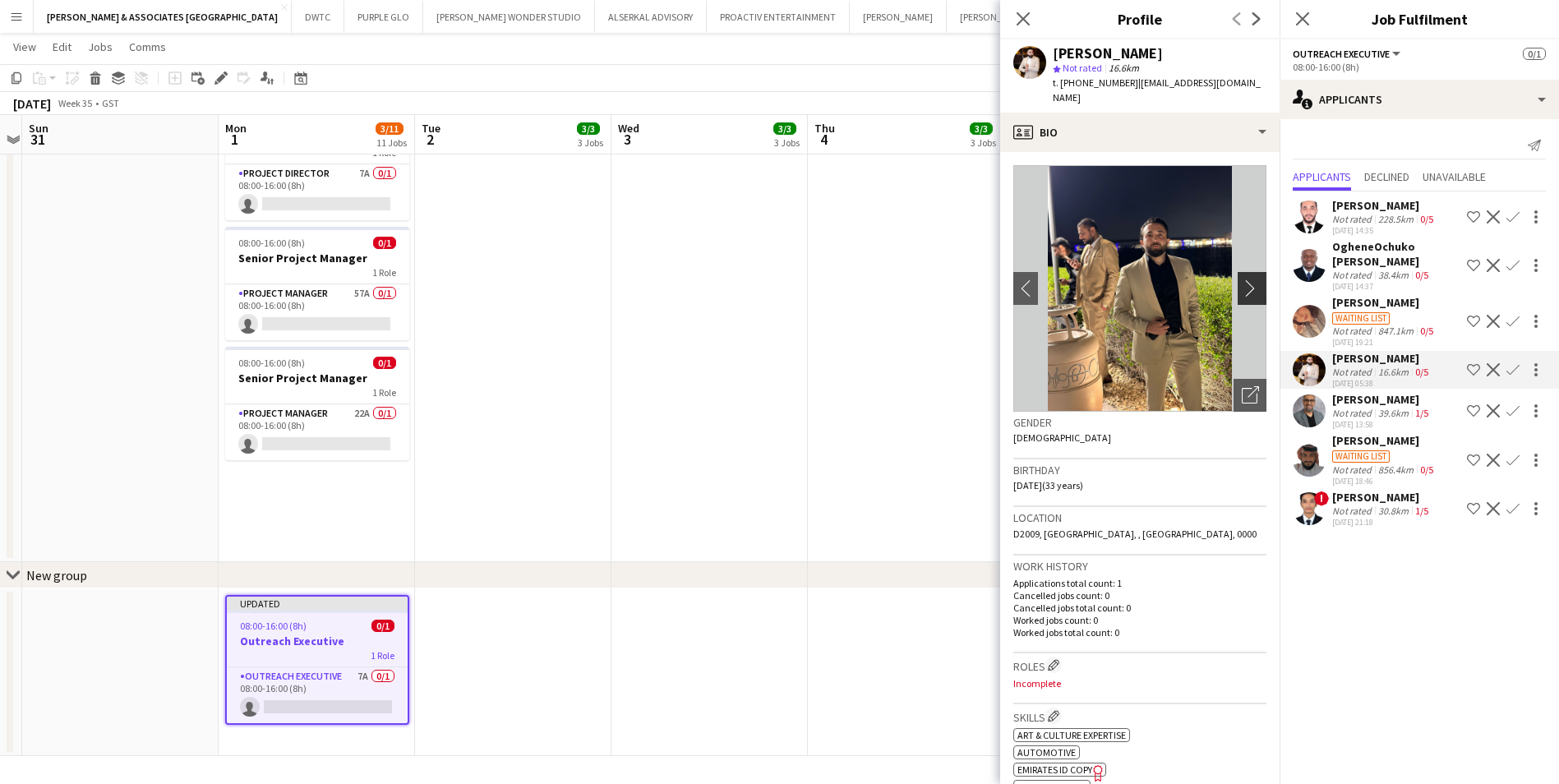
click at [1242, 279] on app-icon "chevron-right" at bounding box center [1254, 288] width 25 height 17
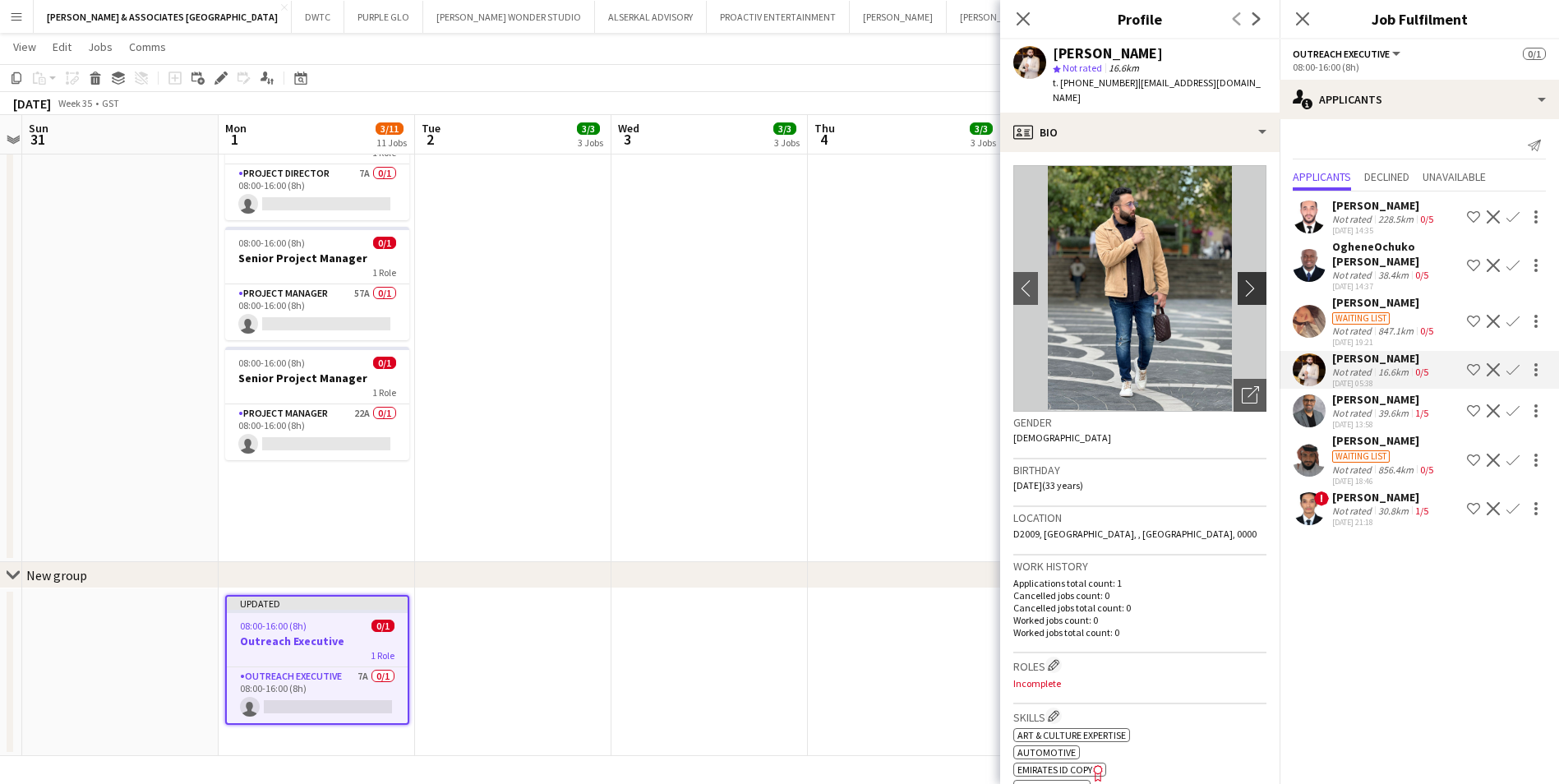
click at [1242, 279] on app-icon "chevron-right" at bounding box center [1254, 288] width 25 height 17
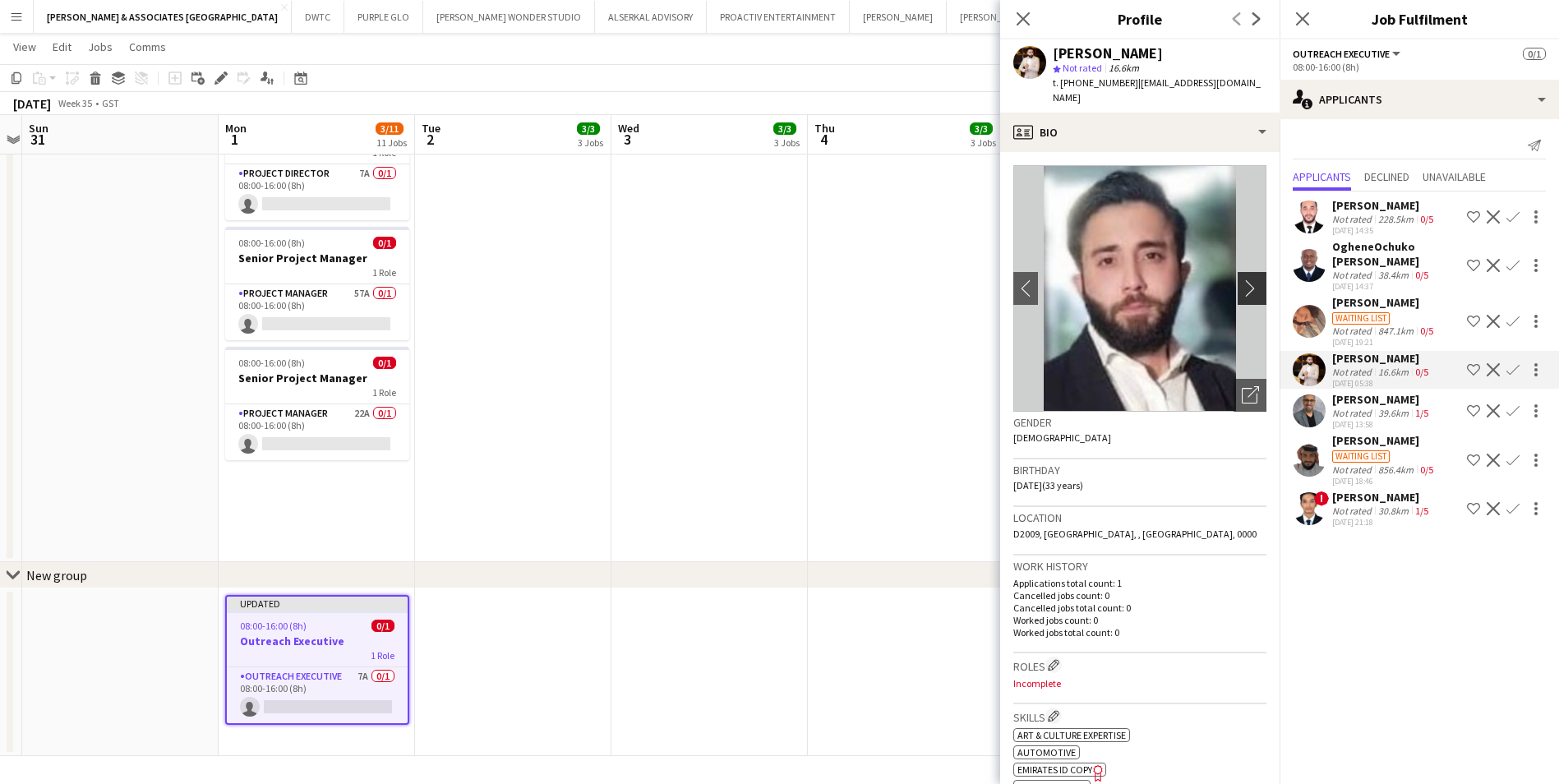
click at [1242, 279] on app-icon "chevron-right" at bounding box center [1254, 288] width 25 height 17
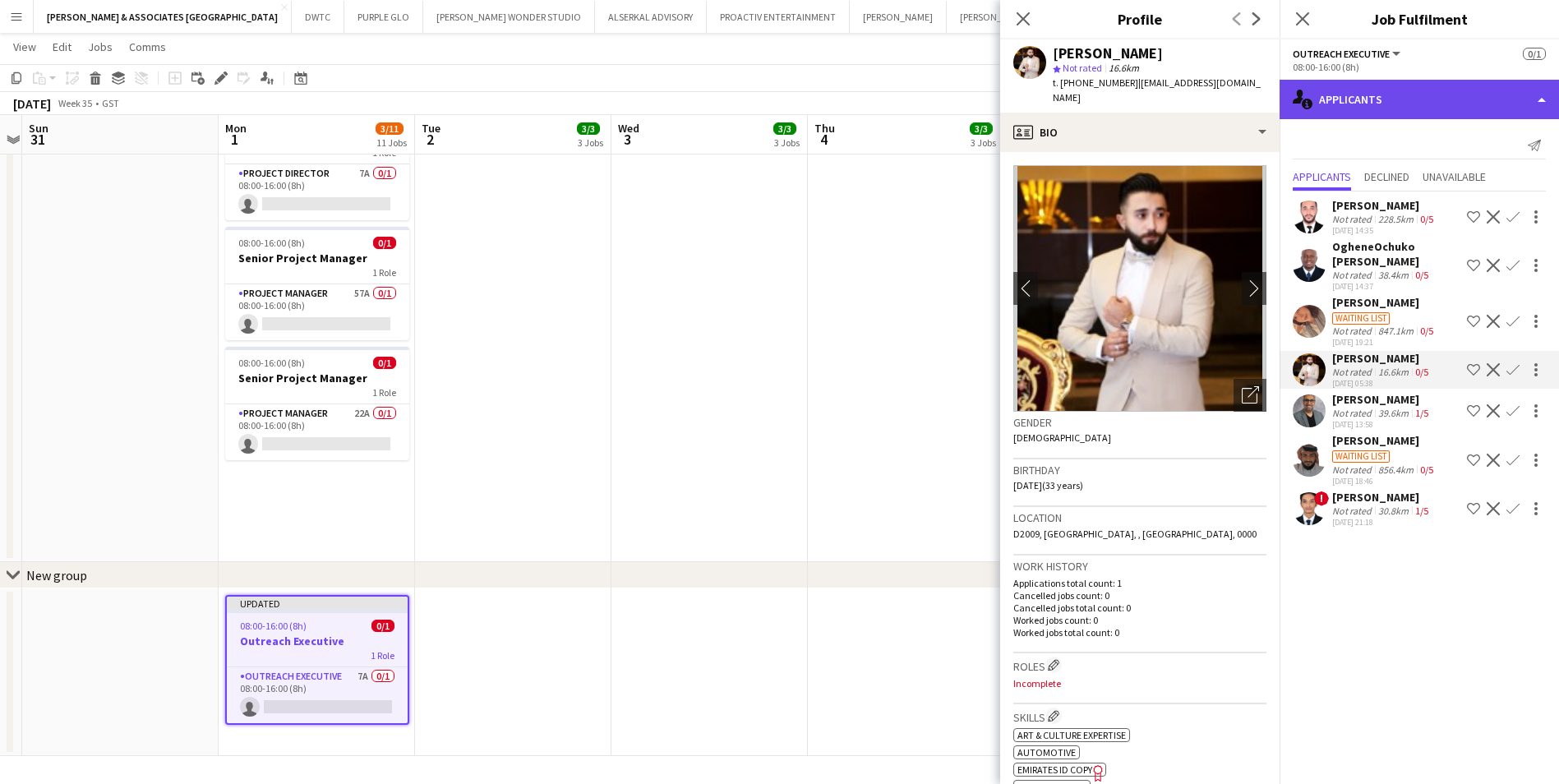
click at [1357, 111] on div "single-neutral-actions-information Applicants" at bounding box center [1419, 100] width 279 height 39
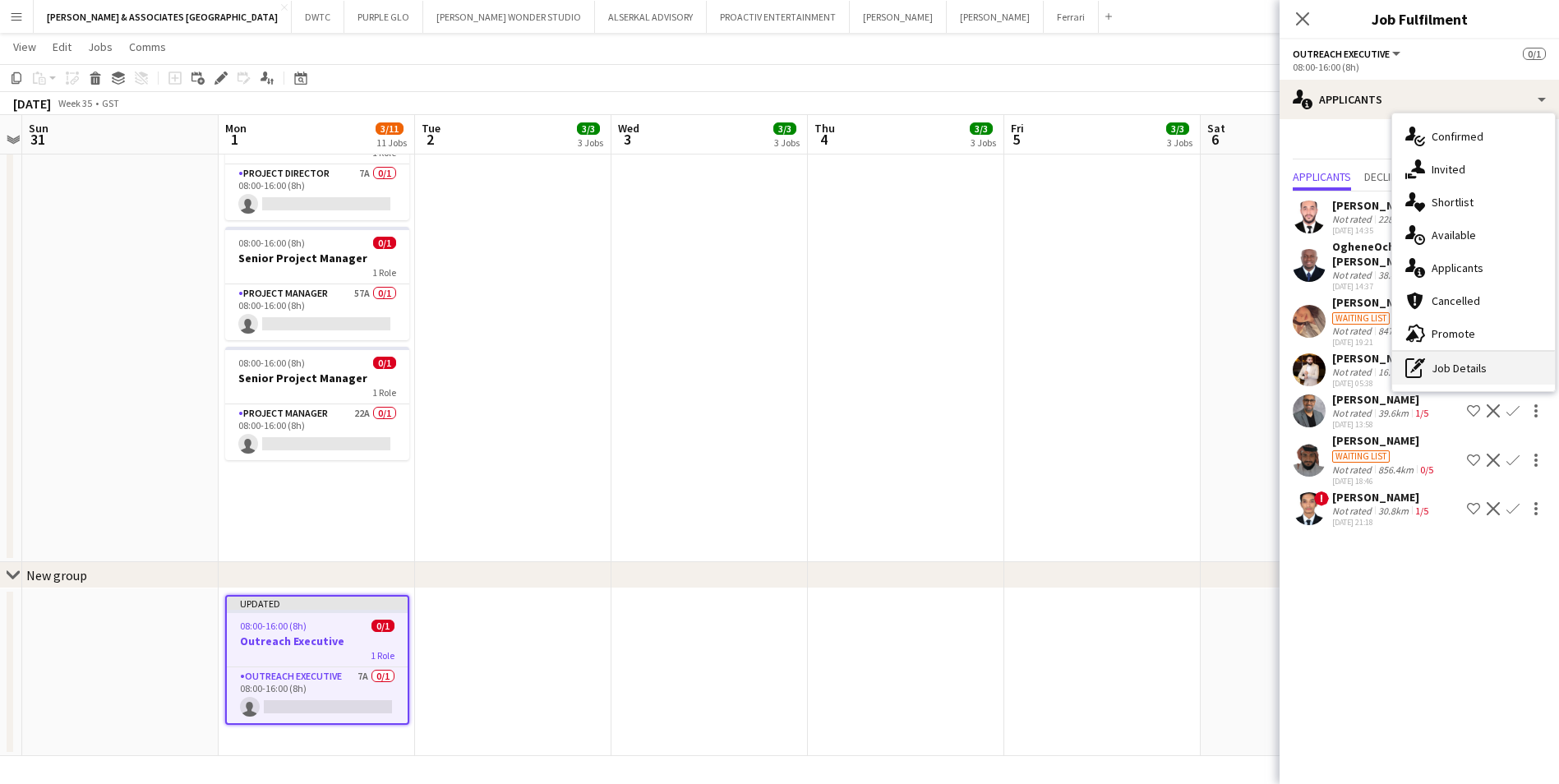
click at [1505, 371] on div "pen-write Job Details" at bounding box center [1473, 368] width 163 height 33
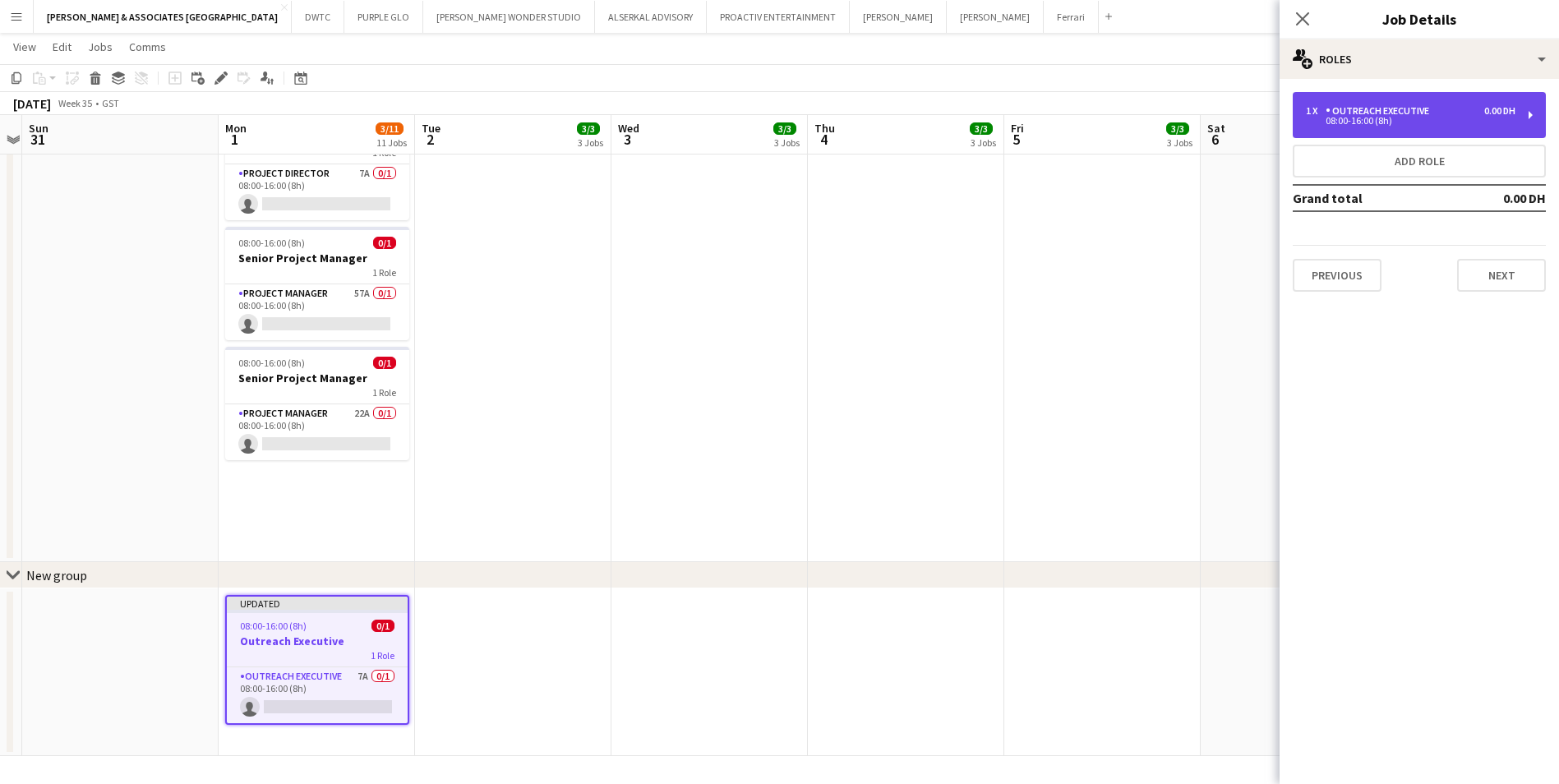
click at [1363, 128] on div "1 x Outreach Executive 0.00 DH 08:00-16:00 (8h)" at bounding box center [1419, 115] width 253 height 46
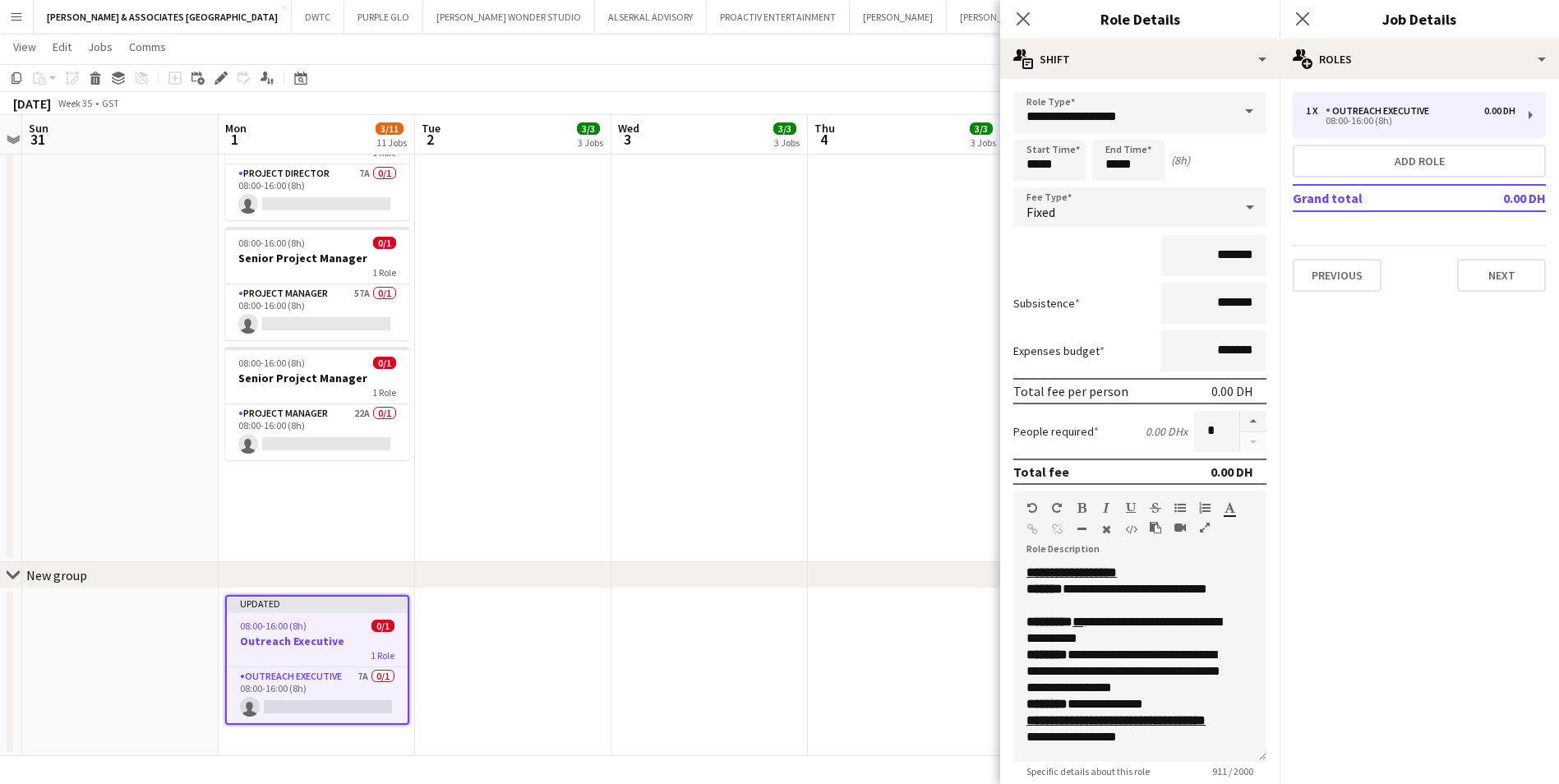
click at [1477, 421] on mat-expansion-panel "pencil3 General details 1 x Outreach Executive 0.00 DH 08:00-16:00 (8h) Add rol…" at bounding box center [1419, 431] width 279 height 705
click at [1016, 16] on icon "Close pop-in" at bounding box center [1023, 18] width 16 height 16
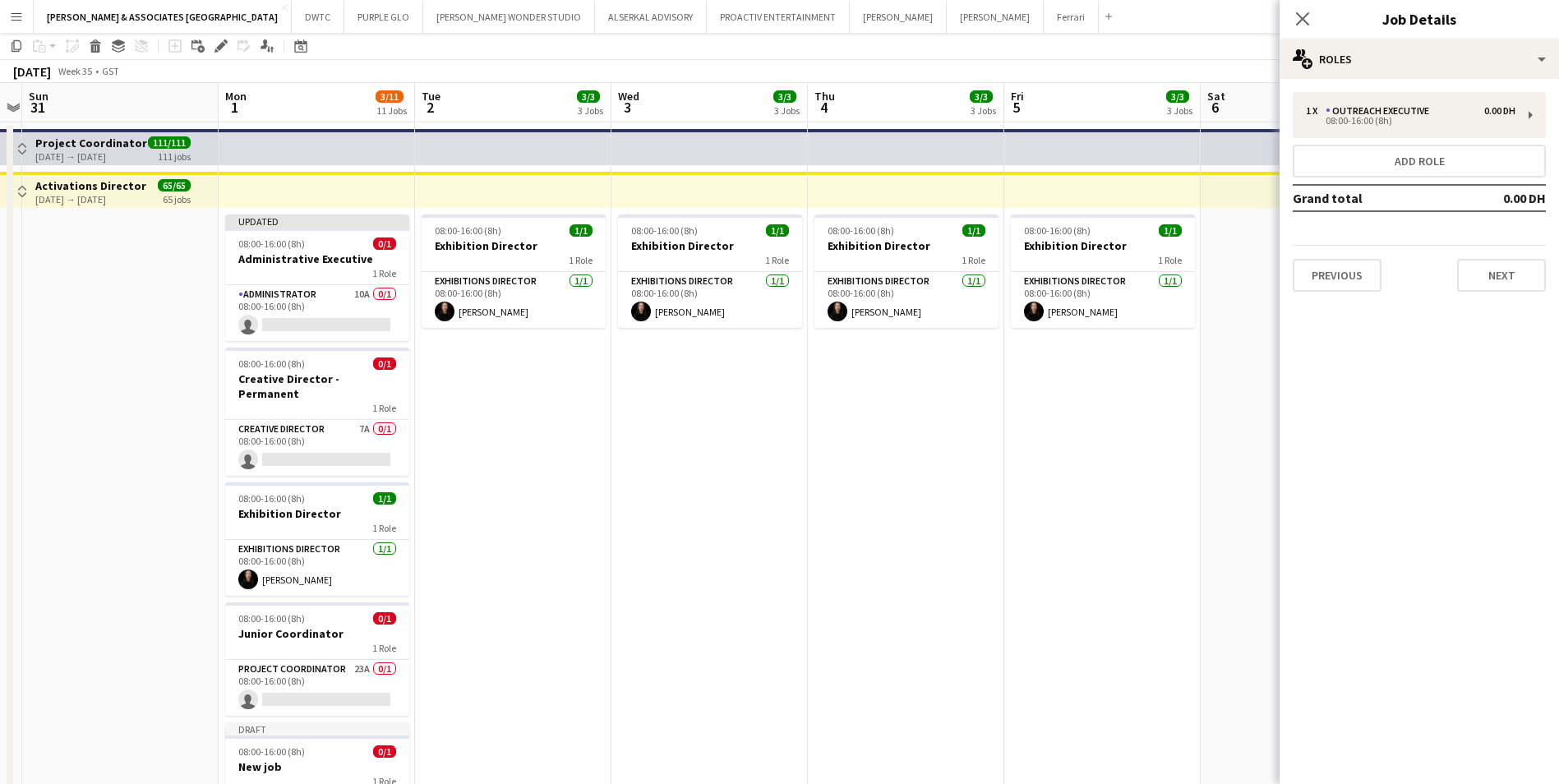
scroll to position [0, 0]
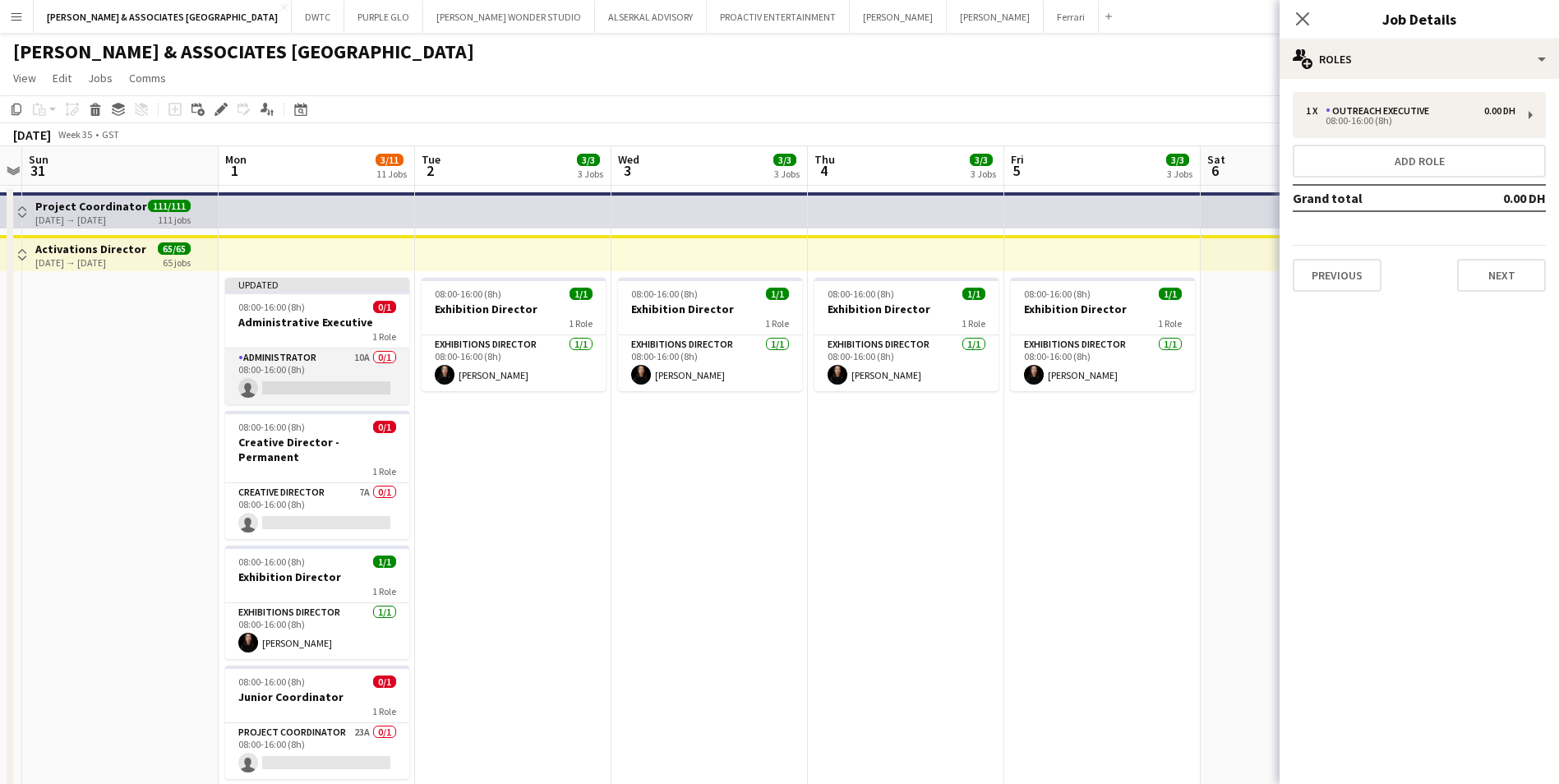
click at [323, 363] on app-card-role "Administrator 10A 0/1 08:00-16:00 (8h) single-neutral-actions" at bounding box center [318, 376] width 184 height 55
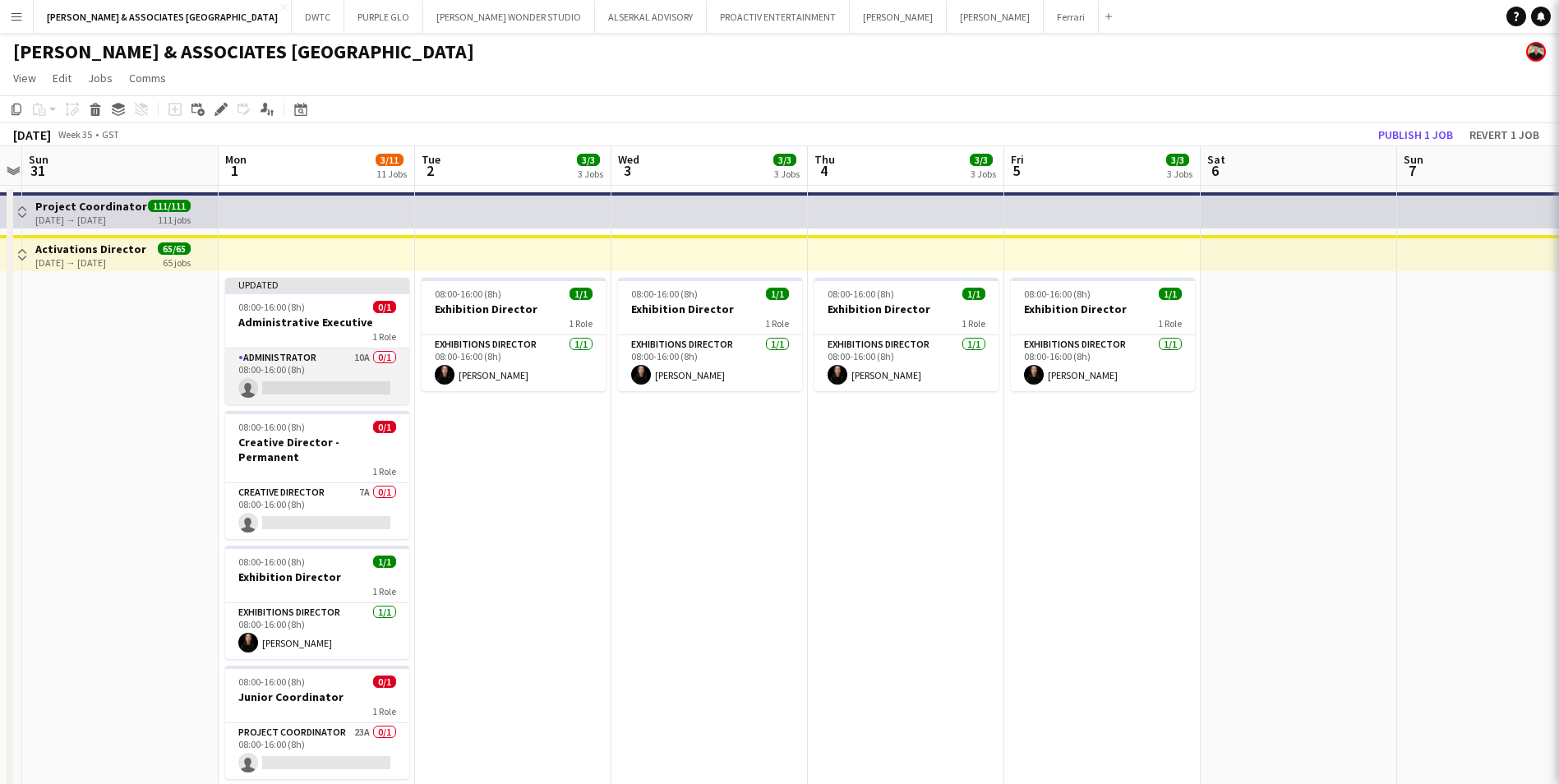
scroll to position [0, 568]
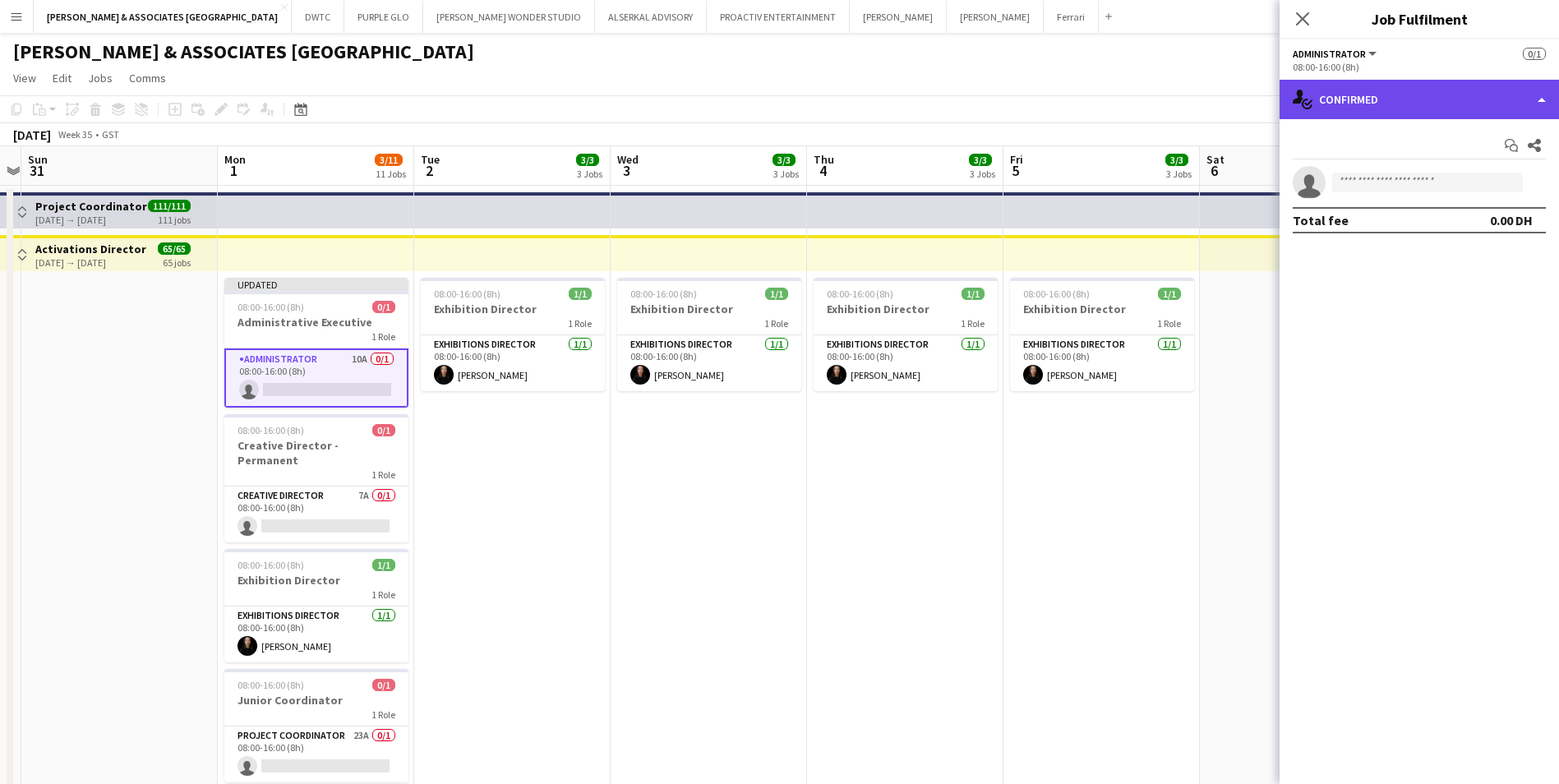
click at [1385, 108] on div "single-neutral-actions-check-2 Confirmed" at bounding box center [1419, 100] width 279 height 39
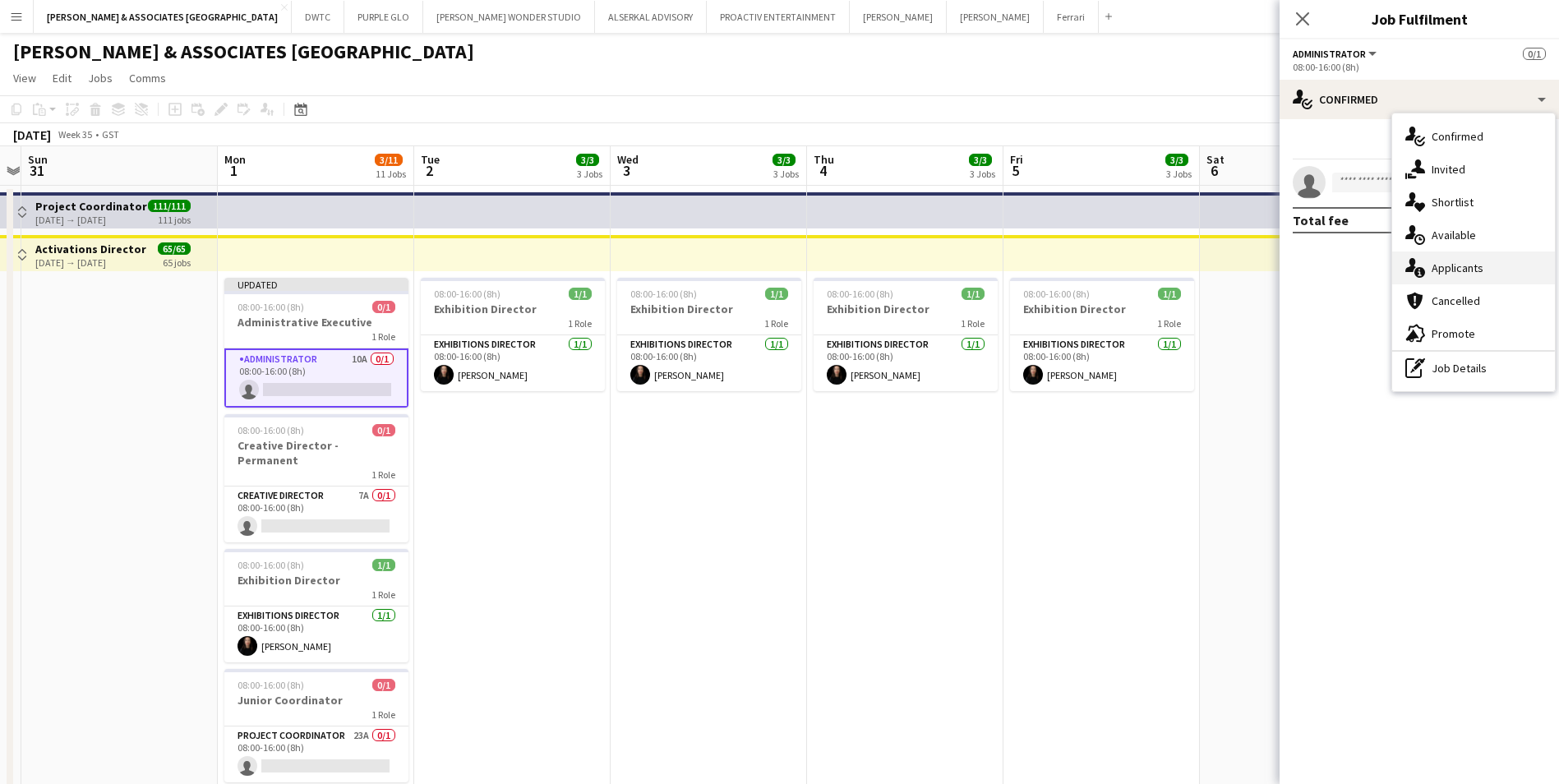
click at [1480, 259] on div "single-neutral-actions-information Applicants" at bounding box center [1473, 267] width 163 height 33
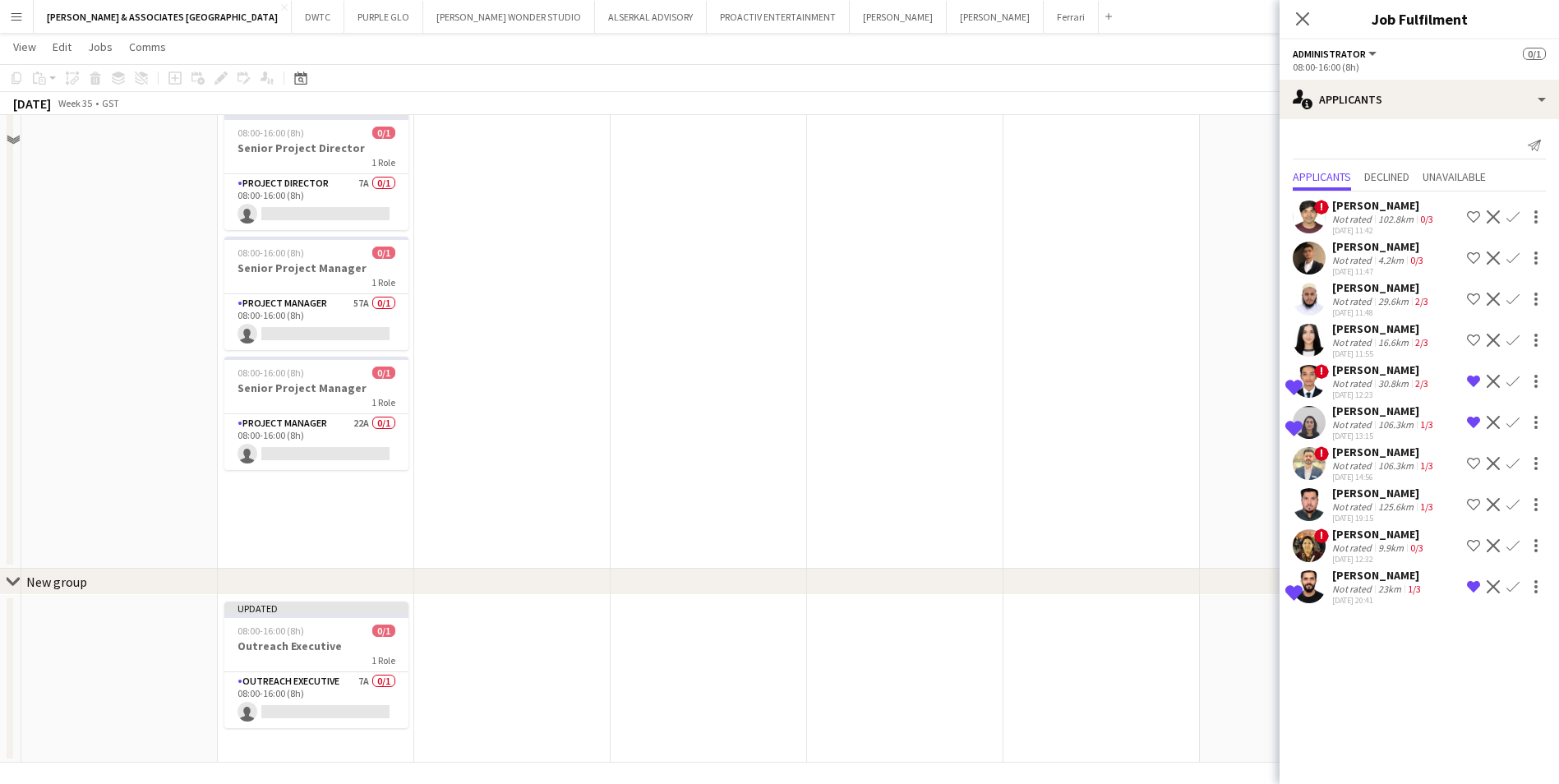
scroll to position [823, 0]
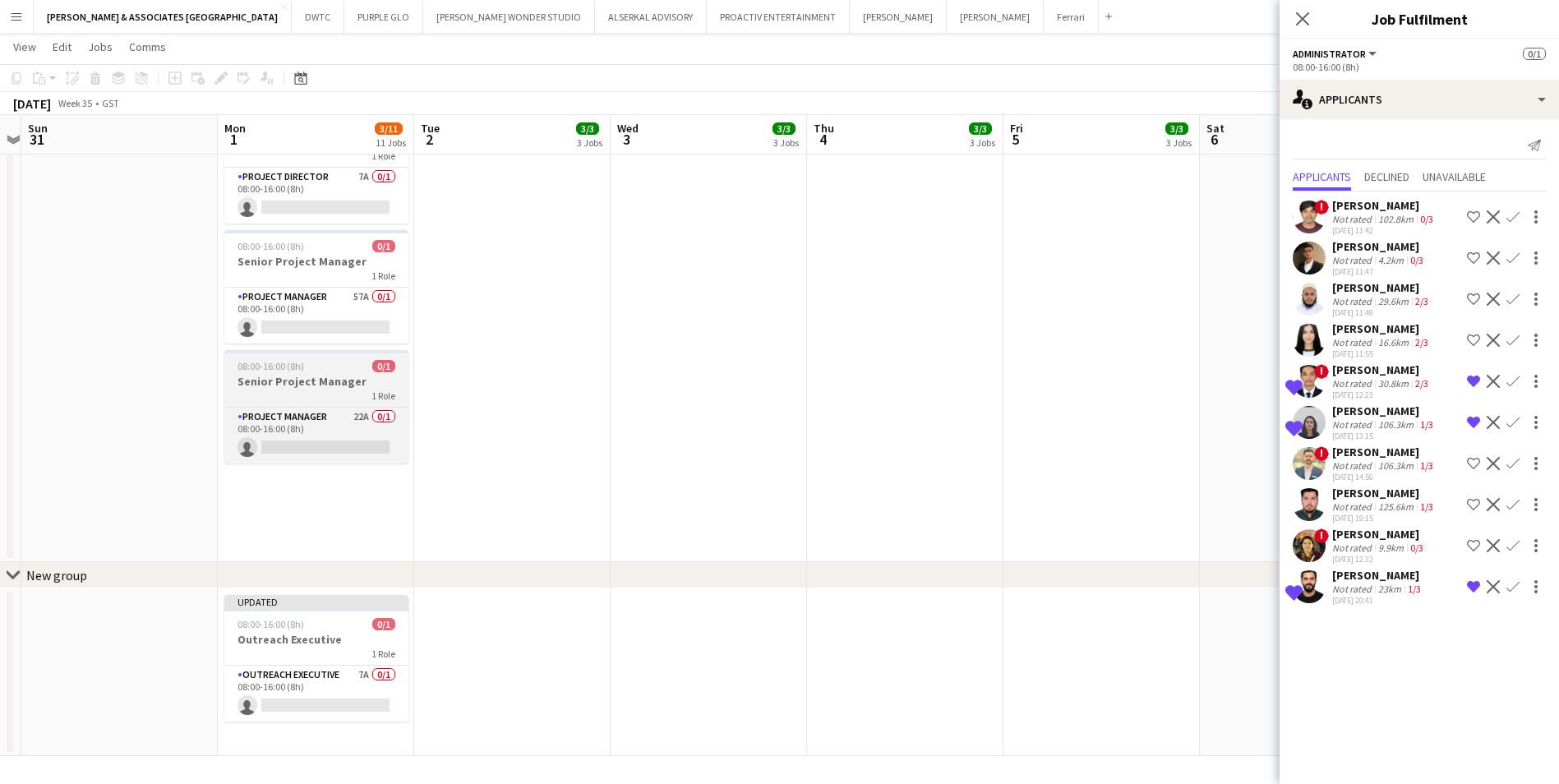
click at [316, 388] on div "1 Role" at bounding box center [317, 395] width 184 height 13
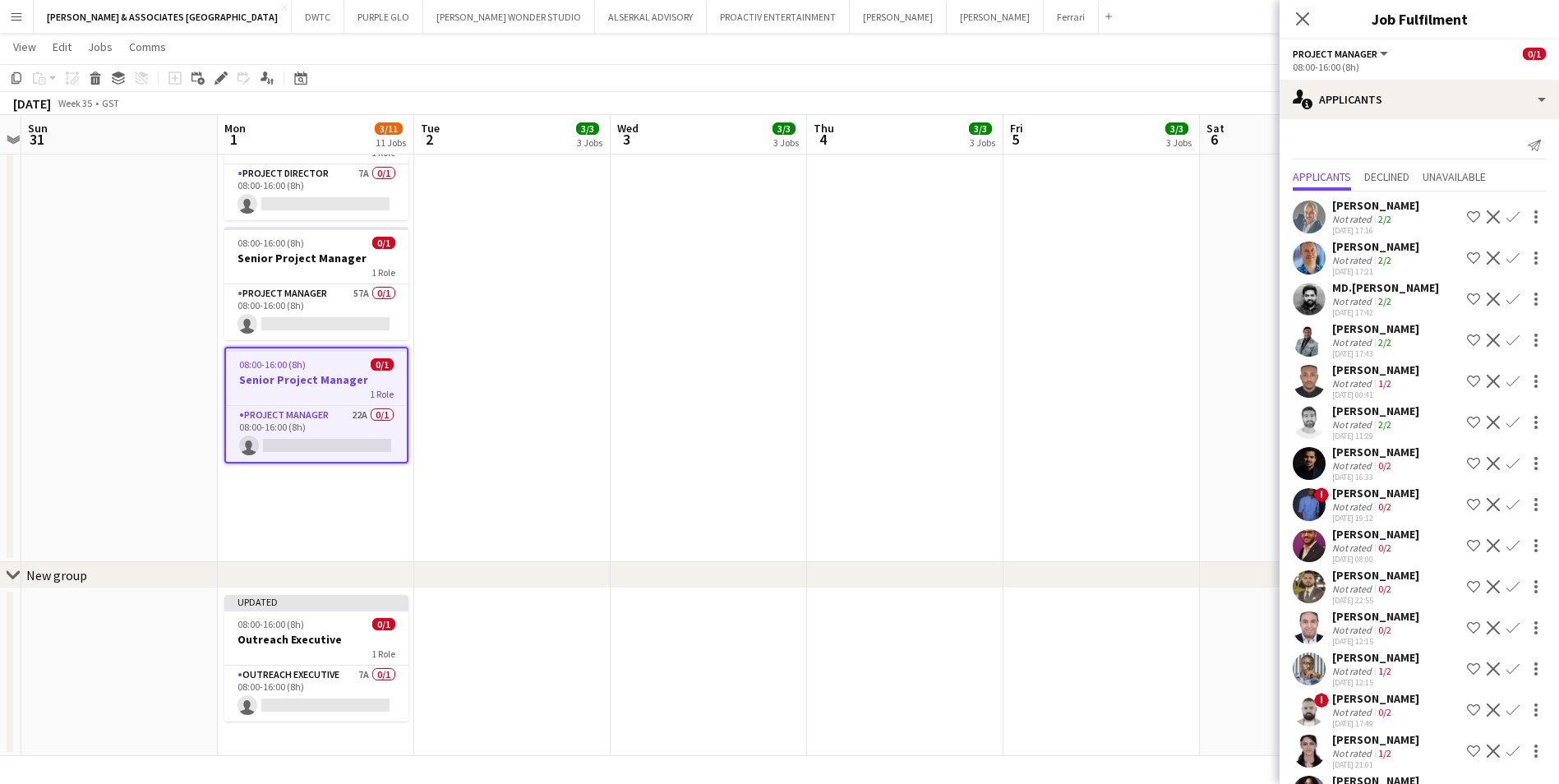
click at [1367, 58] on span "Project Manager" at bounding box center [1335, 54] width 85 height 12
click at [1441, 56] on div "Project Manager All roles Project Manager 0/1" at bounding box center [1419, 54] width 253 height 15
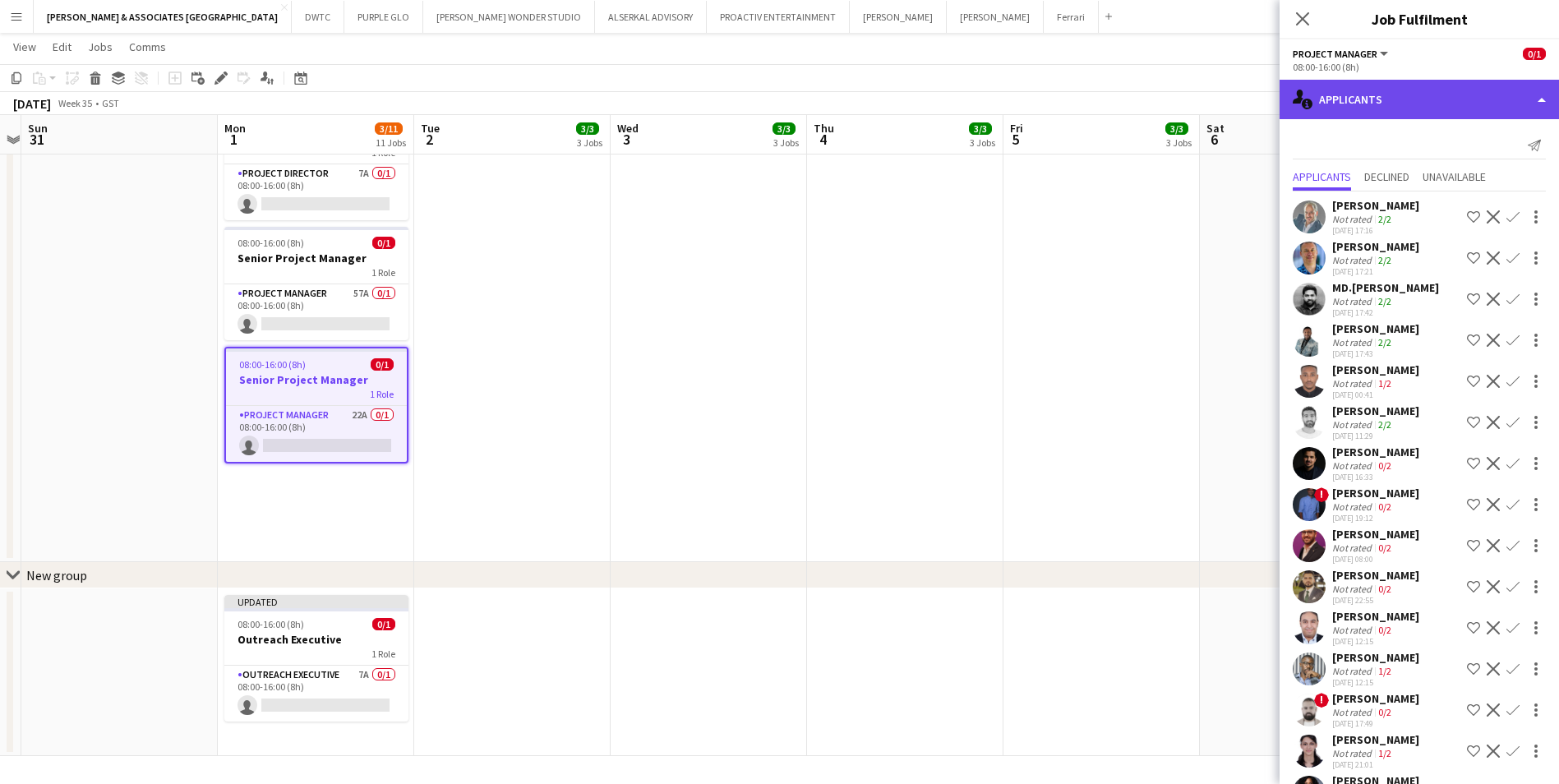
click at [1420, 96] on div "single-neutral-actions-information Applicants" at bounding box center [1419, 100] width 279 height 39
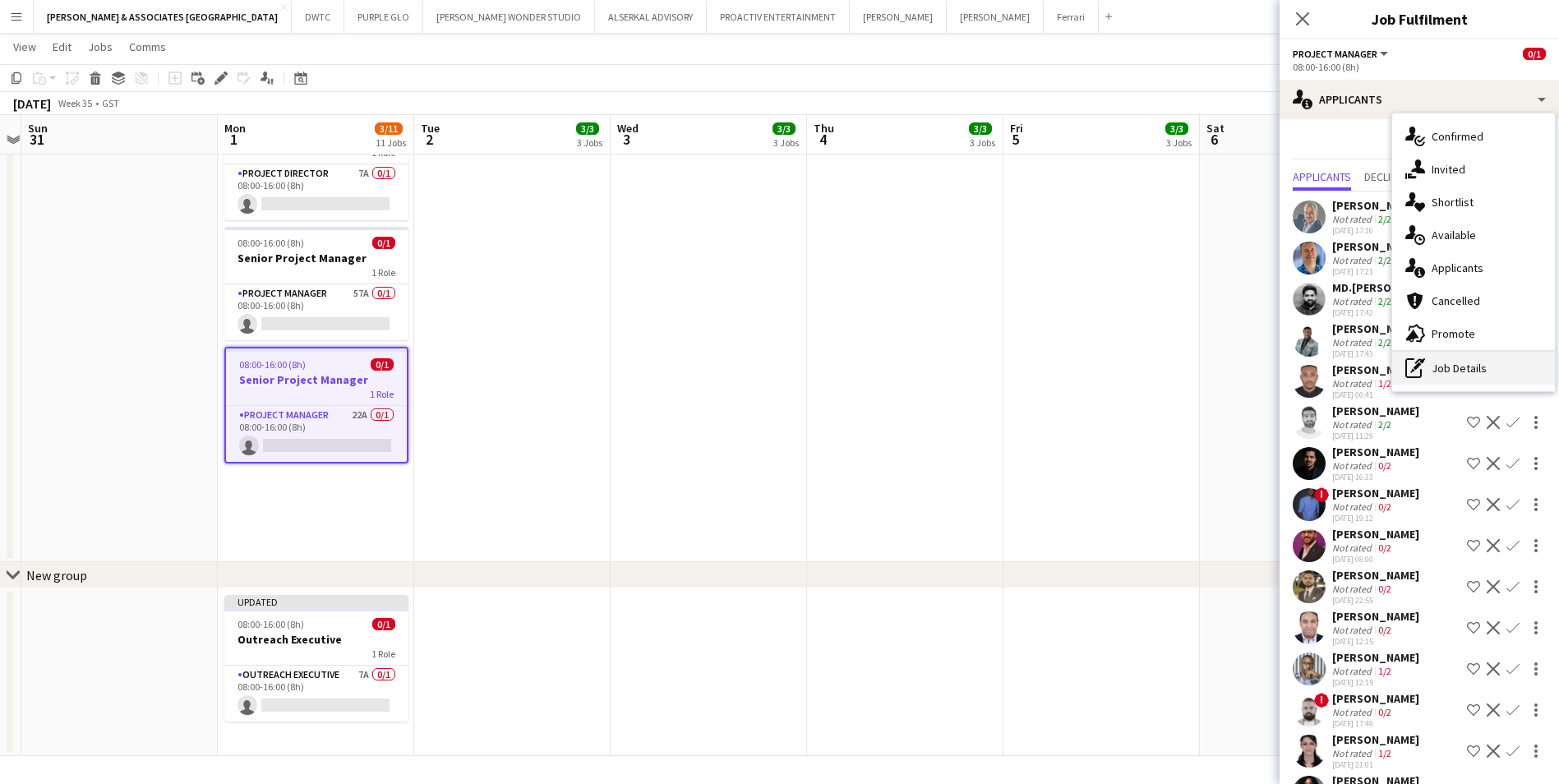
click at [1515, 373] on div "pen-write Job Details" at bounding box center [1473, 368] width 163 height 33
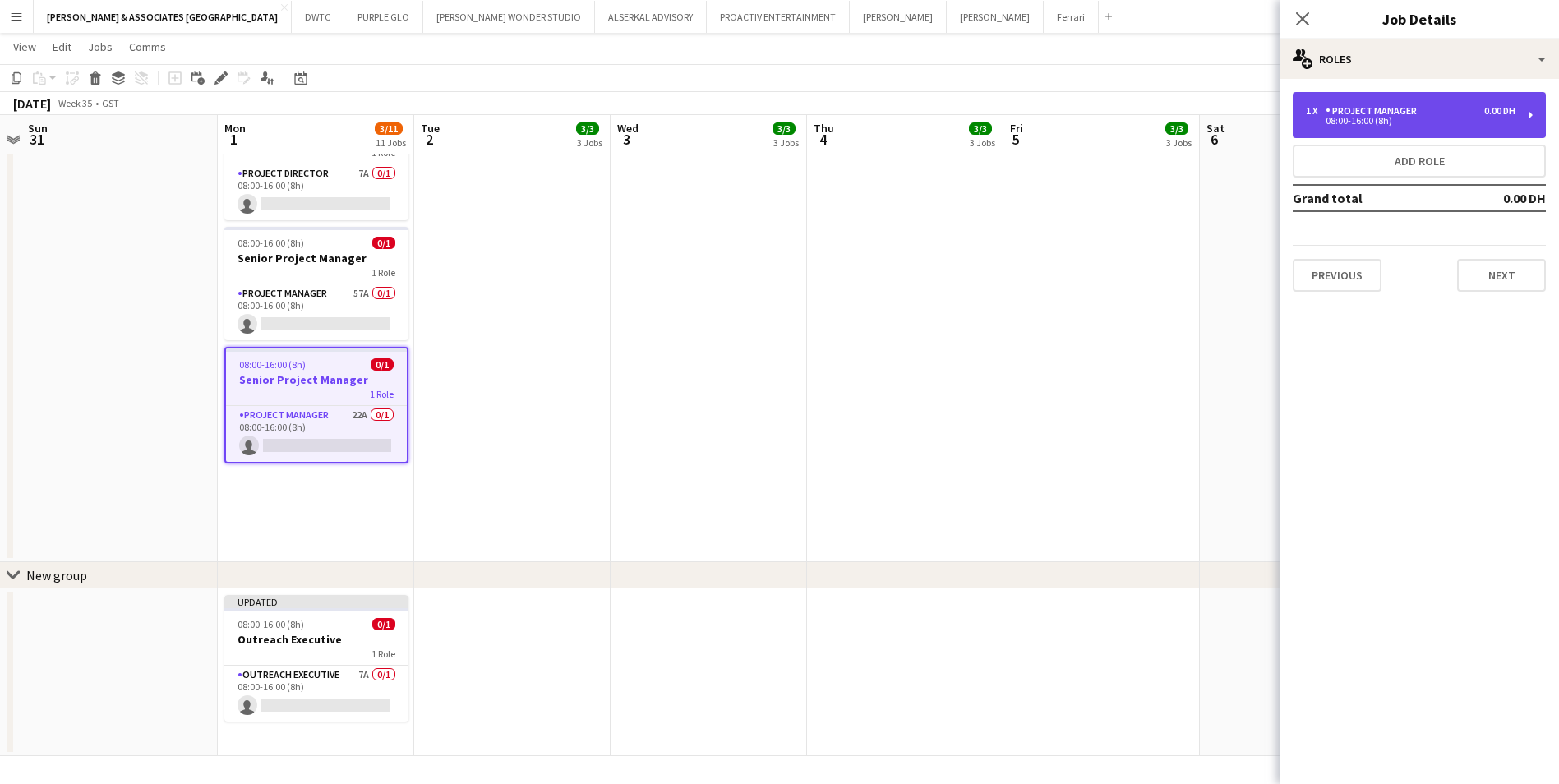
click at [1416, 124] on div "08:00-16:00 (8h)" at bounding box center [1410, 120] width 210 height 8
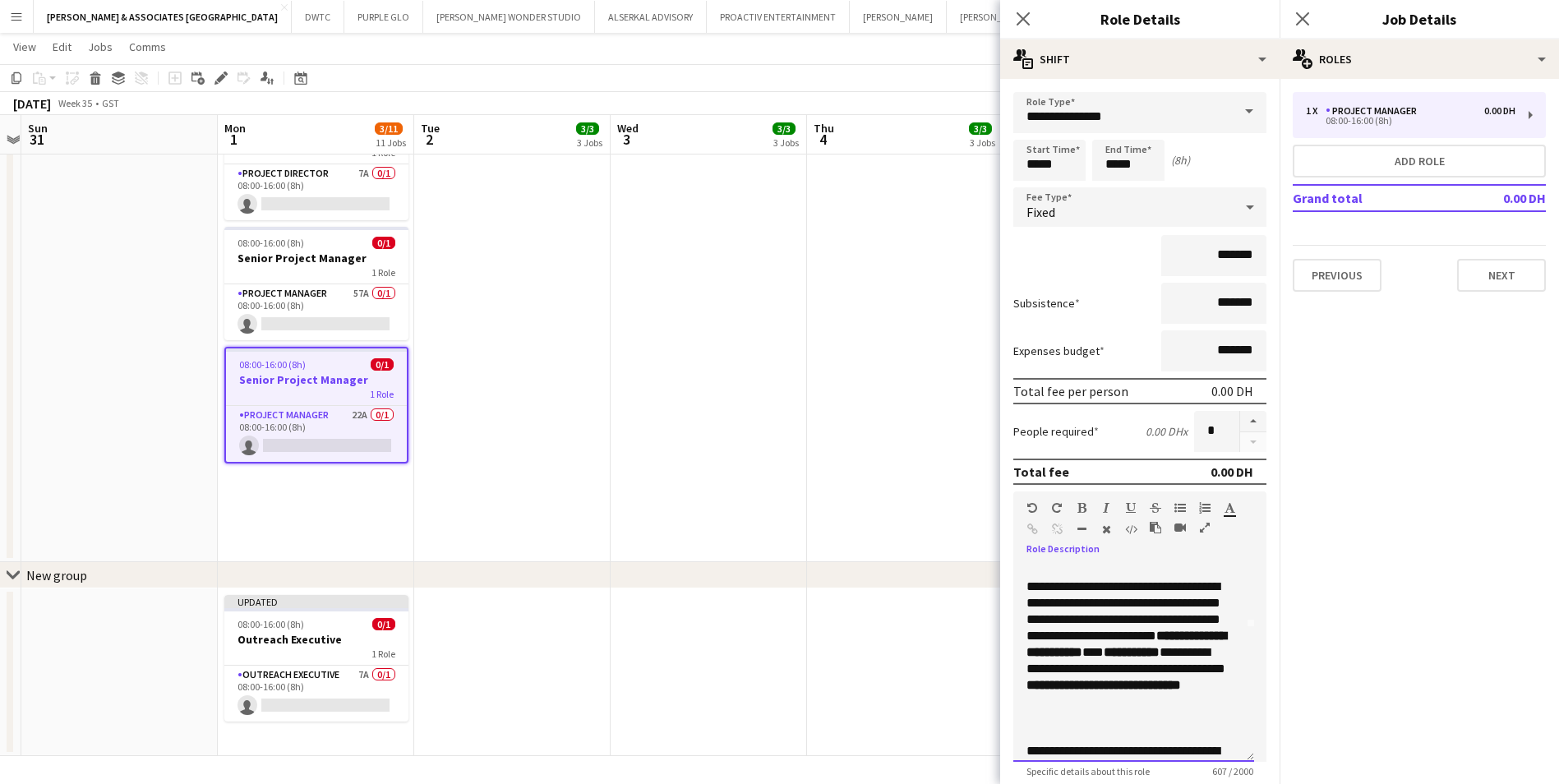
scroll to position [136, 0]
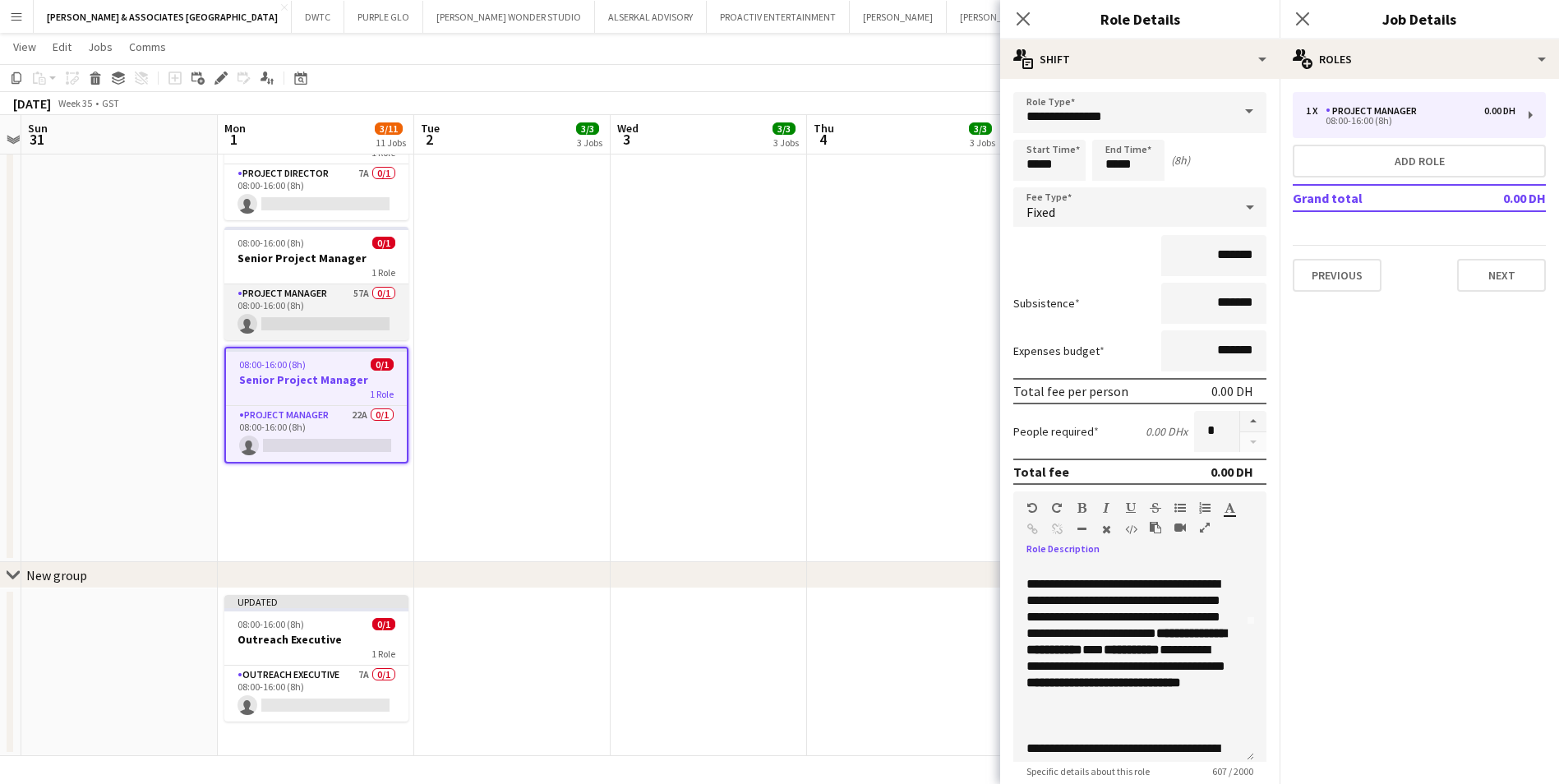
click at [337, 292] on app-card-role "Project Manager 57A 0/1 08:00-16:00 (8h) single-neutral-actions" at bounding box center [317, 311] width 184 height 55
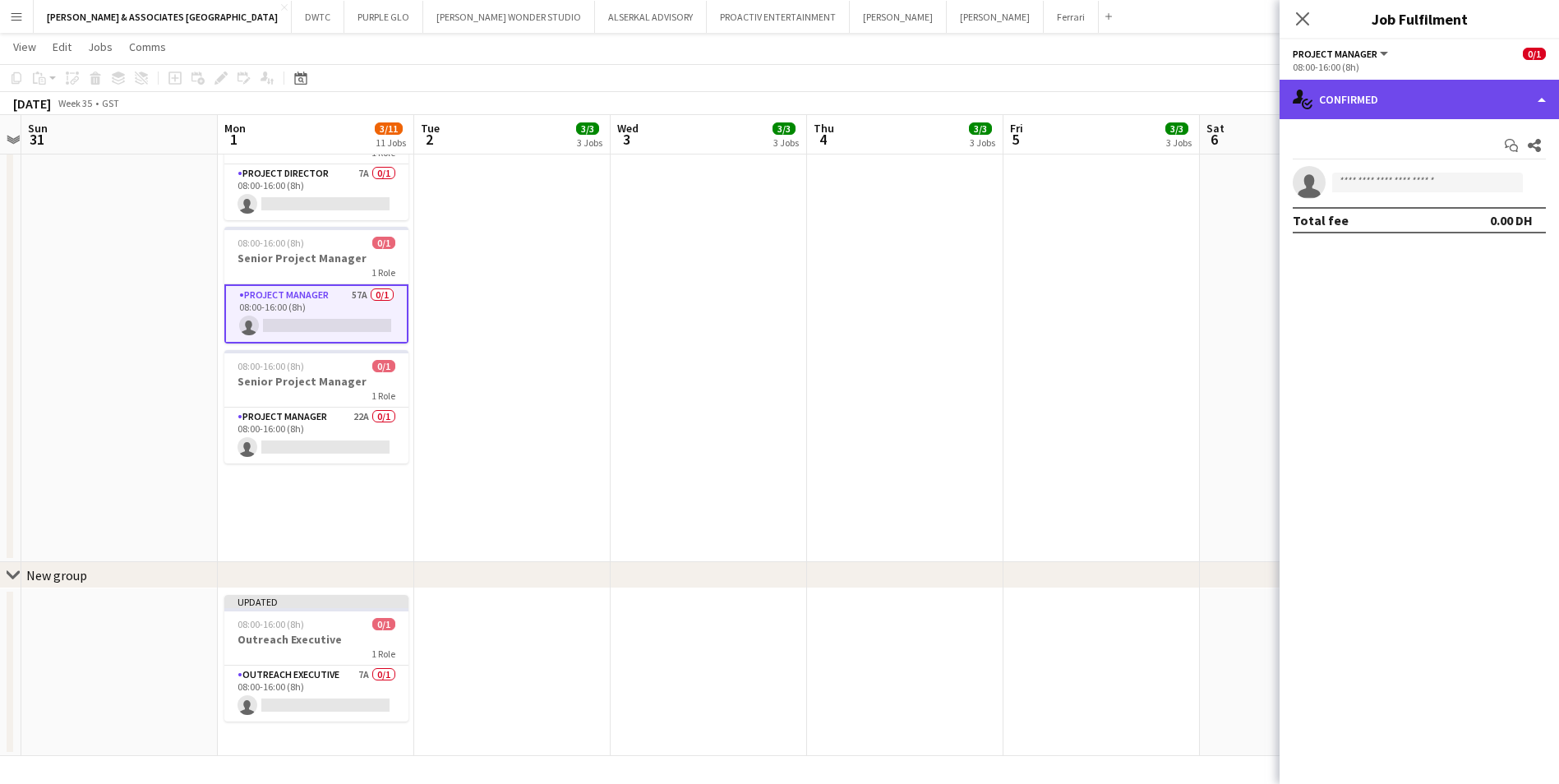
click at [1406, 102] on div "single-neutral-actions-check-2 Confirmed" at bounding box center [1419, 100] width 279 height 39
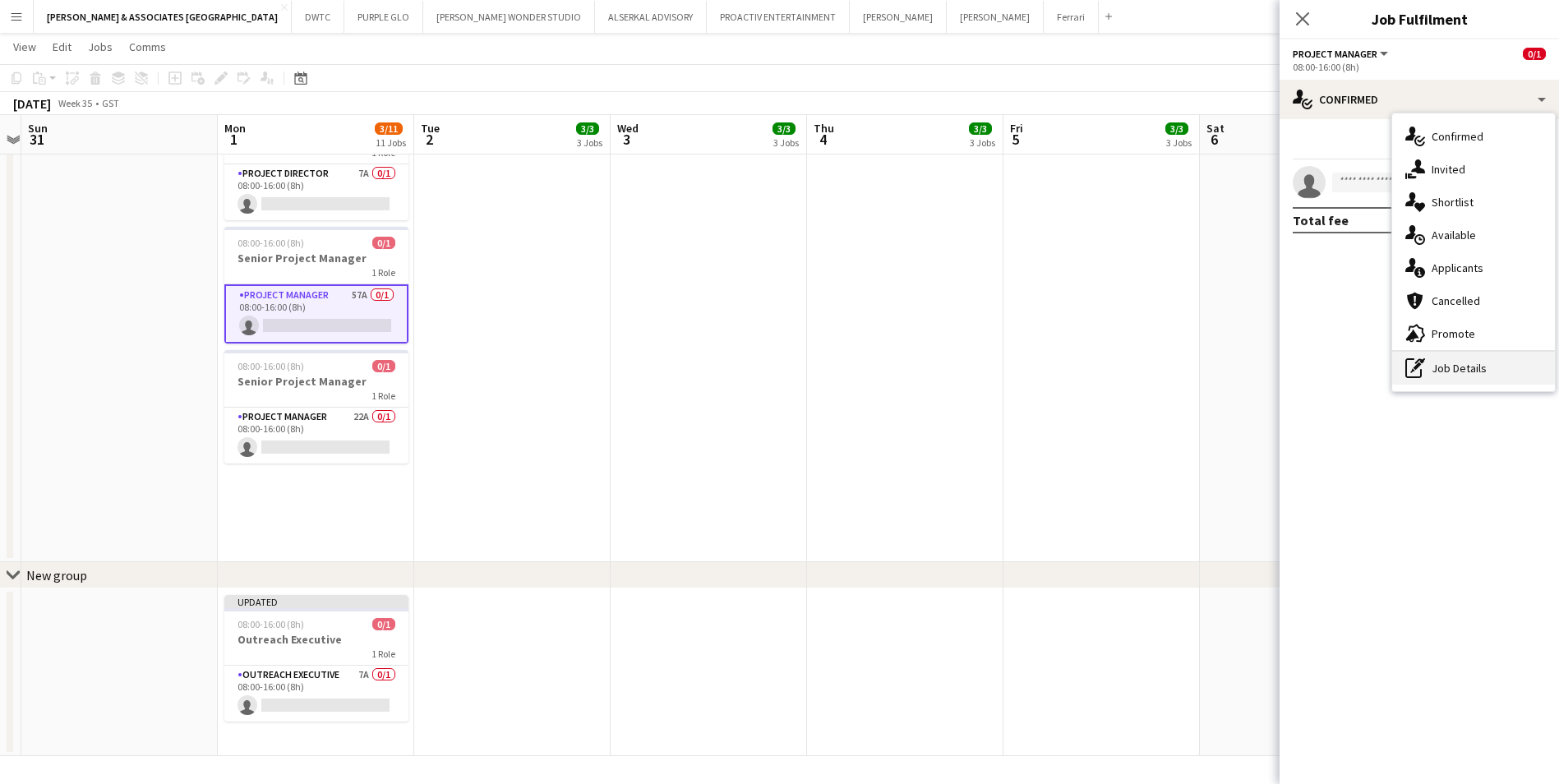
click at [1518, 378] on div "pen-write Job Details" at bounding box center [1473, 368] width 163 height 33
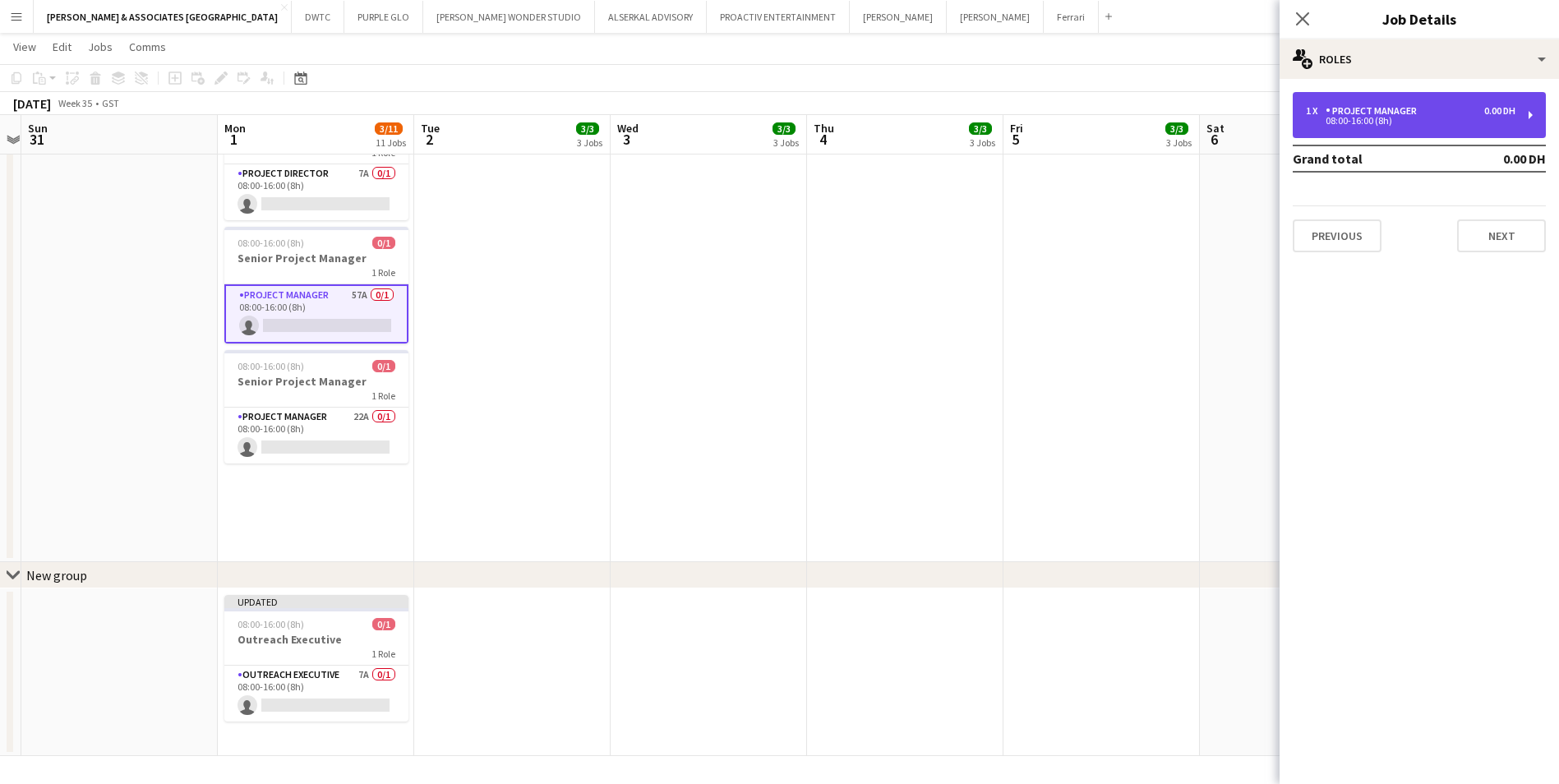
click at [1346, 118] on div "08:00-16:00 (8h)" at bounding box center [1410, 120] width 210 height 8
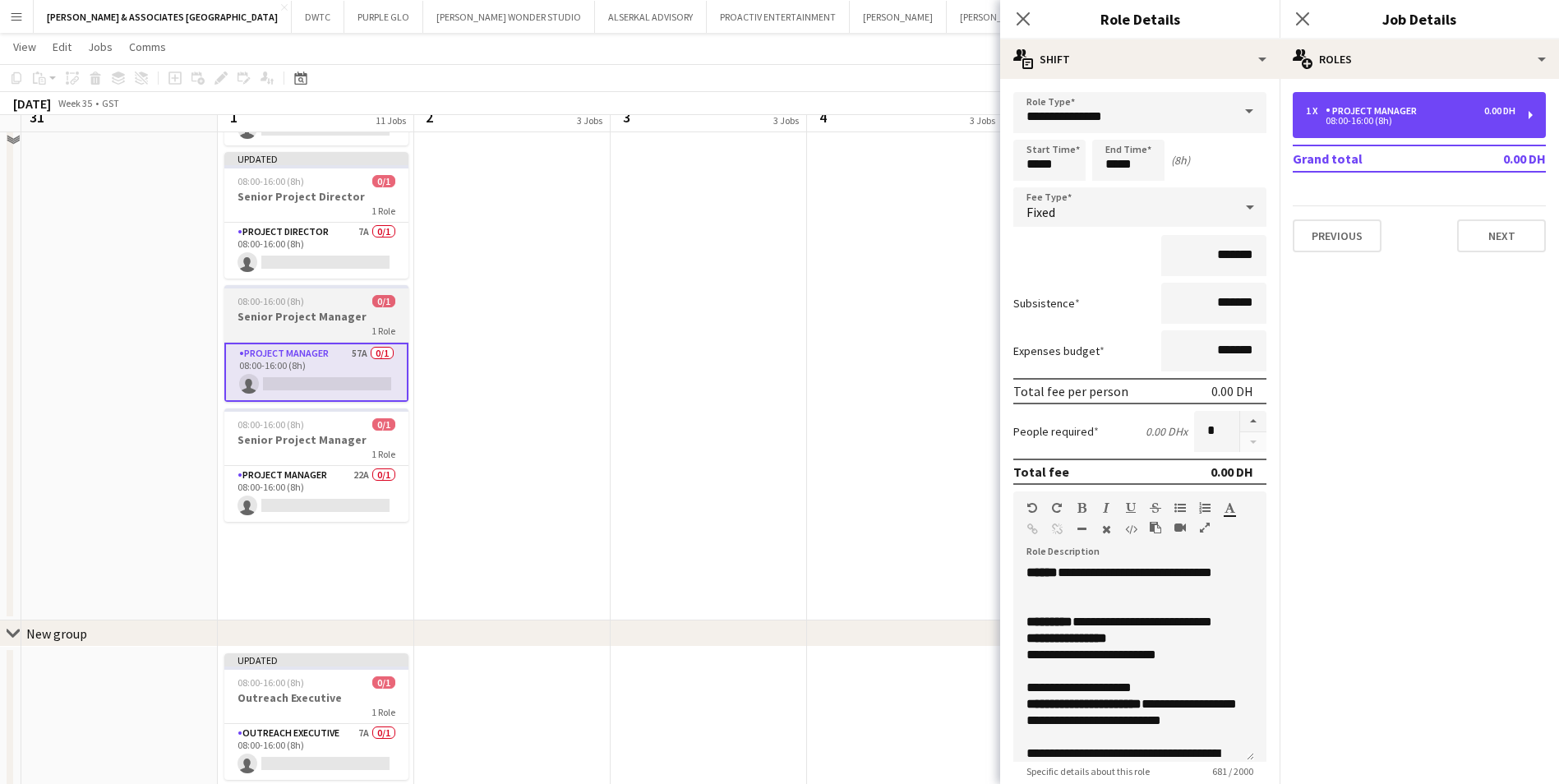
scroll to position [741, 0]
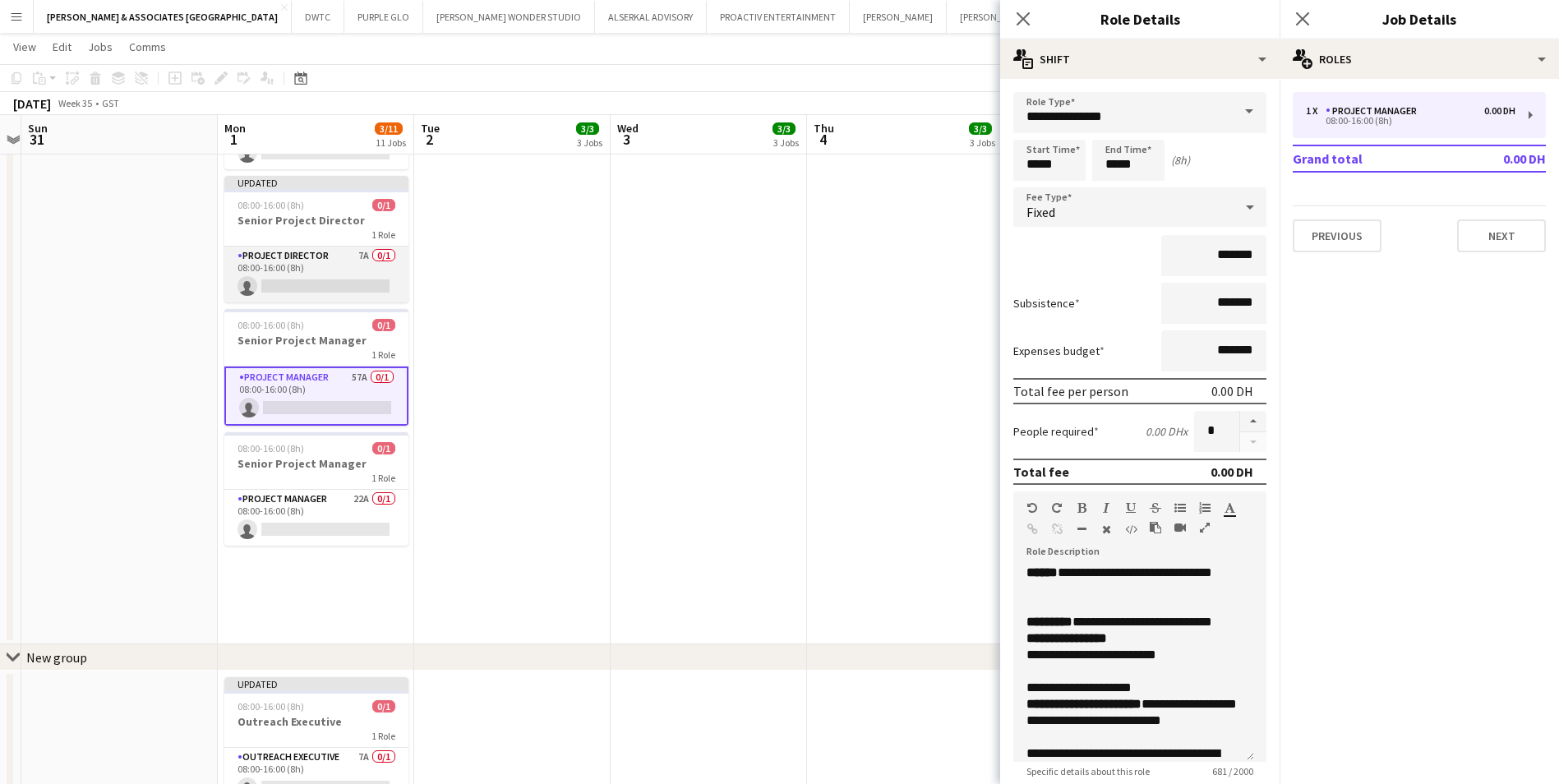
click at [293, 246] on app-card-role "Project Director 7A 0/1 08:00-16:00 (8h) single-neutral-actions" at bounding box center [317, 274] width 184 height 55
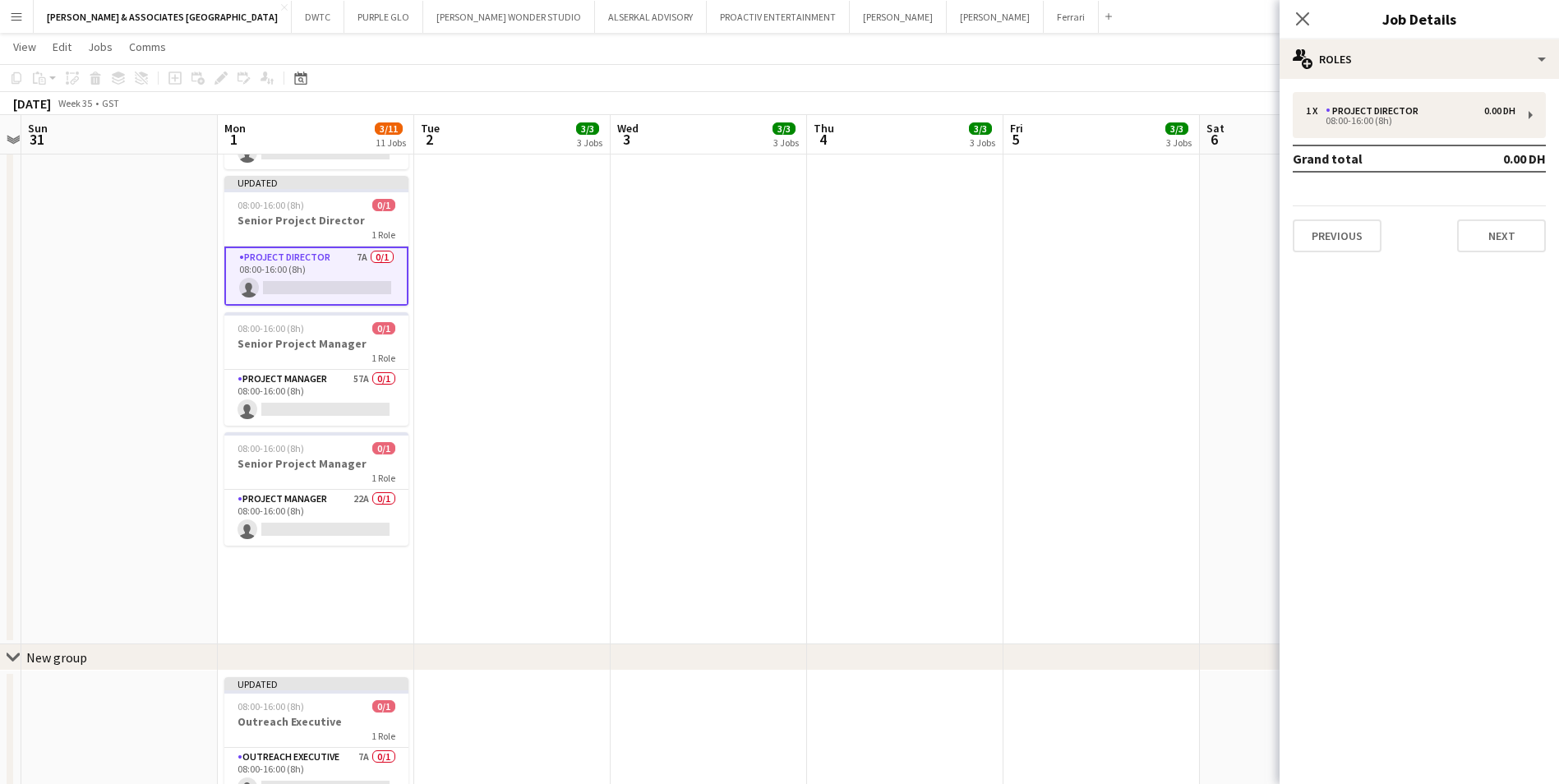
click at [298, 246] on app-card-role "Project Director 7A 0/1 08:00-16:00 (8h) single-neutral-actions" at bounding box center [317, 275] width 184 height 59
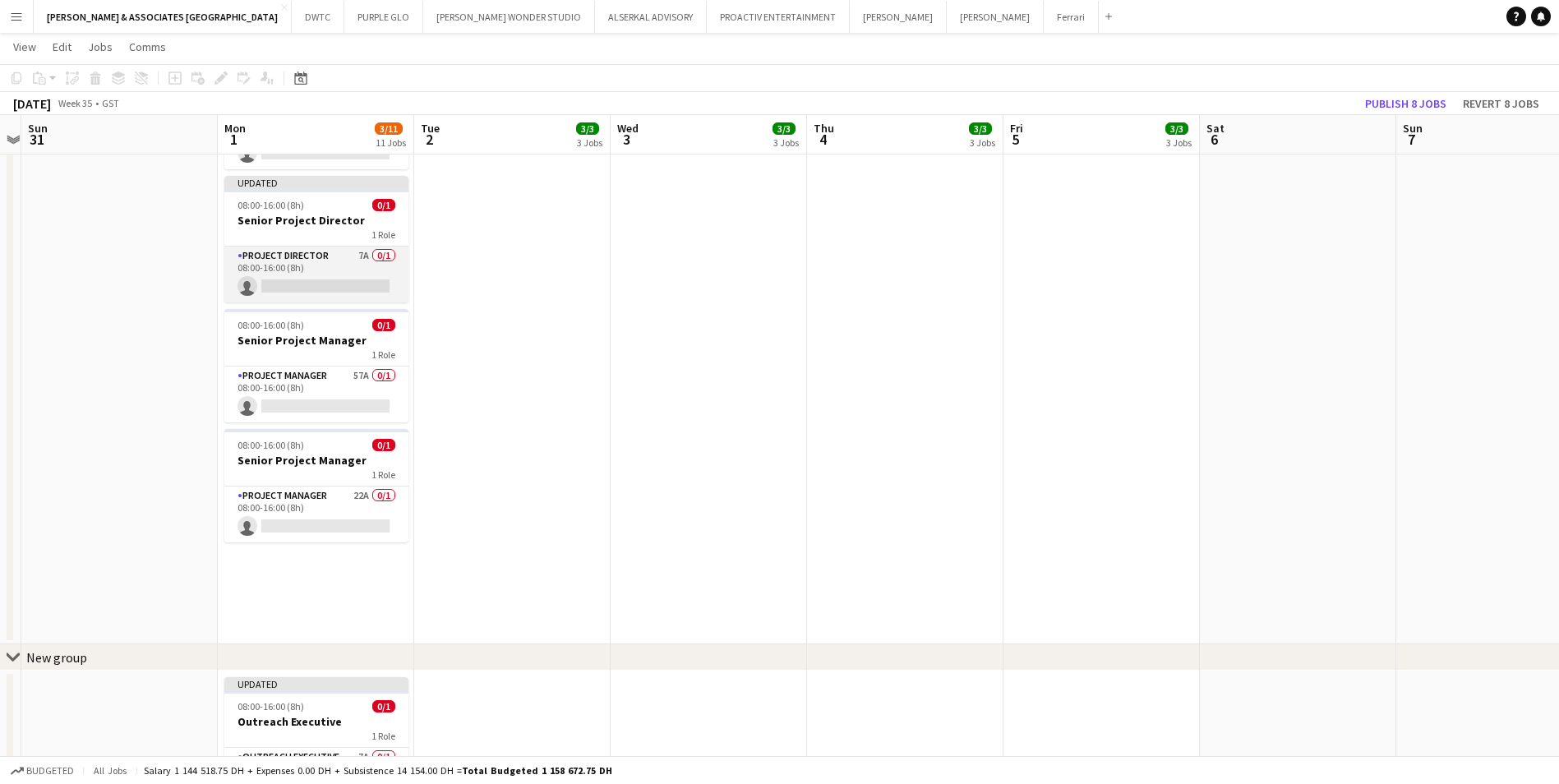
click at [298, 246] on app-card-role "Project Director 7A 0/1 08:00-16:00 (8h) single-neutral-actions" at bounding box center [317, 274] width 184 height 55
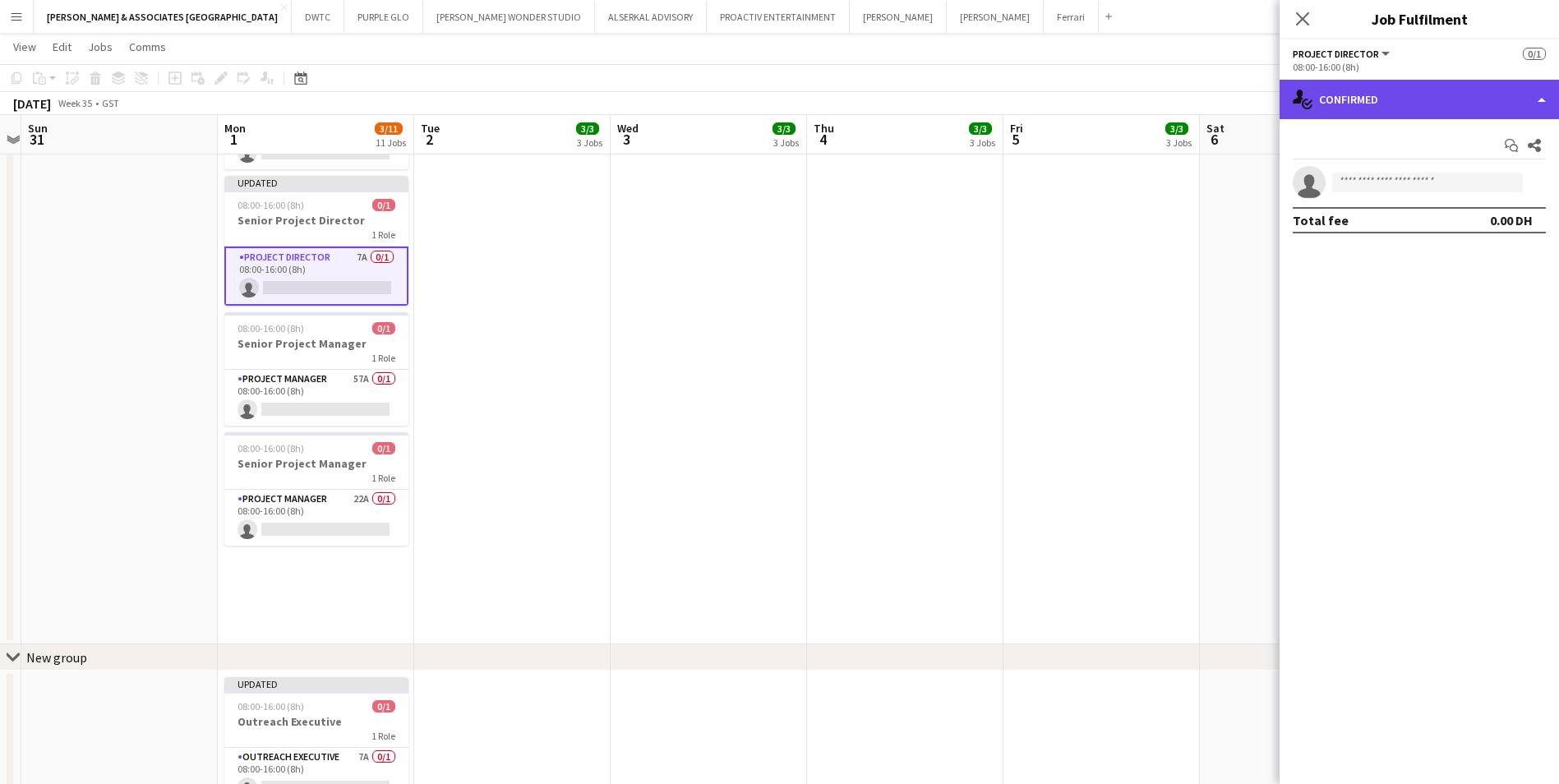
click at [1366, 110] on div "single-neutral-actions-check-2 Confirmed" at bounding box center [1419, 100] width 279 height 39
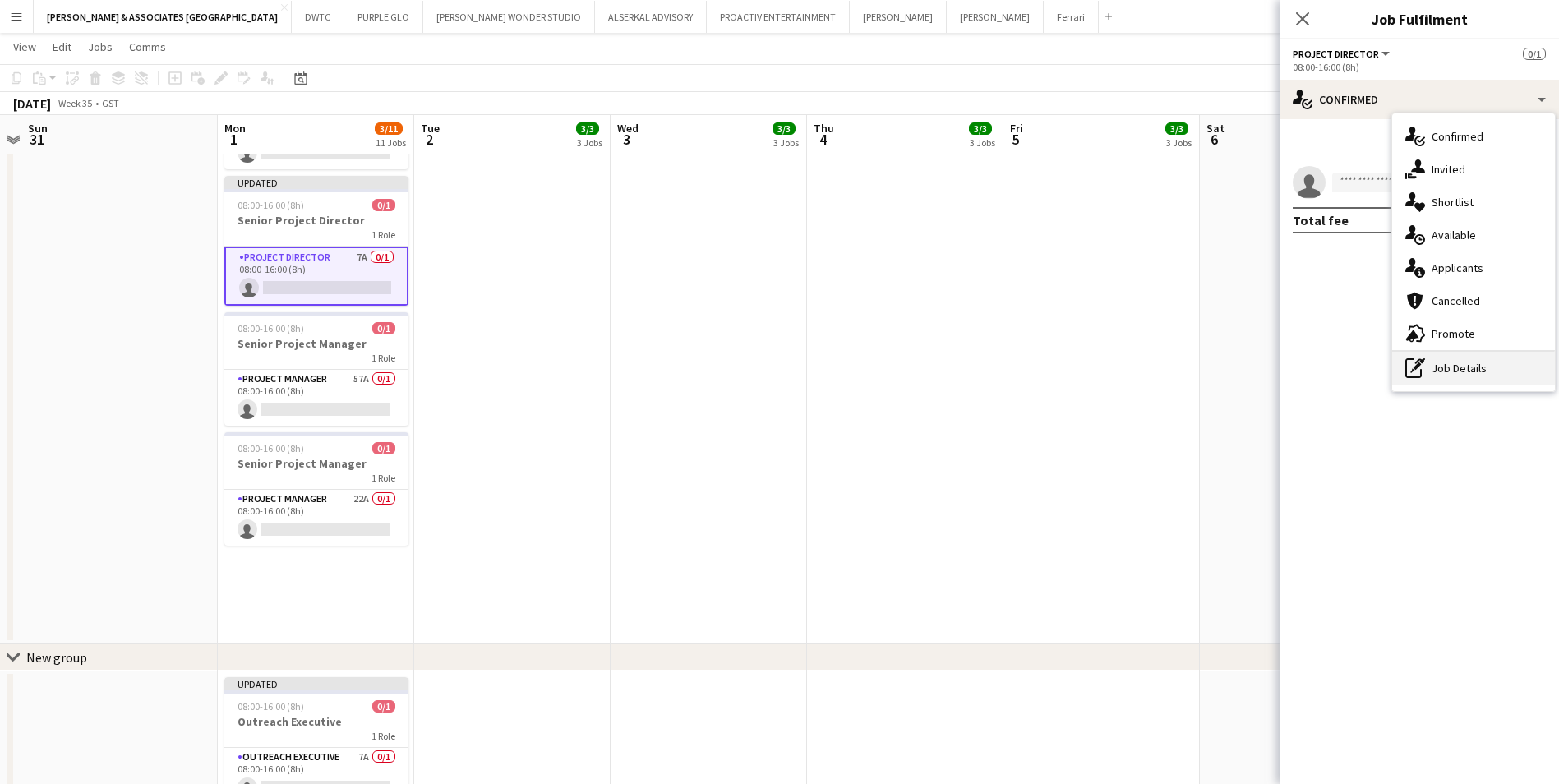
click at [1483, 364] on div "pen-write Job Details" at bounding box center [1473, 368] width 163 height 33
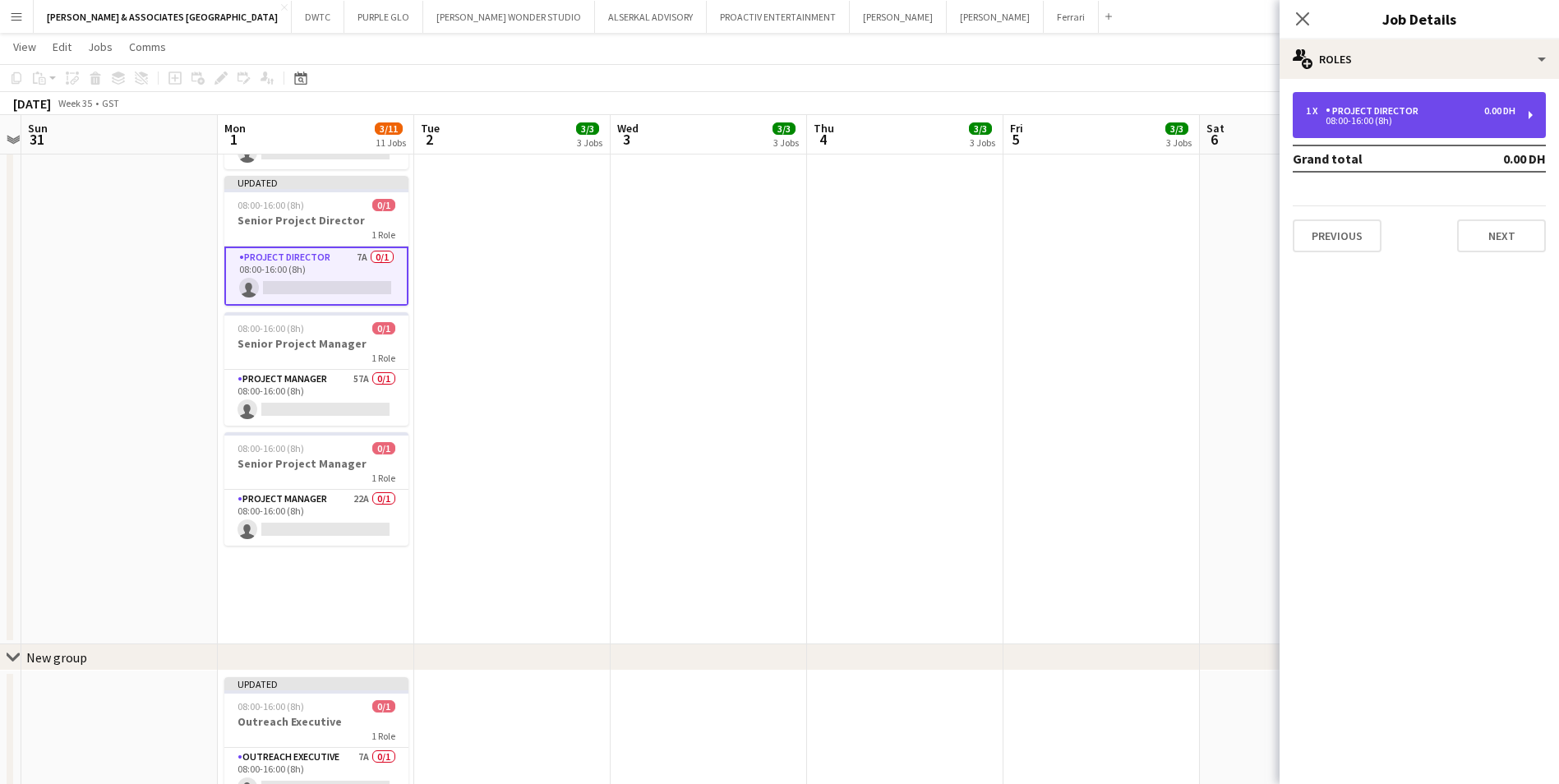
click at [1446, 127] on div "1 x Project Director 0.00 DH 08:00-16:00 (8h)" at bounding box center [1419, 115] width 253 height 46
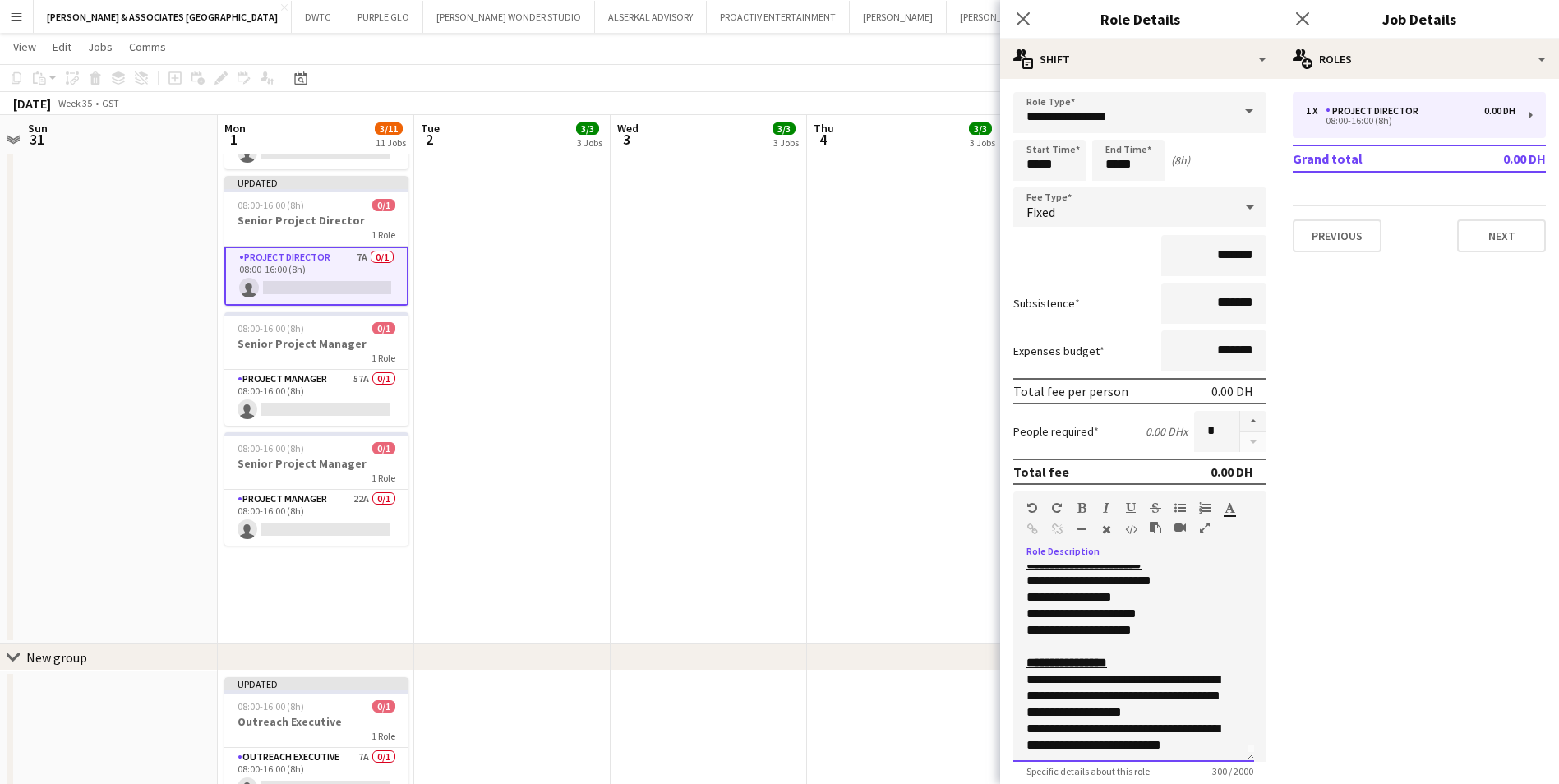
scroll to position [13, 0]
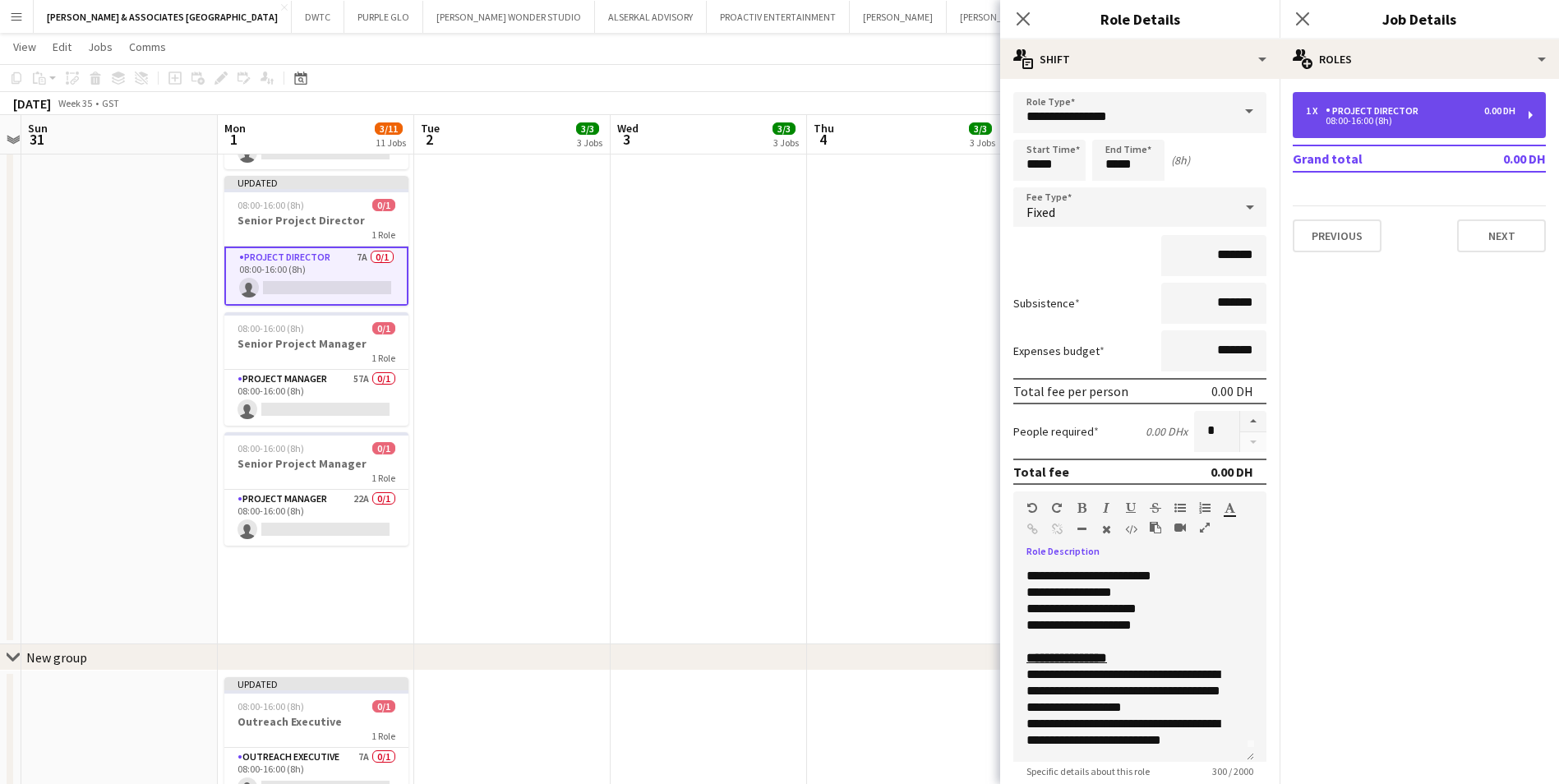
click at [1370, 115] on div "Project Director" at bounding box center [1376, 111] width 100 height 11
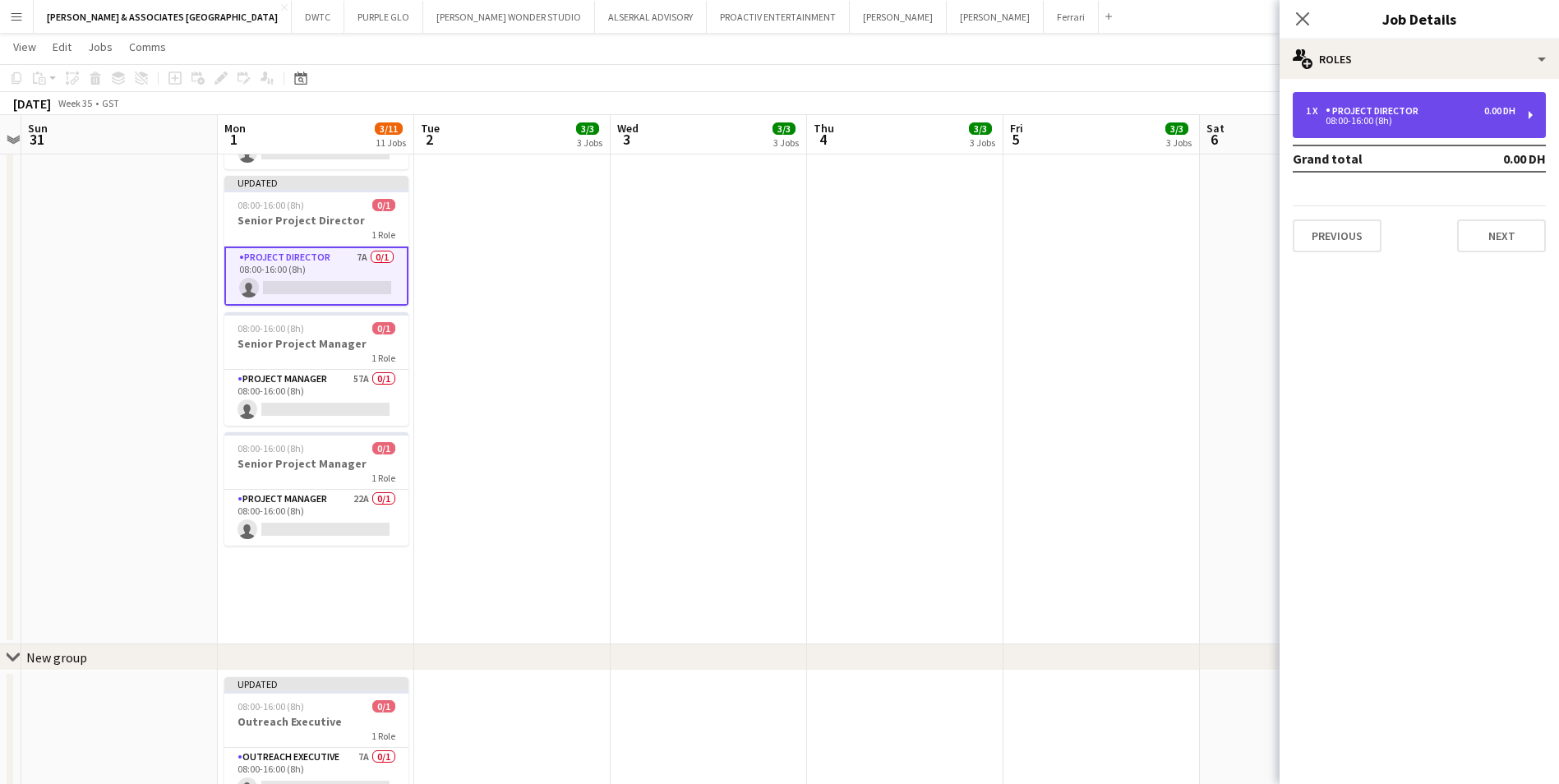
click at [1398, 123] on div "08:00-16:00 (8h)" at bounding box center [1410, 120] width 210 height 8
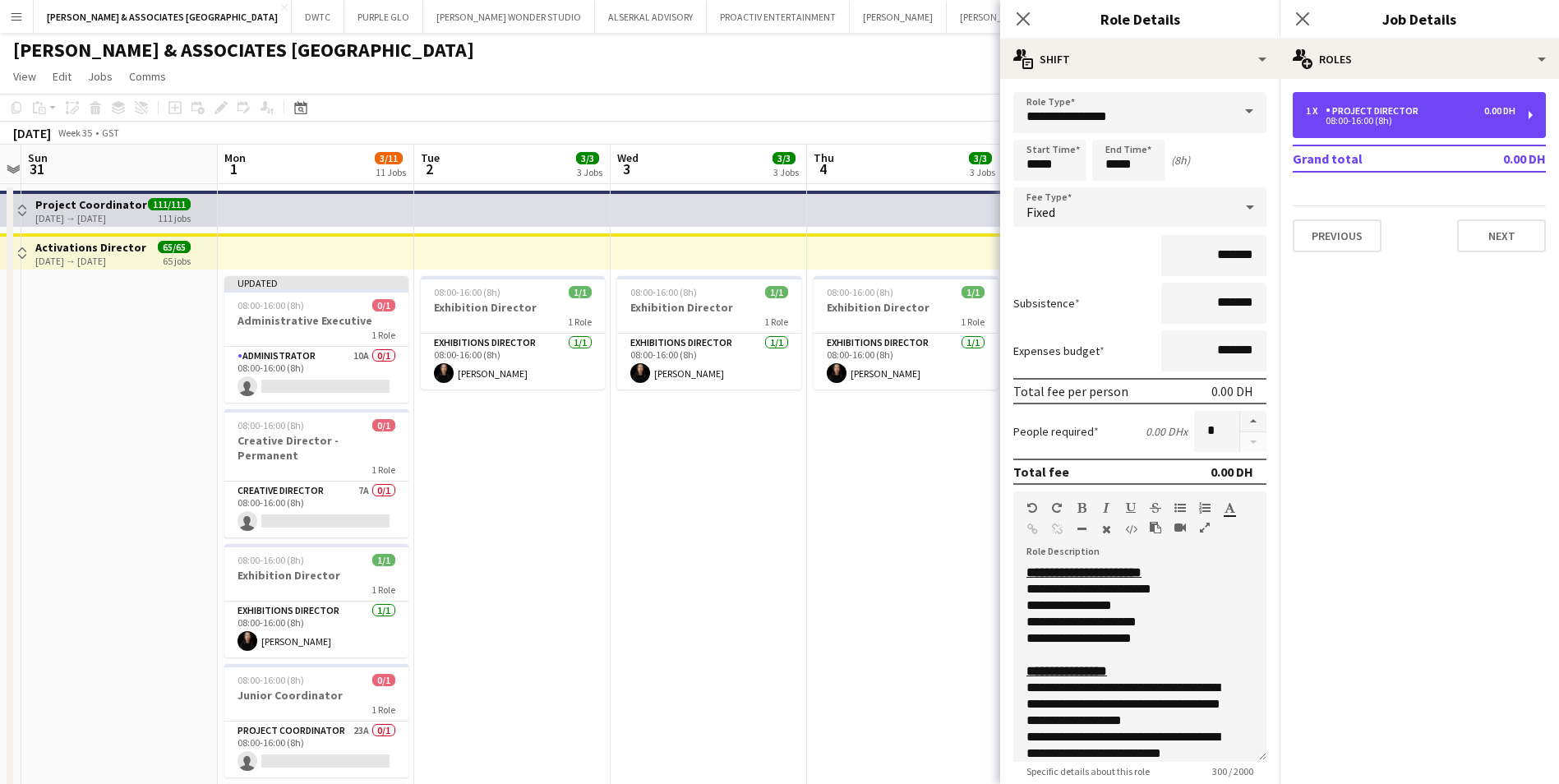
scroll to position [0, 0]
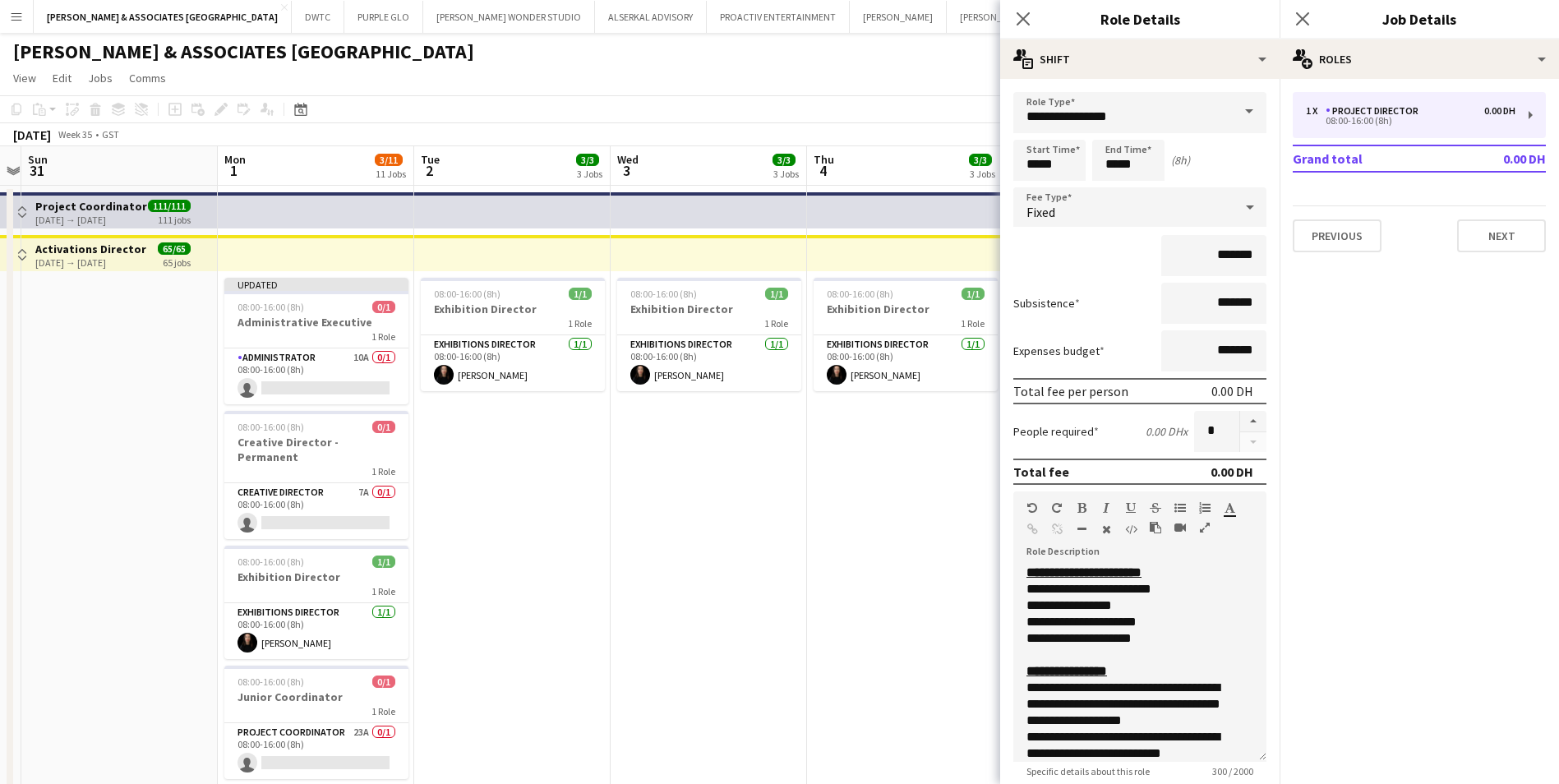
click at [1520, 337] on mat-expansion-panel "pencil3 General details 1 x Project Director 0.00 DH 08:00-16:00 (8h) Grand tot…" at bounding box center [1419, 431] width 279 height 705
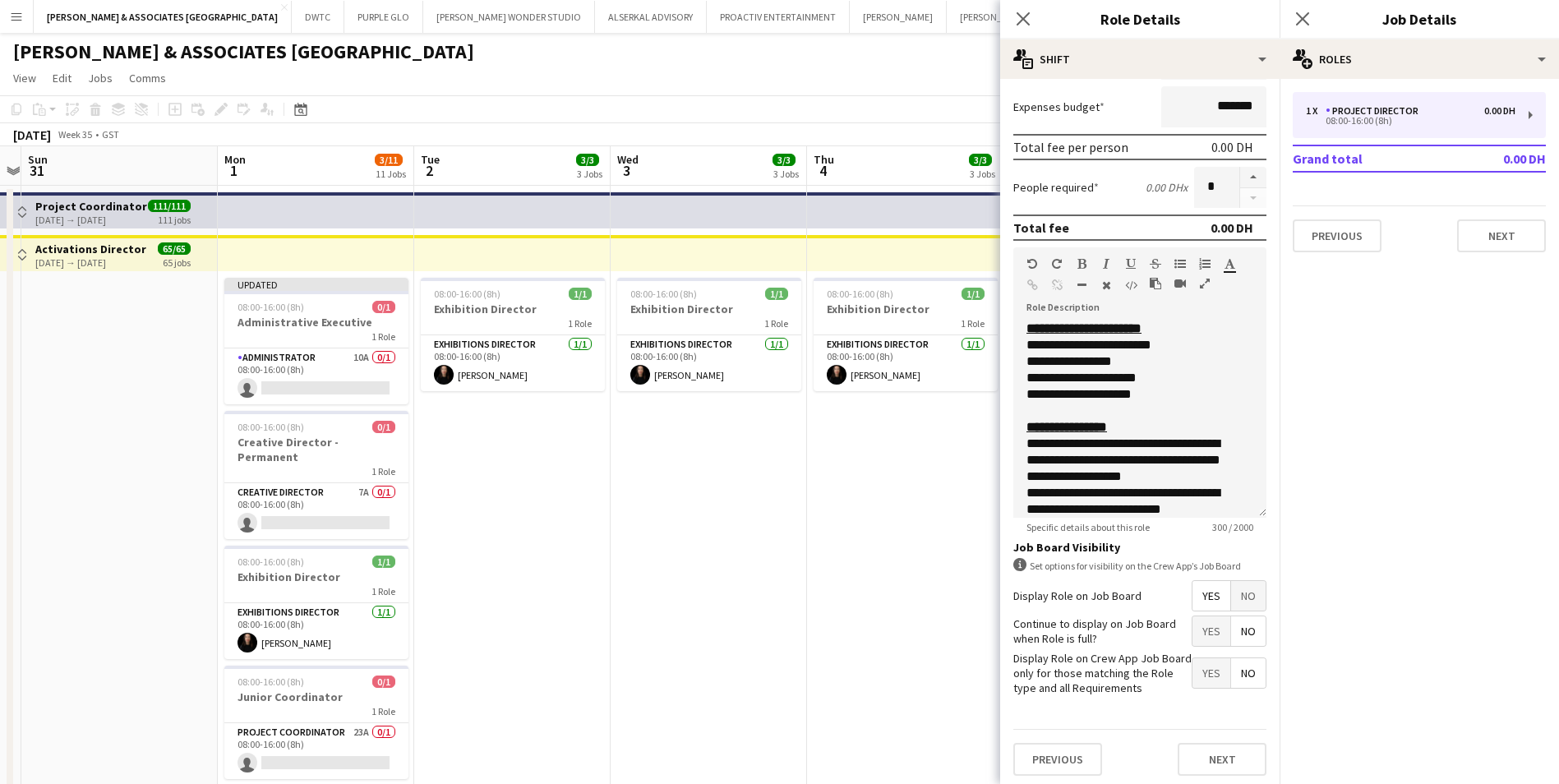
scroll to position [249, 0]
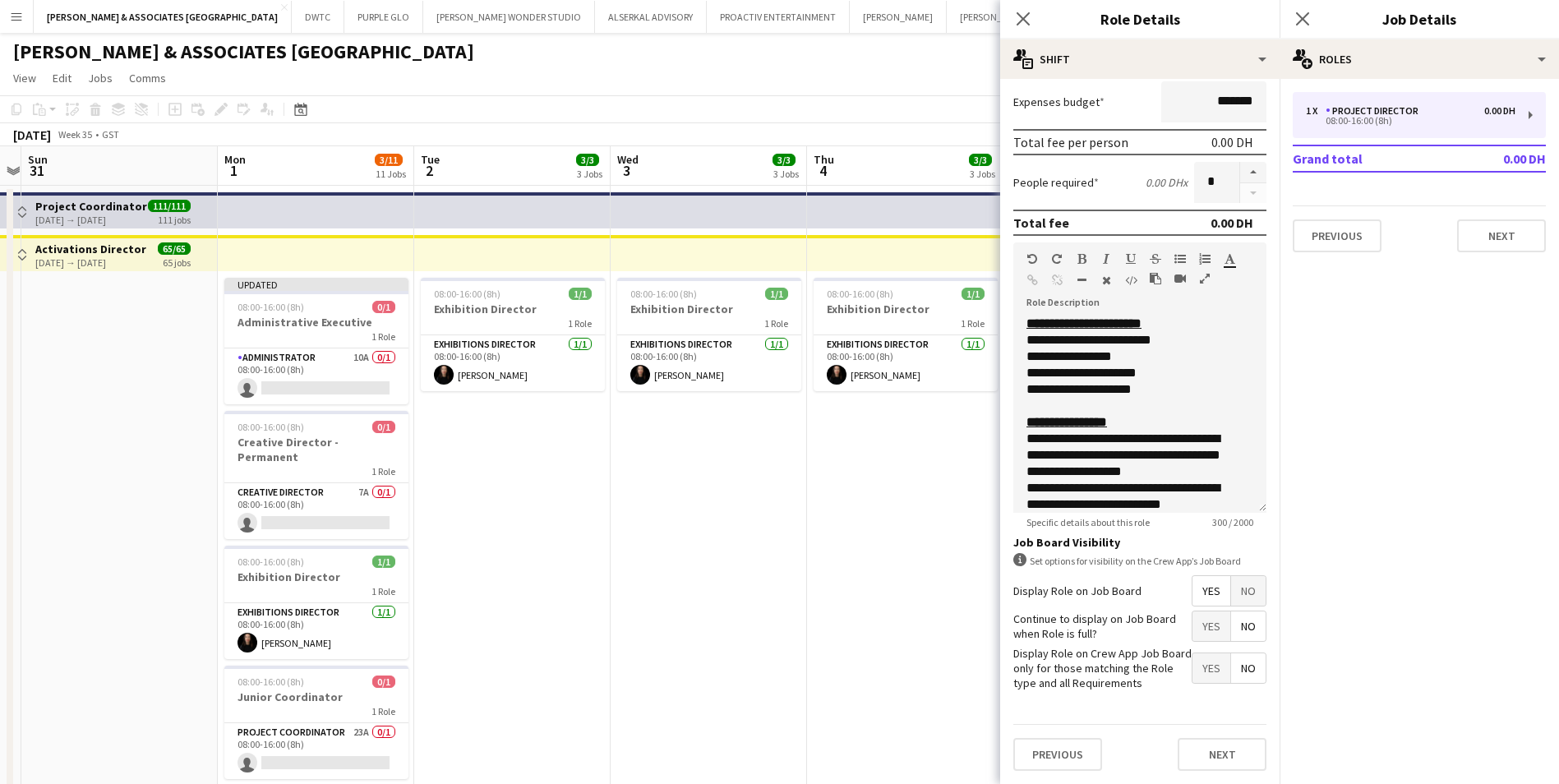
click at [1404, 404] on mat-expansion-panel "pencil3 General details 1 x Project Director 0.00 DH 08:00-16:00 (8h) Grand tot…" at bounding box center [1419, 431] width 279 height 705
click at [492, 71] on app-page-menu "View Day view expanded Day view collapsed Month view Date picker Jump to [DATE]…" at bounding box center [780, 79] width 1559 height 31
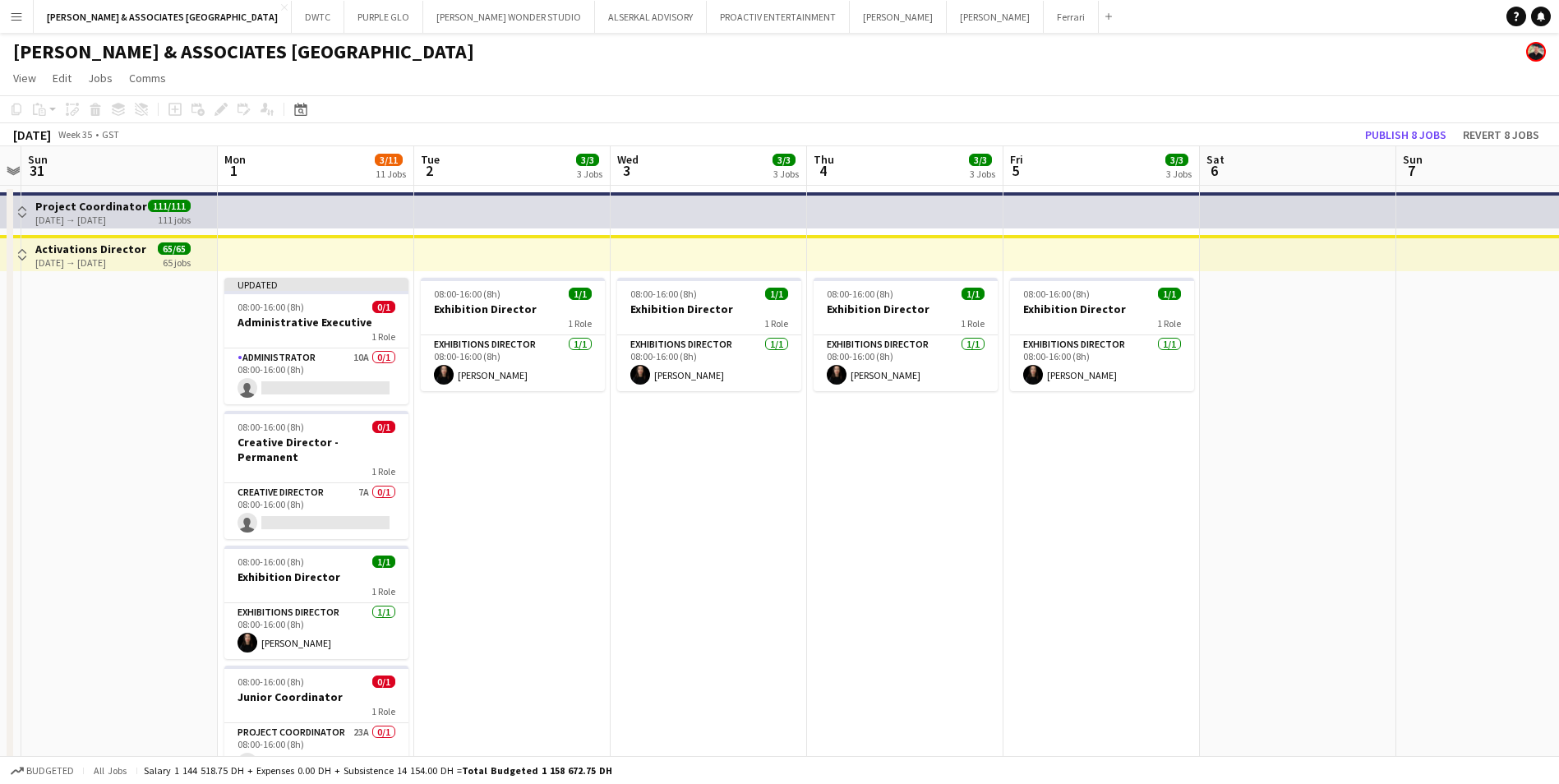
drag, startPoint x: 640, startPoint y: 149, endPoint x: 552, endPoint y: 68, distance: 119.6
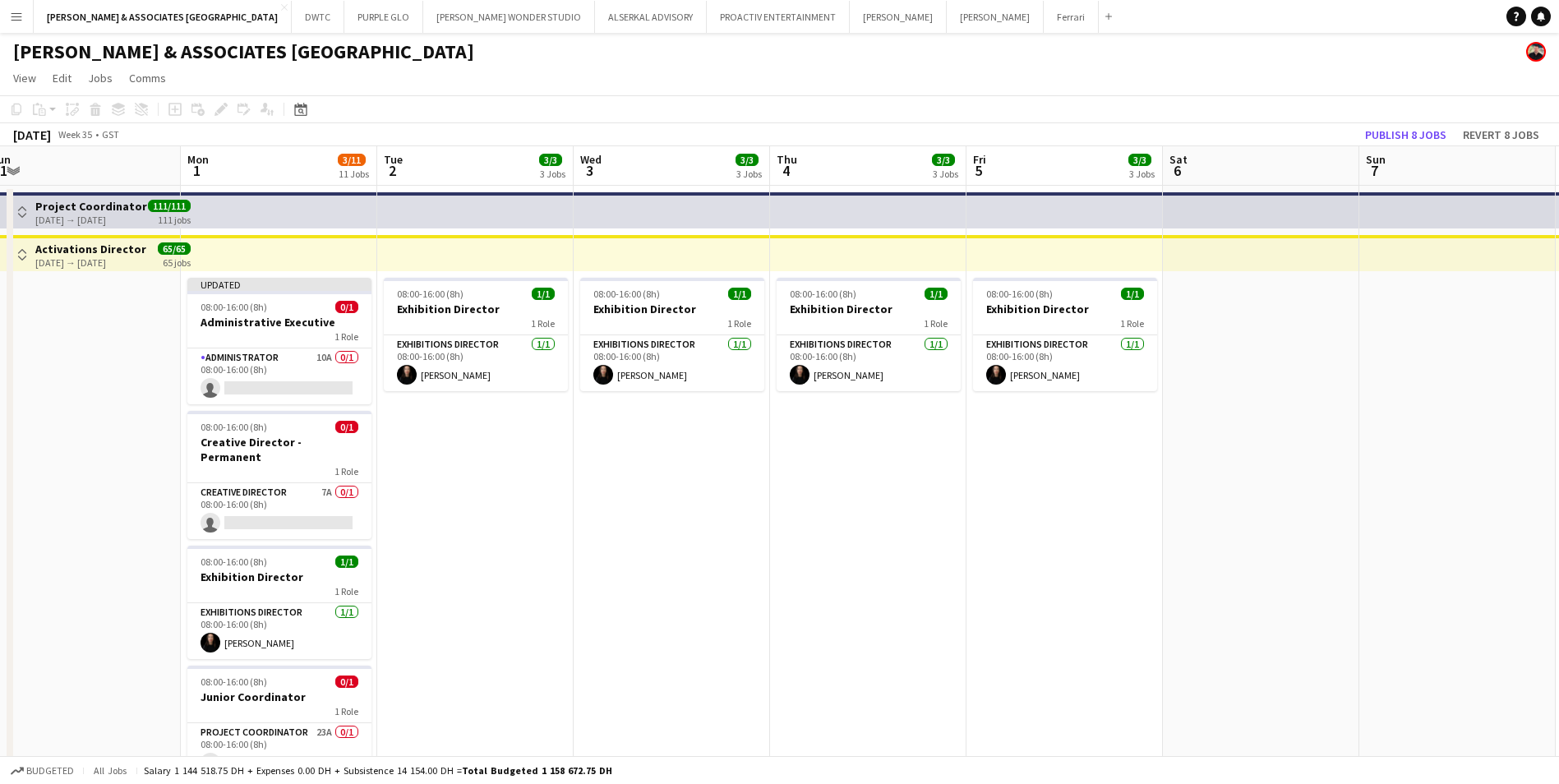
drag, startPoint x: 552, startPoint y: 68, endPoint x: 495, endPoint y: 50, distance: 59.8
click at [495, 50] on div "[PERSON_NAME] & ASSOCIATES [GEOGRAPHIC_DATA]" at bounding box center [780, 48] width 1559 height 31
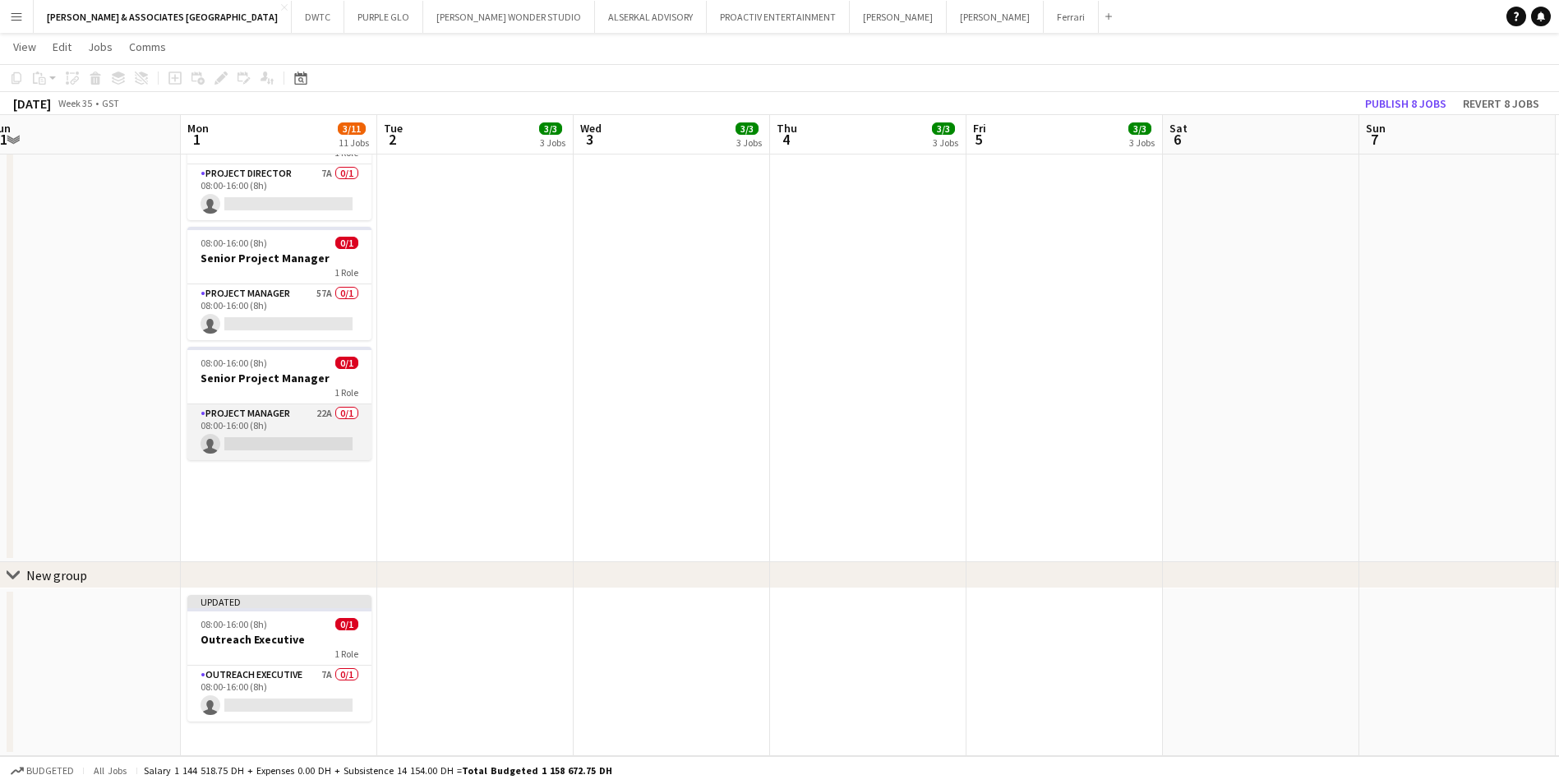
scroll to position [0, 606]
click at [300, 425] on app-card-role "Project Manager 22A 0/1 08:00-16:00 (8h) single-neutral-actions" at bounding box center [278, 431] width 184 height 55
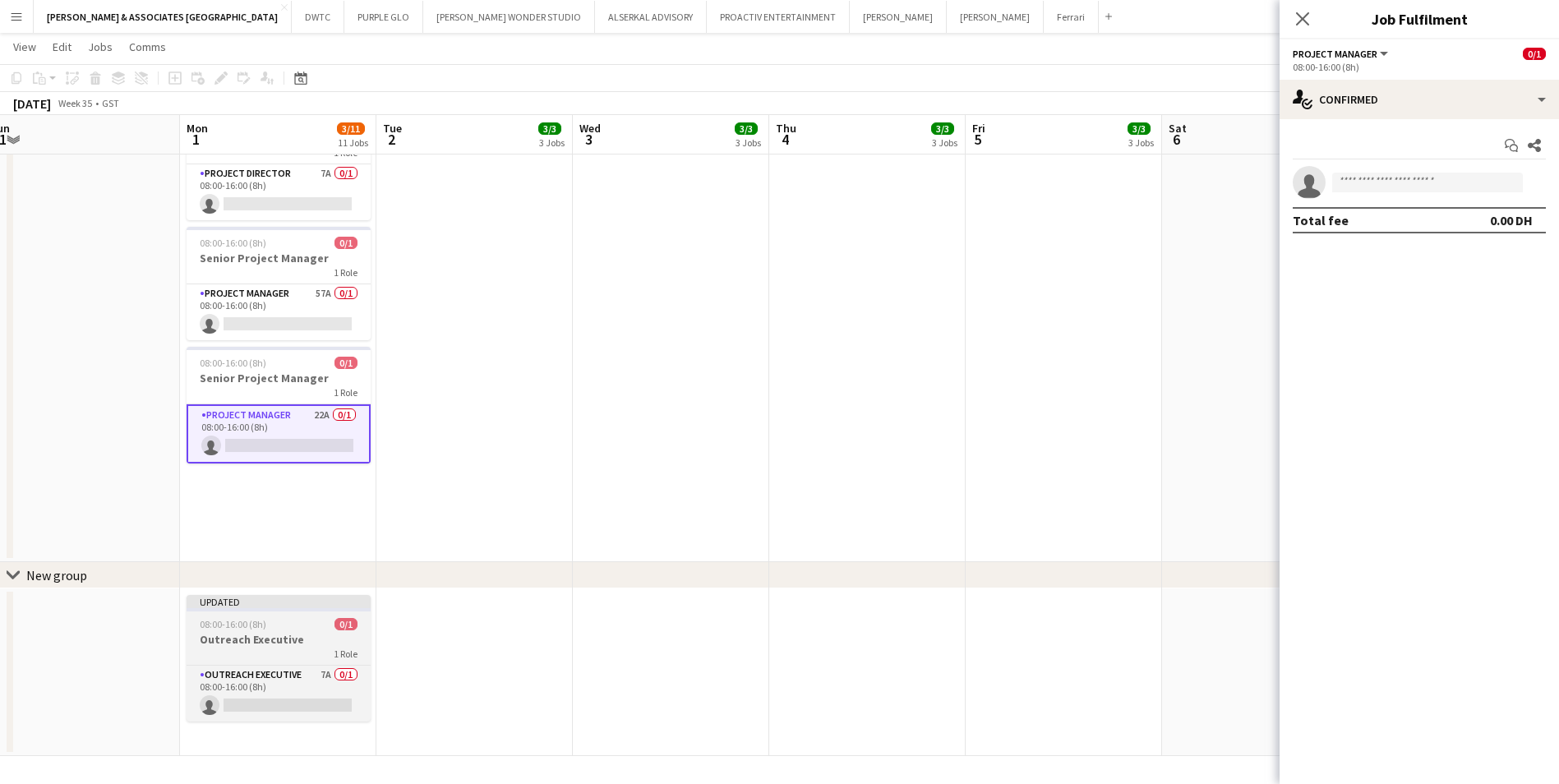
click at [342, 632] on app-job-card "Updated 08:00-16:00 (8h) 0/1 Outreach Executive 1 Role Outreach Executive 7A 0/…" at bounding box center [278, 658] width 184 height 127
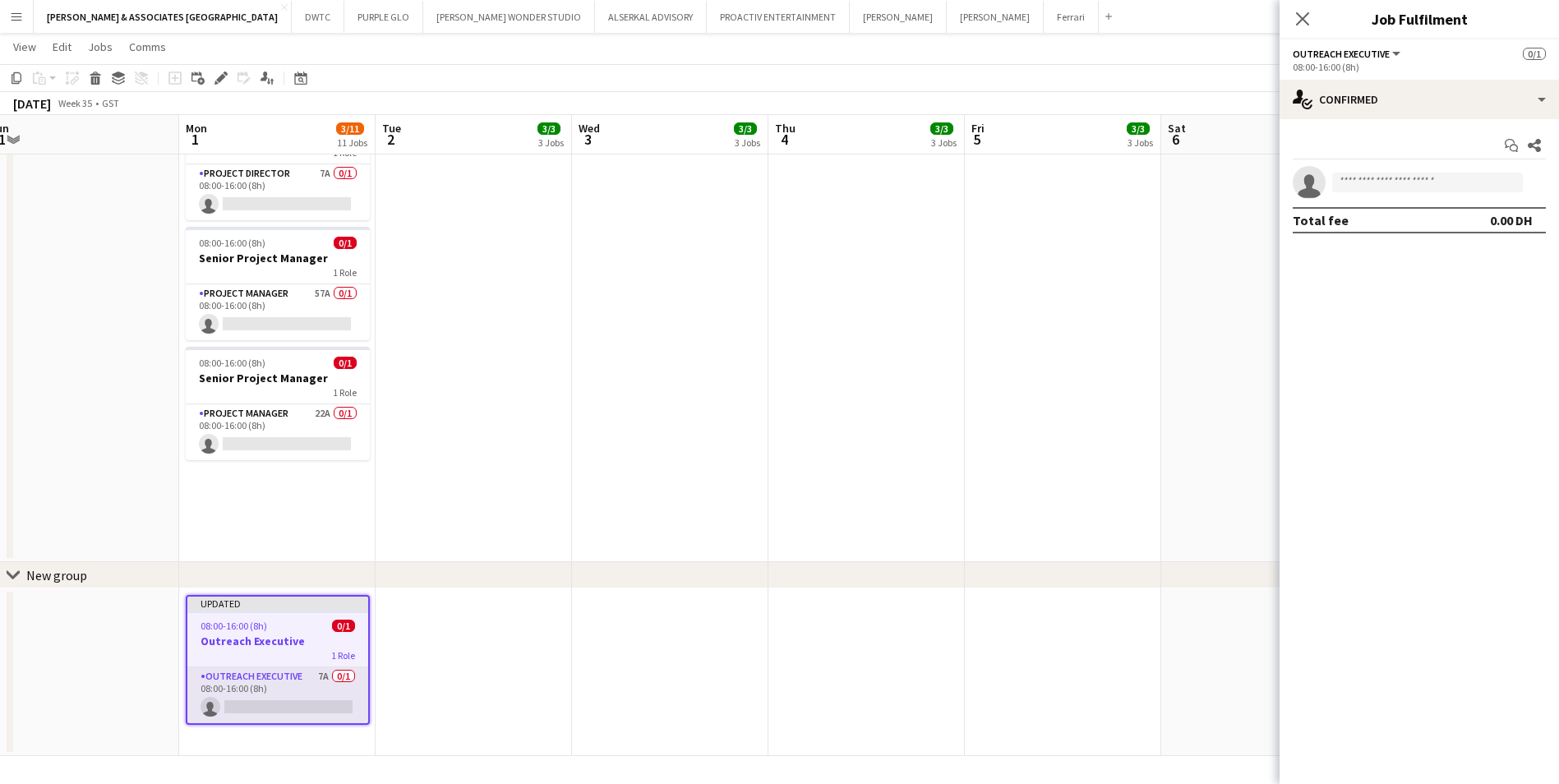
click at [315, 676] on app-card-role "Outreach Executive 7A 0/1 08:00-16:00 (8h) single-neutral-actions" at bounding box center [277, 695] width 181 height 55
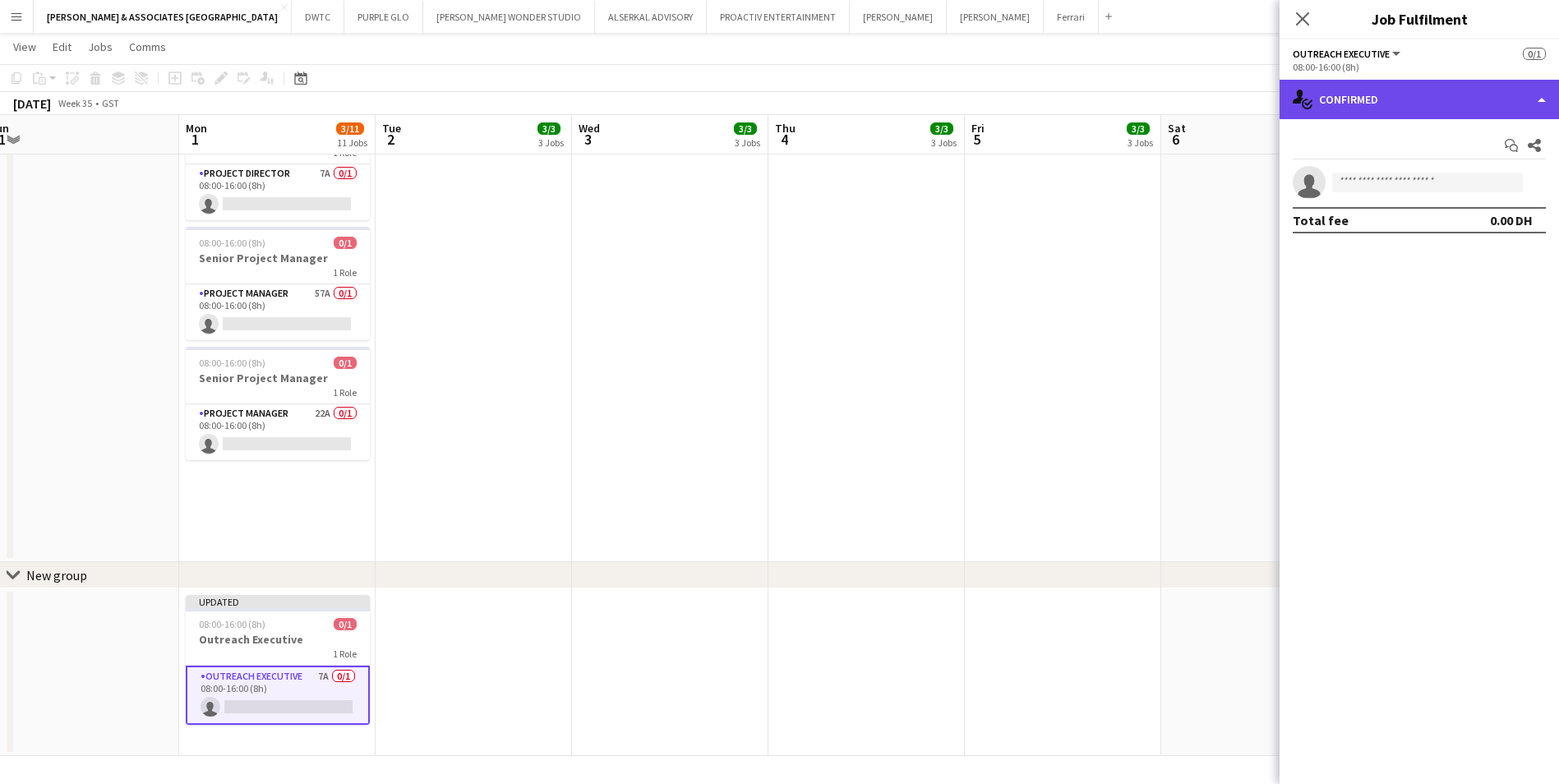
click at [1423, 108] on div "single-neutral-actions-check-2 Confirmed" at bounding box center [1419, 100] width 279 height 39
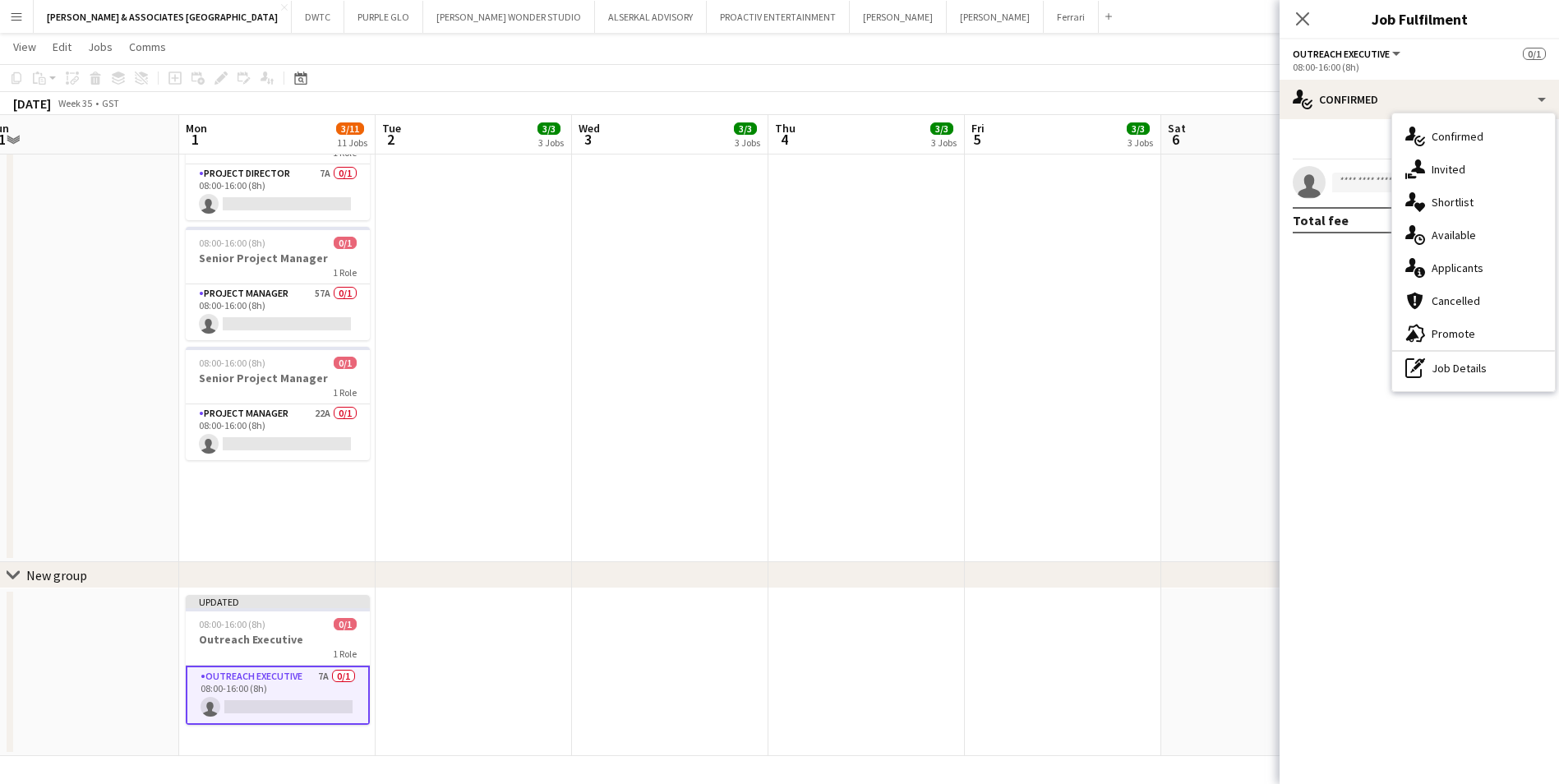
click at [1513, 377] on div "pen-write Job Details" at bounding box center [1473, 368] width 163 height 33
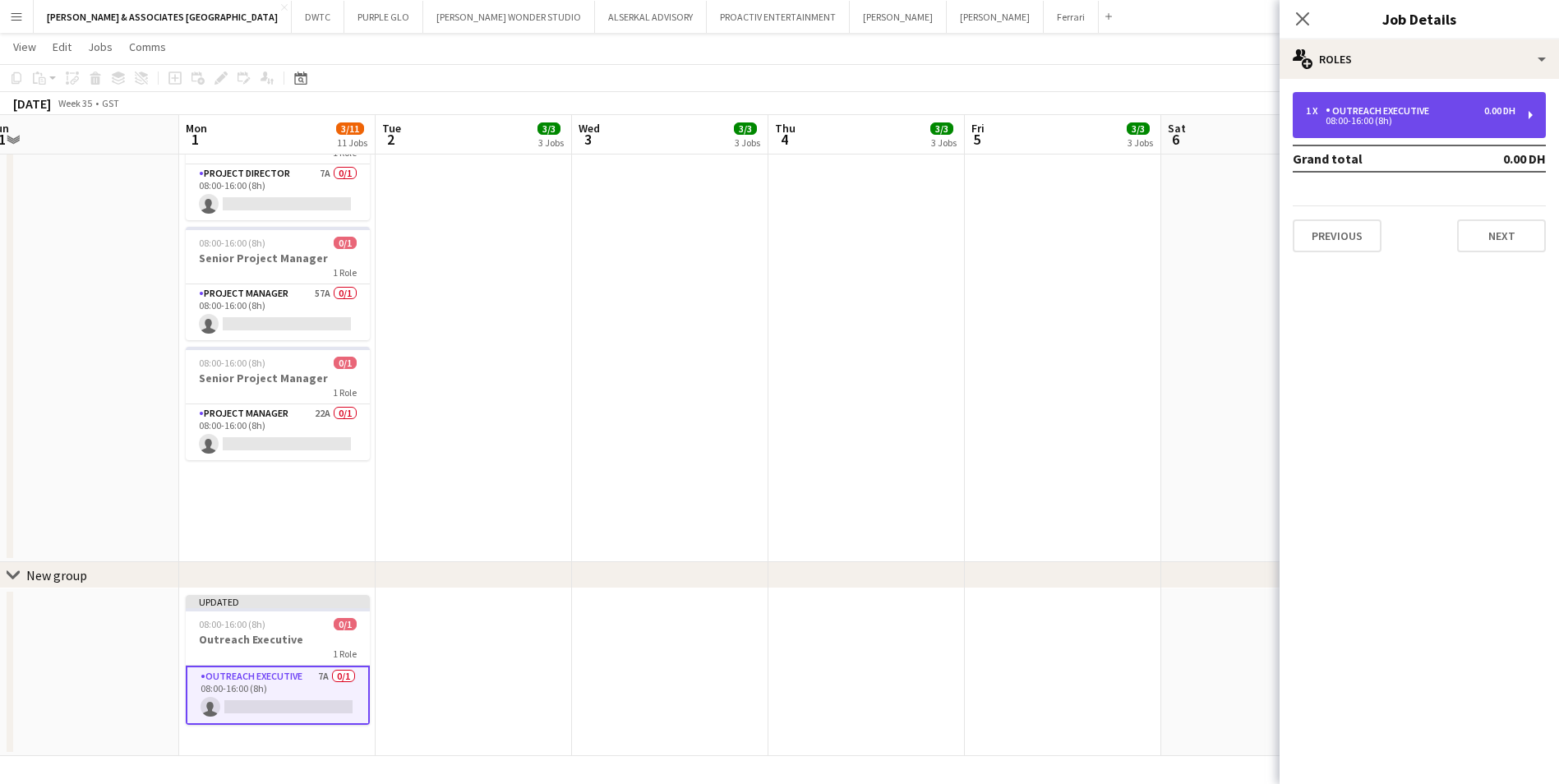
click at [1399, 107] on div "Outreach Executive" at bounding box center [1380, 111] width 110 height 11
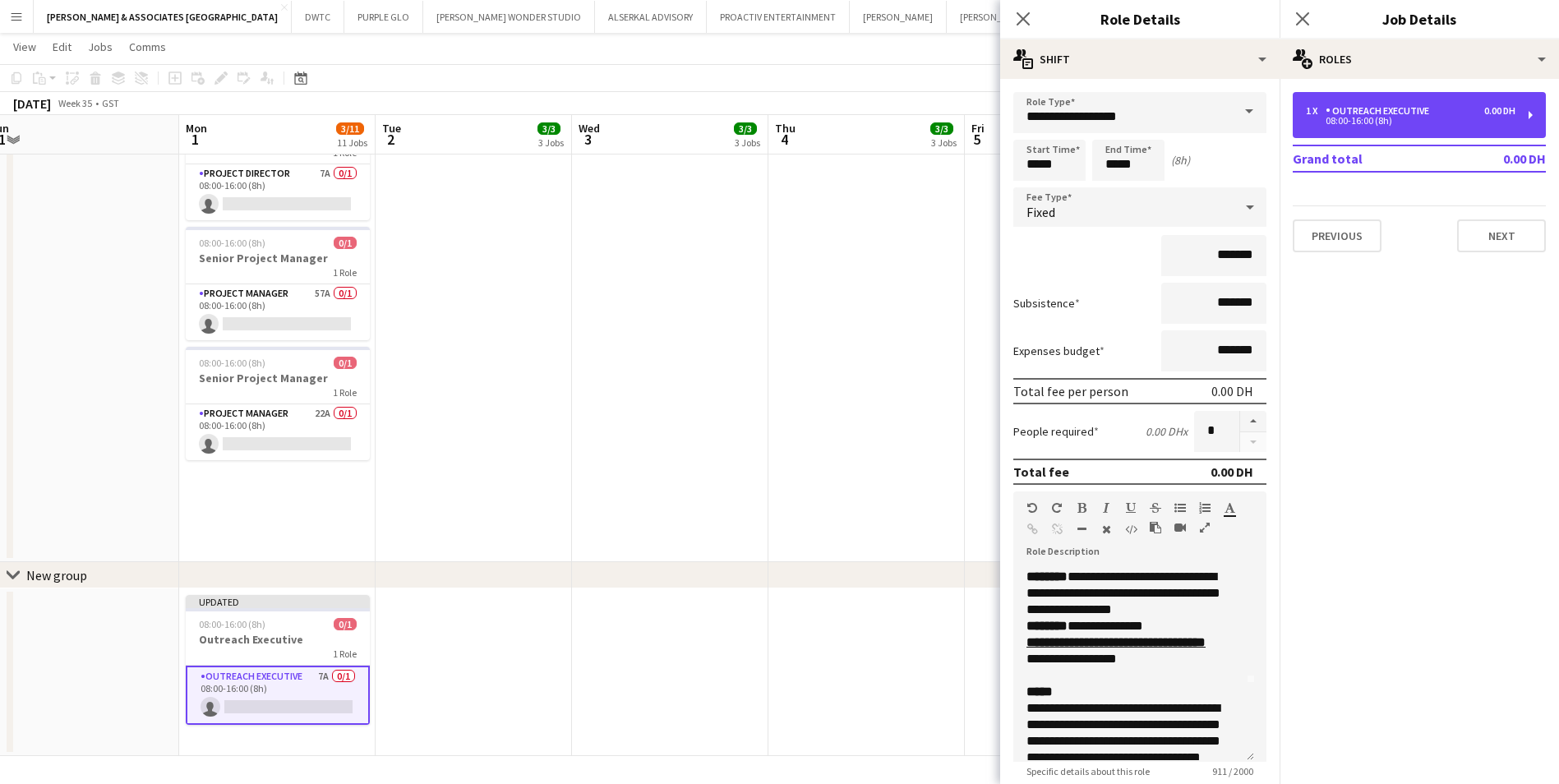
scroll to position [0, 0]
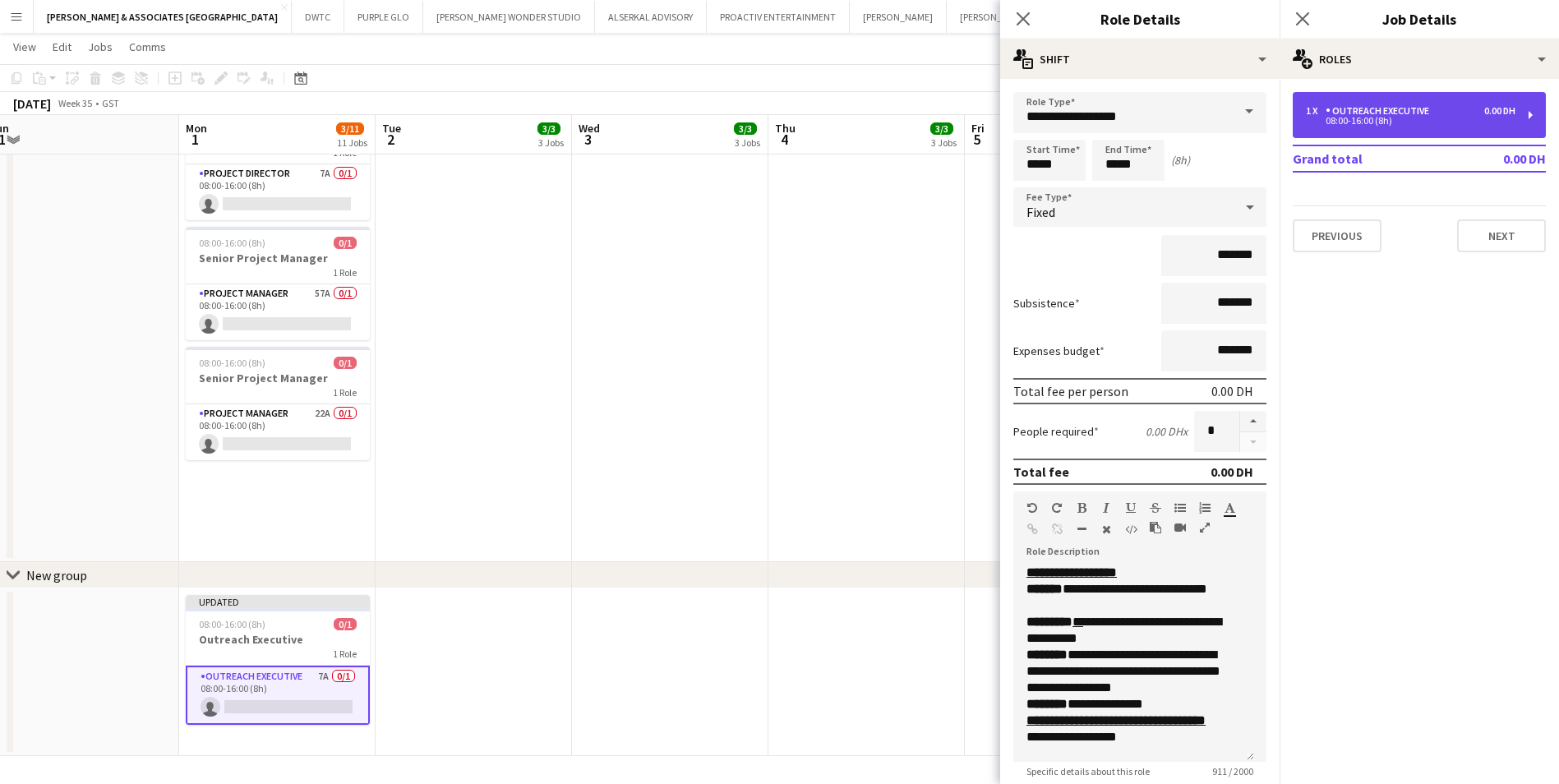
click at [1342, 127] on div "1 x Outreach Executive 0.00 DH 08:00-16:00 (8h)" at bounding box center [1419, 115] width 253 height 46
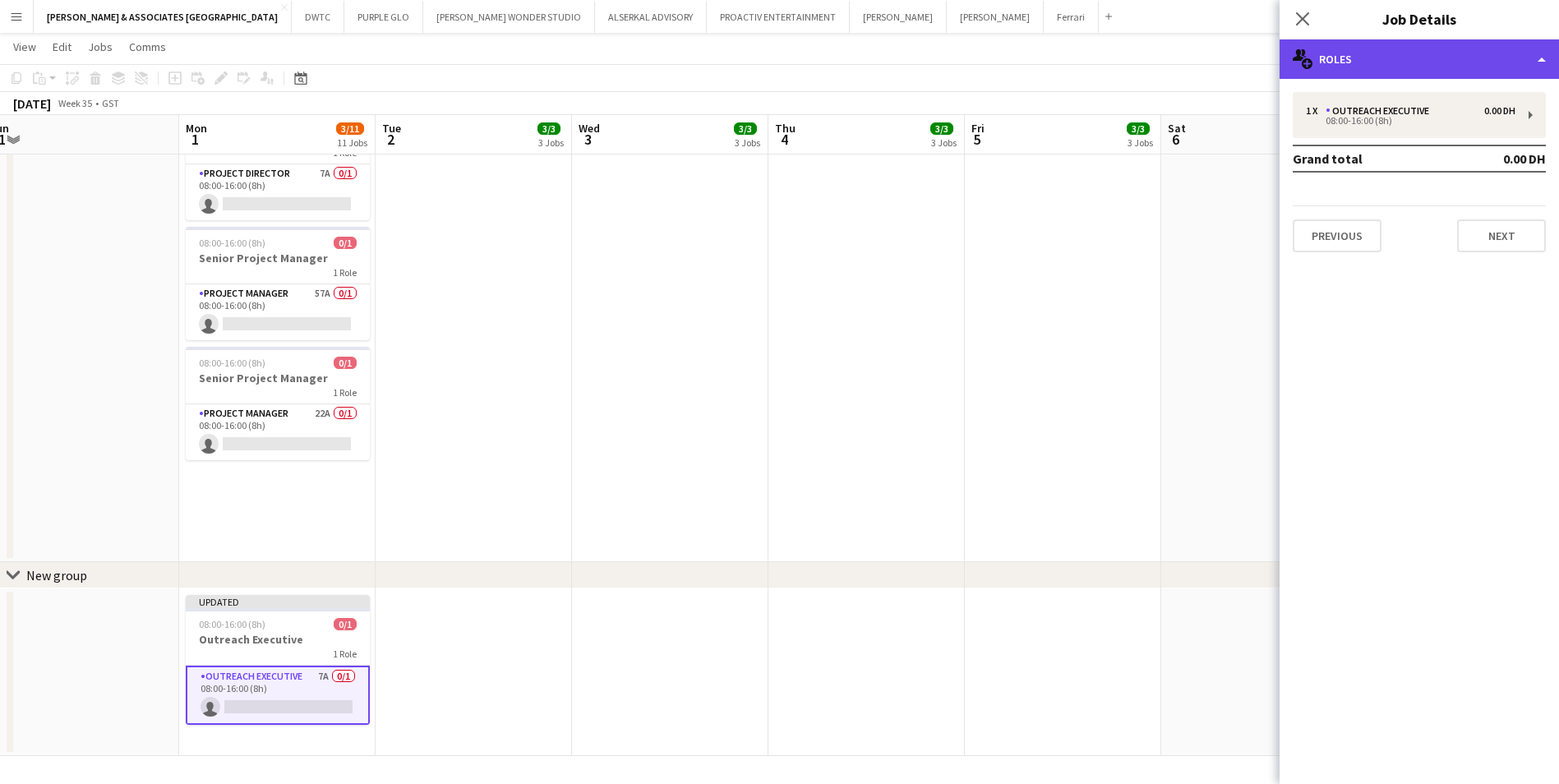
click at [1418, 57] on div "multiple-users-add Roles" at bounding box center [1419, 59] width 279 height 39
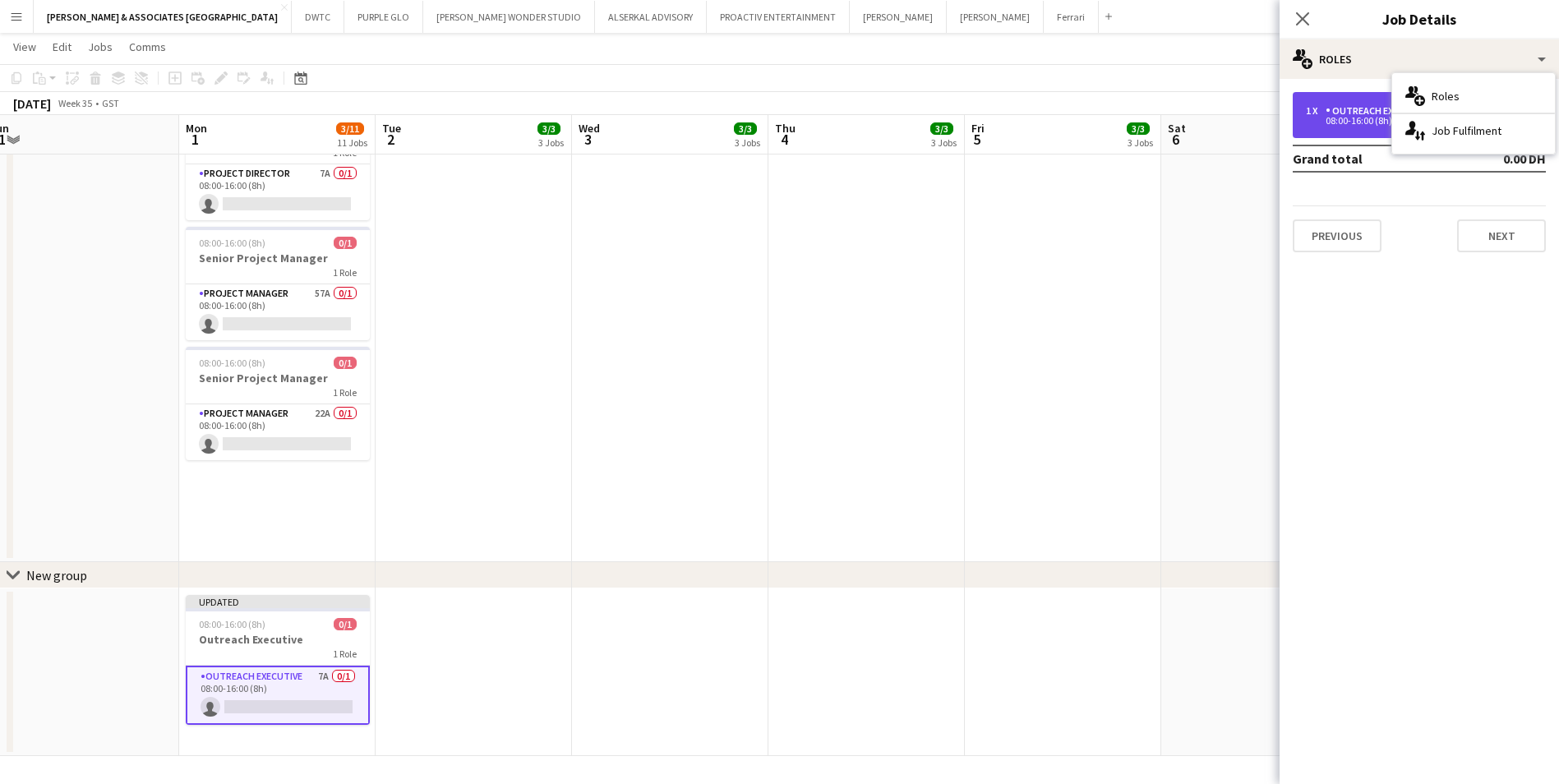
click at [1346, 127] on div "1 x Outreach Executive 0.00 DH 08:00-16:00 (8h)" at bounding box center [1419, 115] width 253 height 46
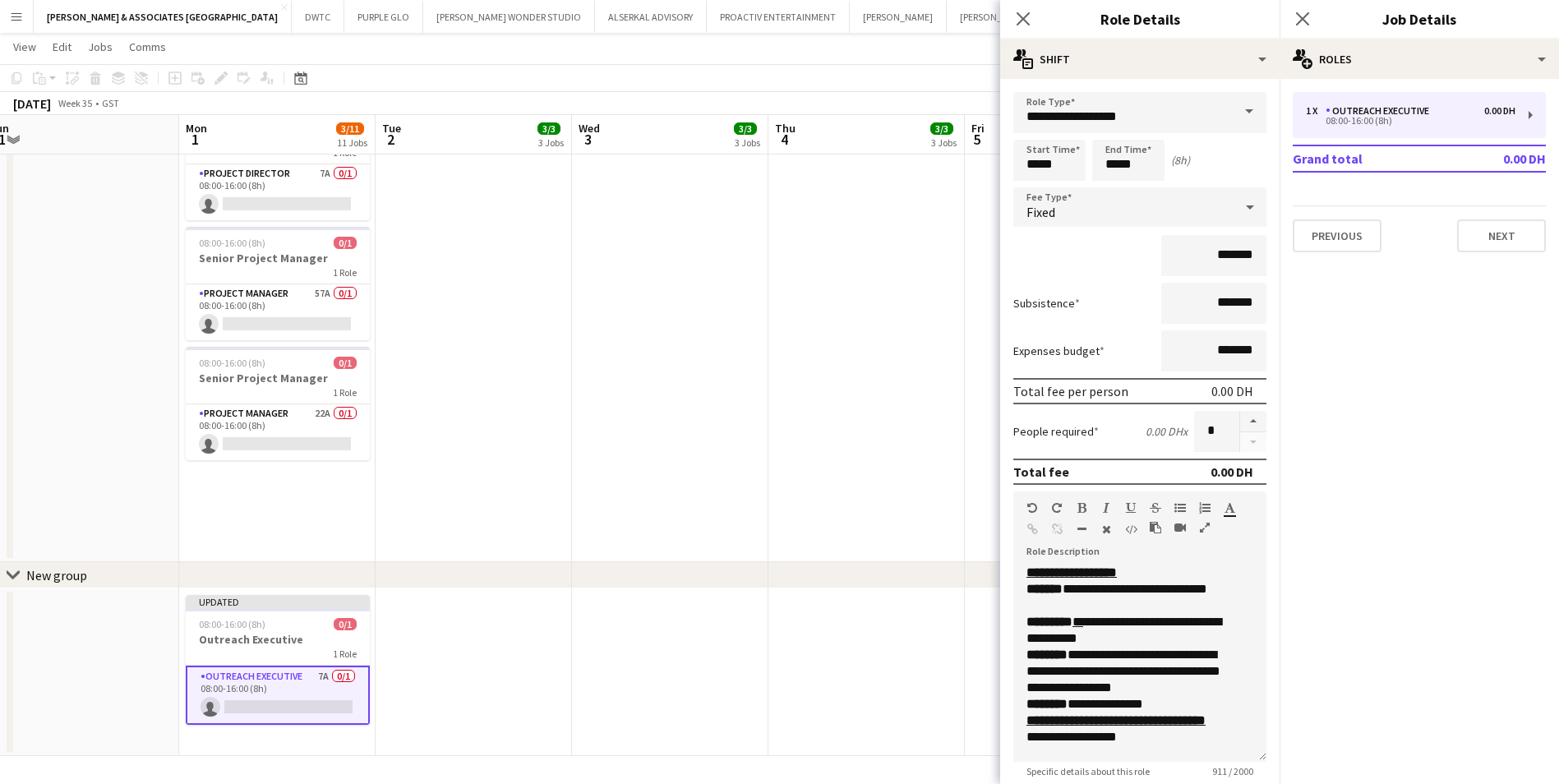
click at [1389, 82] on div "1 x Outreach Executive 0.00 DH 08:00-16:00 (8h) Grand total 0.00 DH Previous Ne…" at bounding box center [1419, 172] width 279 height 186
click at [1434, 113] on div "Outreach Executive" at bounding box center [1380, 111] width 110 height 11
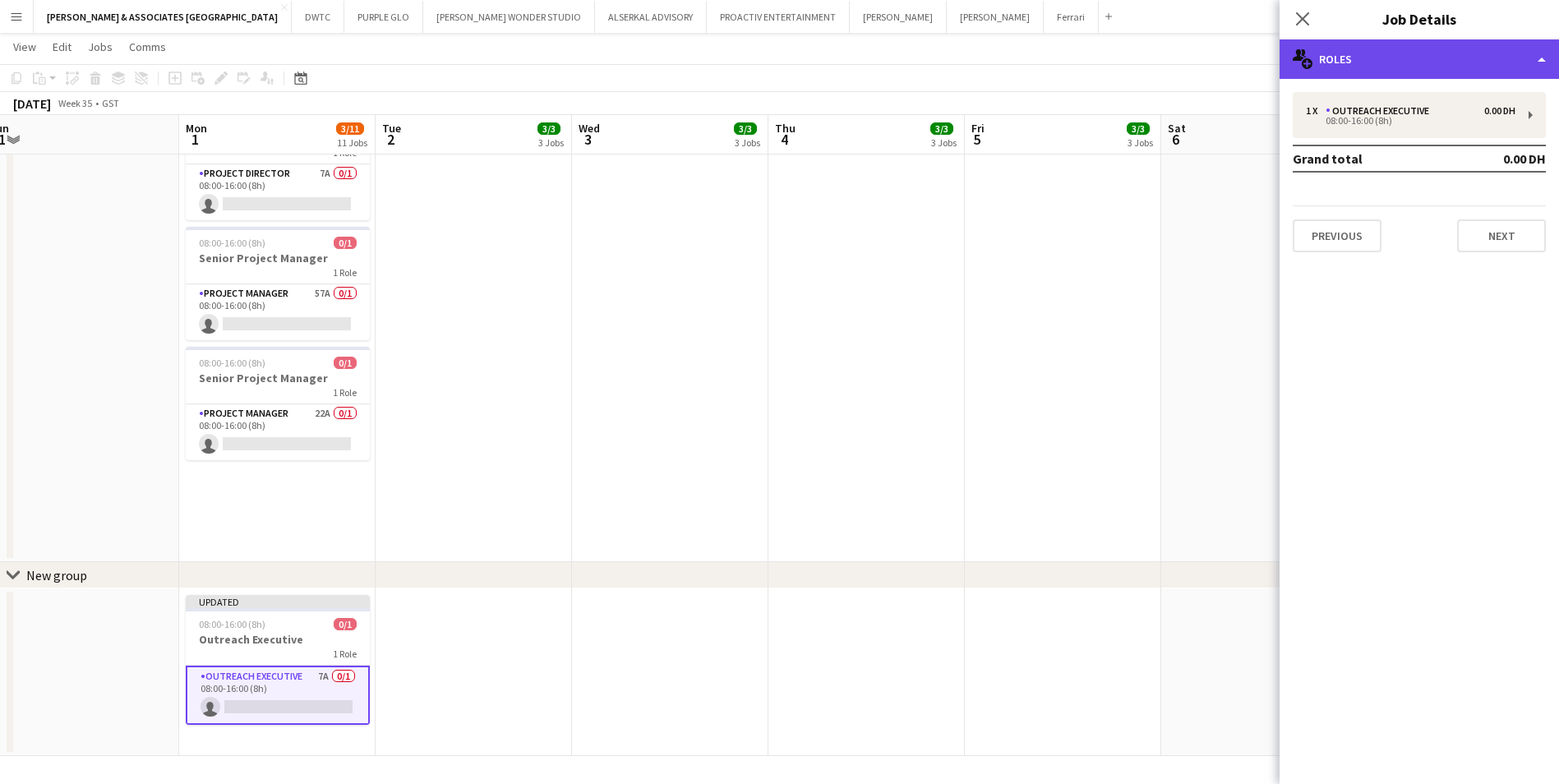
click at [1419, 44] on div "multiple-users-add Roles" at bounding box center [1419, 59] width 279 height 39
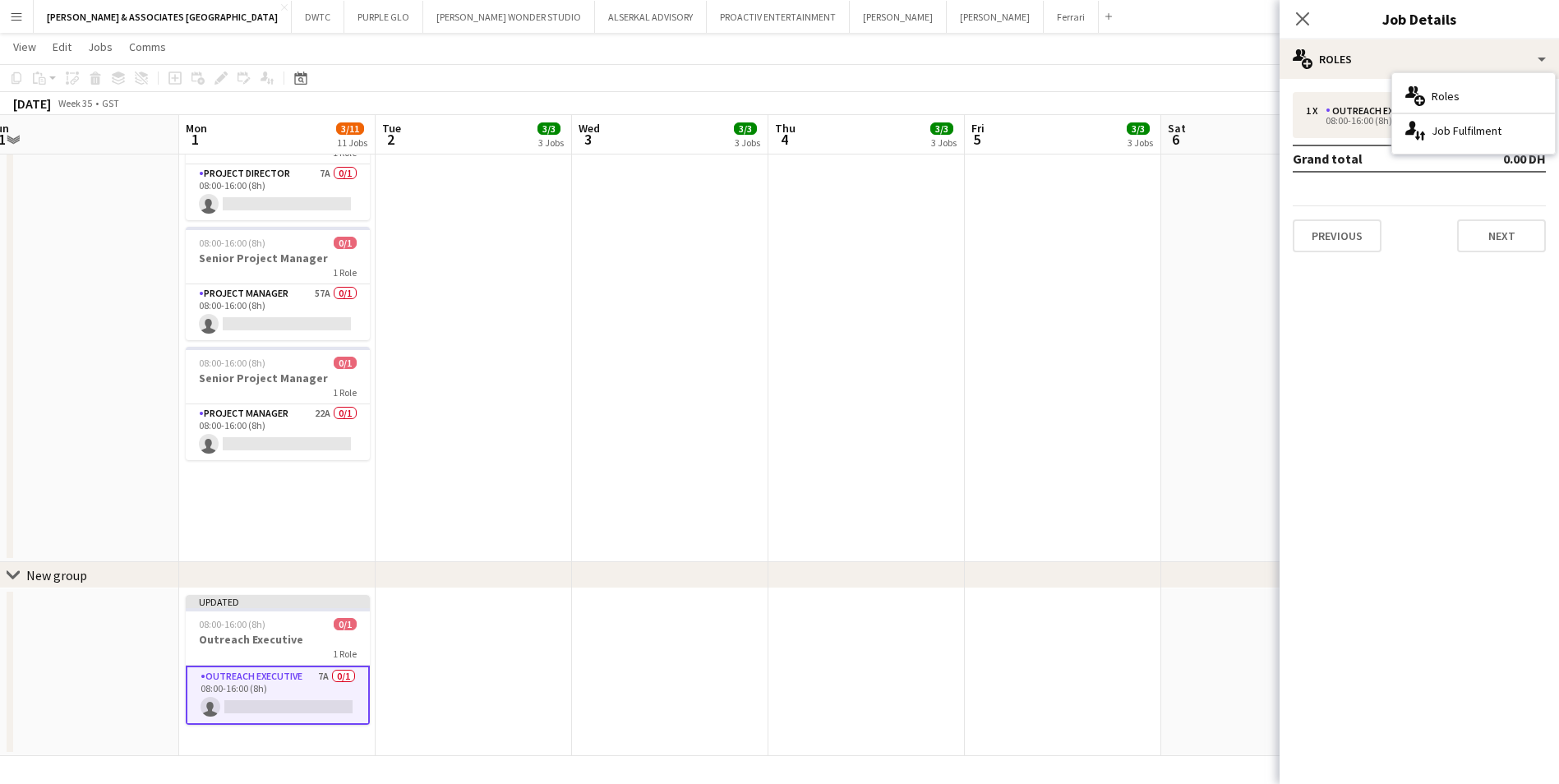
click at [350, 702] on app-card-role "Outreach Executive 7A 0/1 08:00-16:00 (8h) single-neutral-actions" at bounding box center [278, 695] width 184 height 59
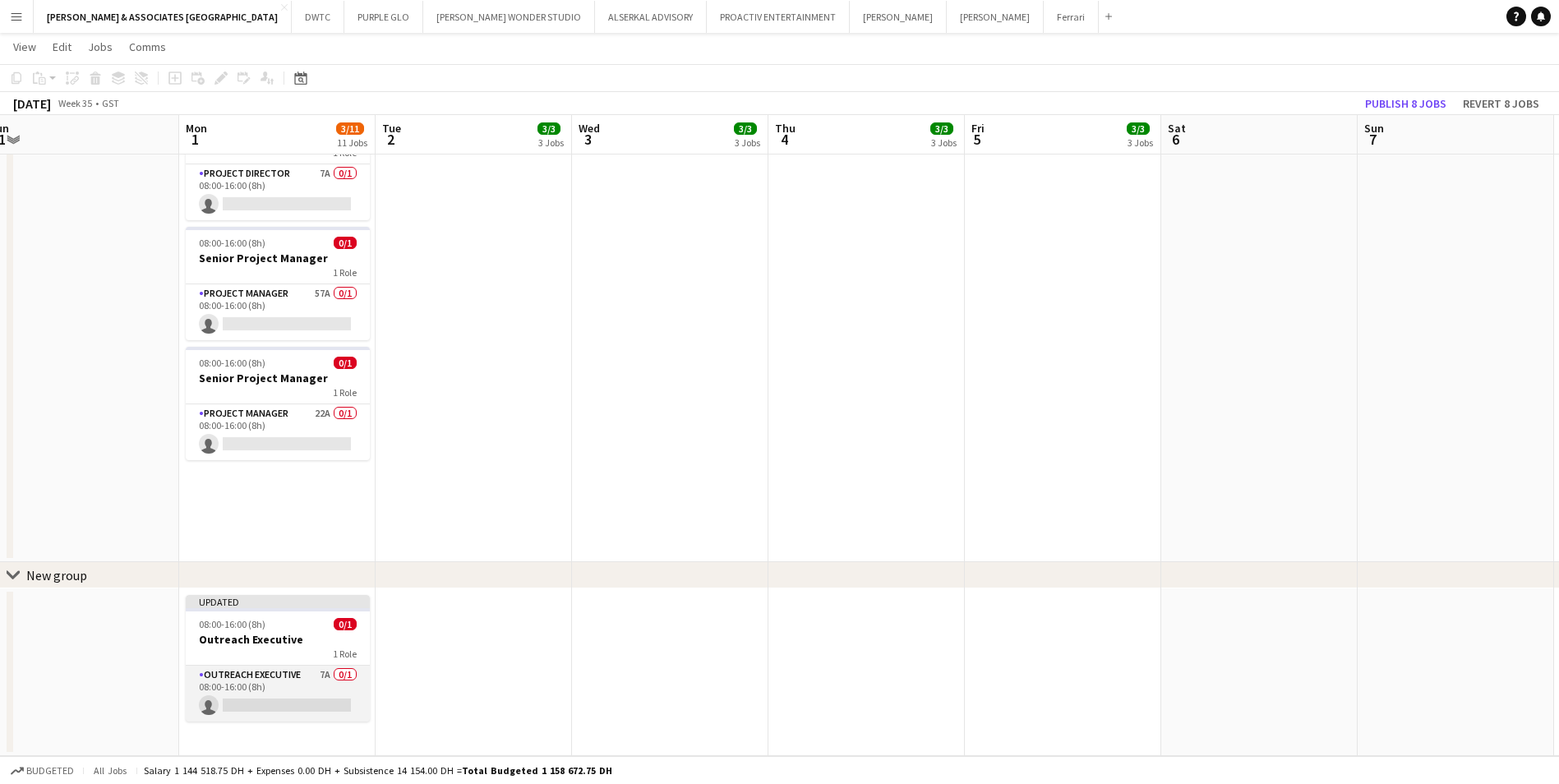
click at [349, 694] on app-card-role "Outreach Executive 7A 0/1 08:00-16:00 (8h) single-neutral-actions" at bounding box center [278, 693] width 184 height 55
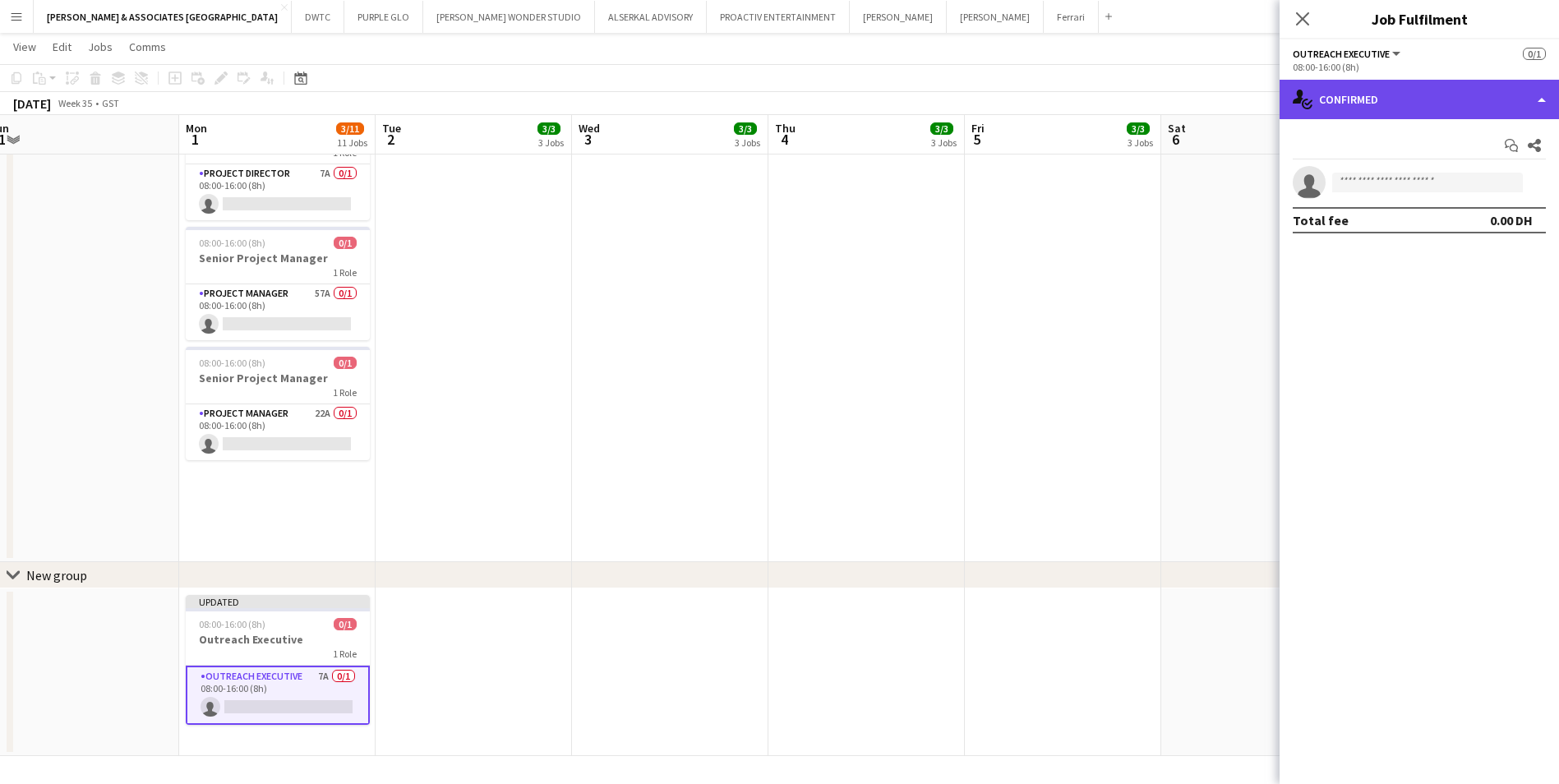
click at [1394, 104] on div "single-neutral-actions-check-2 Confirmed" at bounding box center [1419, 100] width 279 height 39
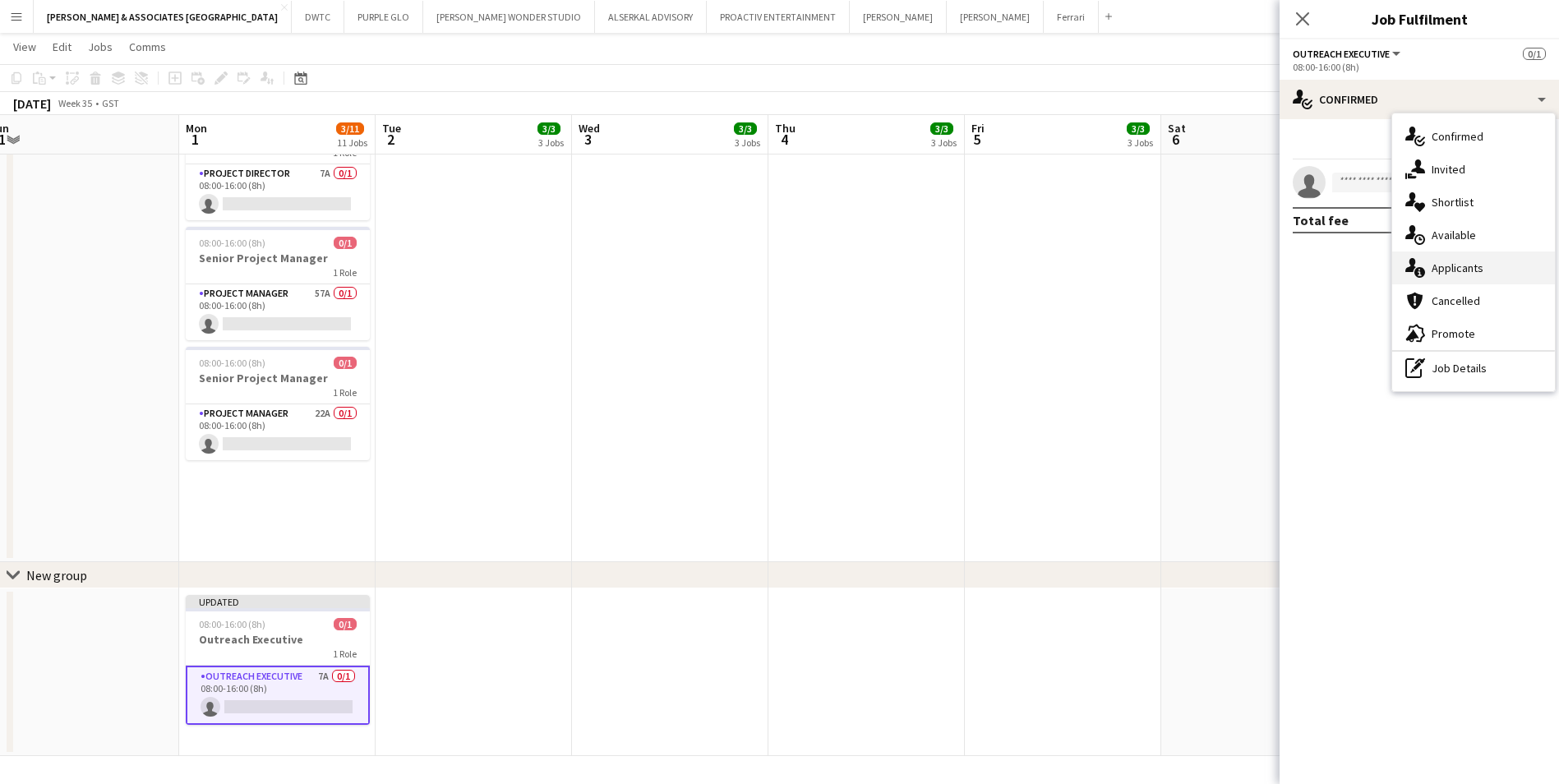
click at [1459, 258] on div "single-neutral-actions-information Applicants" at bounding box center [1473, 267] width 163 height 33
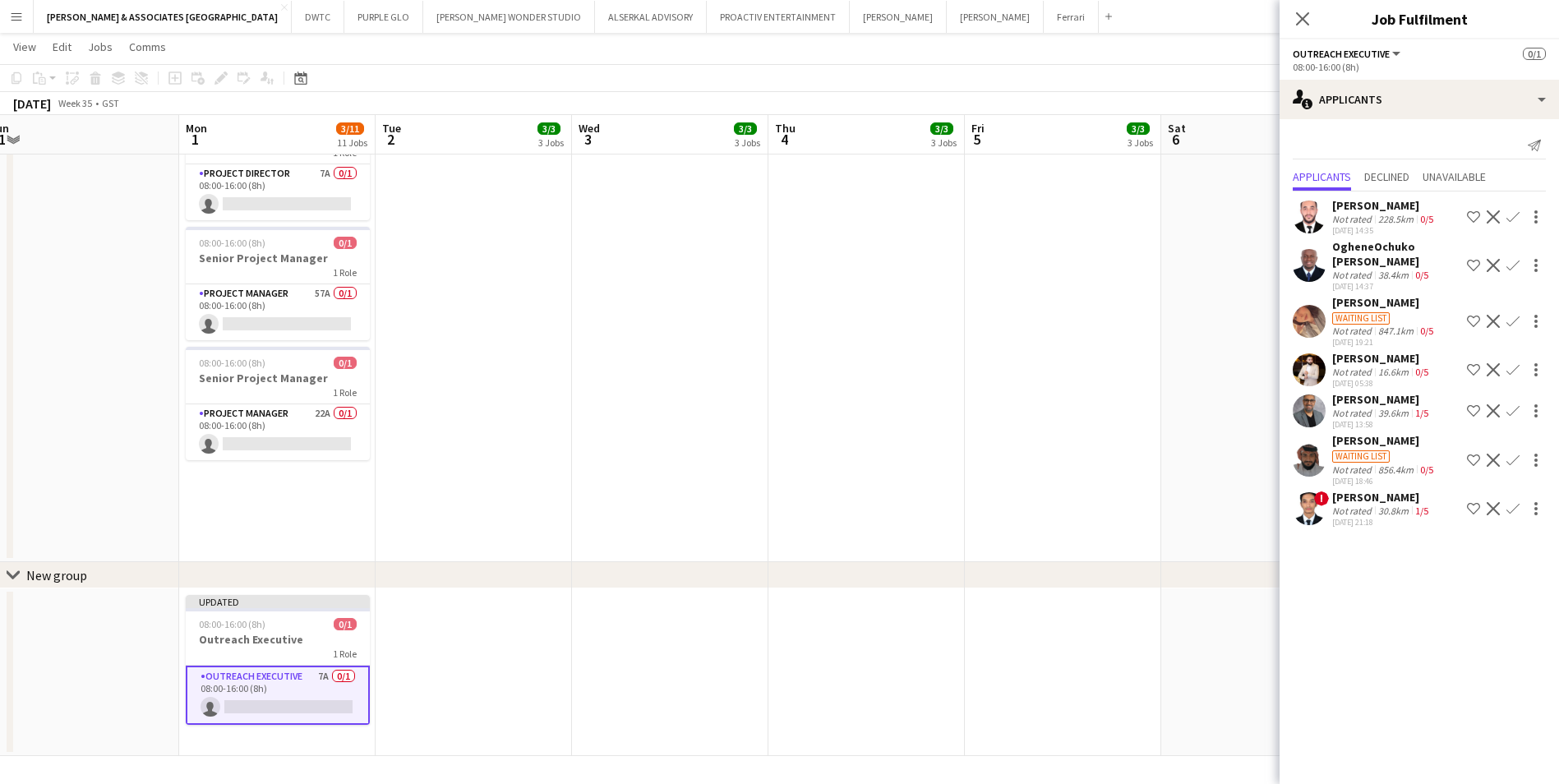
click at [1372, 439] on div "[PERSON_NAME]" at bounding box center [1384, 441] width 104 height 15
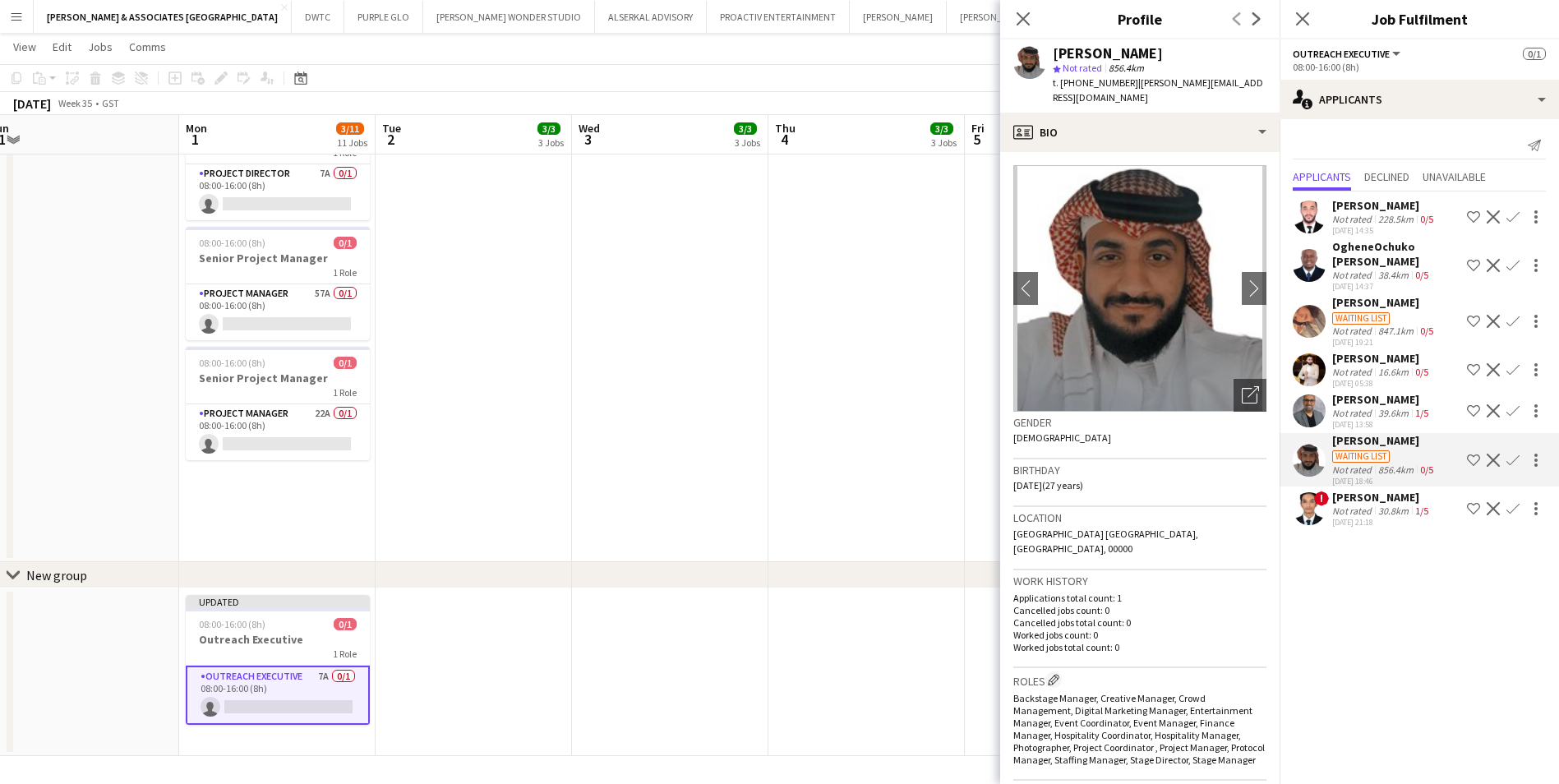
click at [1360, 405] on div "[PERSON_NAME]" at bounding box center [1382, 400] width 100 height 15
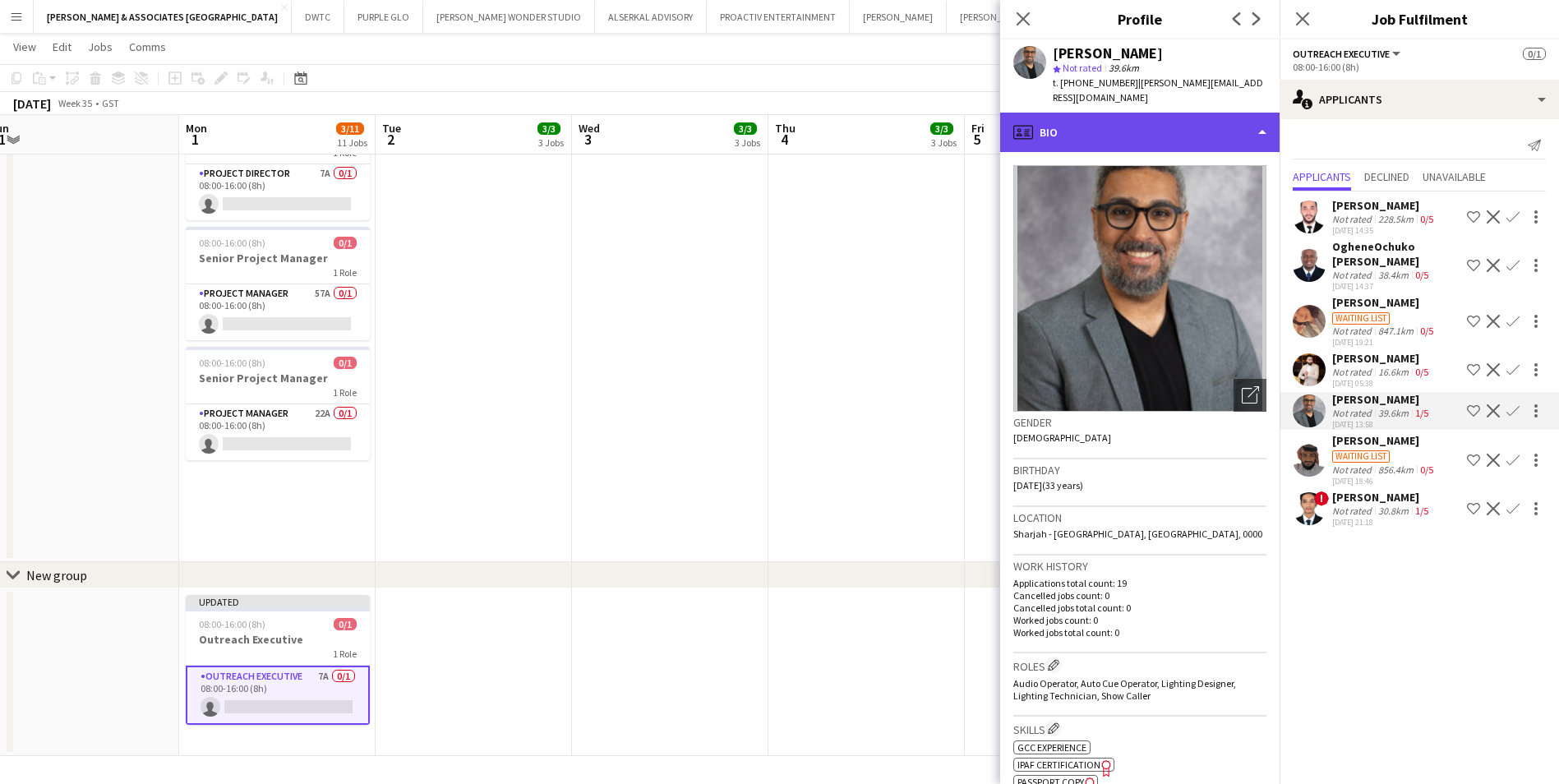
click at [1140, 113] on div "profile Bio" at bounding box center [1140, 133] width 279 height 39
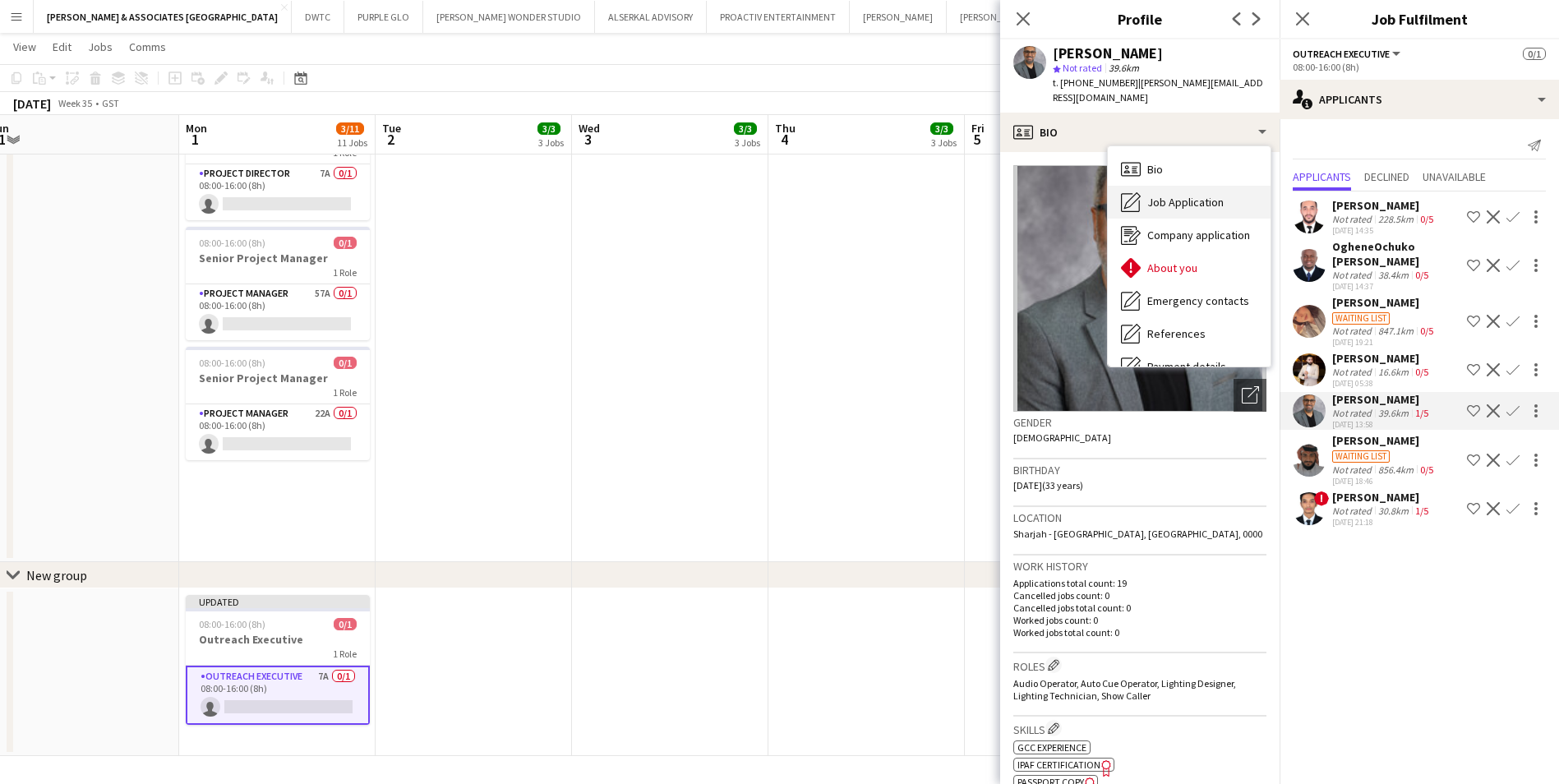
click at [1197, 195] on span "Job Application" at bounding box center [1185, 202] width 76 height 15
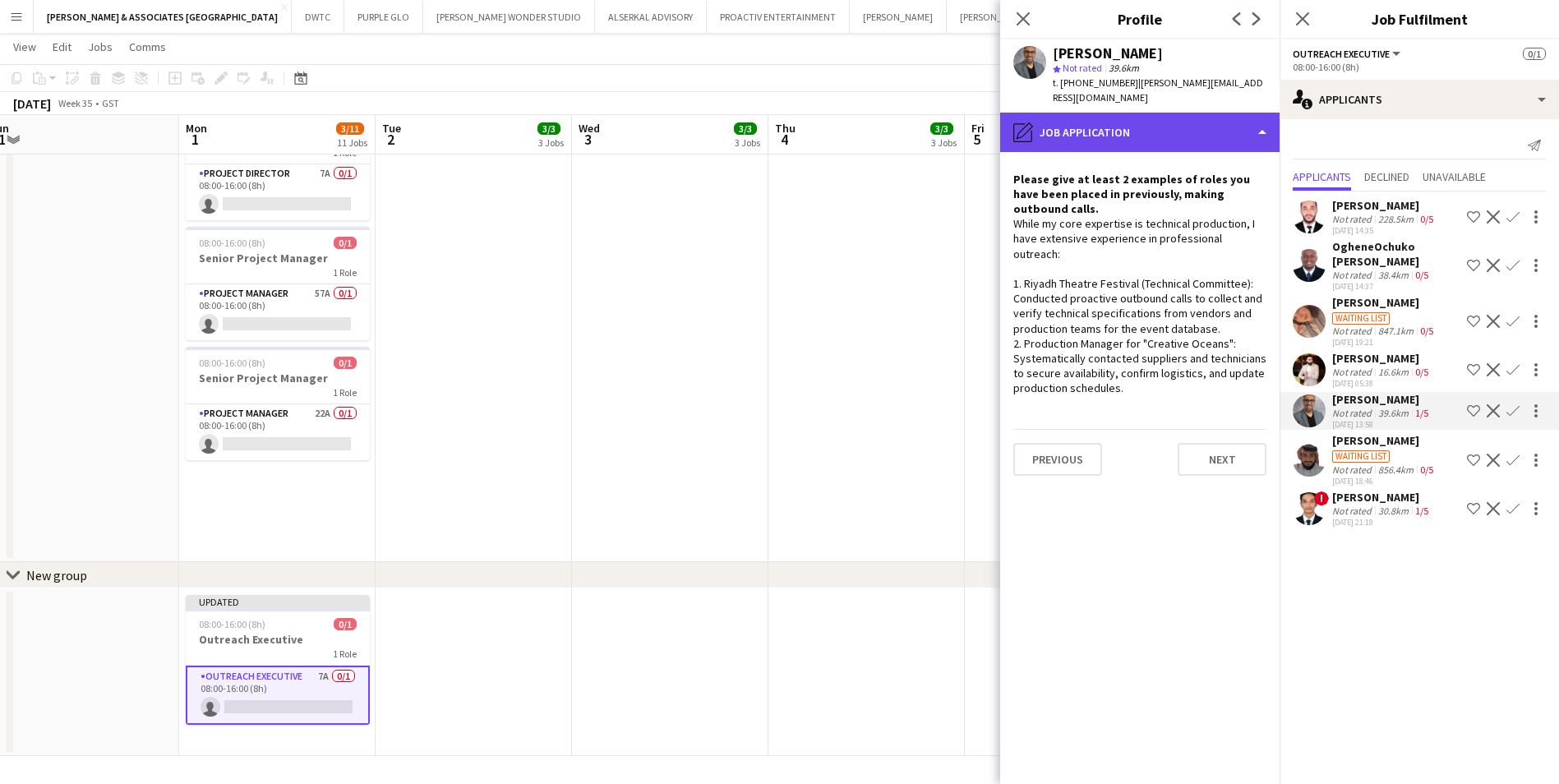
click at [1093, 131] on div "pencil4 Job Application" at bounding box center [1140, 133] width 279 height 39
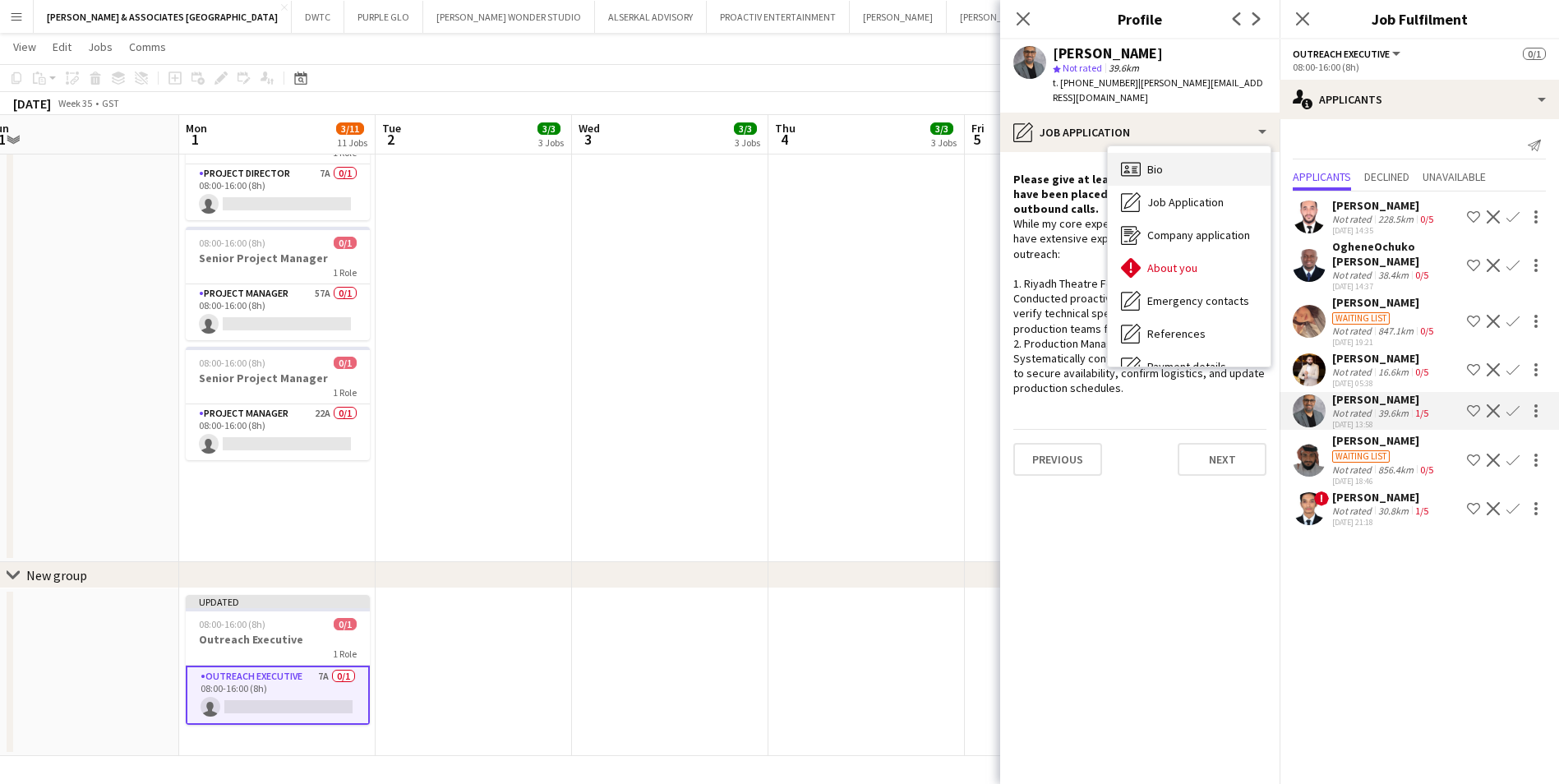
click at [1172, 153] on div "Bio Bio" at bounding box center [1189, 169] width 163 height 33
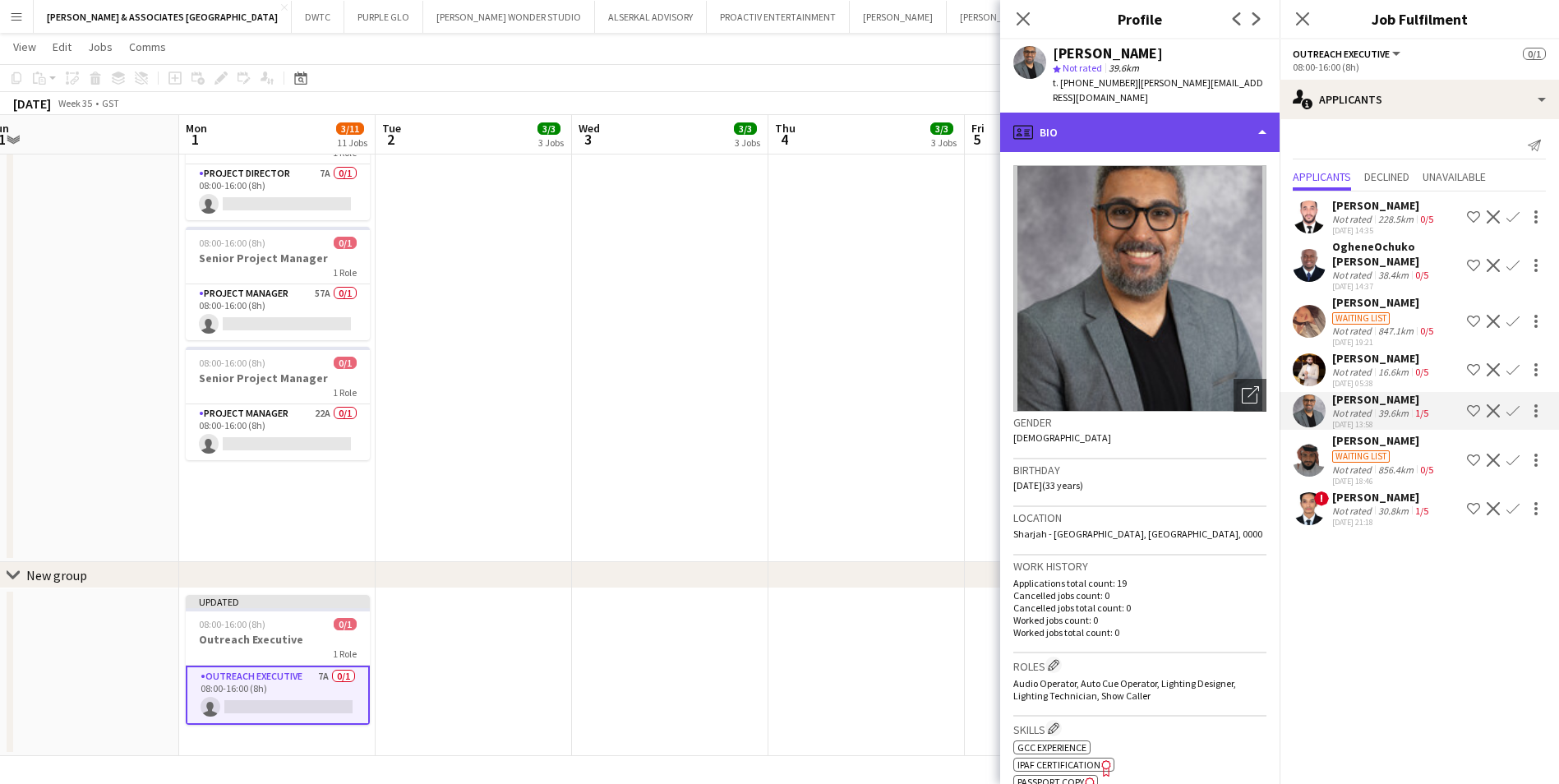
click at [1087, 118] on div "profile Bio" at bounding box center [1140, 133] width 279 height 39
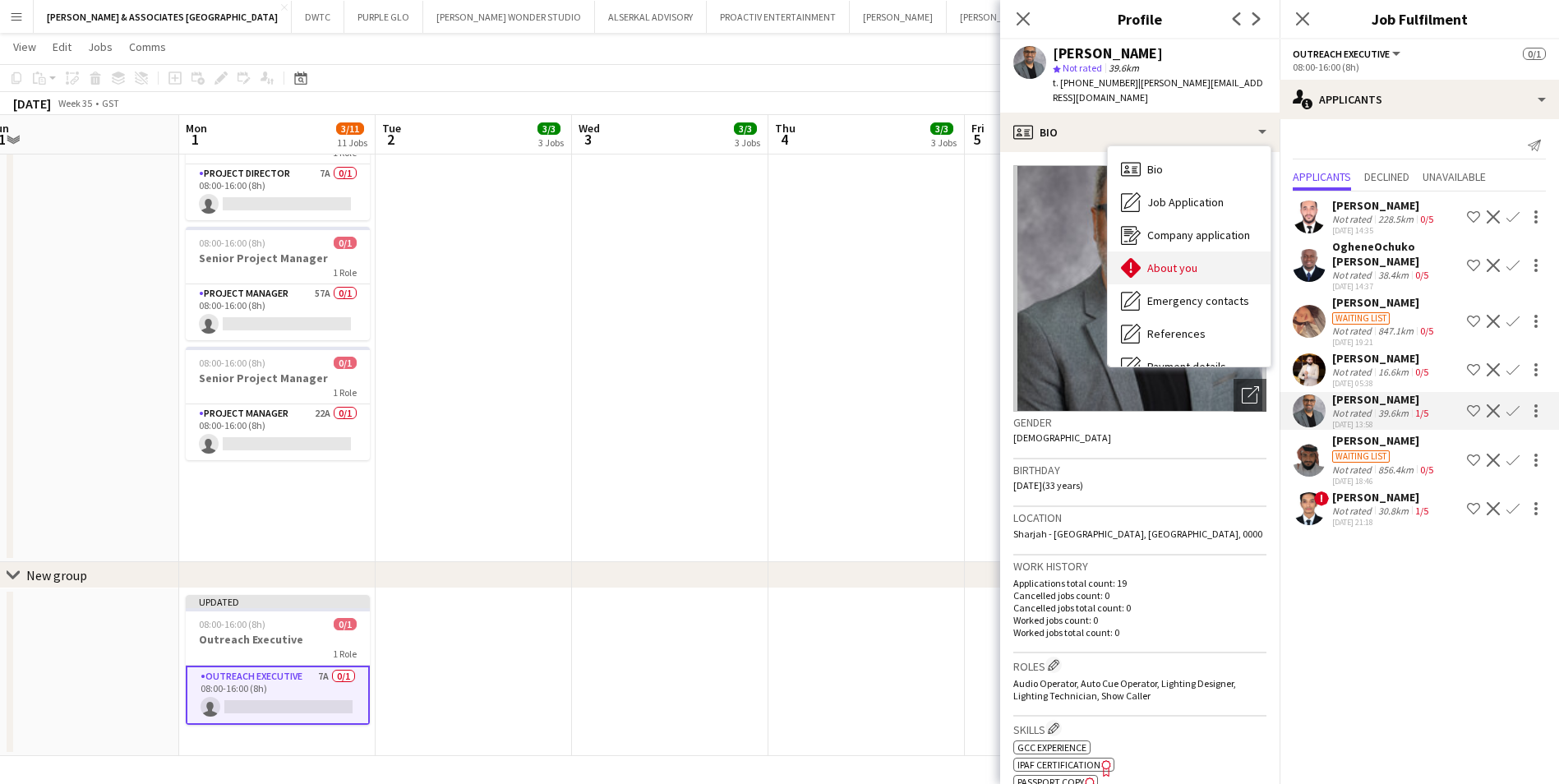
click at [1167, 260] on span "About you" at bounding box center [1172, 268] width 50 height 15
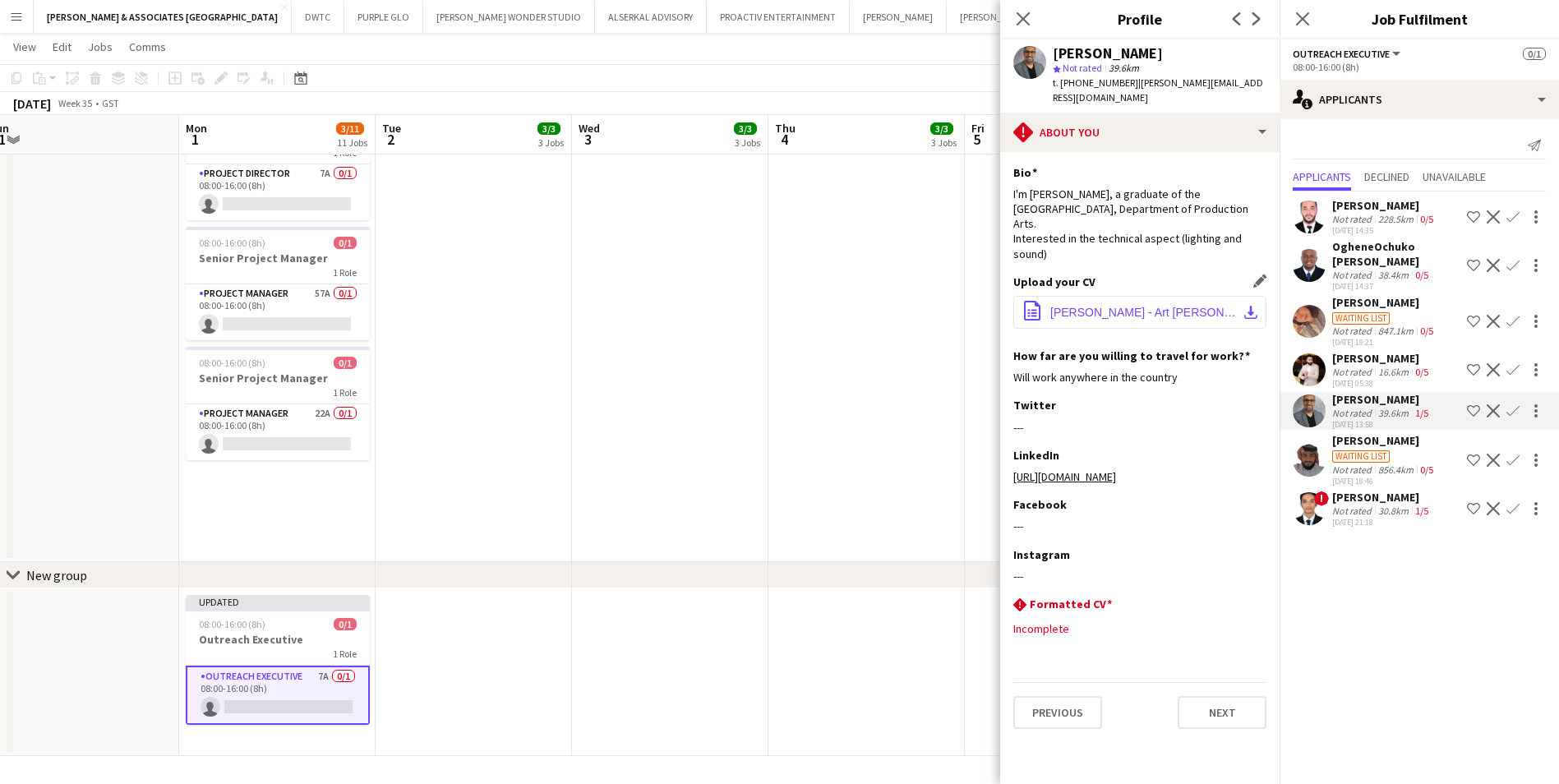
click at [1157, 307] on button "office-file-sheet [PERSON_NAME] - Art [PERSON_NAME]2 2.pdf download-bottom" at bounding box center [1140, 312] width 253 height 33
click at [1401, 307] on div "[PERSON_NAME]" at bounding box center [1384, 303] width 104 height 15
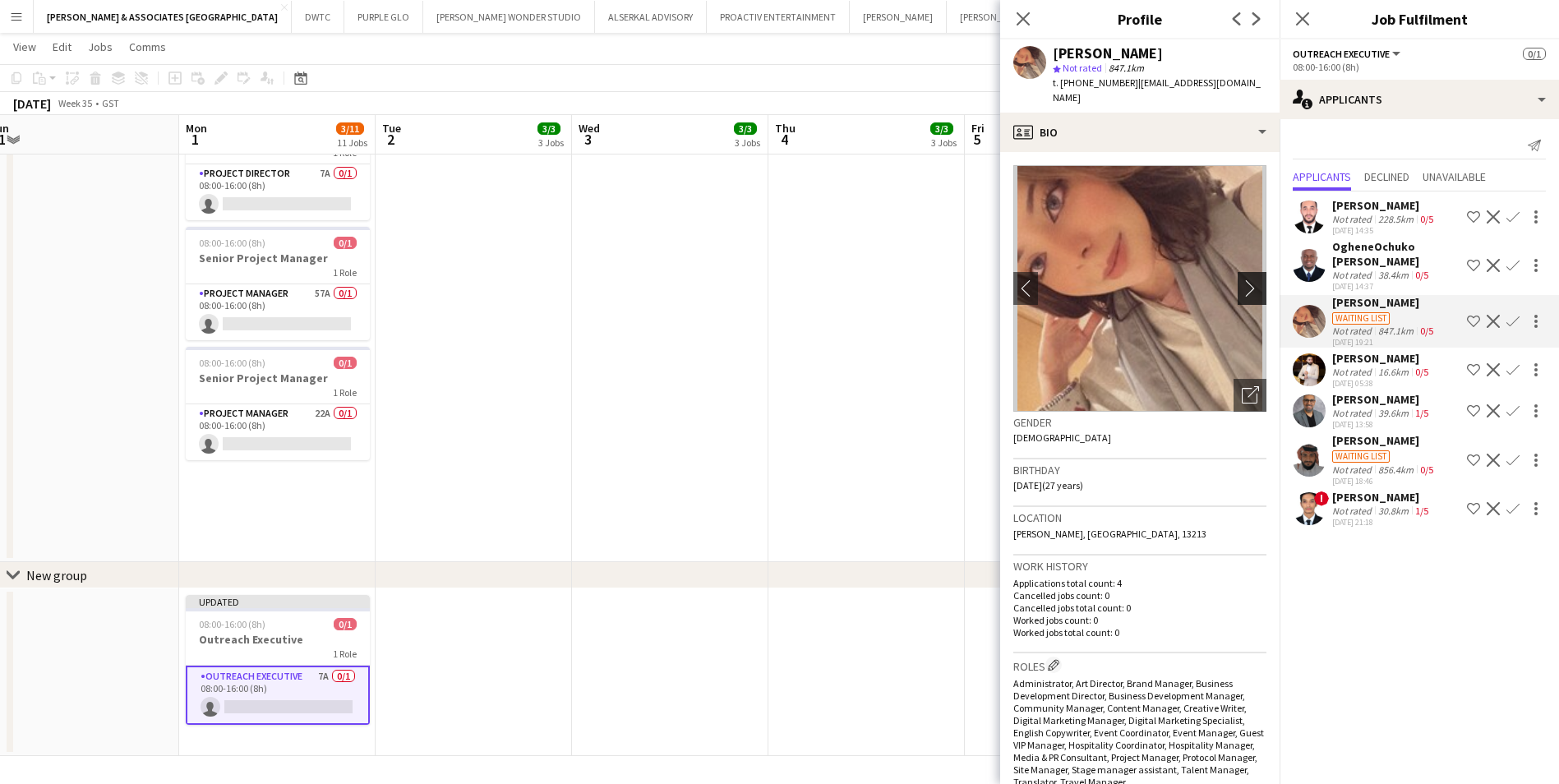
click at [1244, 279] on app-icon "chevron-right" at bounding box center [1254, 288] width 25 height 17
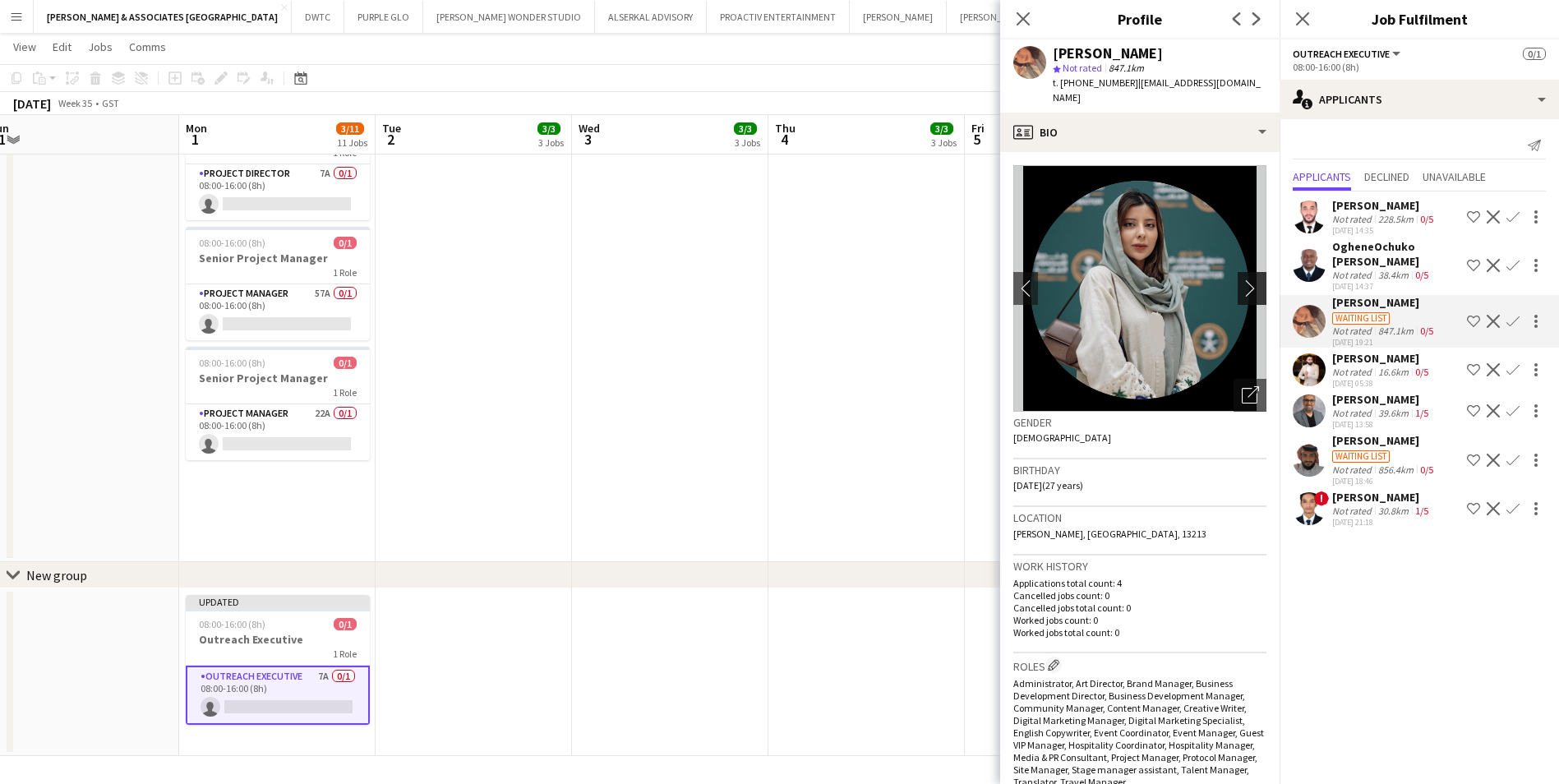
click at [1244, 279] on app-icon "chevron-right" at bounding box center [1254, 288] width 25 height 17
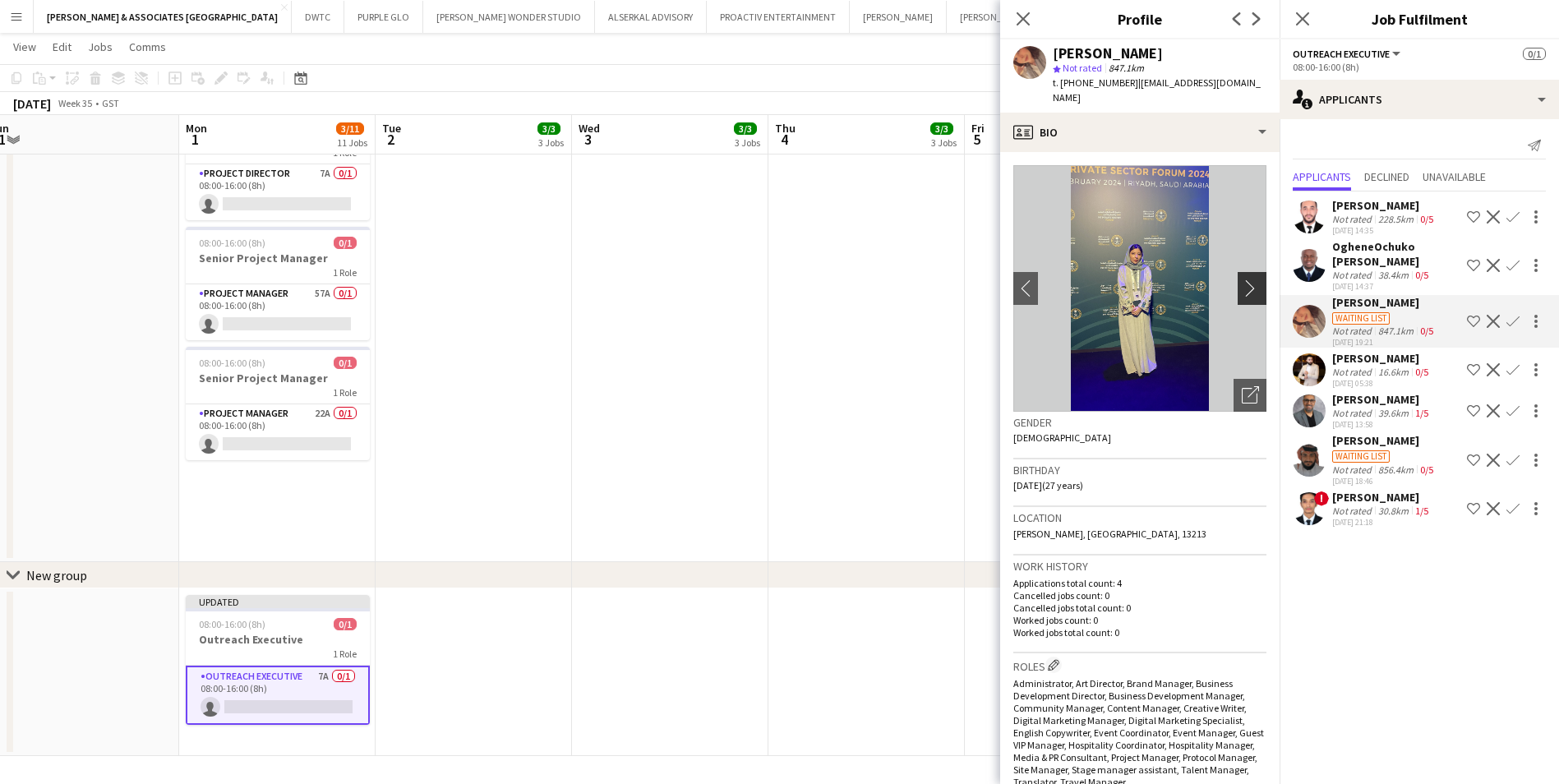
click at [1244, 279] on app-icon "chevron-right" at bounding box center [1254, 288] width 25 height 17
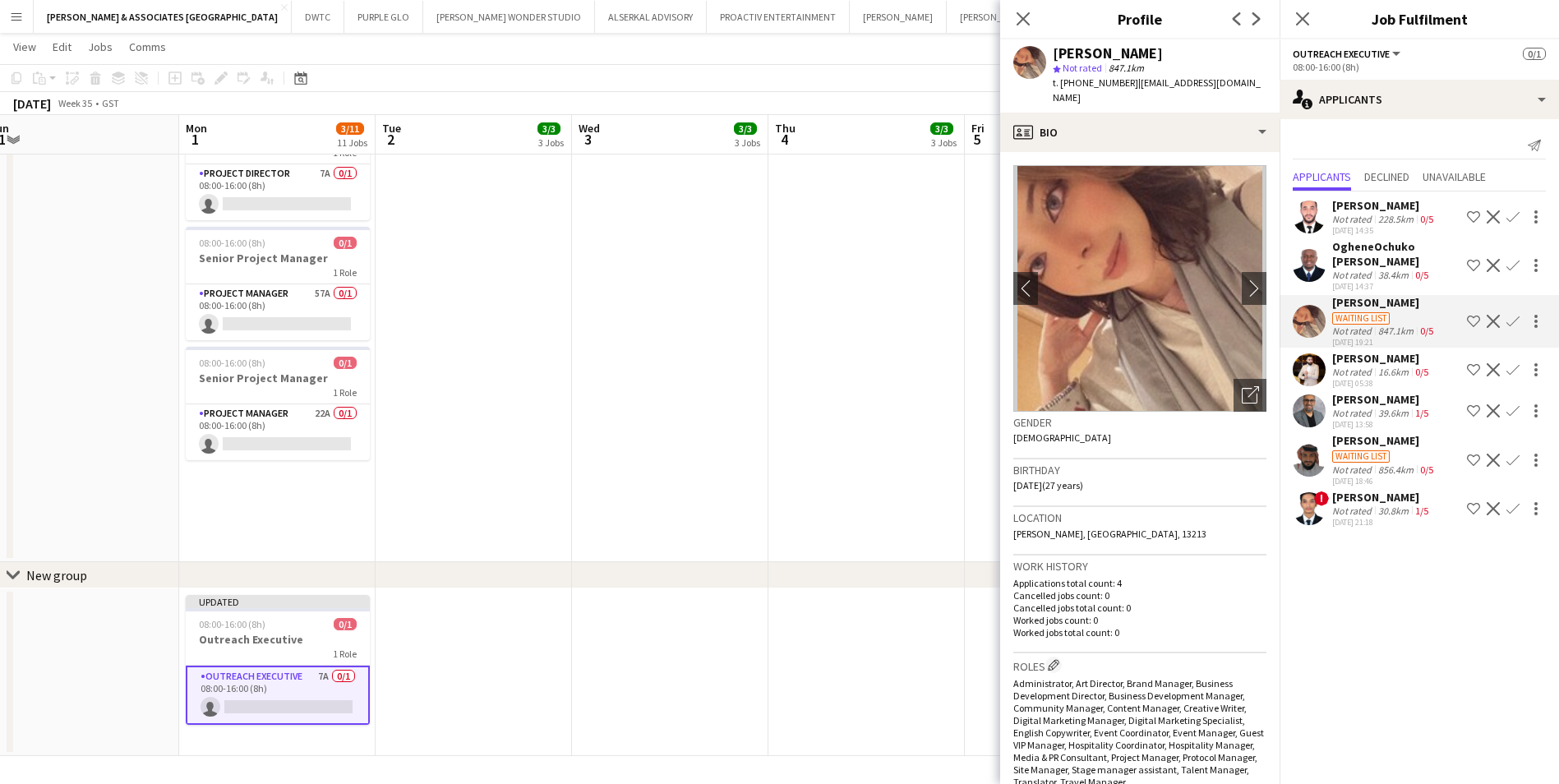
click at [1368, 248] on div "OgheneOchuko [PERSON_NAME]" at bounding box center [1396, 253] width 128 height 29
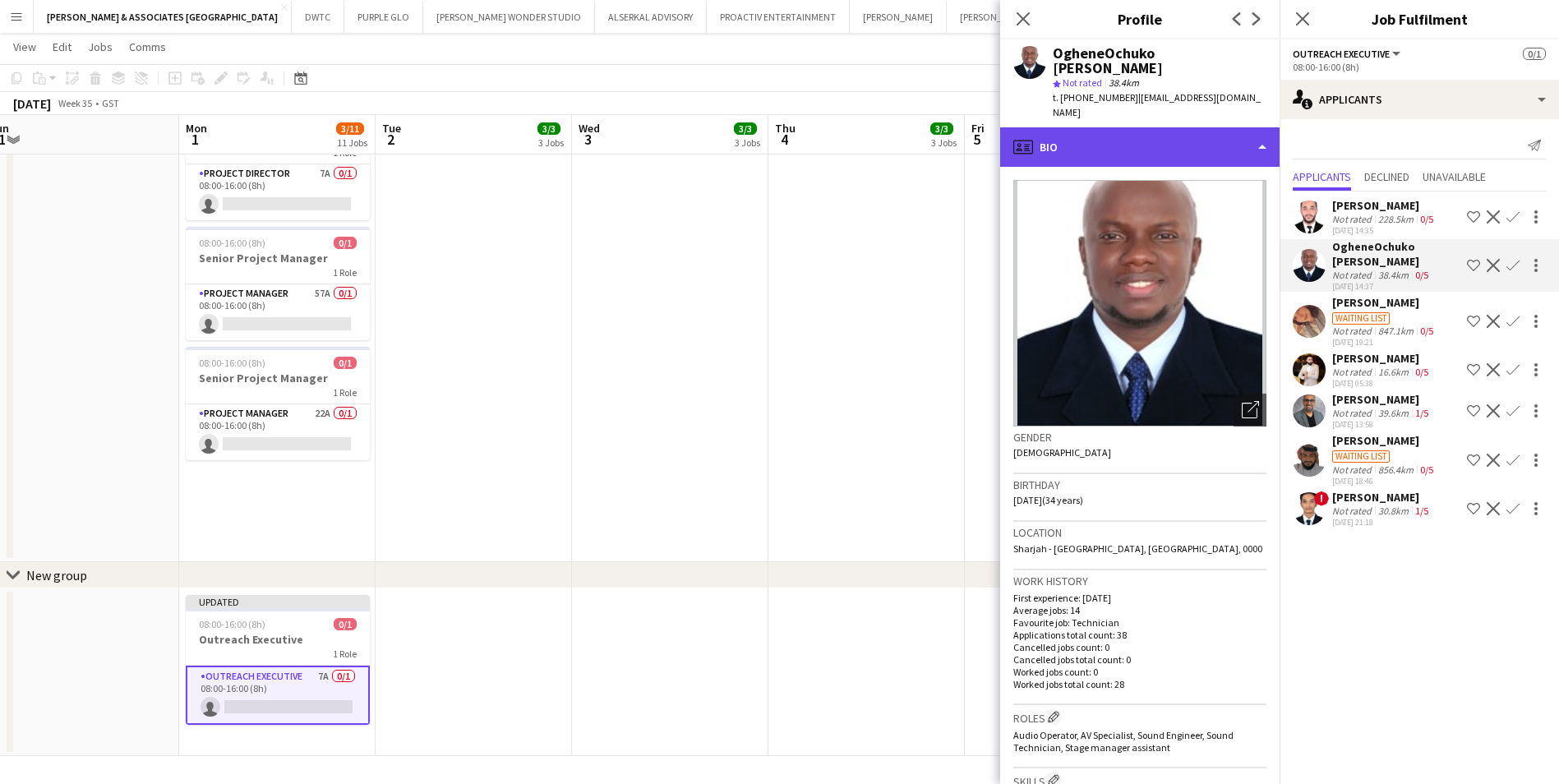
click at [1127, 127] on div "profile Bio" at bounding box center [1140, 147] width 279 height 39
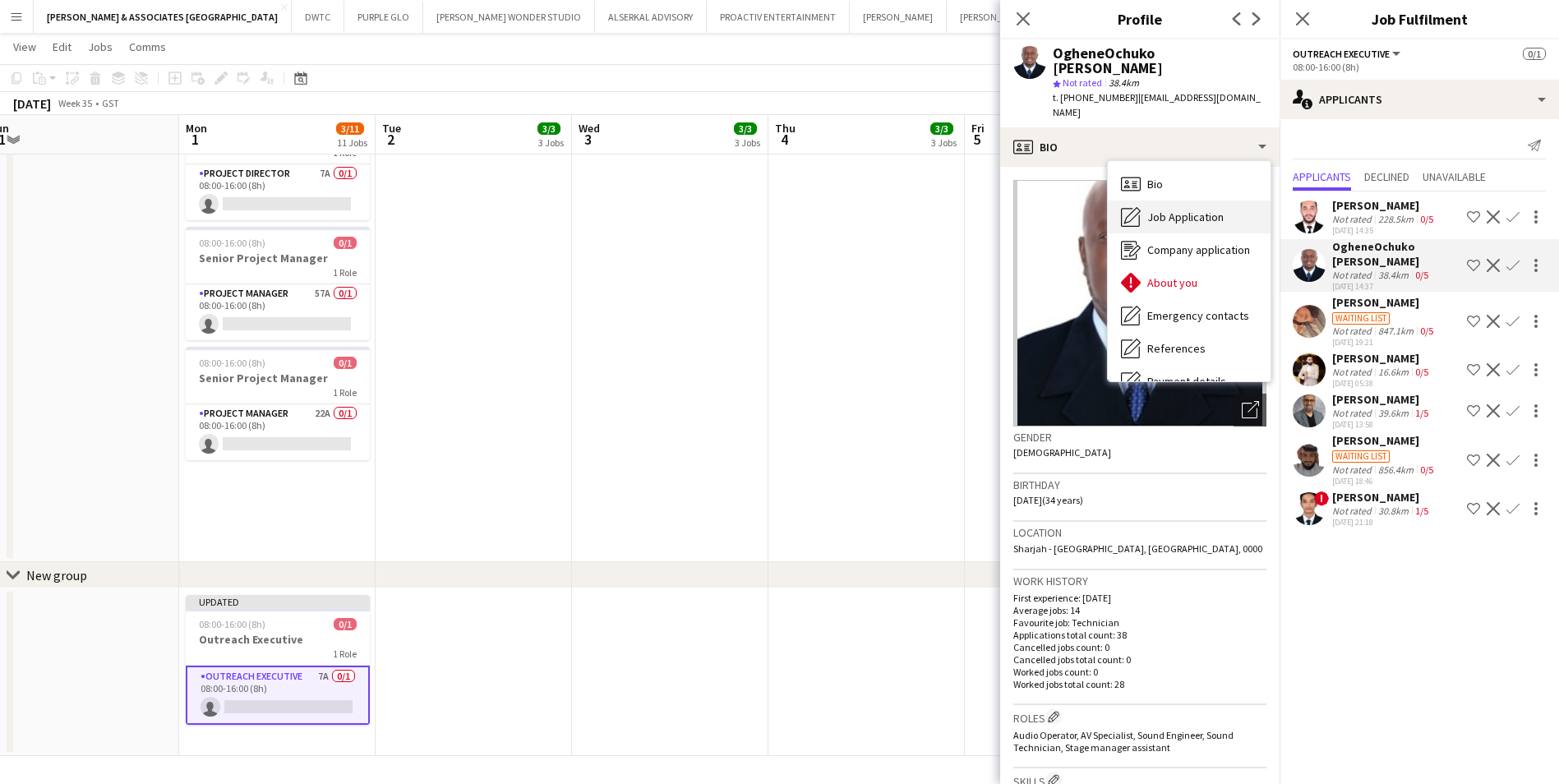
click at [1177, 212] on div "Job Application Job Application" at bounding box center [1189, 216] width 163 height 33
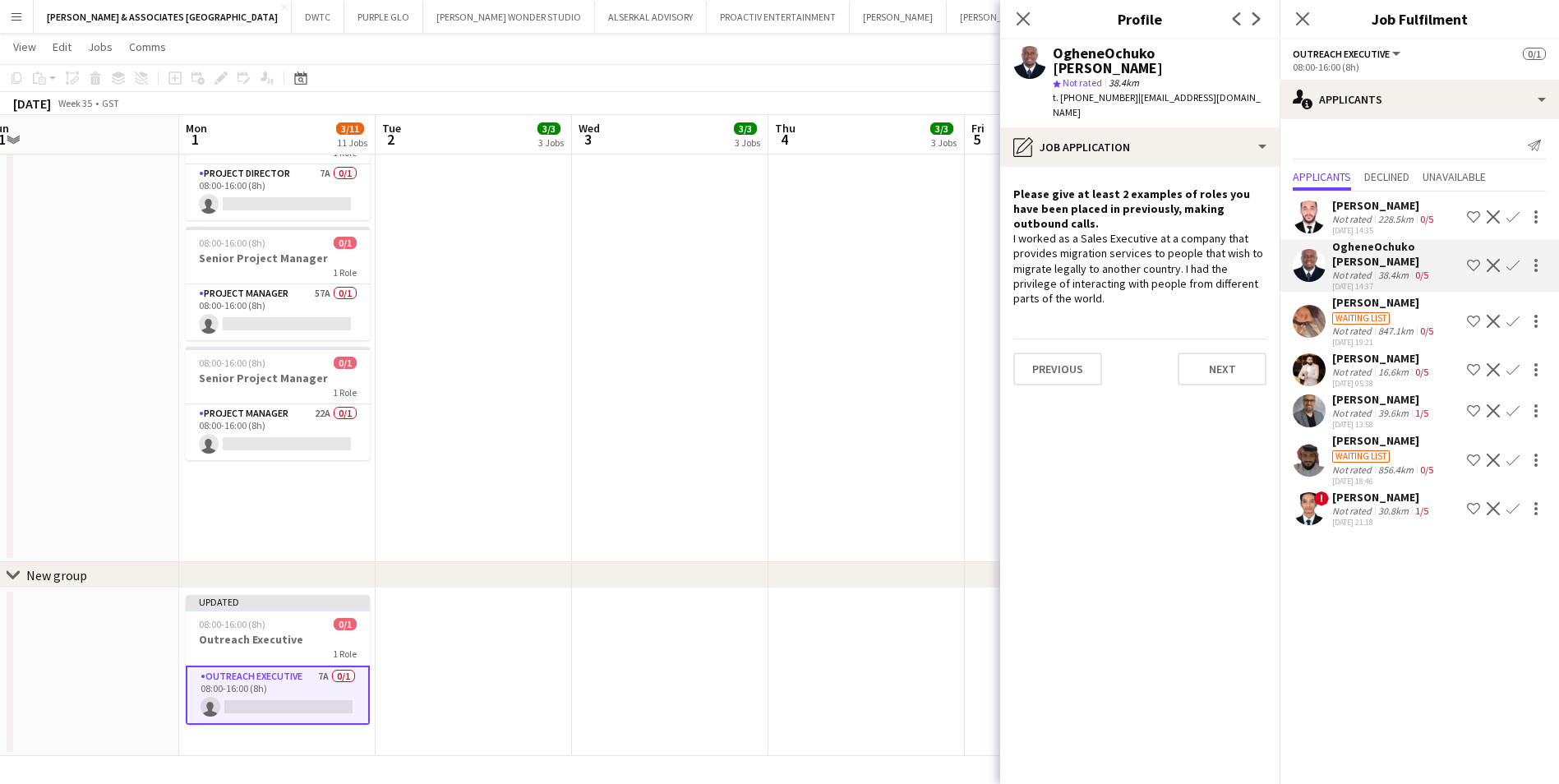
click at [1391, 204] on div "[PERSON_NAME]" at bounding box center [1384, 206] width 104 height 15
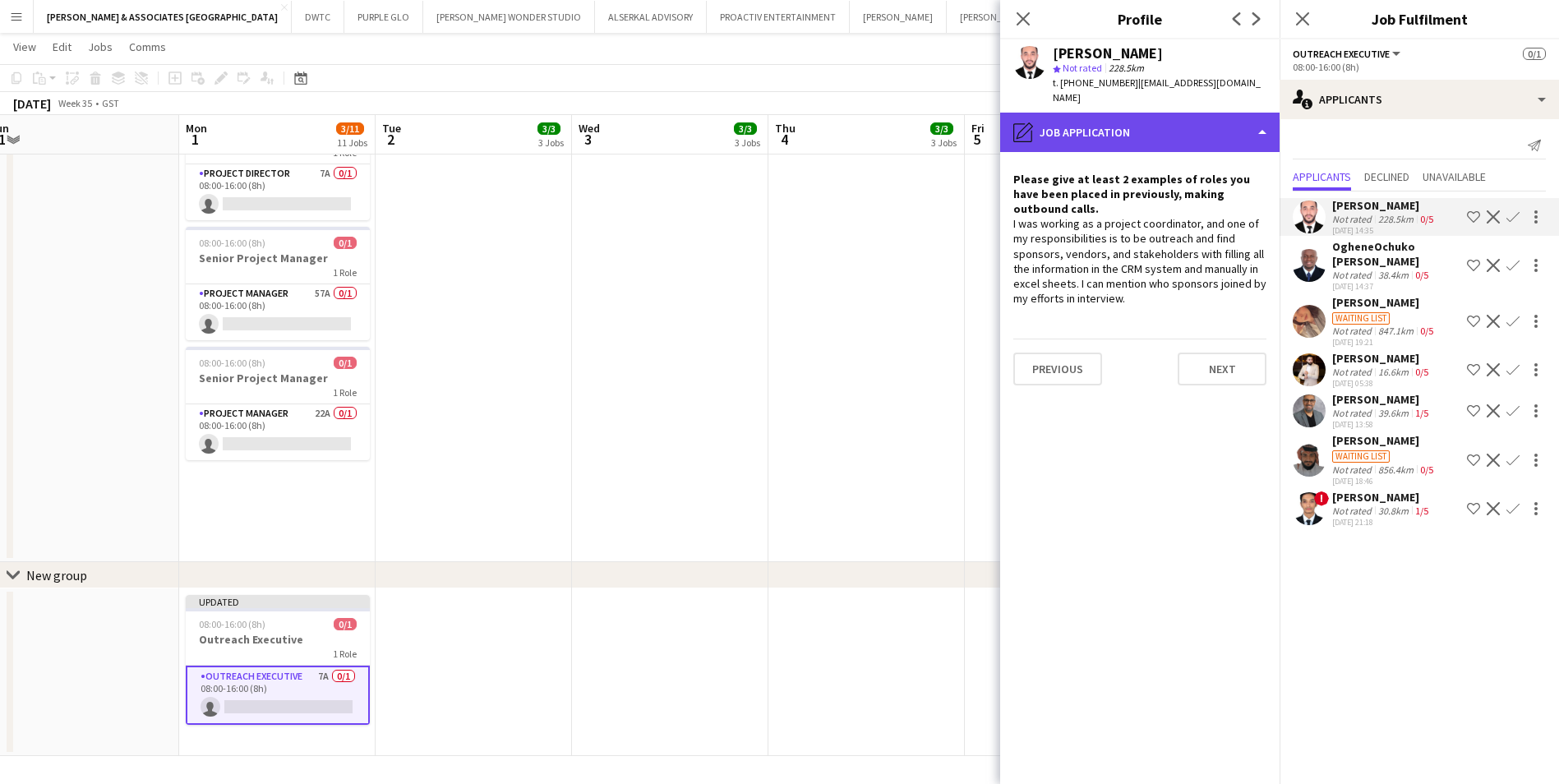
click at [1185, 113] on div "pencil4 Job Application" at bounding box center [1140, 133] width 279 height 39
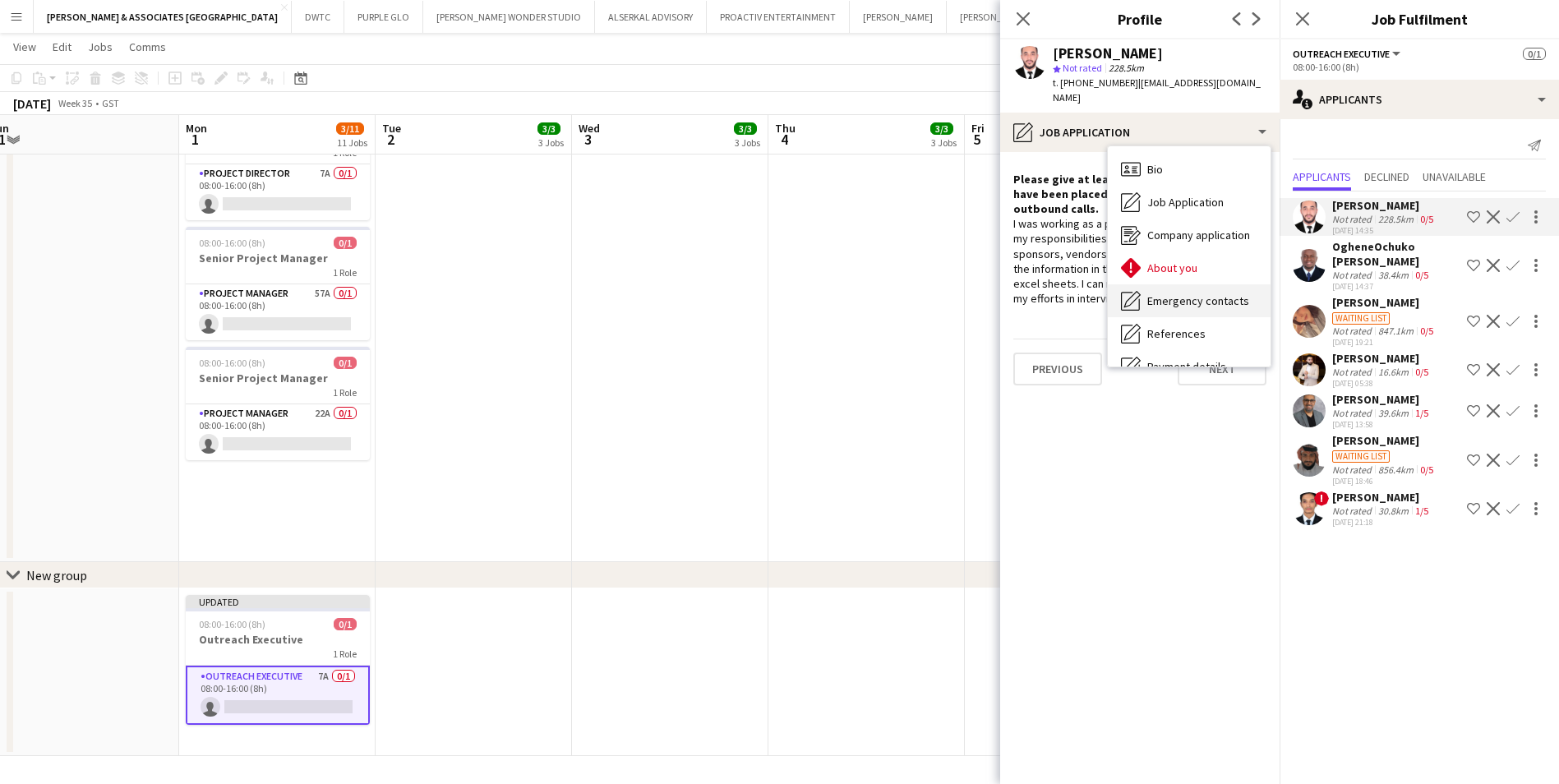
click at [1187, 284] on div "Emergency contacts Emergency contacts" at bounding box center [1189, 300] width 163 height 33
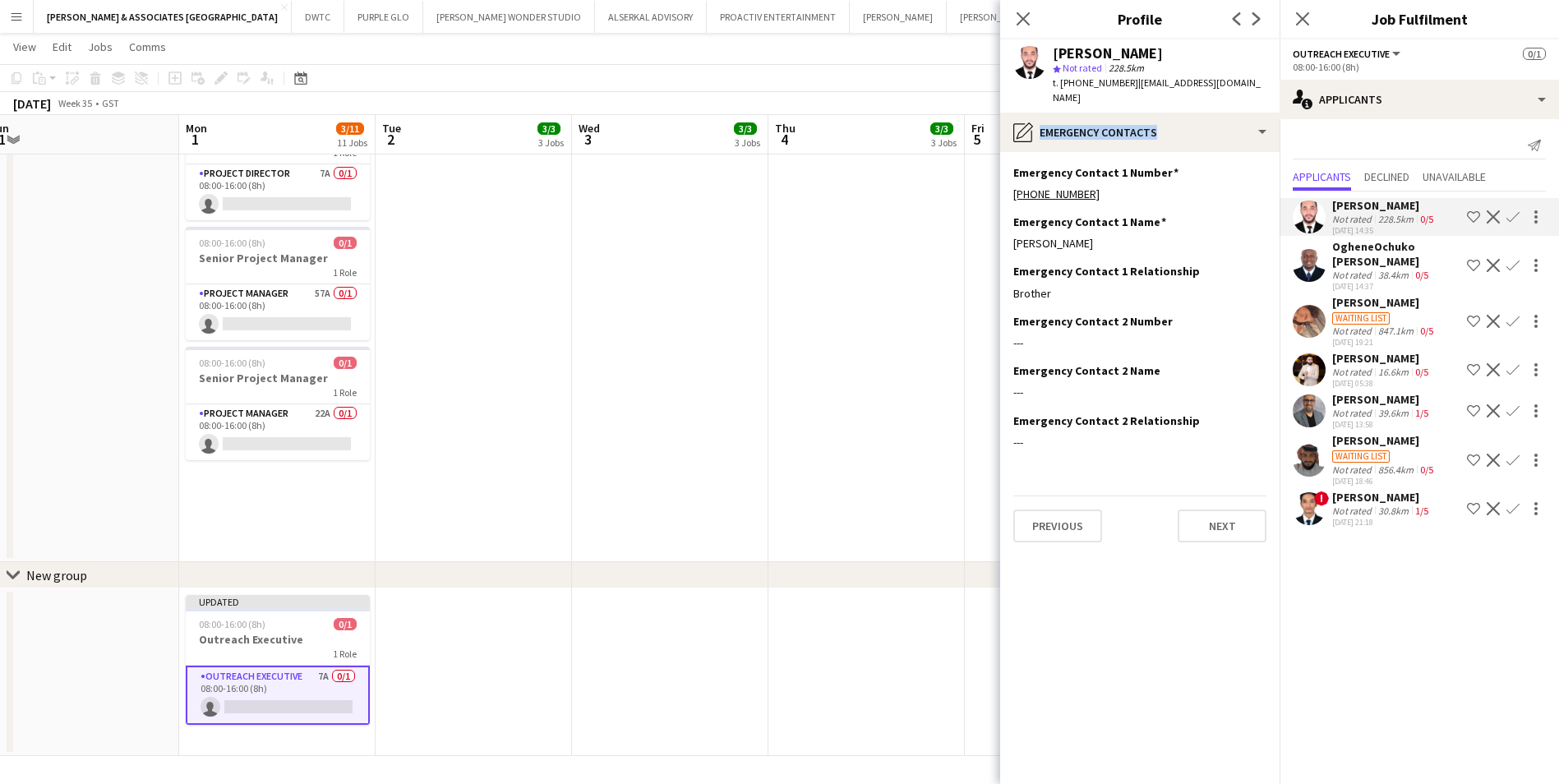
click at [1187, 286] on div "Brother" at bounding box center [1140, 293] width 253 height 15
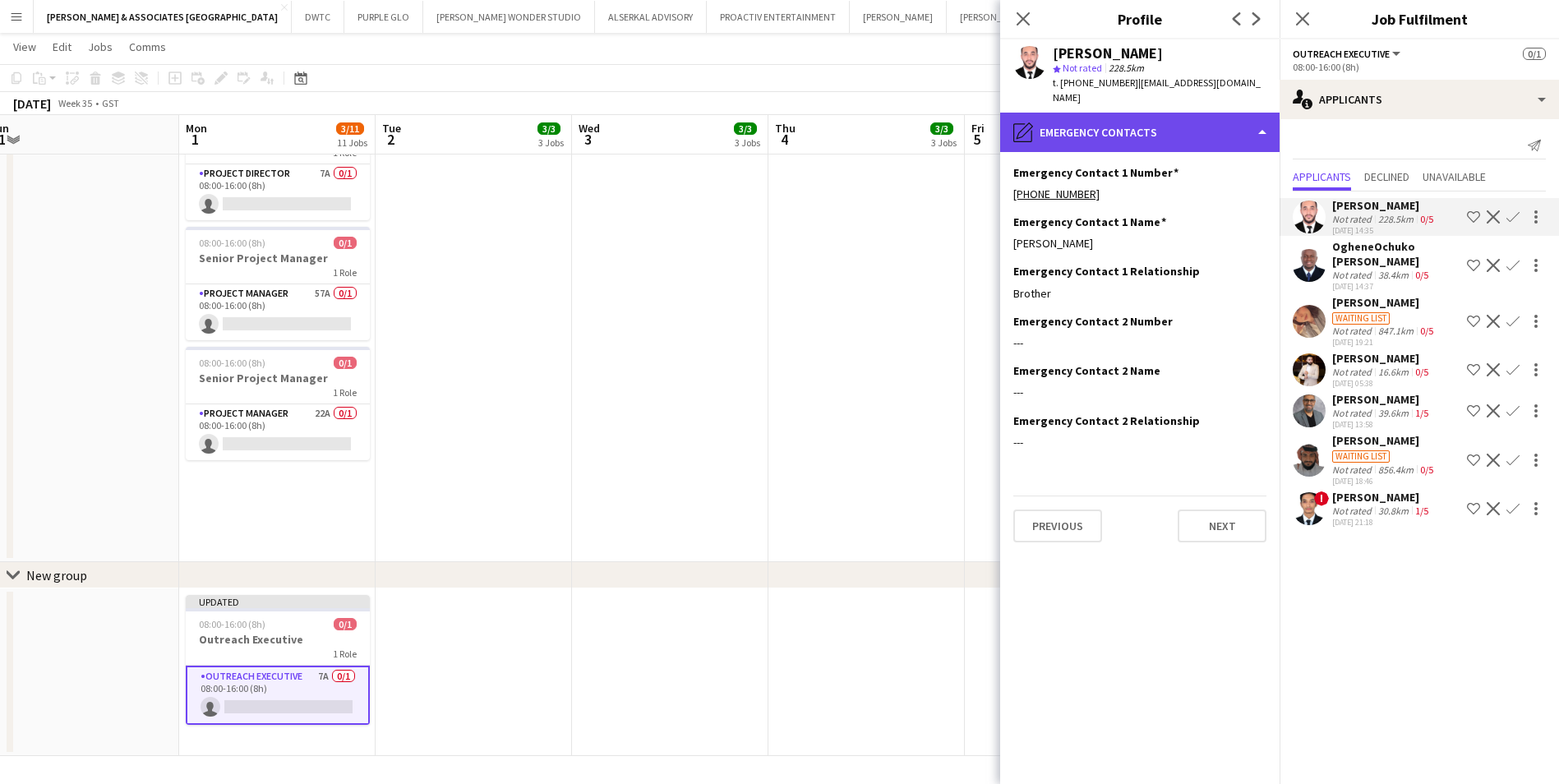
click at [1164, 113] on div "pencil4 Emergency contacts" at bounding box center [1140, 133] width 279 height 39
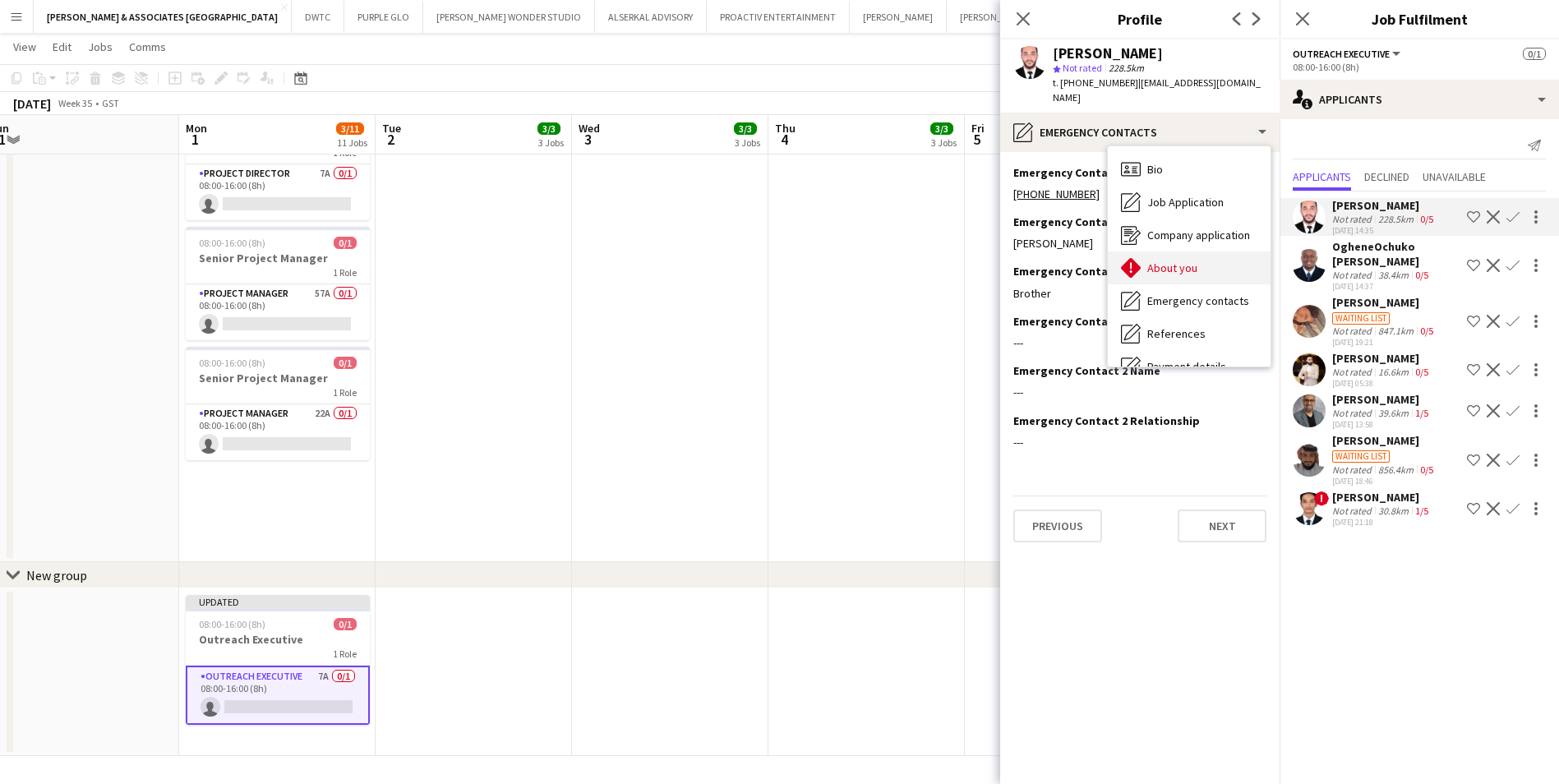
click at [1208, 251] on div "About you About you" at bounding box center [1189, 267] width 163 height 33
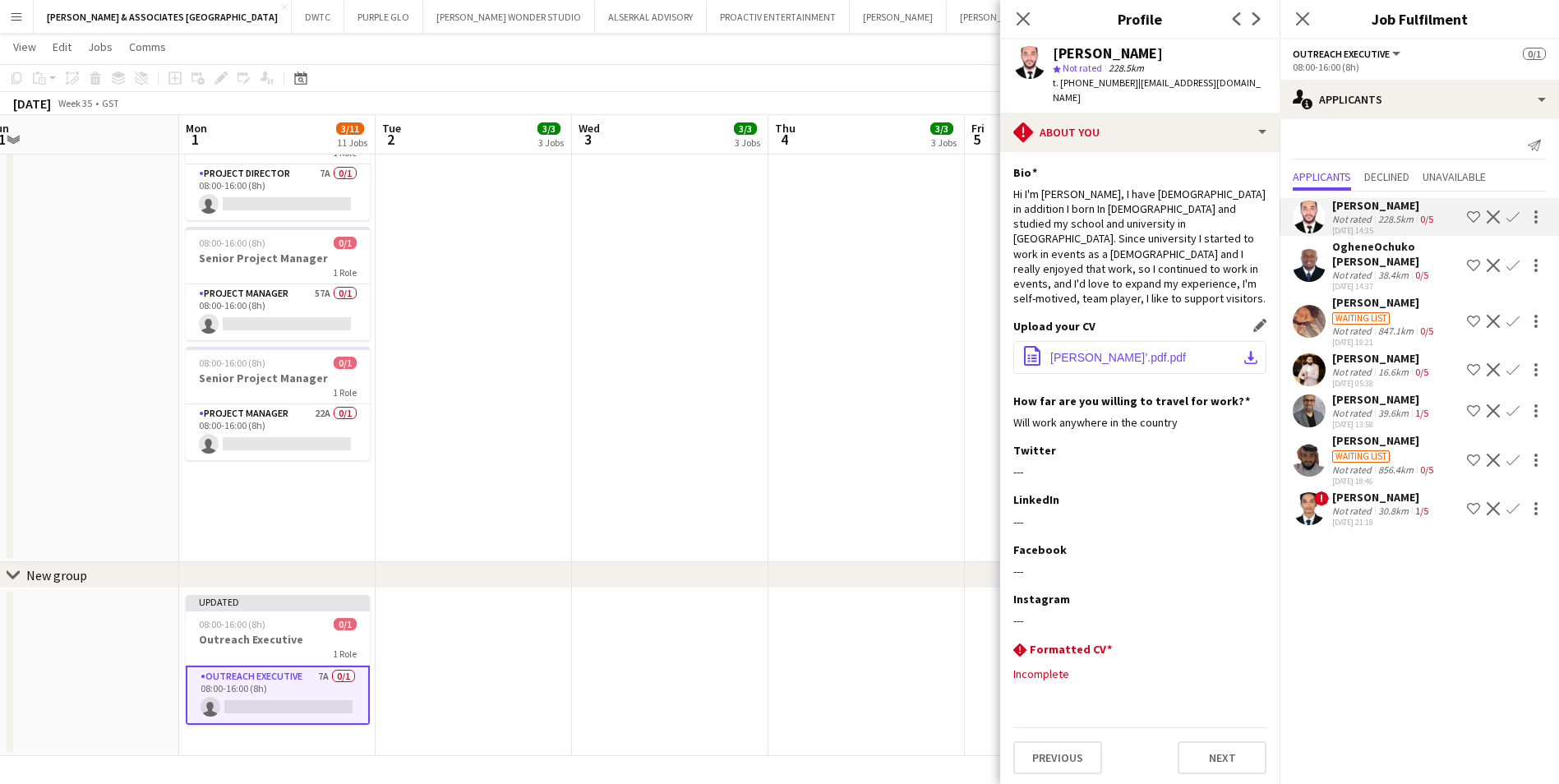
click at [1079, 341] on button "office-file-sheet [PERSON_NAME]’.pdf.pdf download-bottom" at bounding box center [1140, 357] width 253 height 33
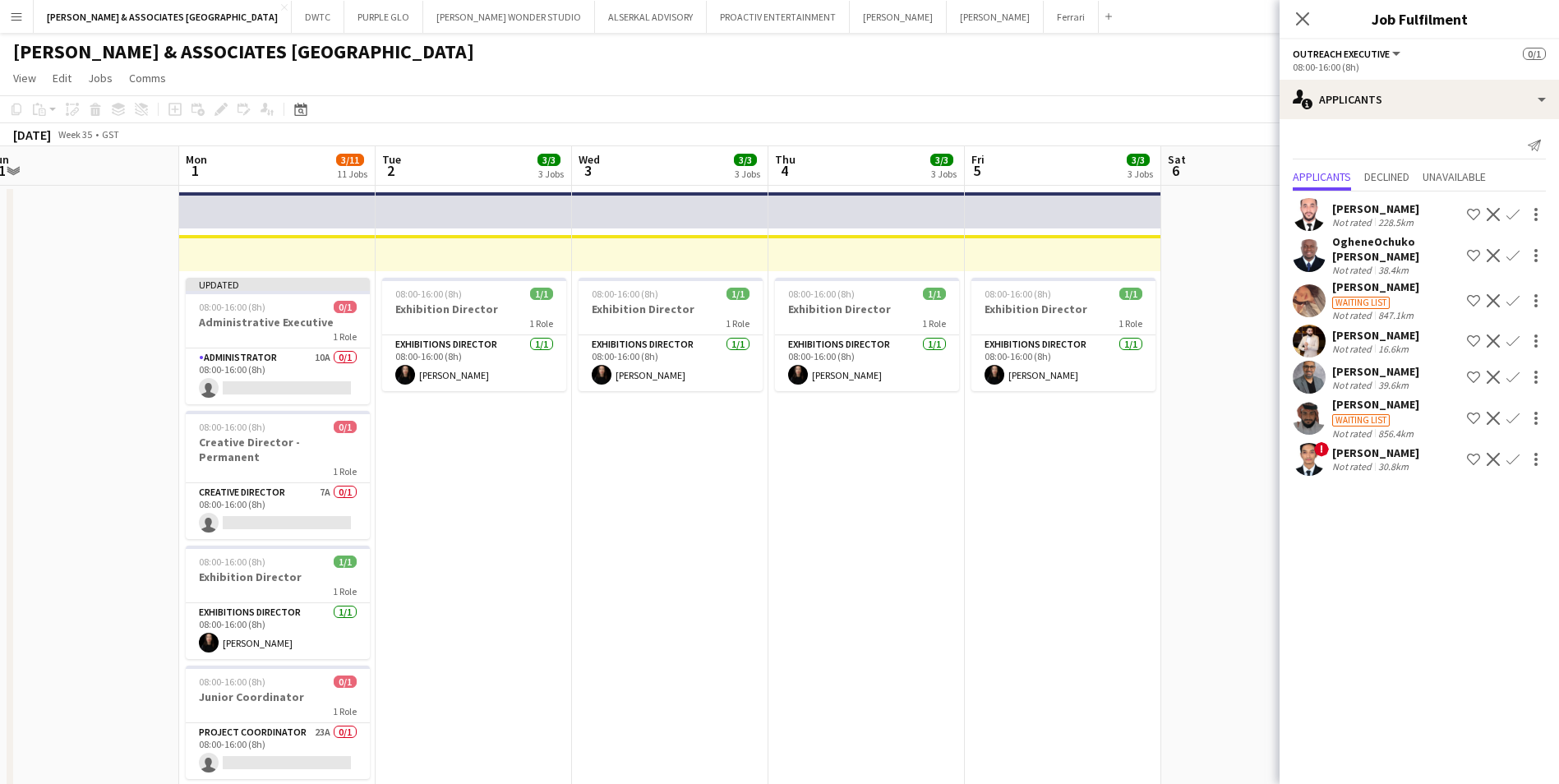
click at [9, 7] on button "Menu" at bounding box center [16, 16] width 33 height 33
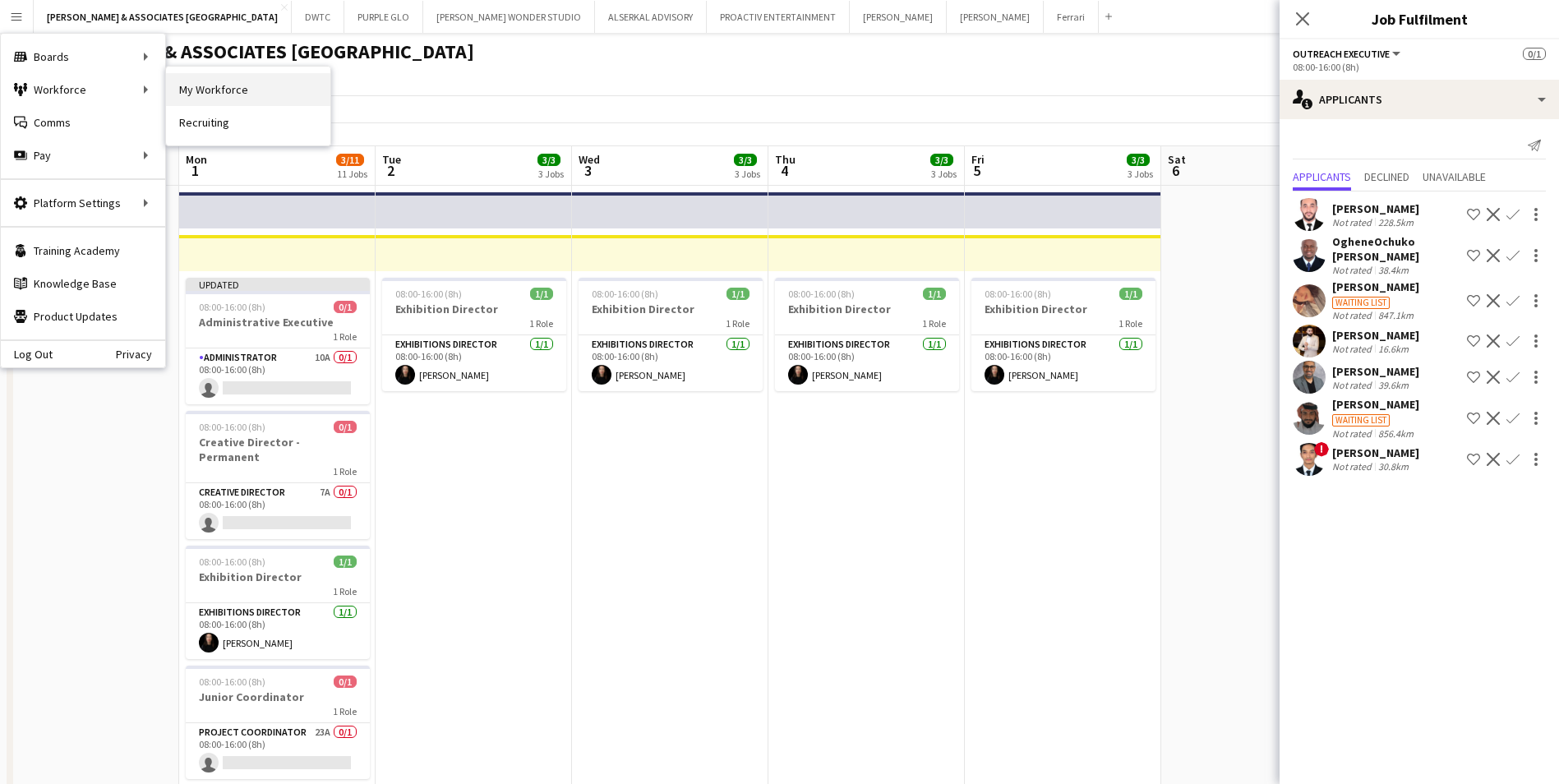
click at [238, 95] on link "My Workforce" at bounding box center [248, 89] width 165 height 33
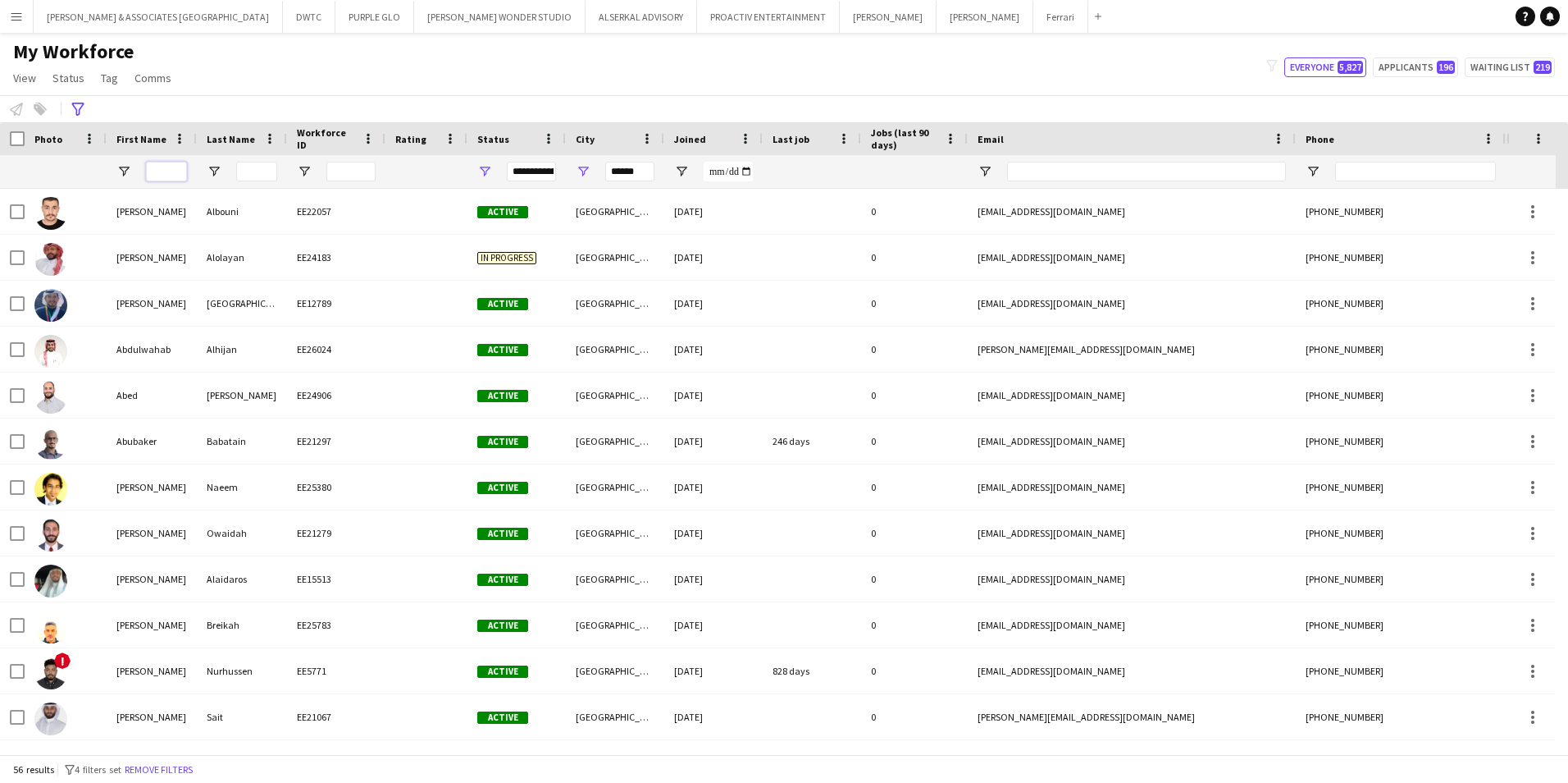
click at [173, 168] on input "First Name Filter Input" at bounding box center [167, 171] width 41 height 20
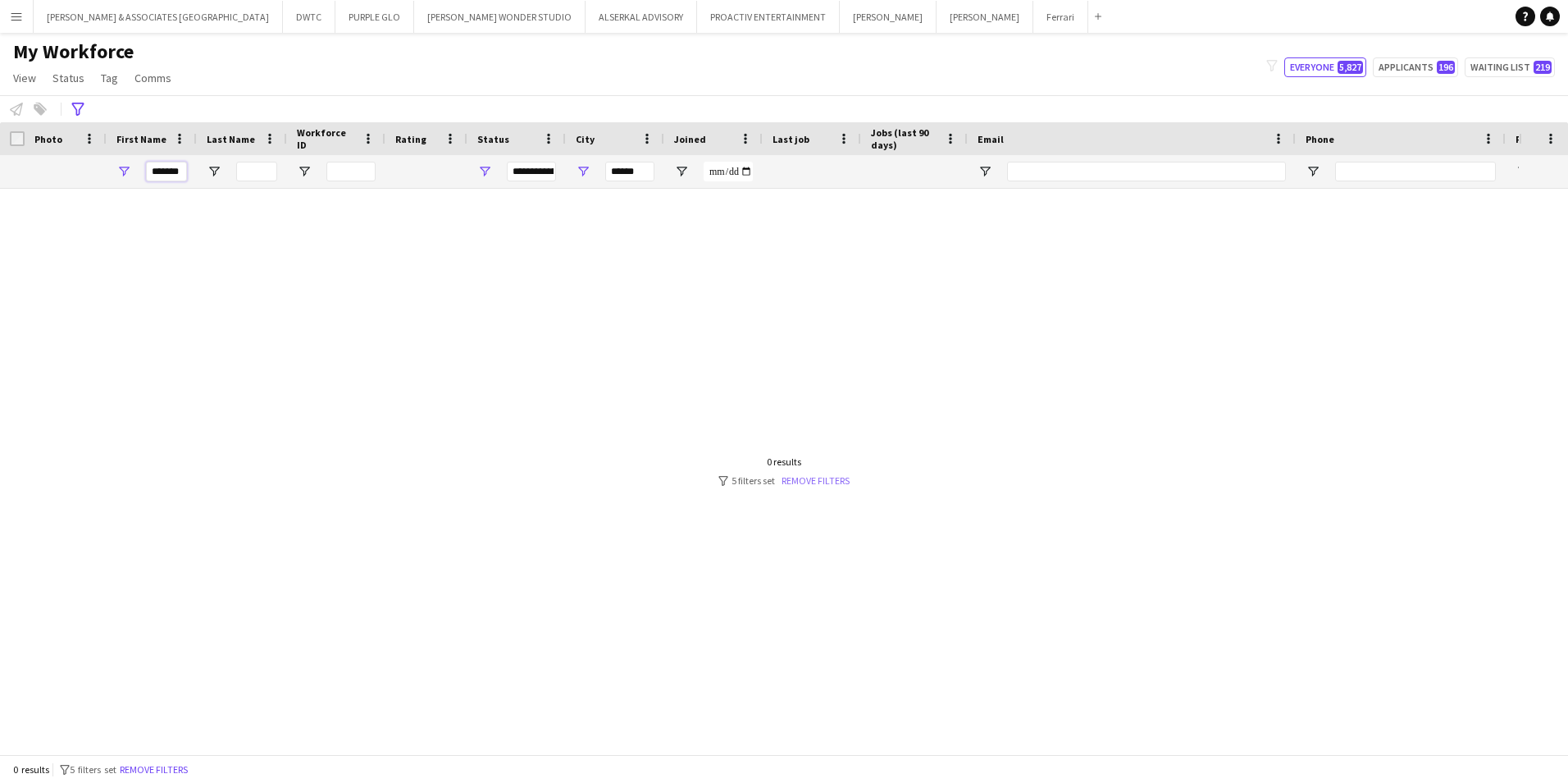
type input "*******"
click at [814, 479] on link "Remove filters" at bounding box center [815, 480] width 69 height 12
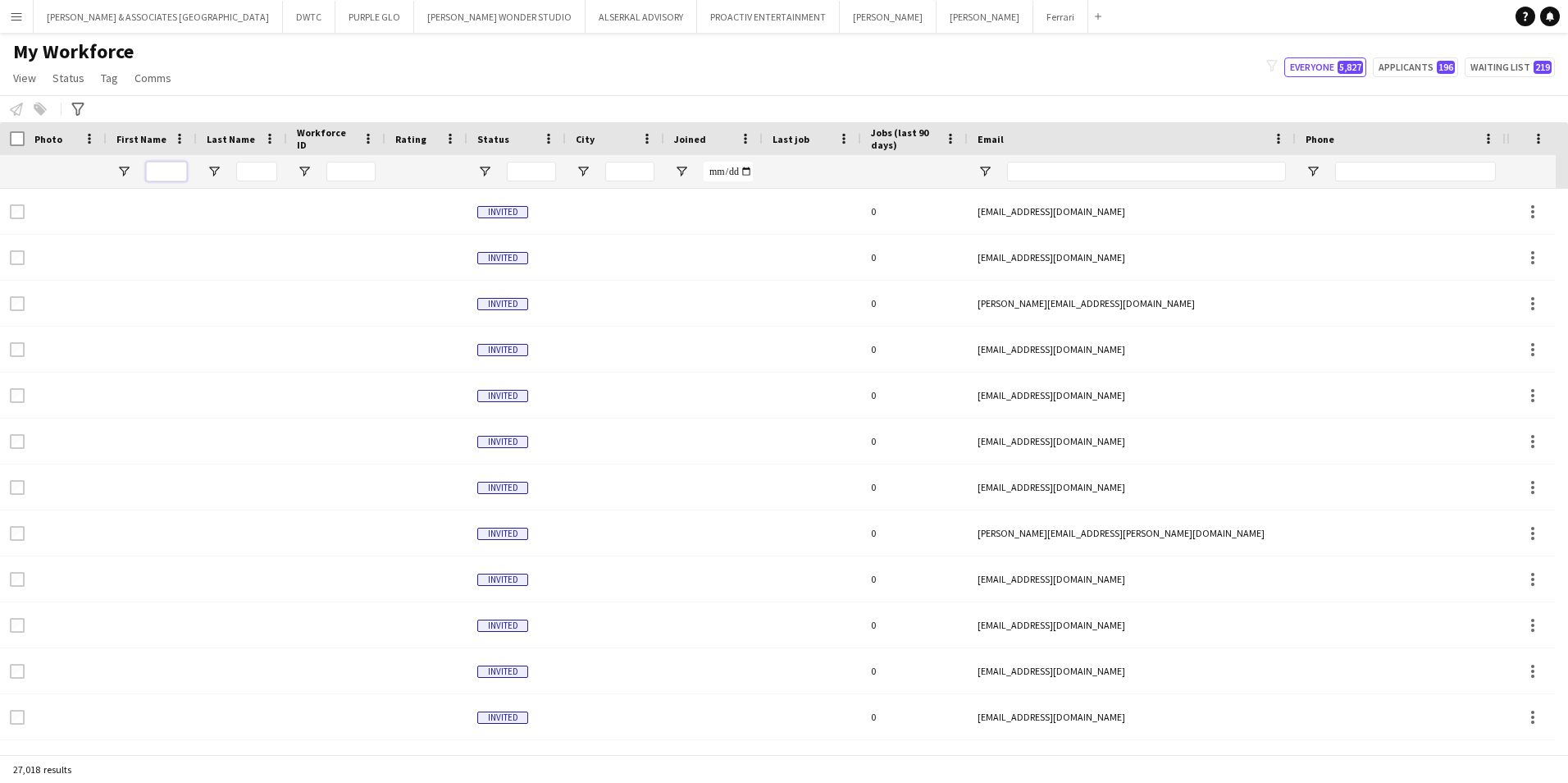
click at [175, 163] on input "First Name Filter Input" at bounding box center [167, 171] width 41 height 20
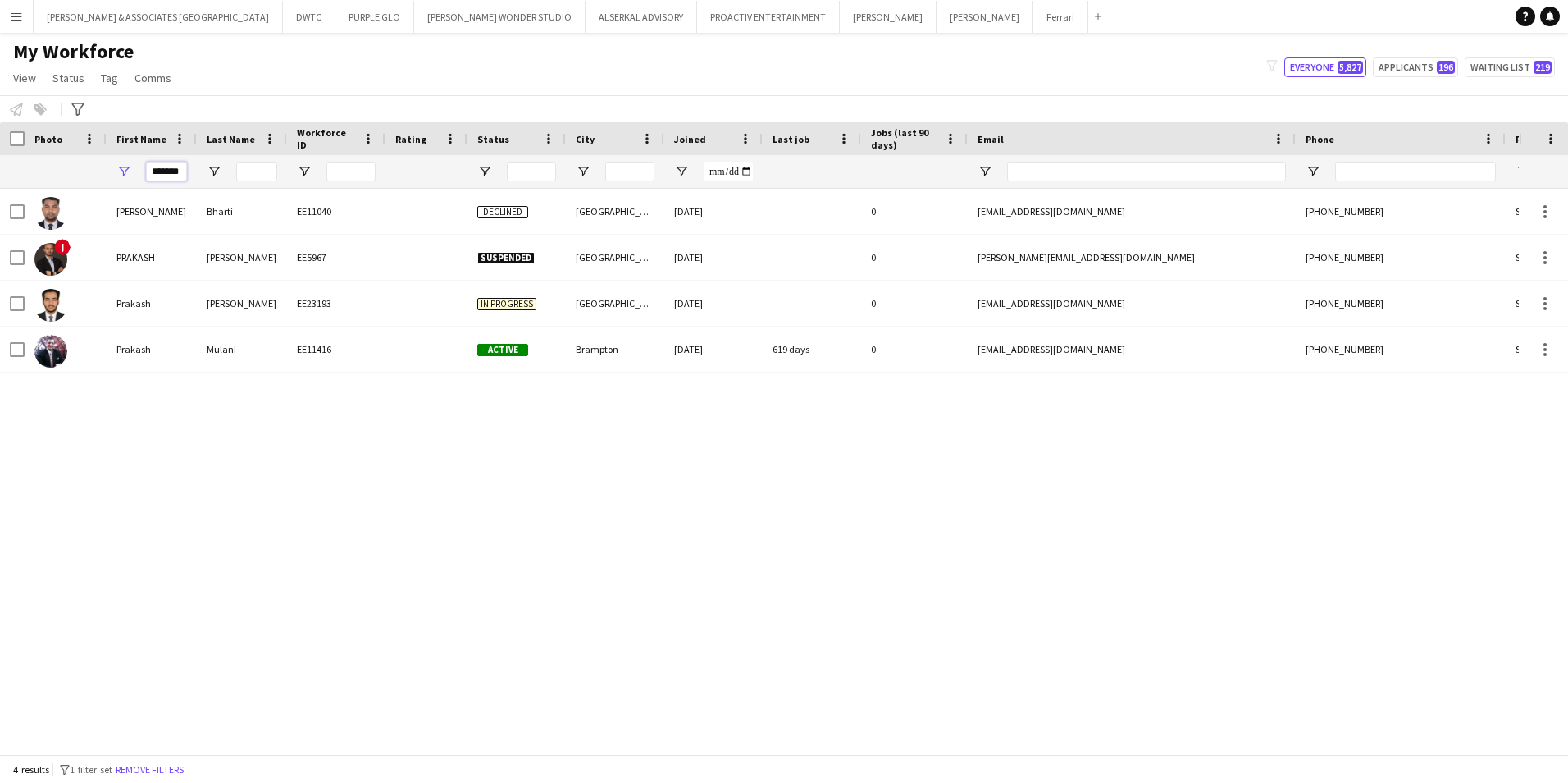
type input "*******"
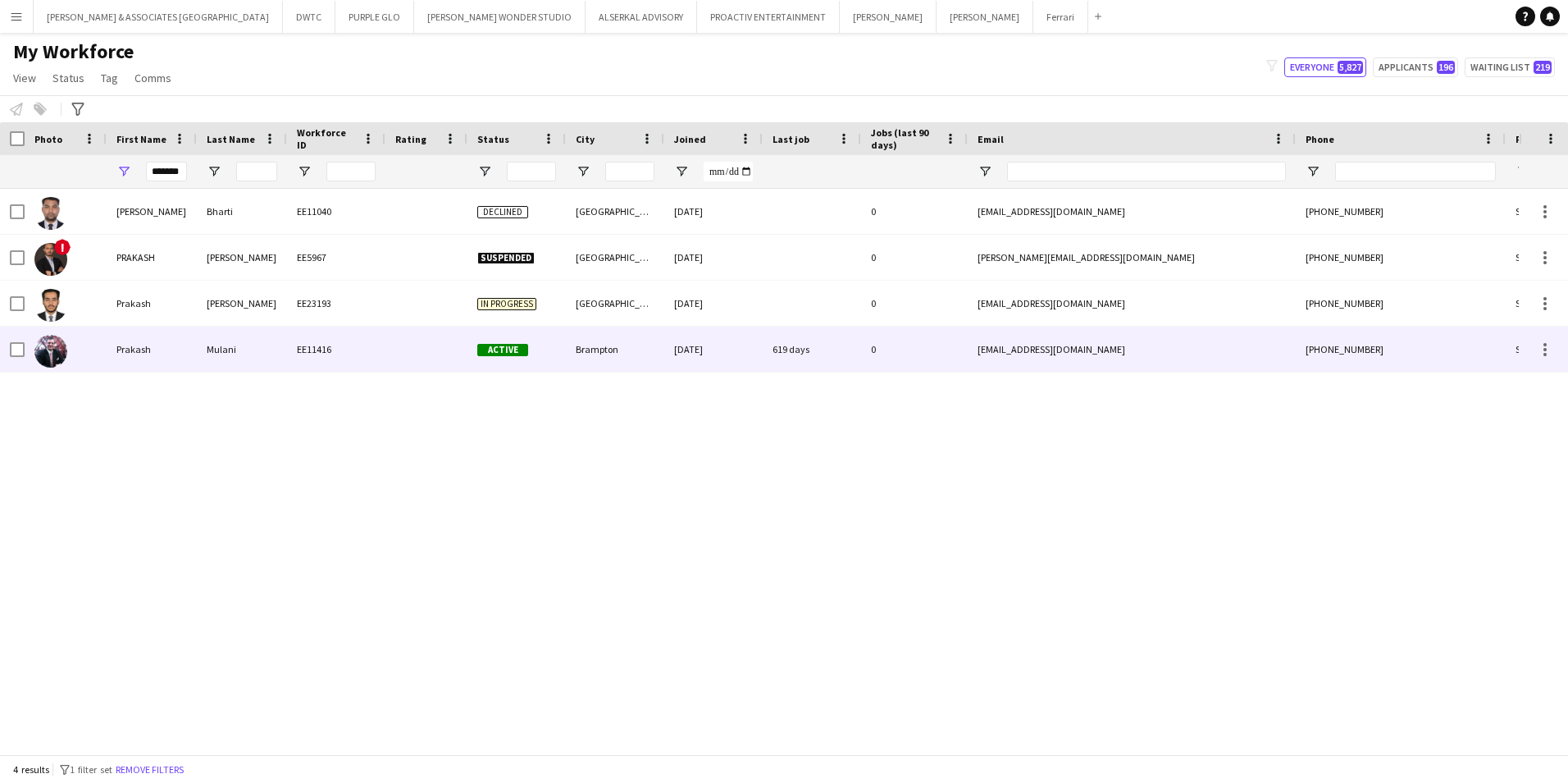
click at [254, 357] on div "Mulani" at bounding box center [242, 349] width 90 height 45
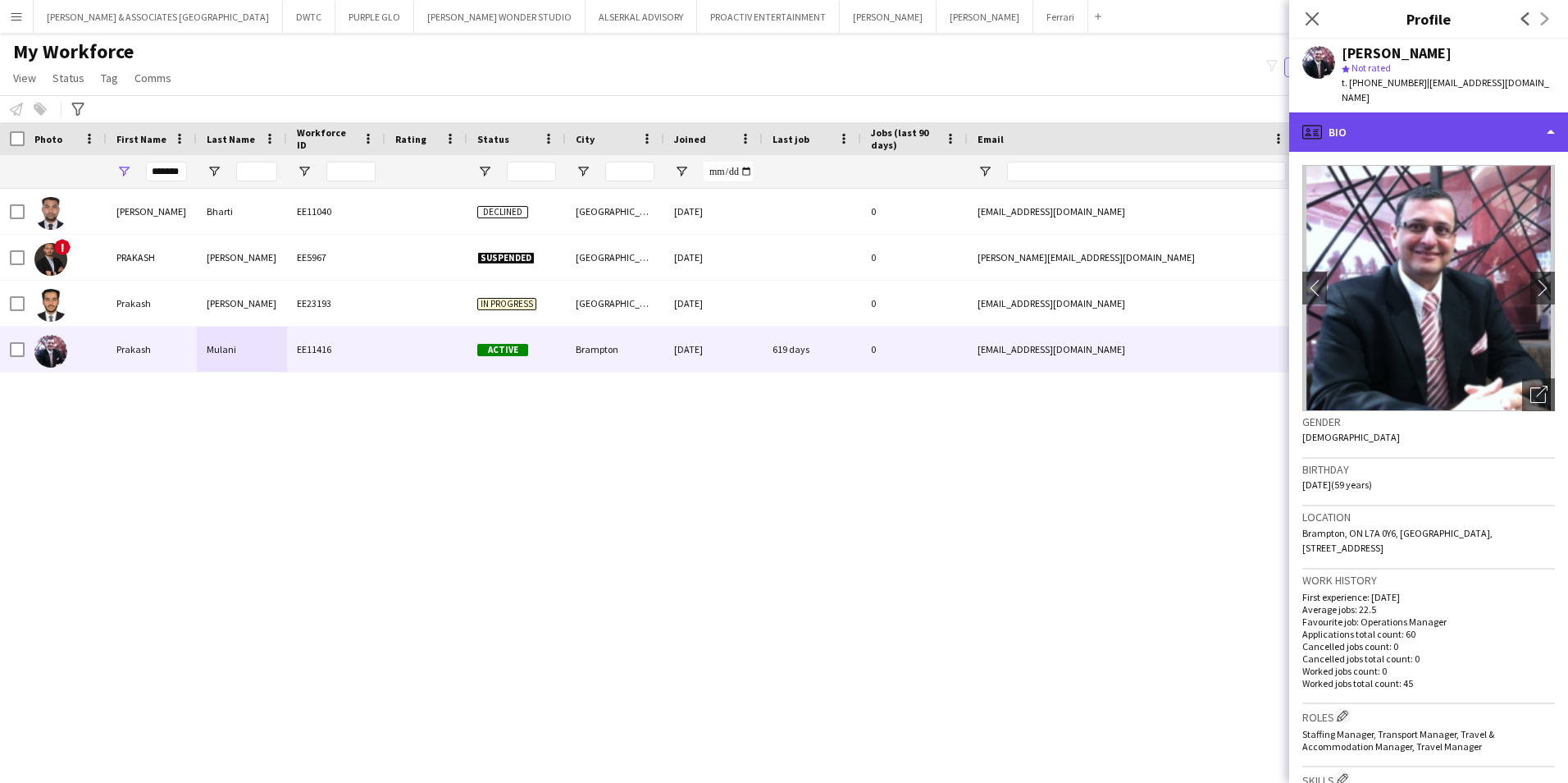
click at [1515, 120] on div "profile Bio" at bounding box center [1428, 132] width 279 height 39
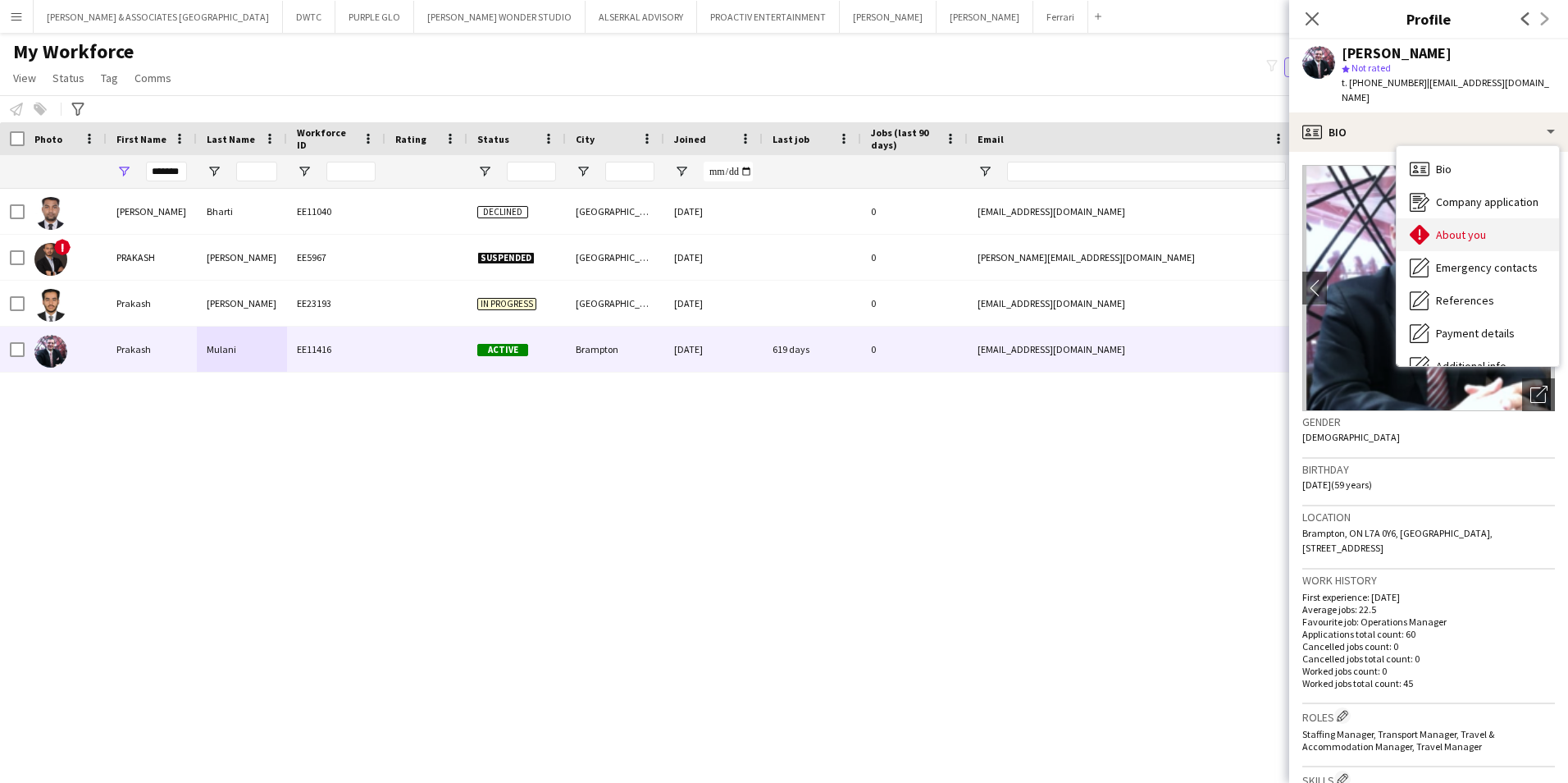
click at [1500, 220] on div "About you About you" at bounding box center [1478, 235] width 162 height 33
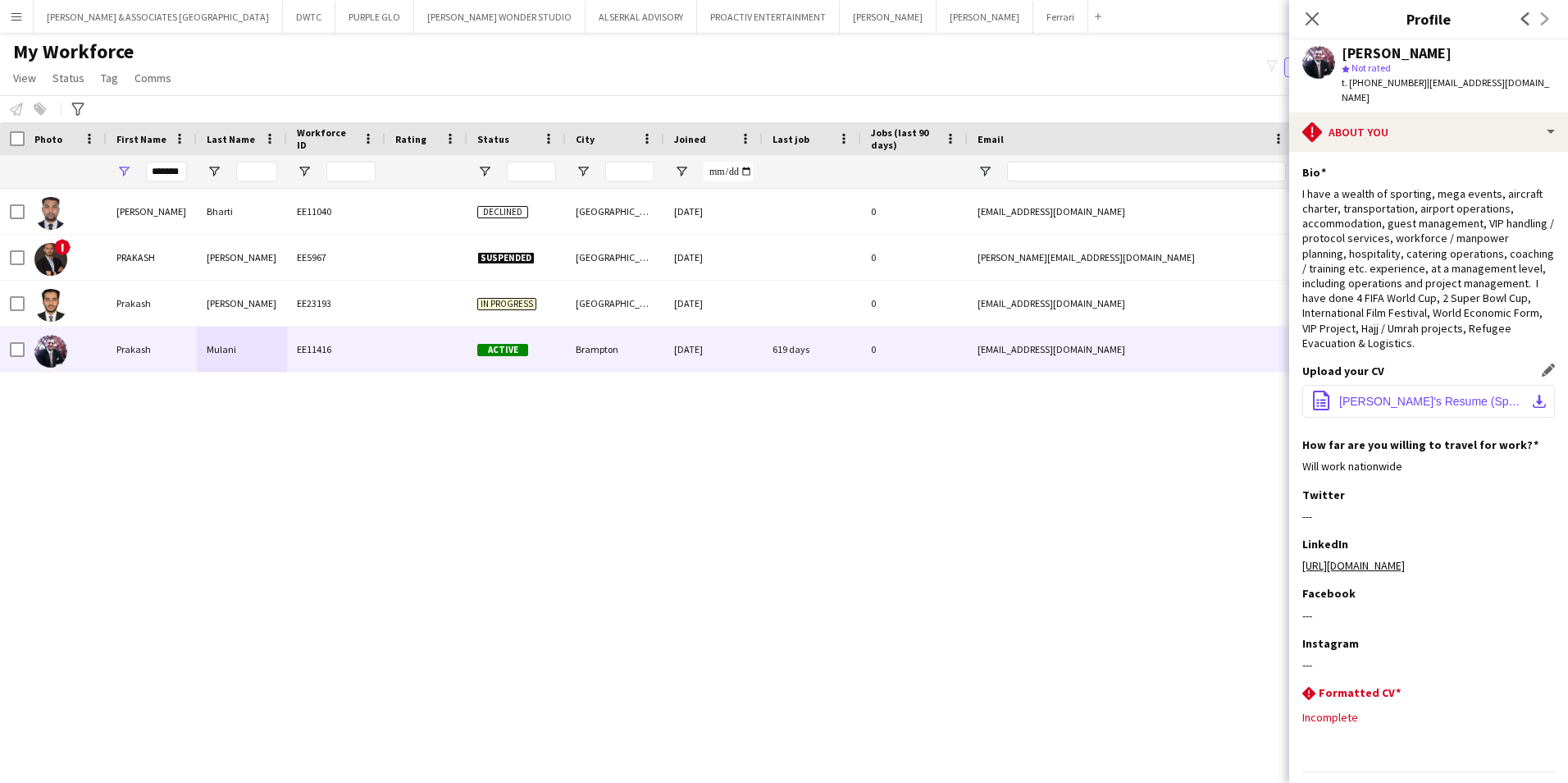
click at [1433, 394] on span "[PERSON_NAME]'s Resume (Sporting & Events Operation - NEW 2024 ver) (1).pdf" at bounding box center [1432, 401] width 186 height 13
click at [167, 169] on input "*******" at bounding box center [167, 171] width 41 height 20
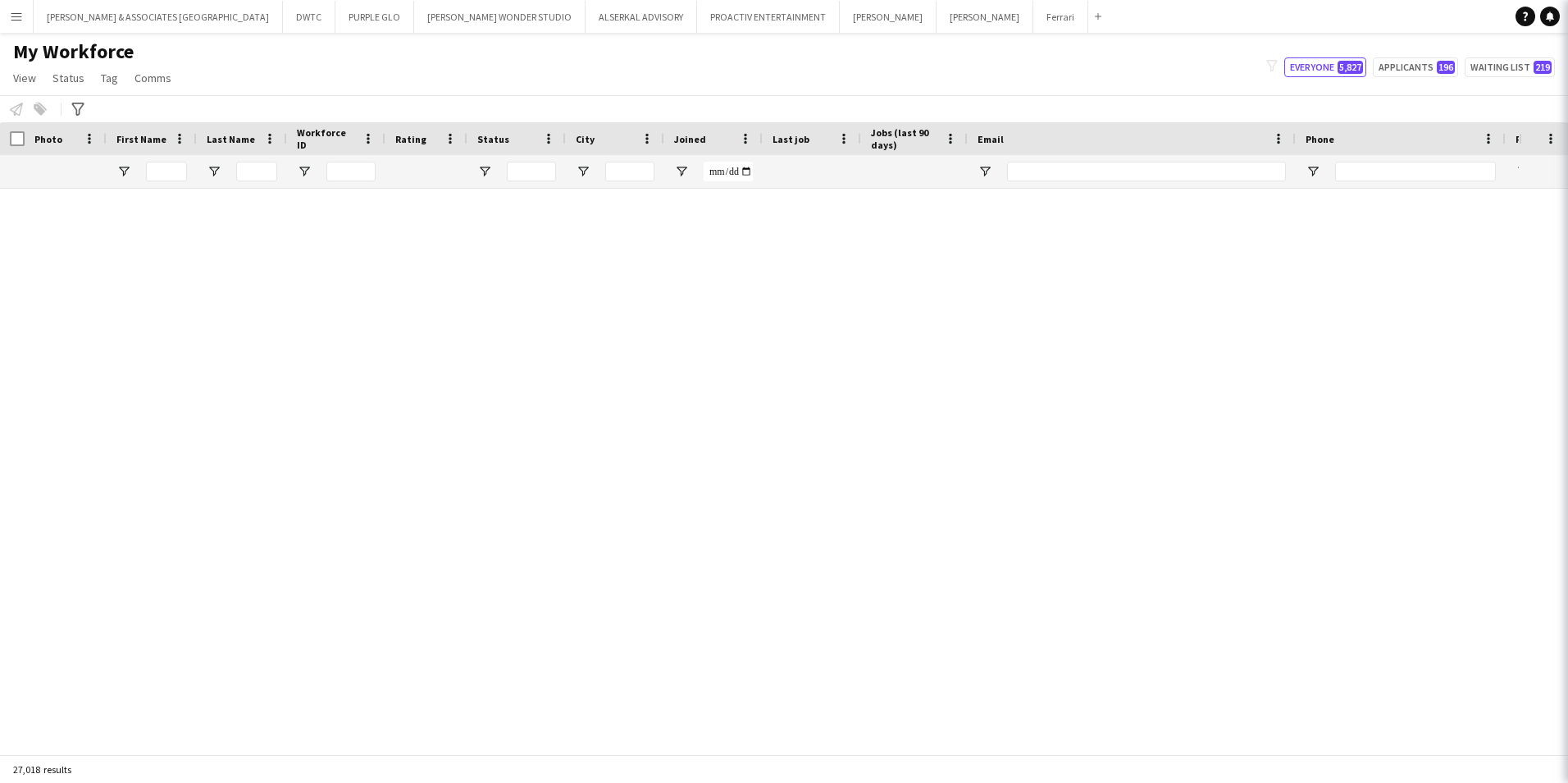
click at [17, 18] on app-icon "Menu" at bounding box center [16, 16] width 13 height 13
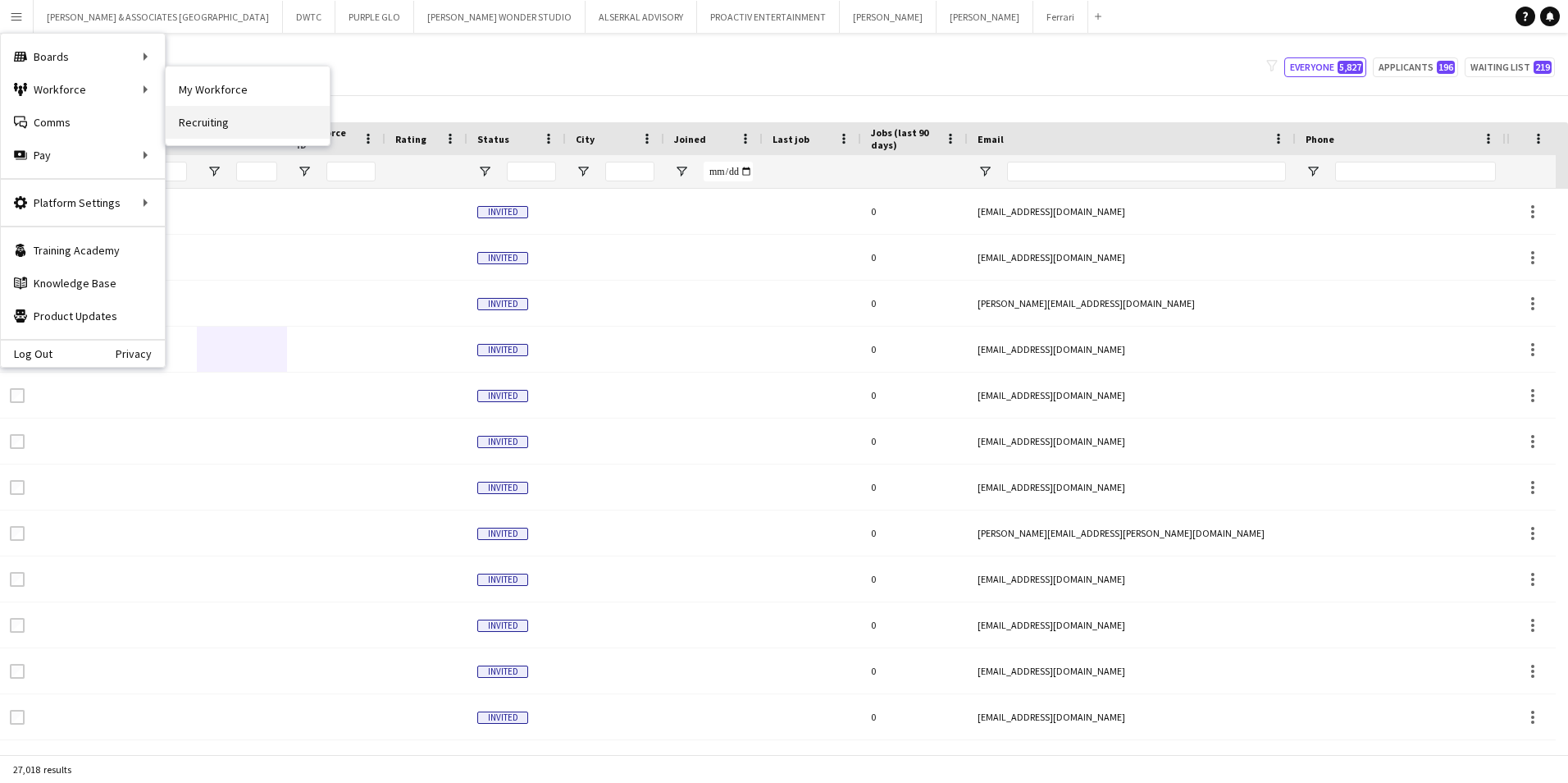
click at [220, 122] on link "Recruiting" at bounding box center [248, 122] width 164 height 33
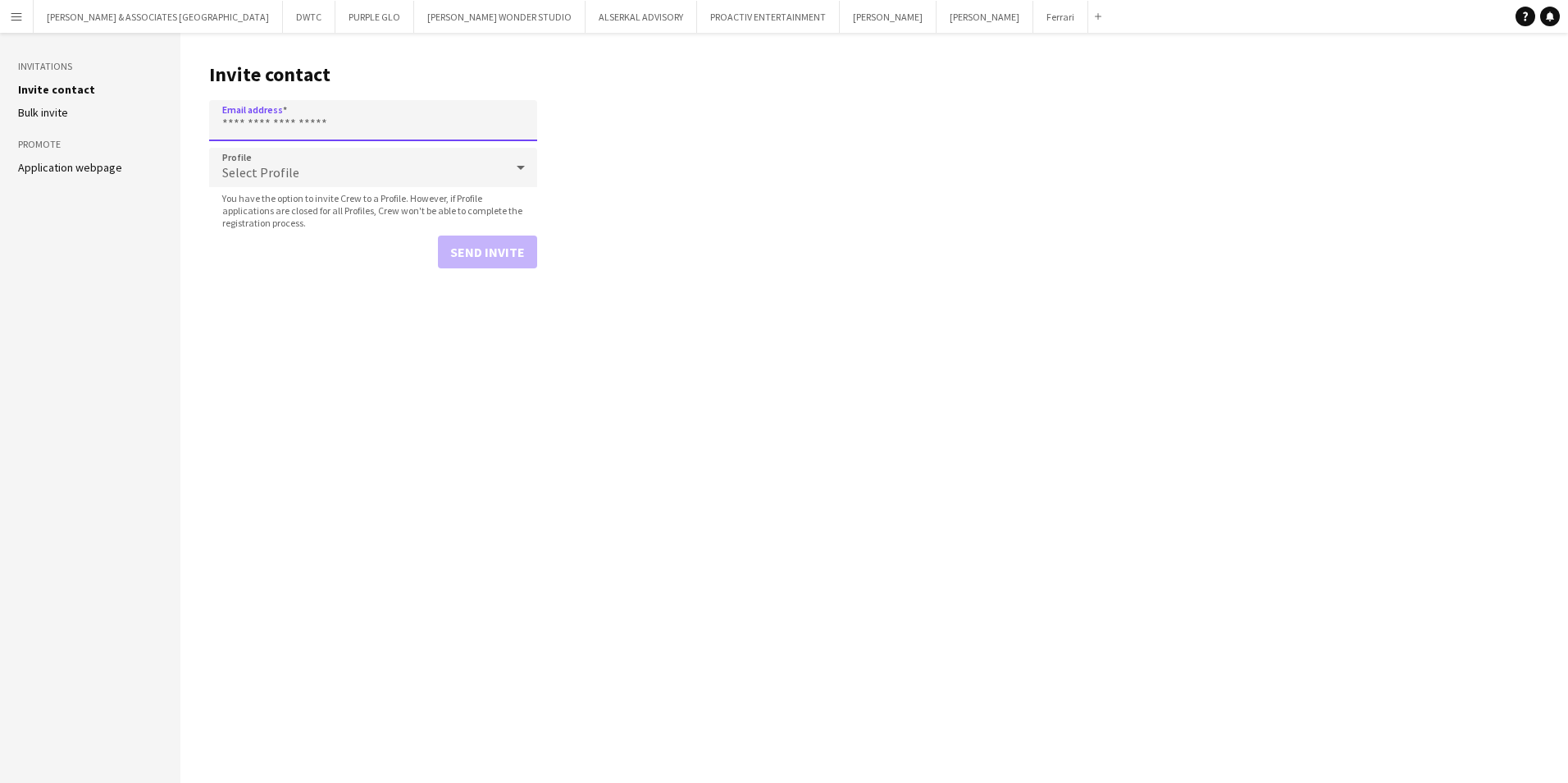
paste input "**********"
type input "**********"
click at [336, 176] on div "Select Profile" at bounding box center [357, 167] width 296 height 39
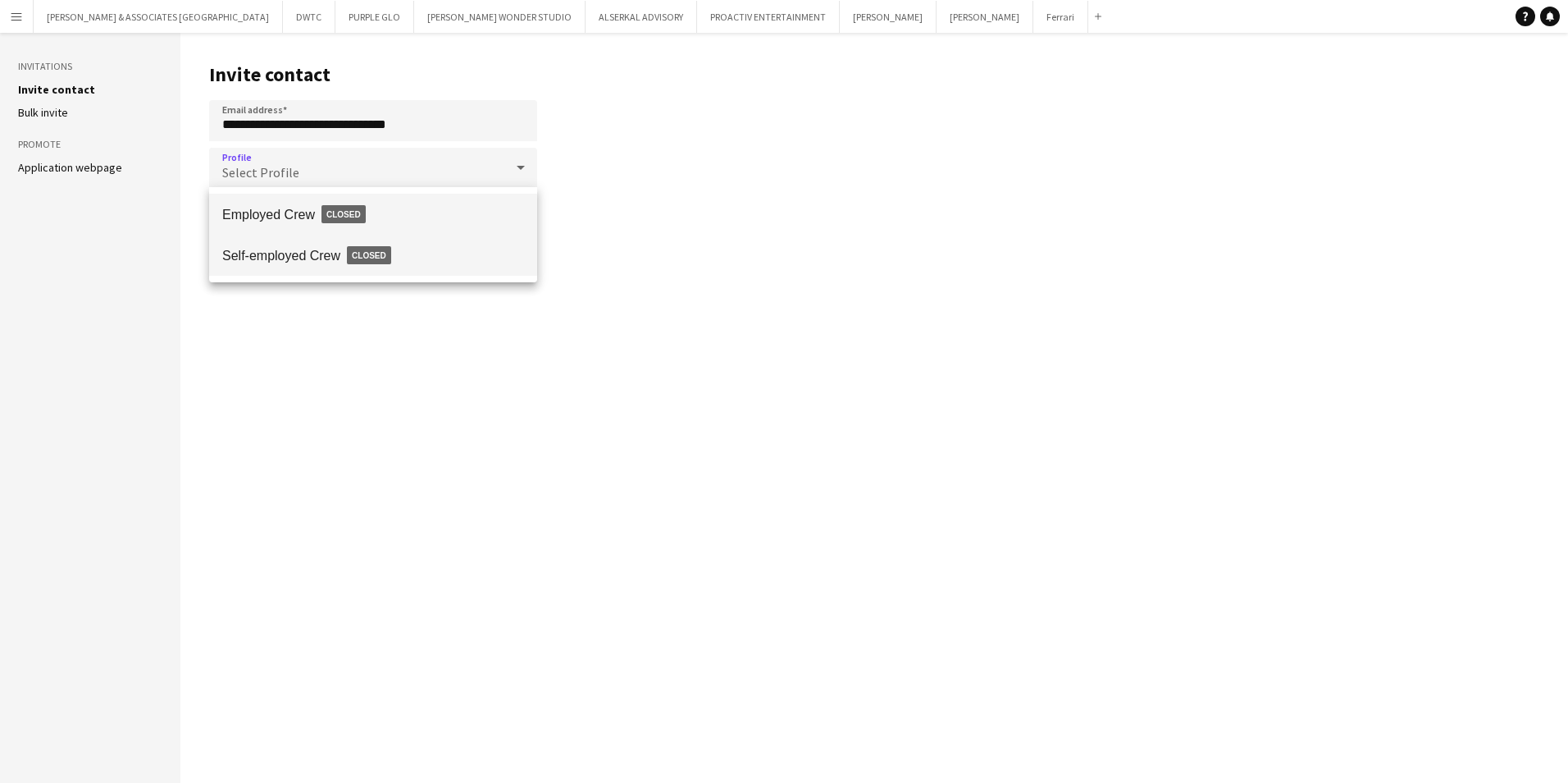
click at [314, 246] on span "Self-employed Crew Closed" at bounding box center [373, 255] width 302 height 38
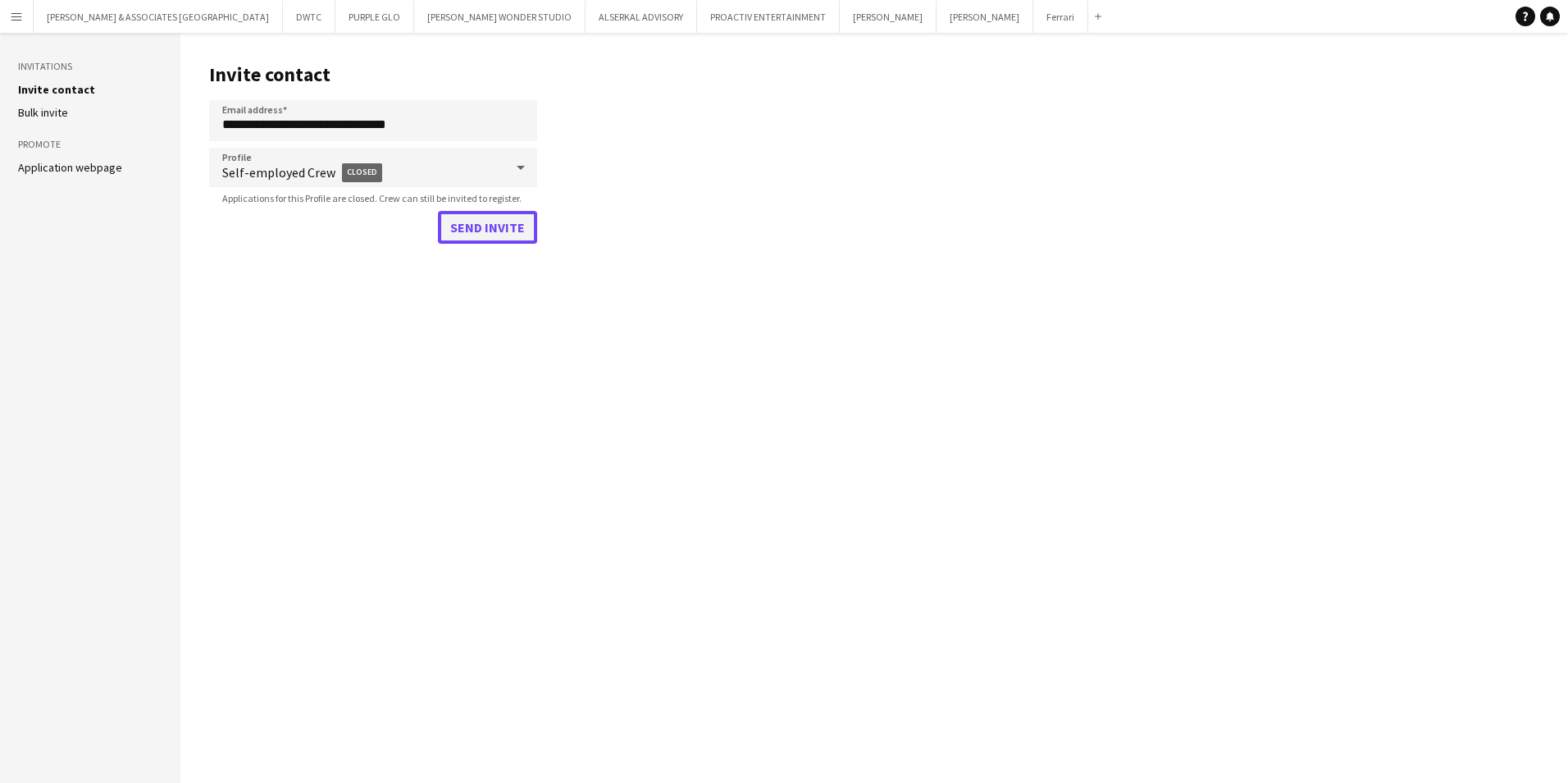
click at [510, 226] on button "Send invite" at bounding box center [488, 227] width 99 height 33
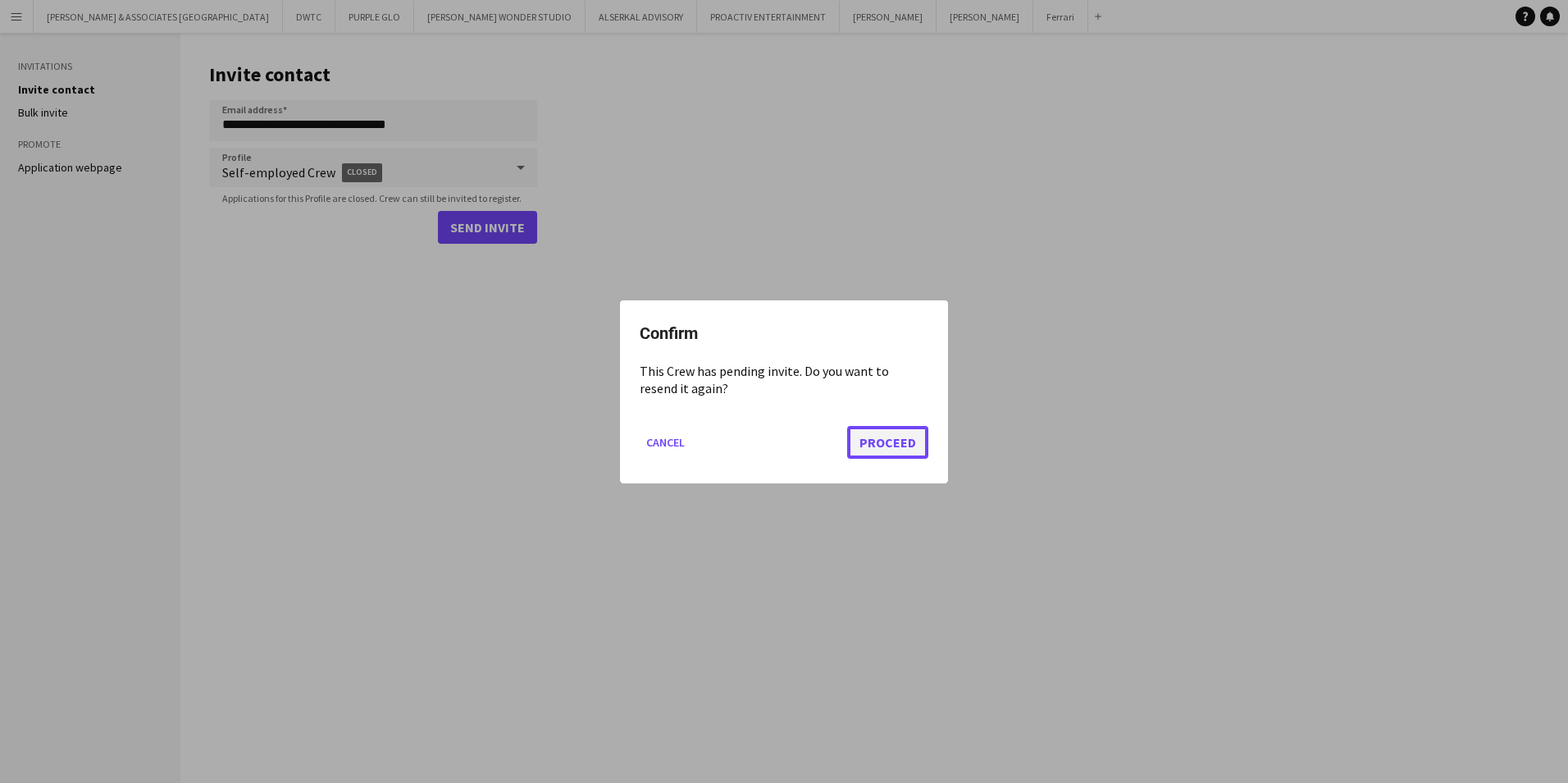
click at [910, 441] on button "Proceed" at bounding box center [888, 441] width 82 height 33
